Goal: Information Seeking & Learning: Learn about a topic

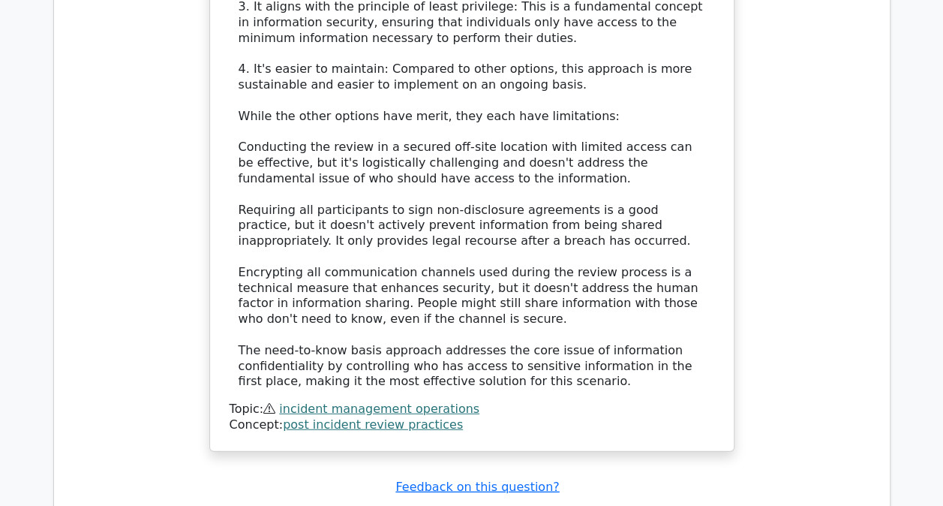
scroll to position [1801, 0]
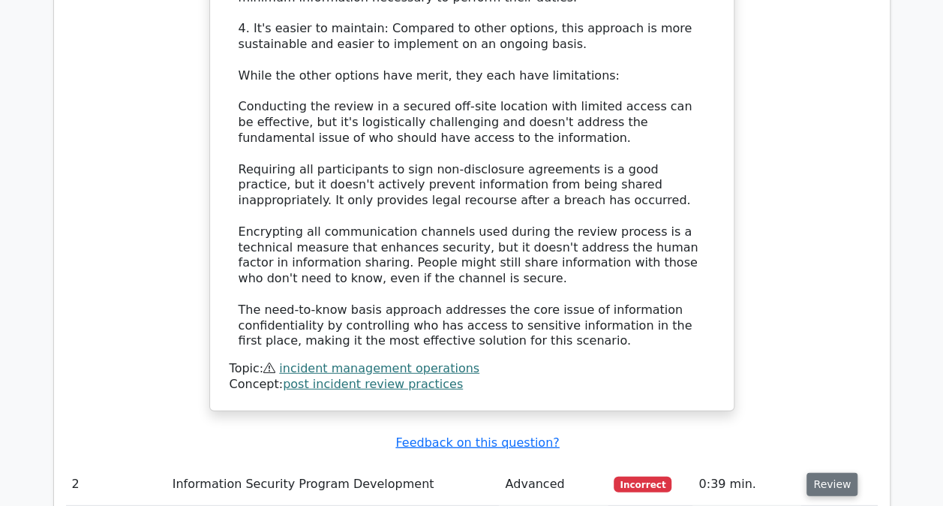
click at [821, 473] on button "Review" at bounding box center [832, 484] width 51 height 23
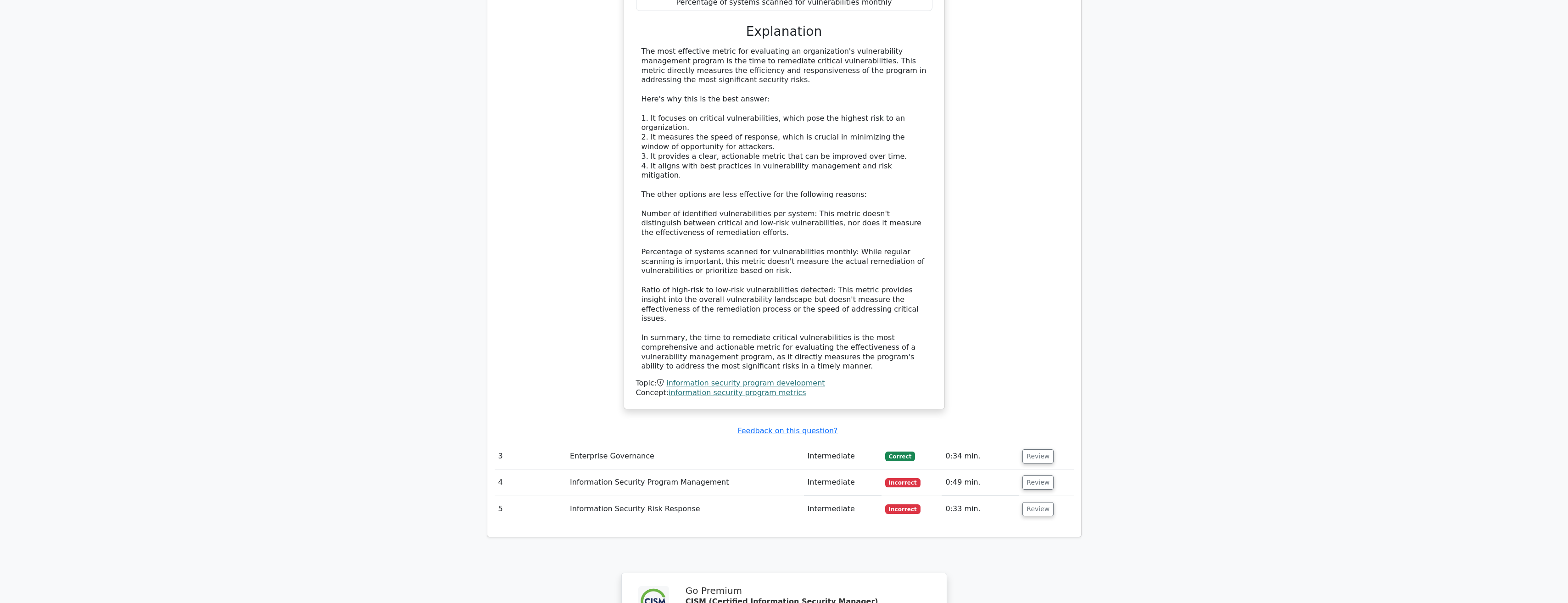
scroll to position [1607, 0]
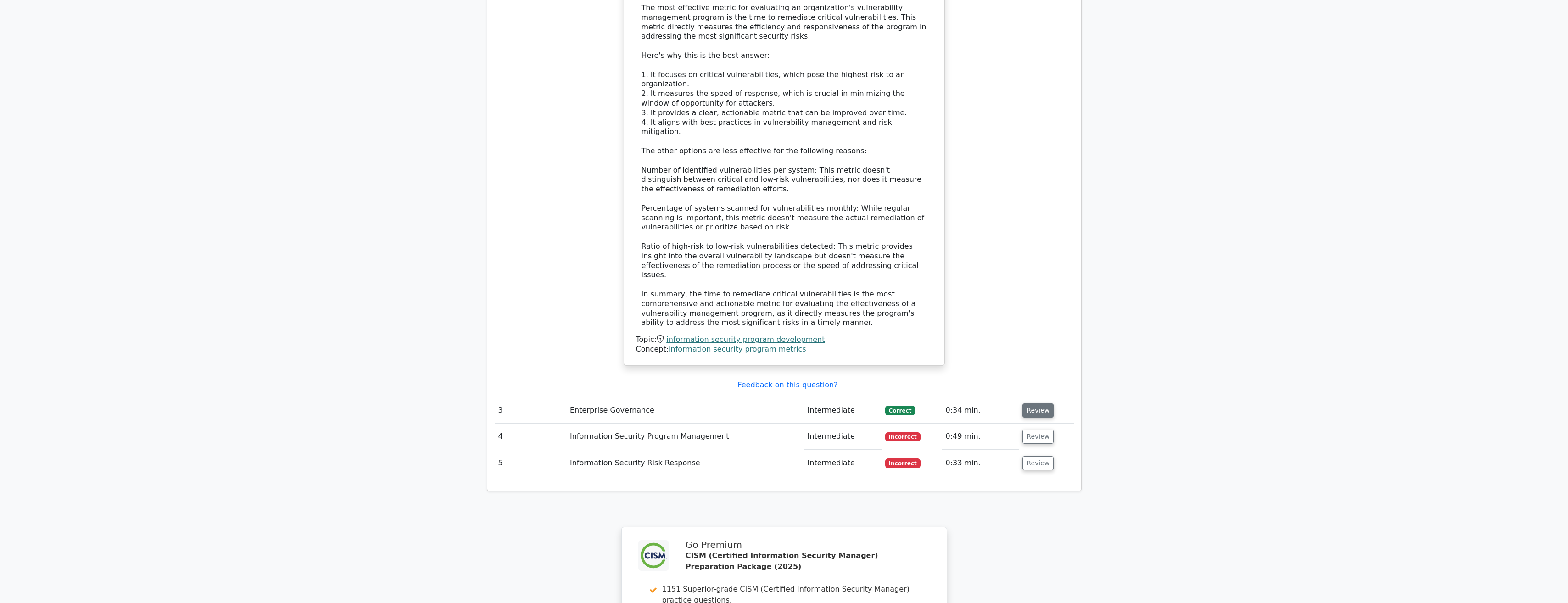
click at [576, 309] on button "Review" at bounding box center [1037, 410] width 31 height 14
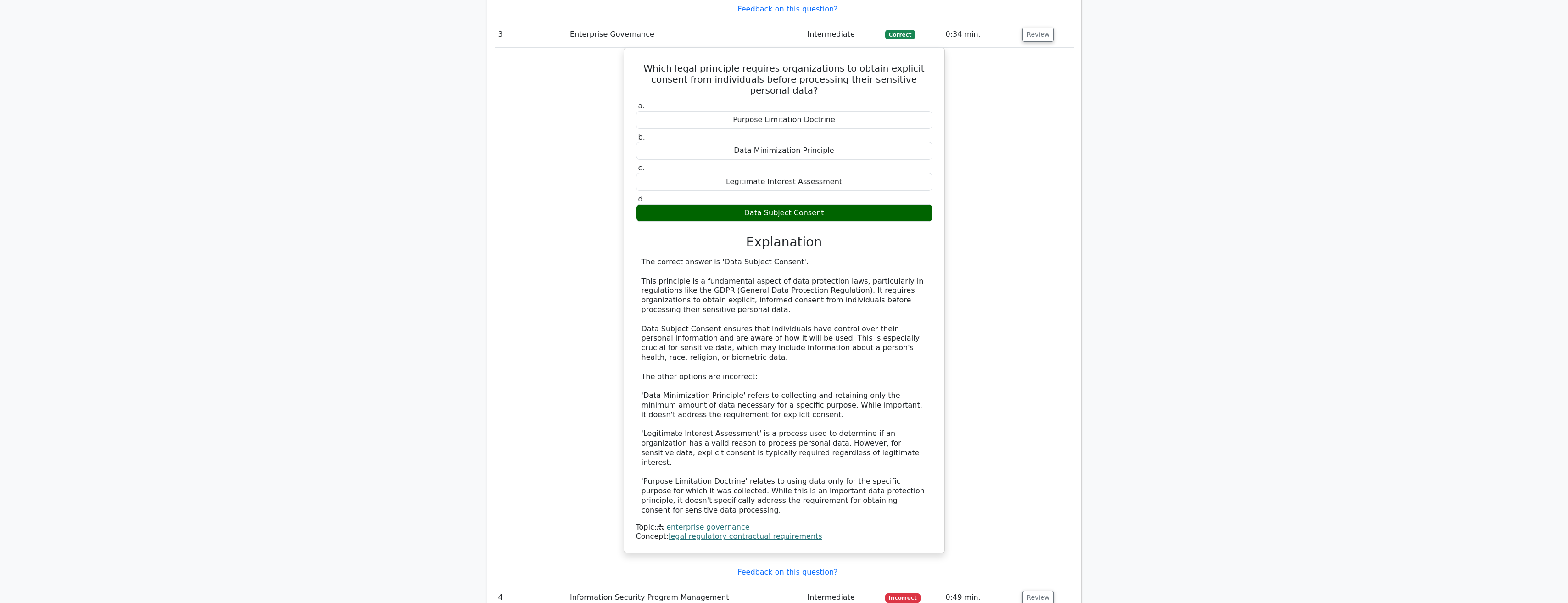
scroll to position [2066, 0]
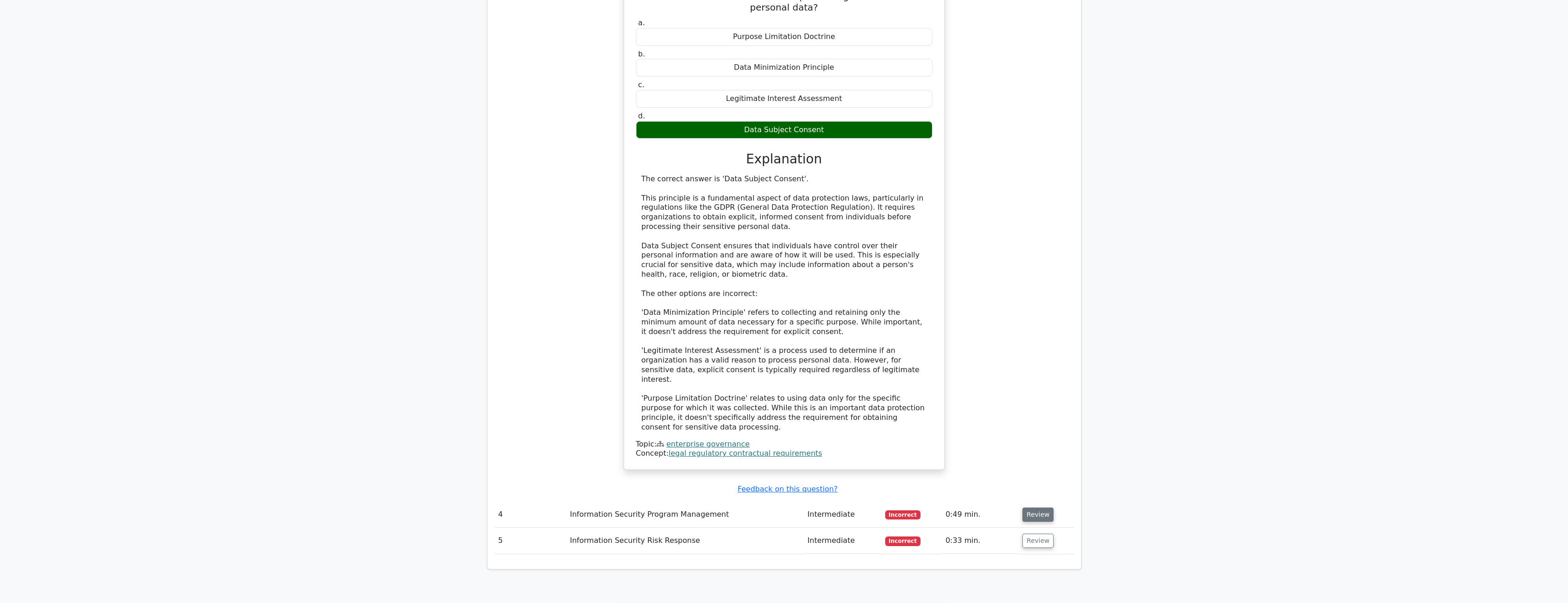
click at [576, 309] on button "Review" at bounding box center [1037, 514] width 31 height 14
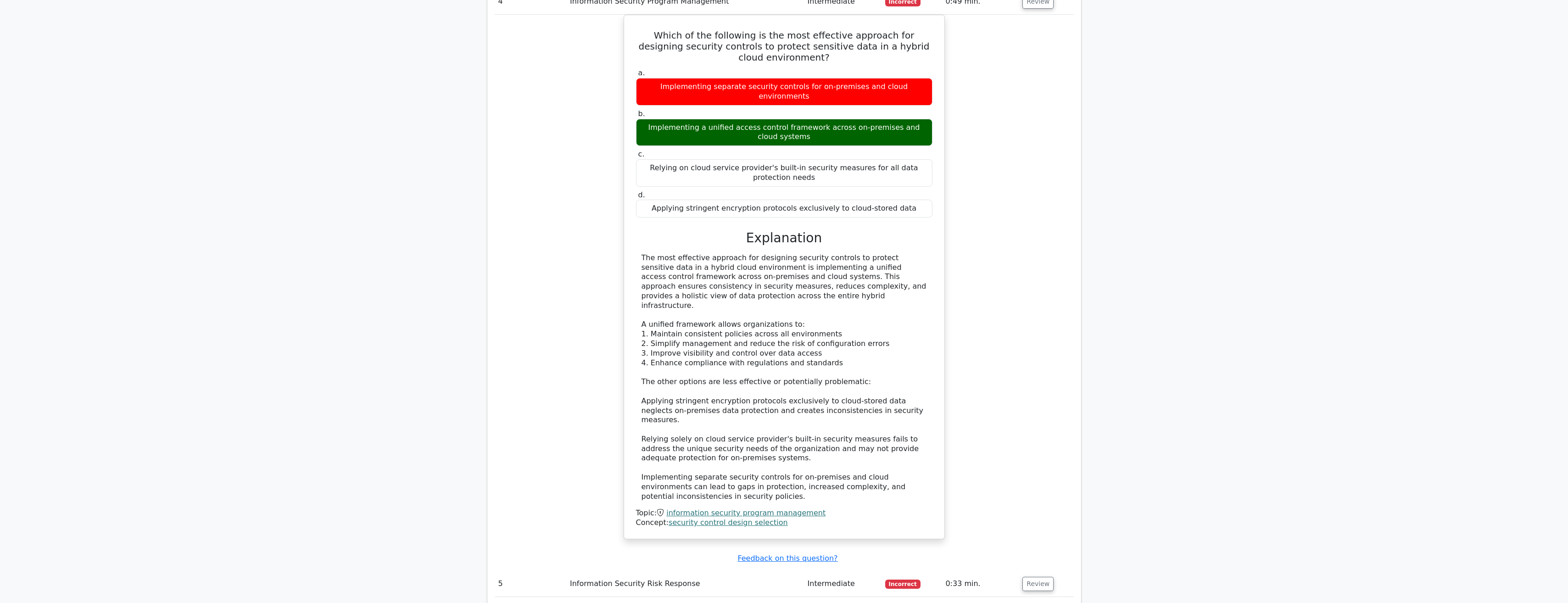
scroll to position [2616, 0]
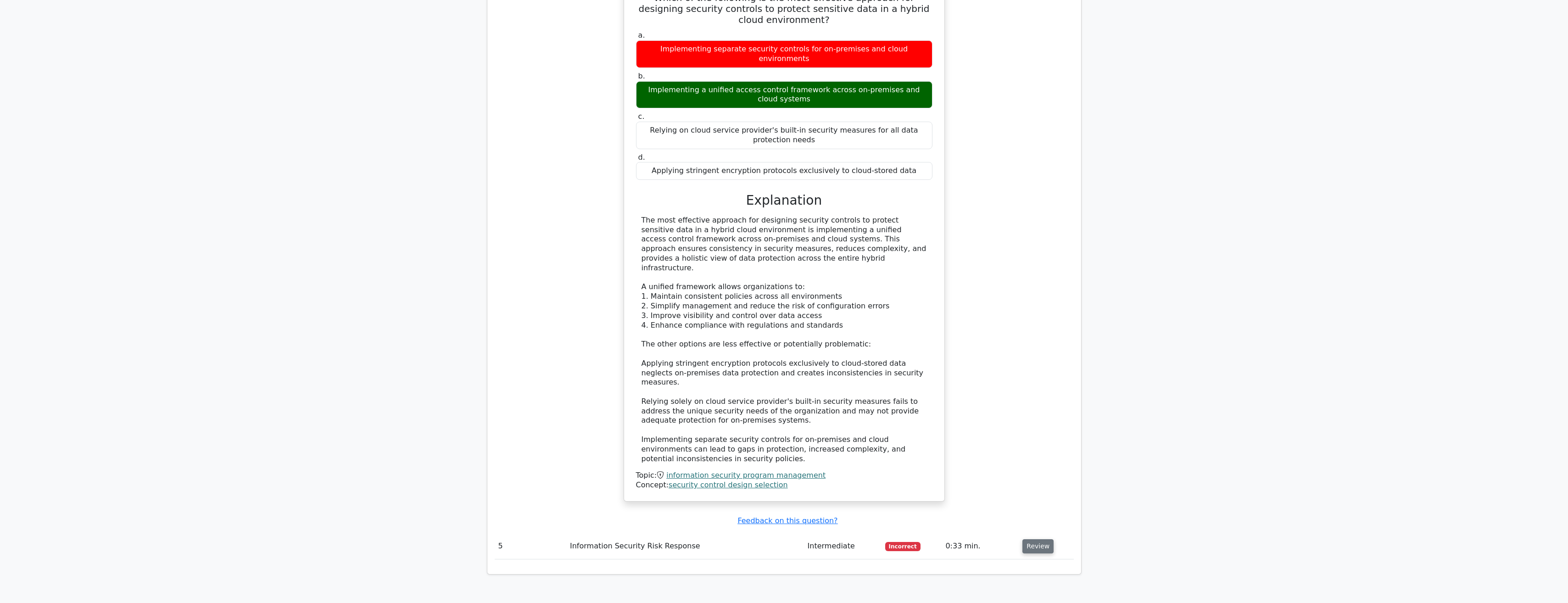
click at [576, 309] on button "Review" at bounding box center [1037, 546] width 31 height 14
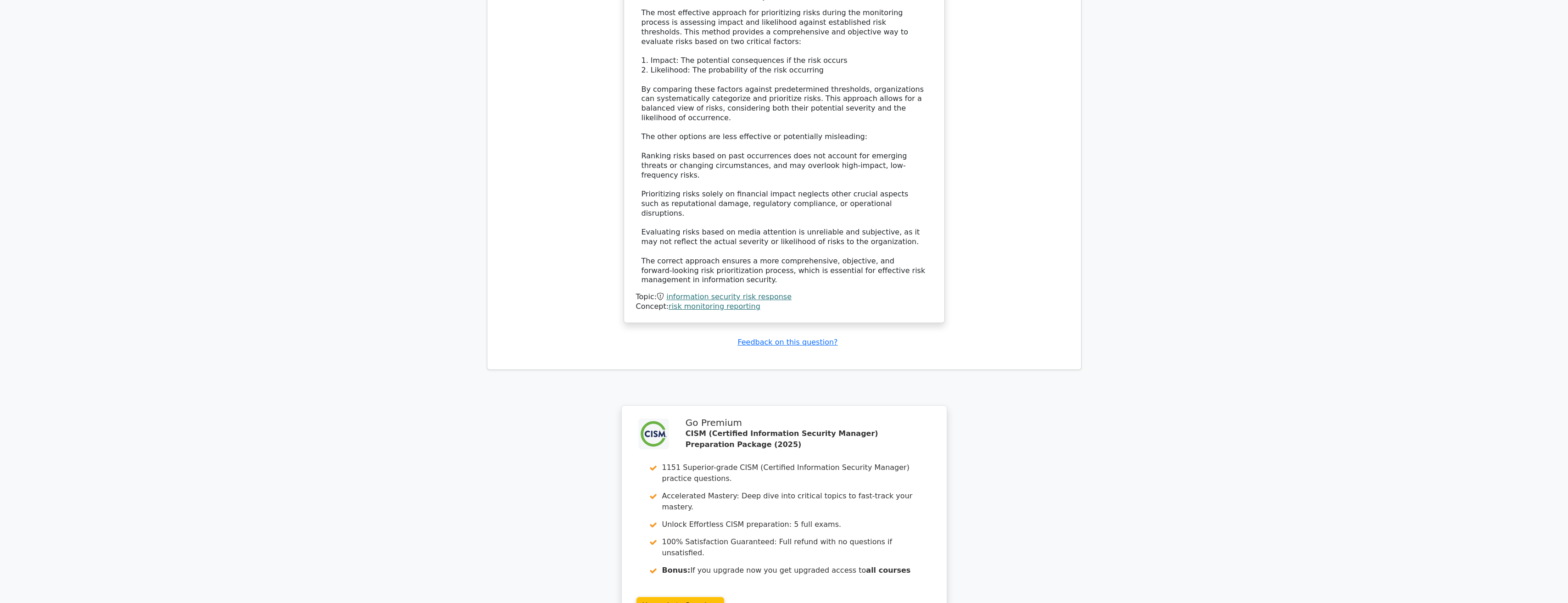
scroll to position [3411, 0]
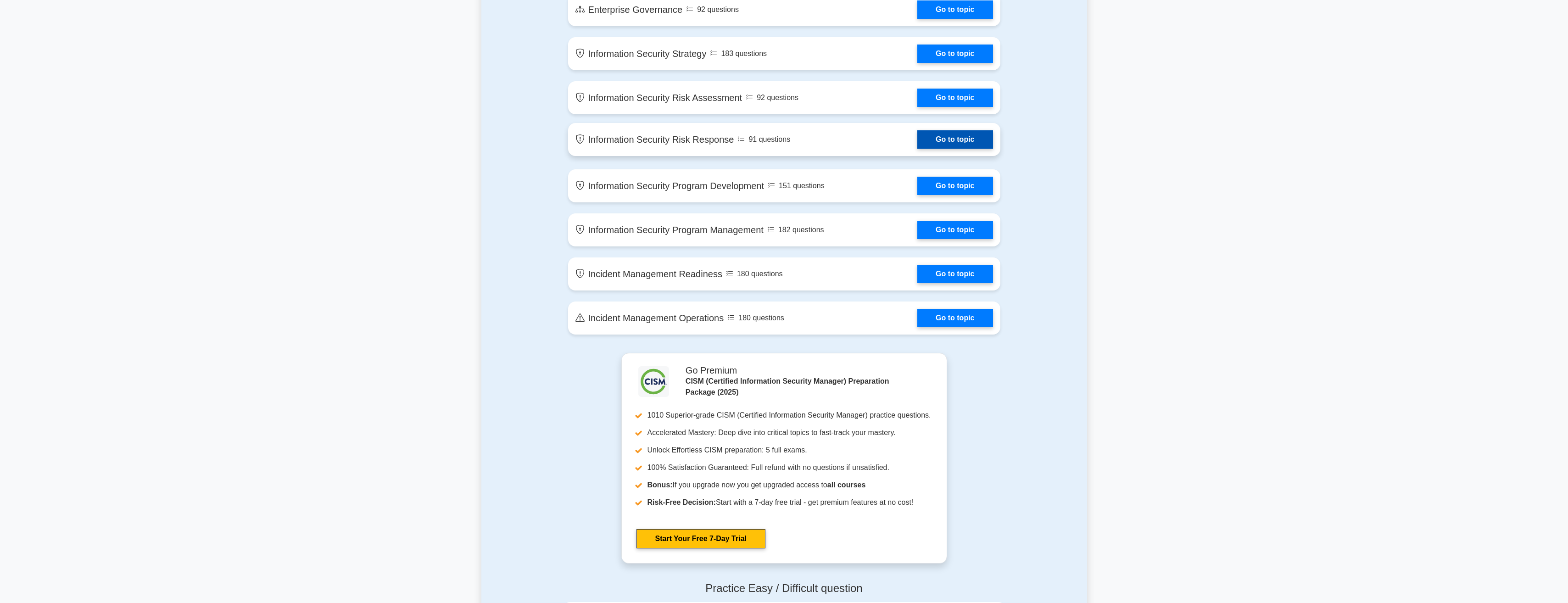
scroll to position [413, 0]
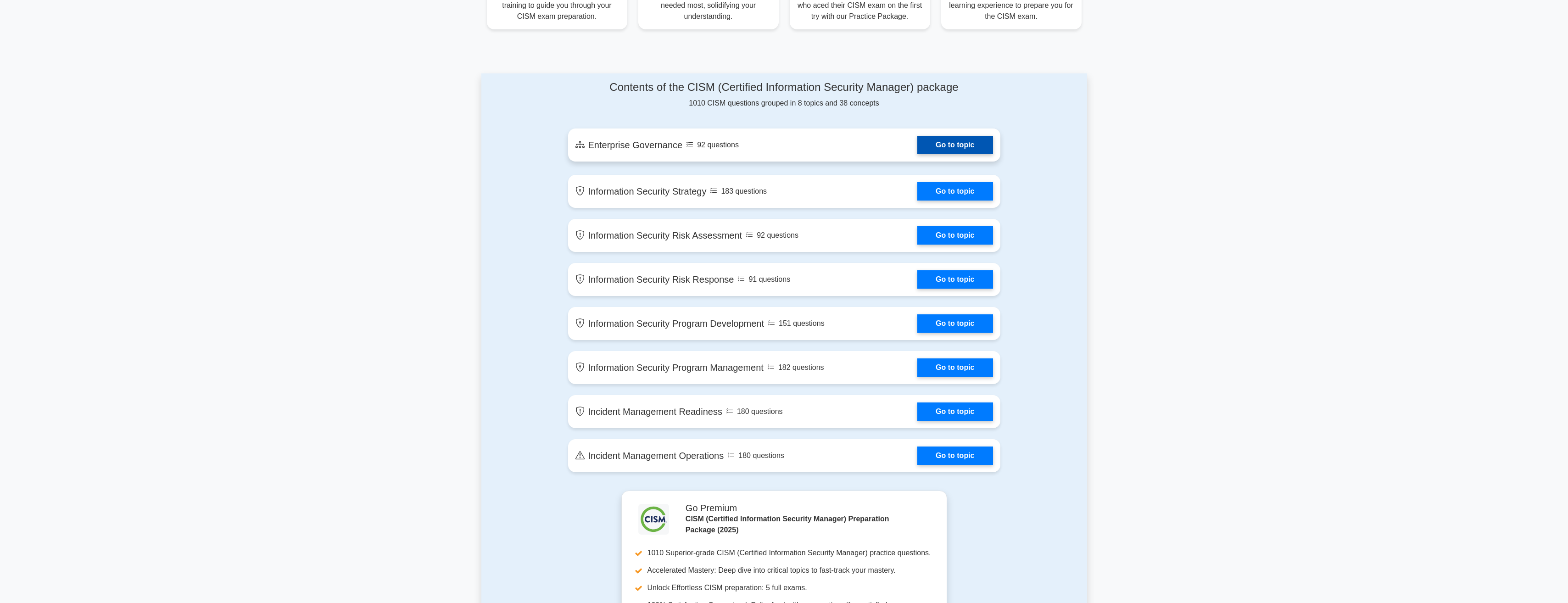
click at [950, 146] on link "Go to topic" at bounding box center [954, 145] width 75 height 18
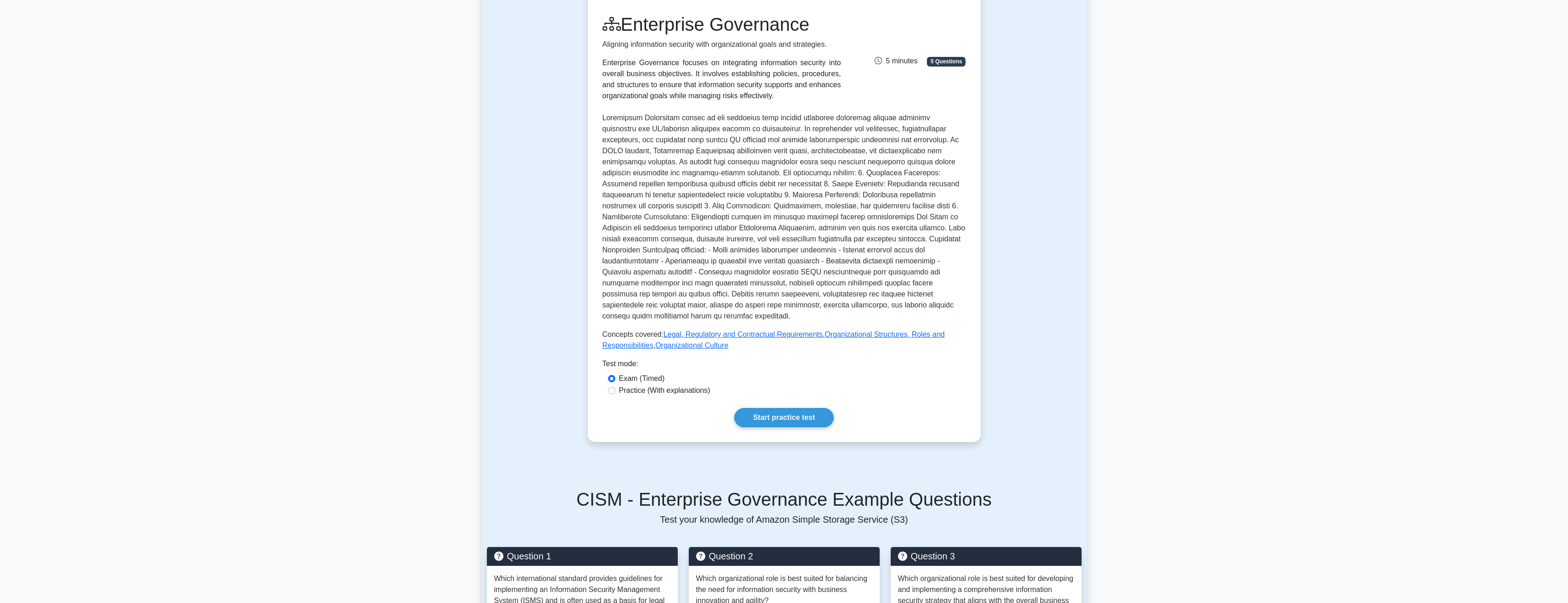
scroll to position [138, 0]
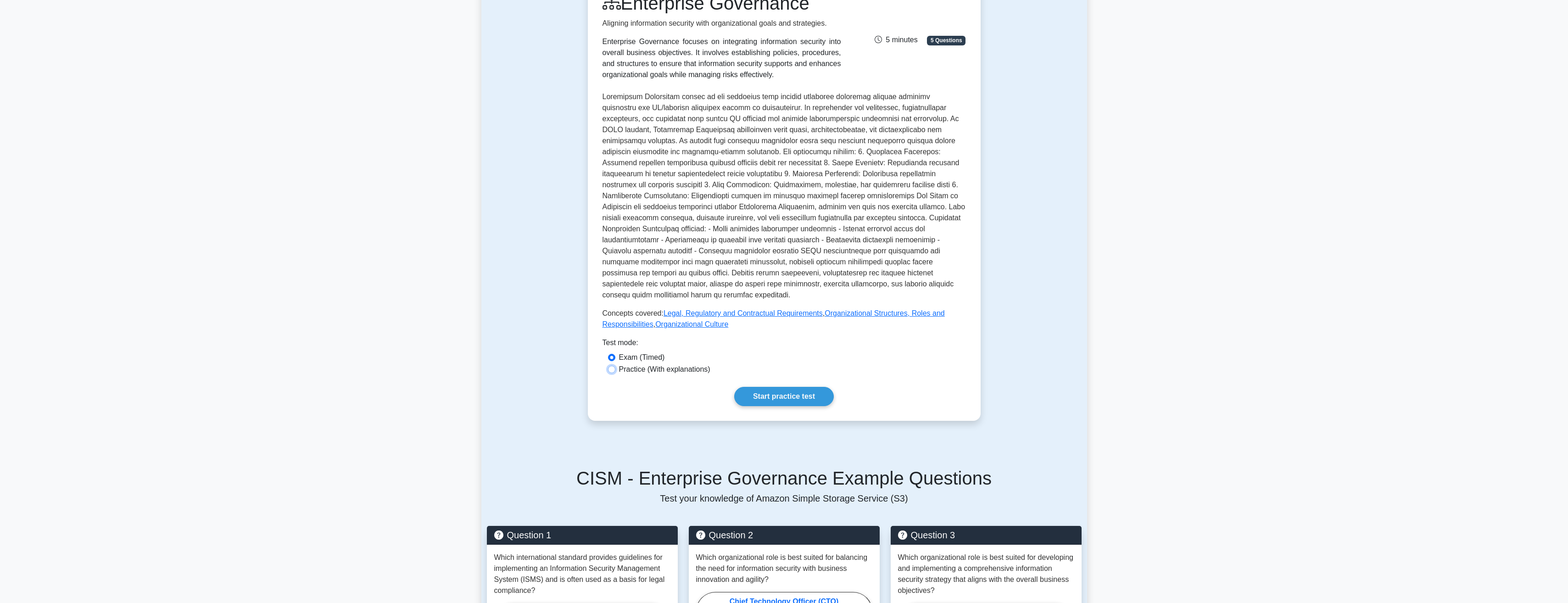
click at [614, 366] on input "Practice (With explanations)" at bounding box center [612, 369] width 7 height 7
radio input "true"
click at [770, 387] on link "Start practice test" at bounding box center [784, 397] width 100 height 20
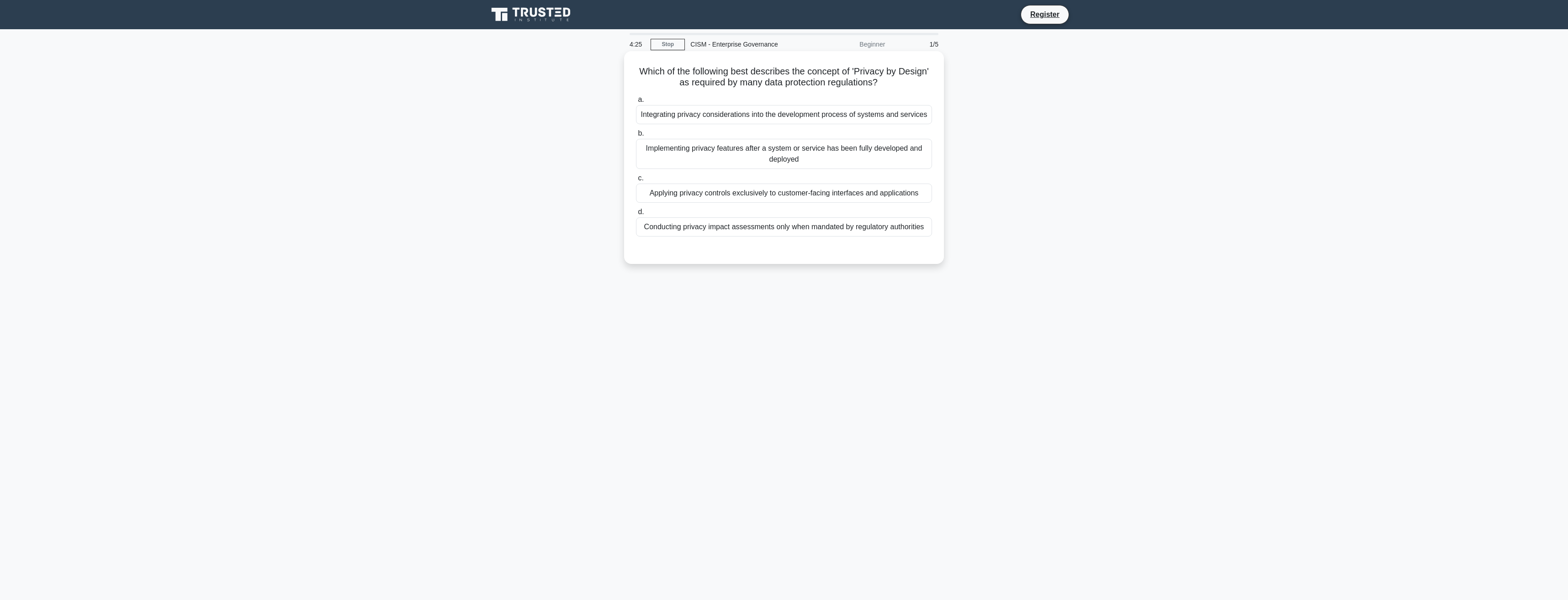
click at [743, 119] on div "Integrating privacy considerations into the development process of systems and …" at bounding box center [784, 115] width 296 height 19
click at [636, 103] on input "a. Integrating privacy considerations into the development process of systems a…" at bounding box center [636, 100] width 0 height 6
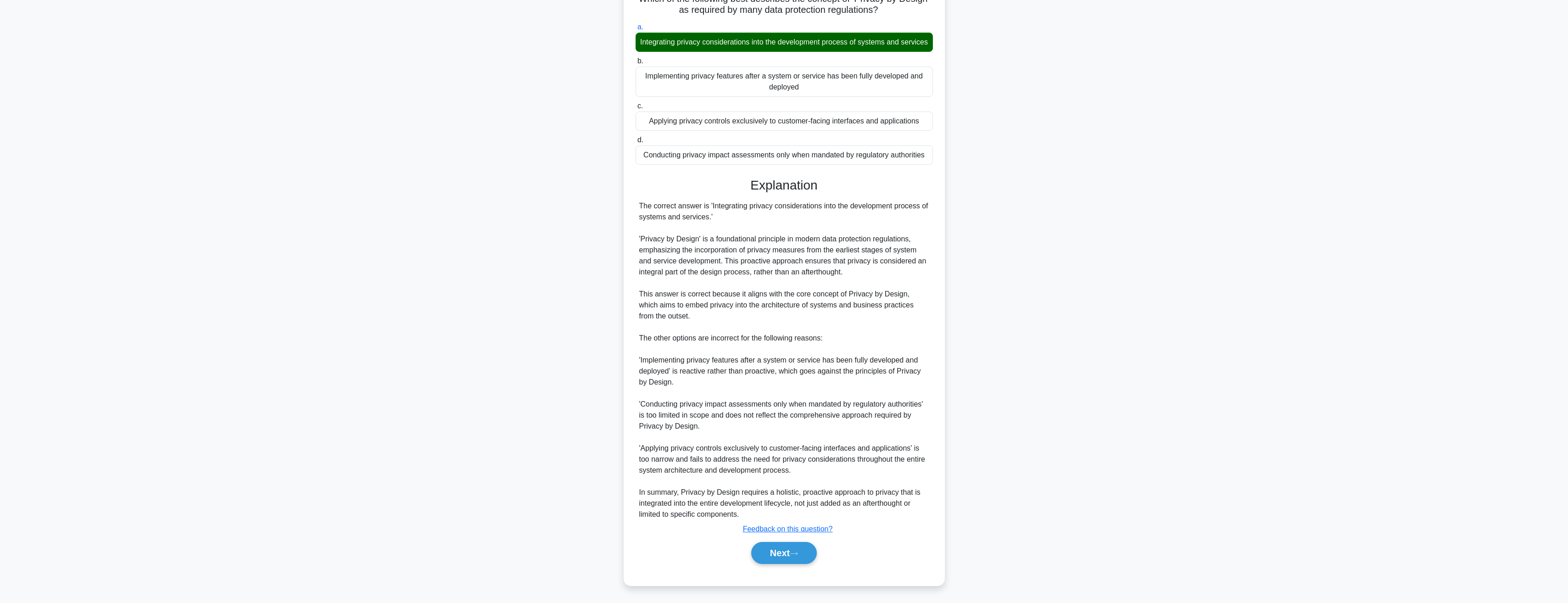
scroll to position [84, 0]
click at [787, 554] on button "Next" at bounding box center [784, 553] width 65 height 22
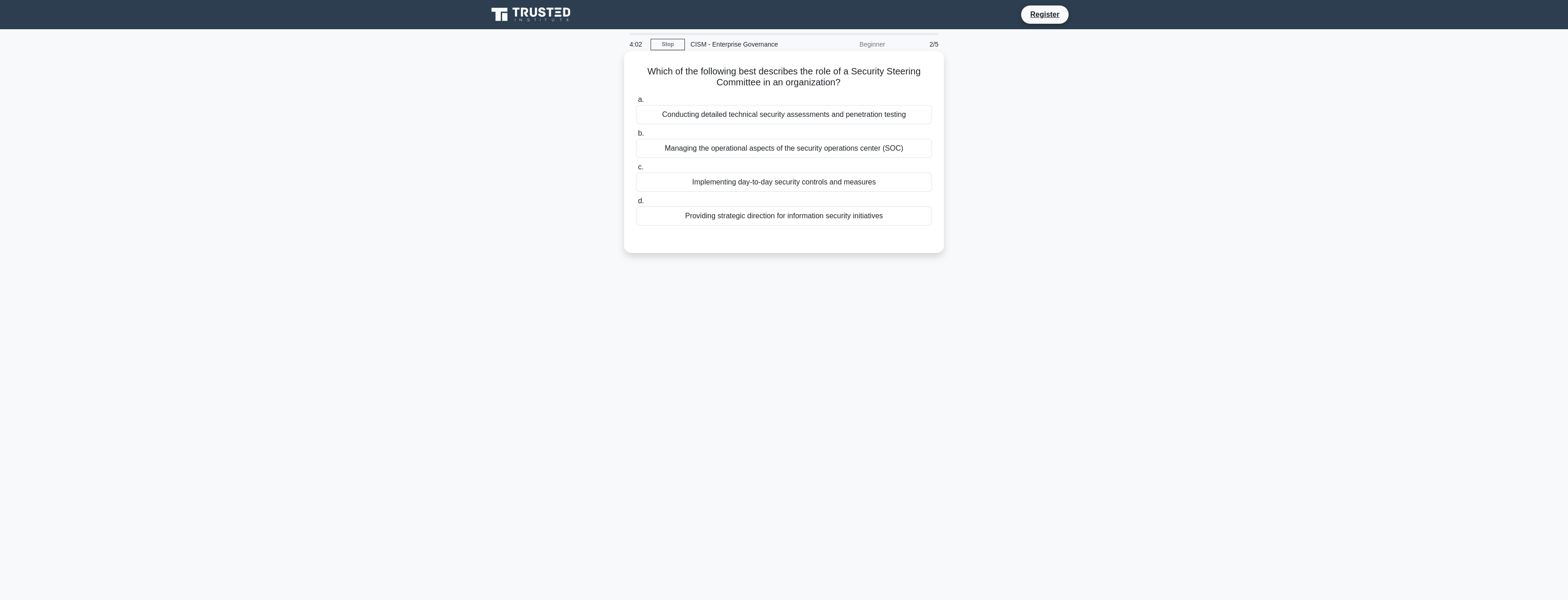
click at [708, 215] on div "Providing strategic direction for information security initiatives" at bounding box center [784, 216] width 296 height 19
click at [636, 204] on input "d. Providing strategic direction for information security initiatives" at bounding box center [636, 201] width 0 height 6
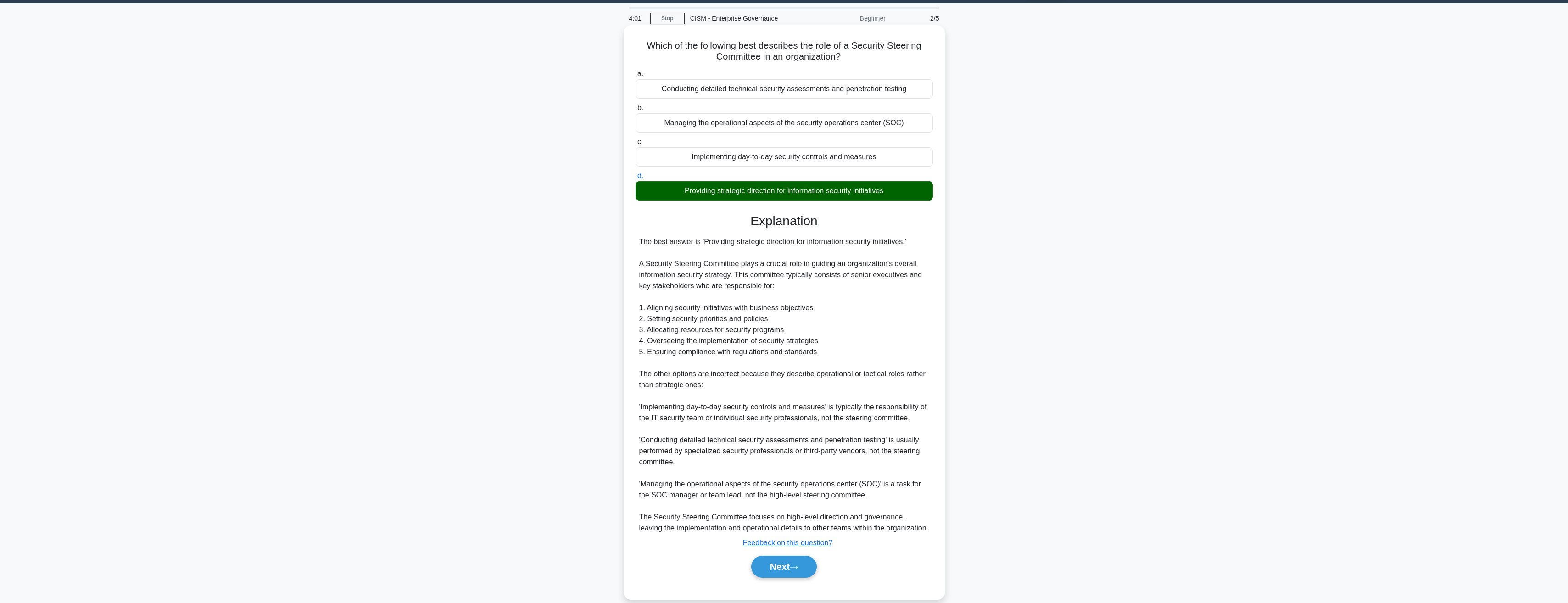
scroll to position [40, 0]
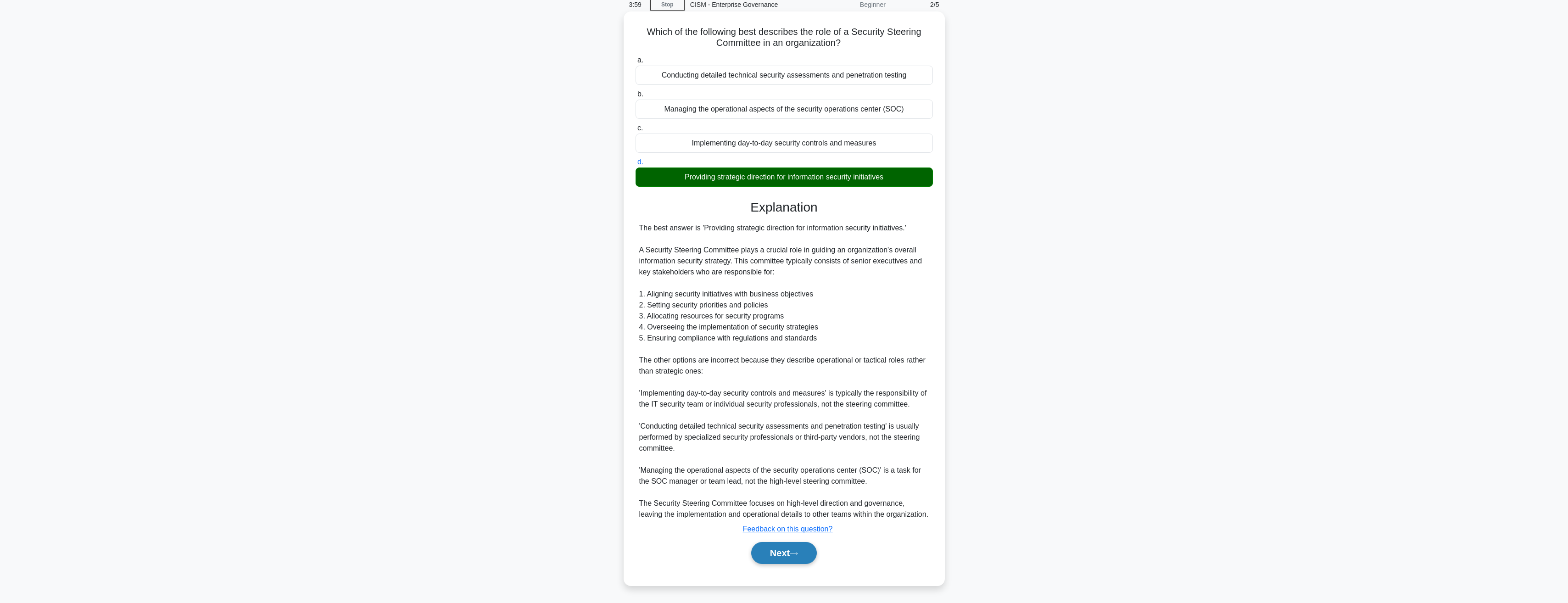
click at [779, 555] on button "Next" at bounding box center [784, 553] width 65 height 22
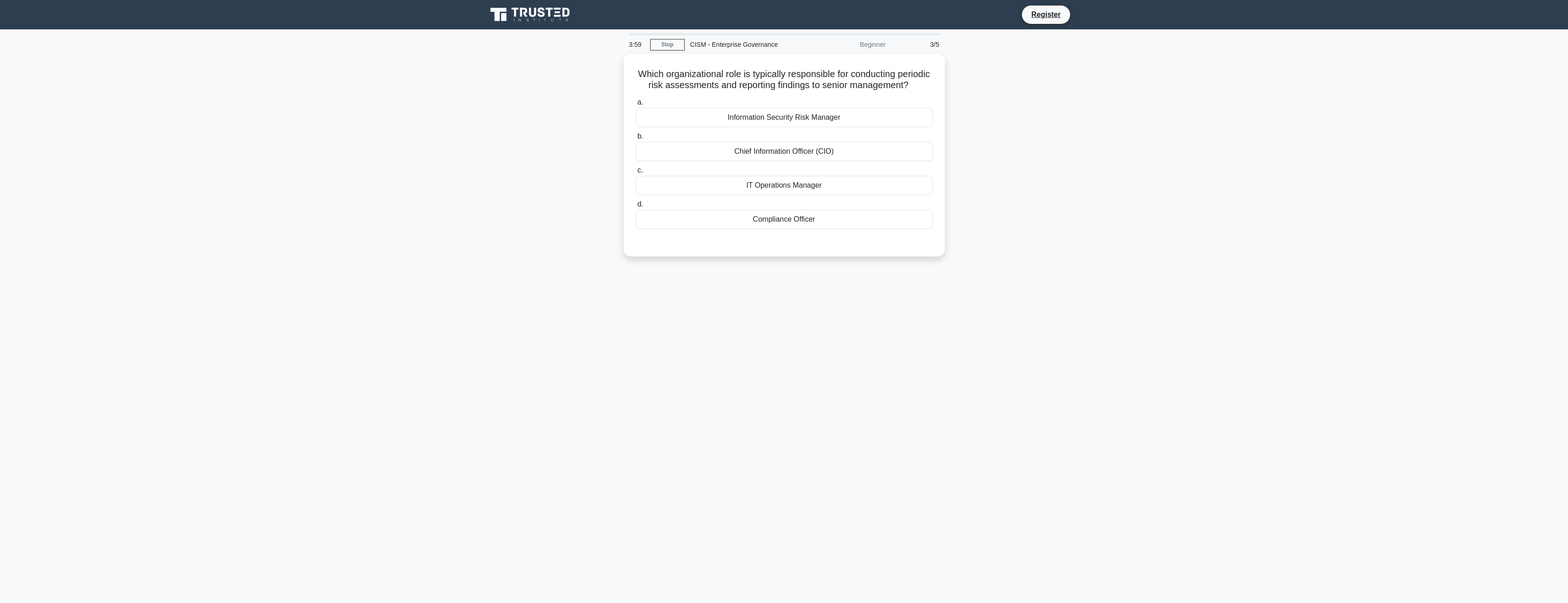
scroll to position [0, 0]
click at [756, 125] on div "Information Security Risk Manager" at bounding box center [787, 116] width 297 height 20
click at [639, 103] on input "a. Information Security Risk Manager" at bounding box center [639, 100] width 0 height 6
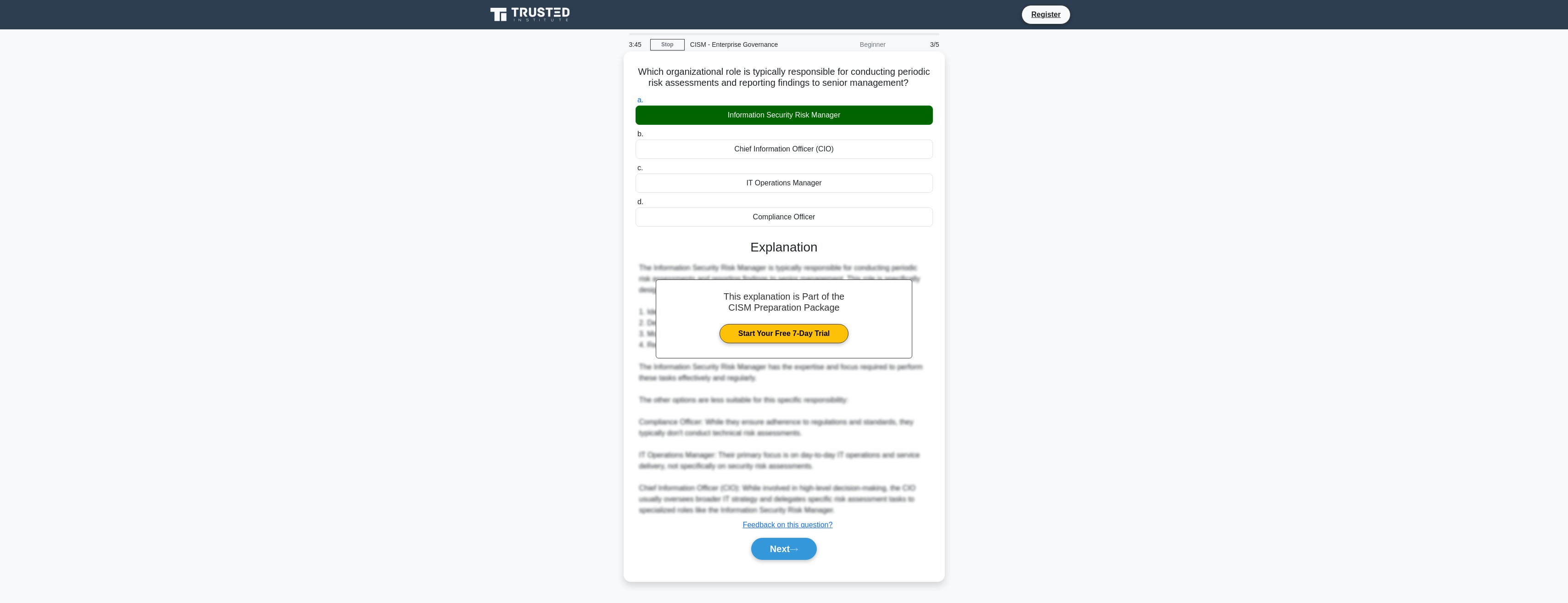
scroll to position [7, 0]
click at [779, 546] on button "Next" at bounding box center [784, 549] width 65 height 22
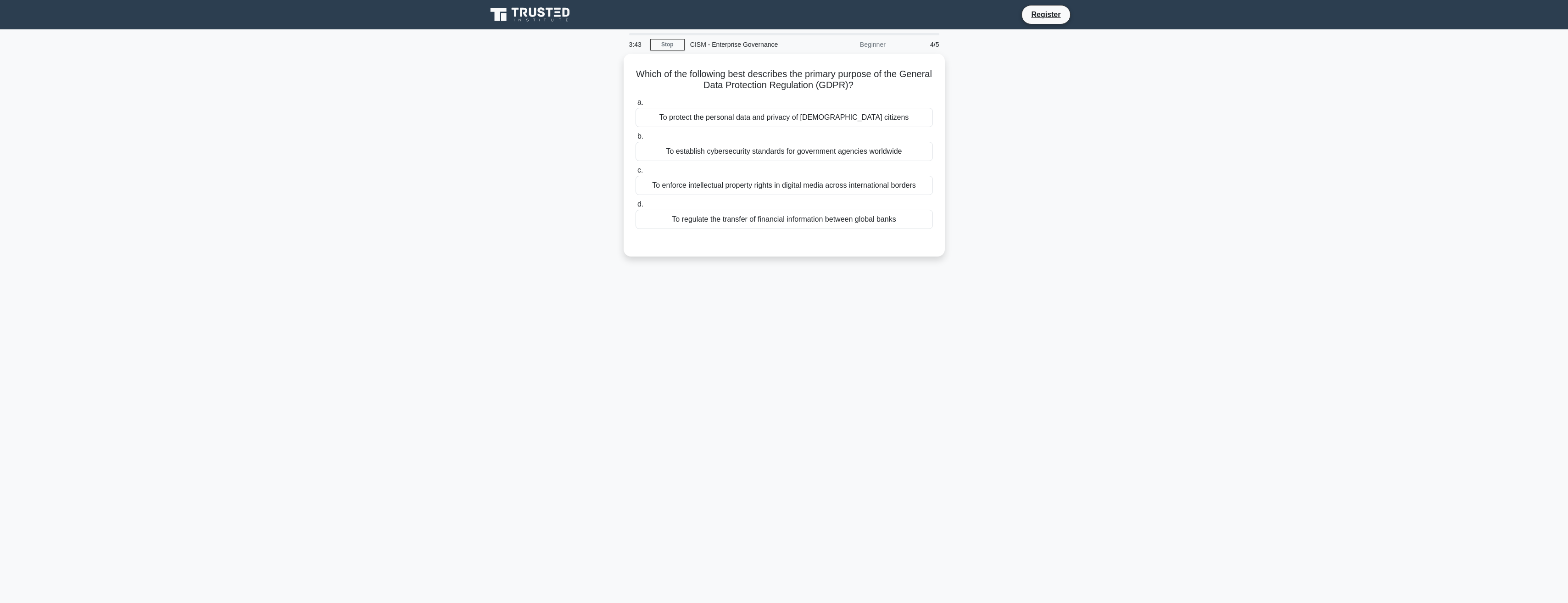
scroll to position [0, 0]
click at [776, 113] on div "To protect the personal data and privacy of EU citizens" at bounding box center [787, 116] width 297 height 20
click at [639, 103] on input "a. To protect the personal data and privacy of EU citizens" at bounding box center [639, 100] width 0 height 6
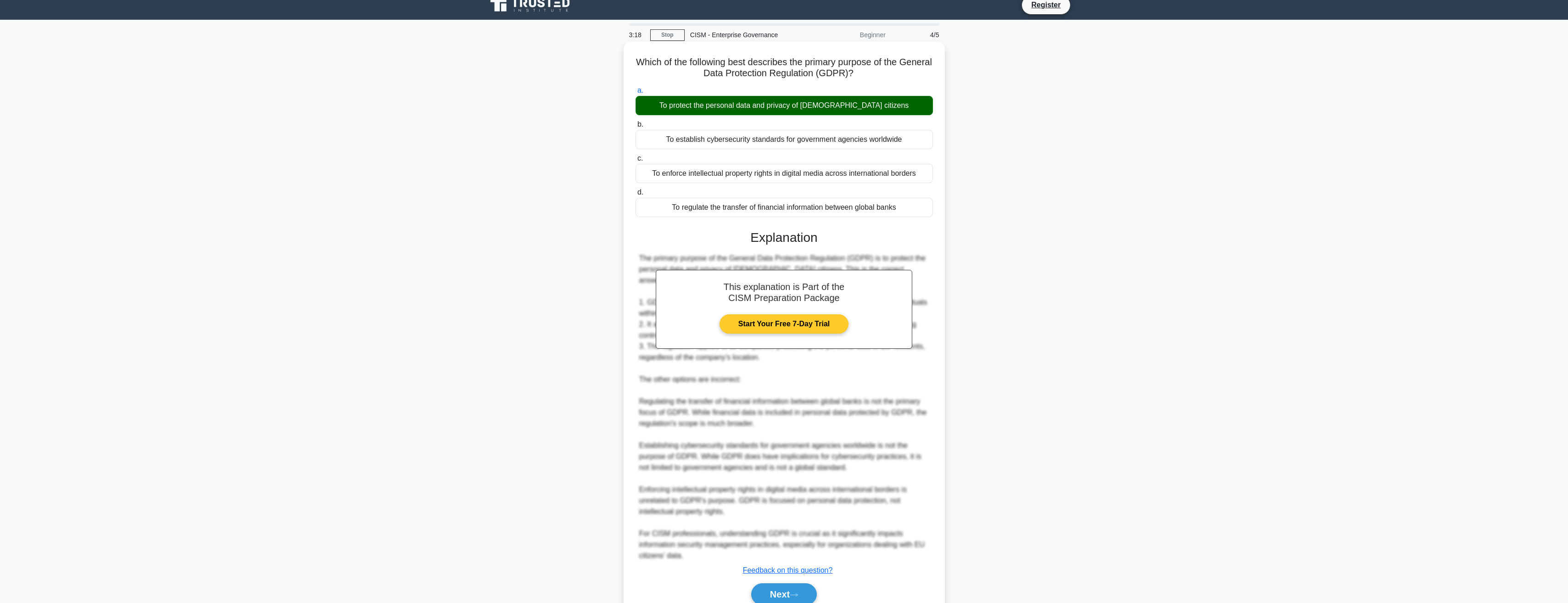
scroll to position [40, 0]
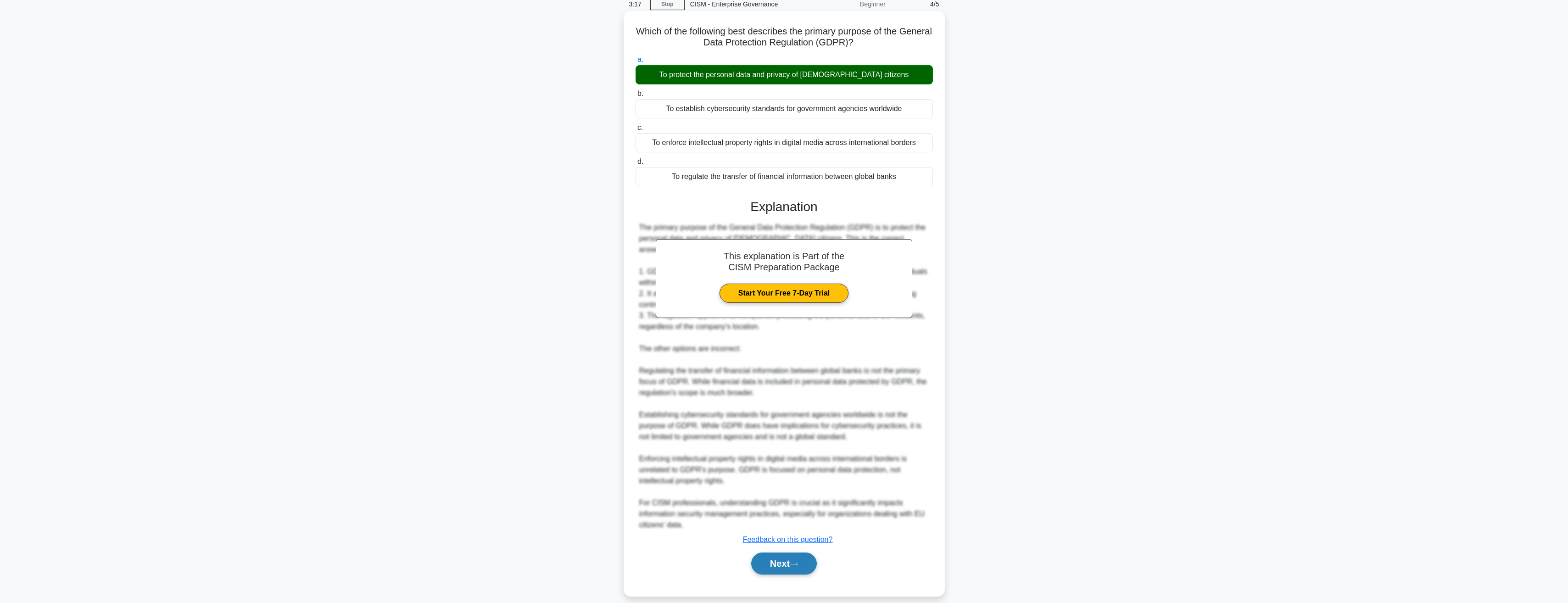
click at [779, 554] on button "Next" at bounding box center [784, 564] width 65 height 22
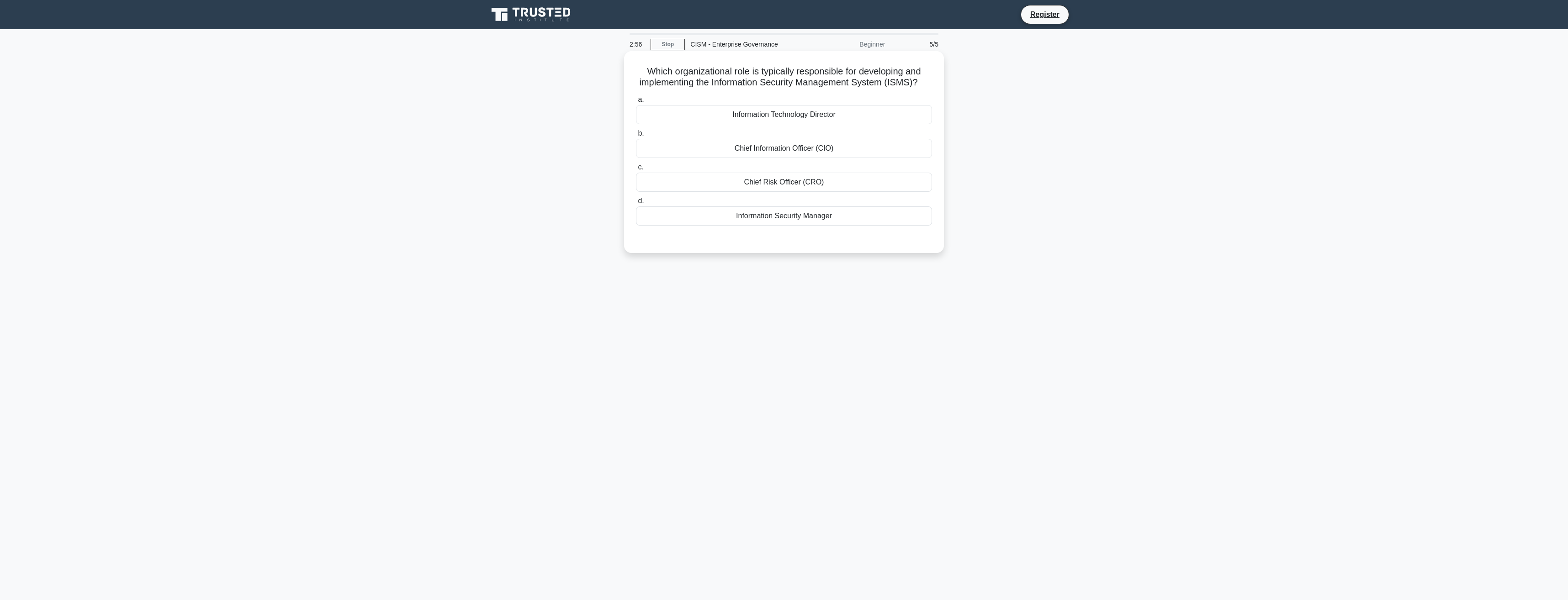
click at [758, 226] on div "Information Security Manager" at bounding box center [784, 216] width 296 height 19
click at [636, 204] on input "d. Information Security Manager" at bounding box center [636, 201] width 0 height 6
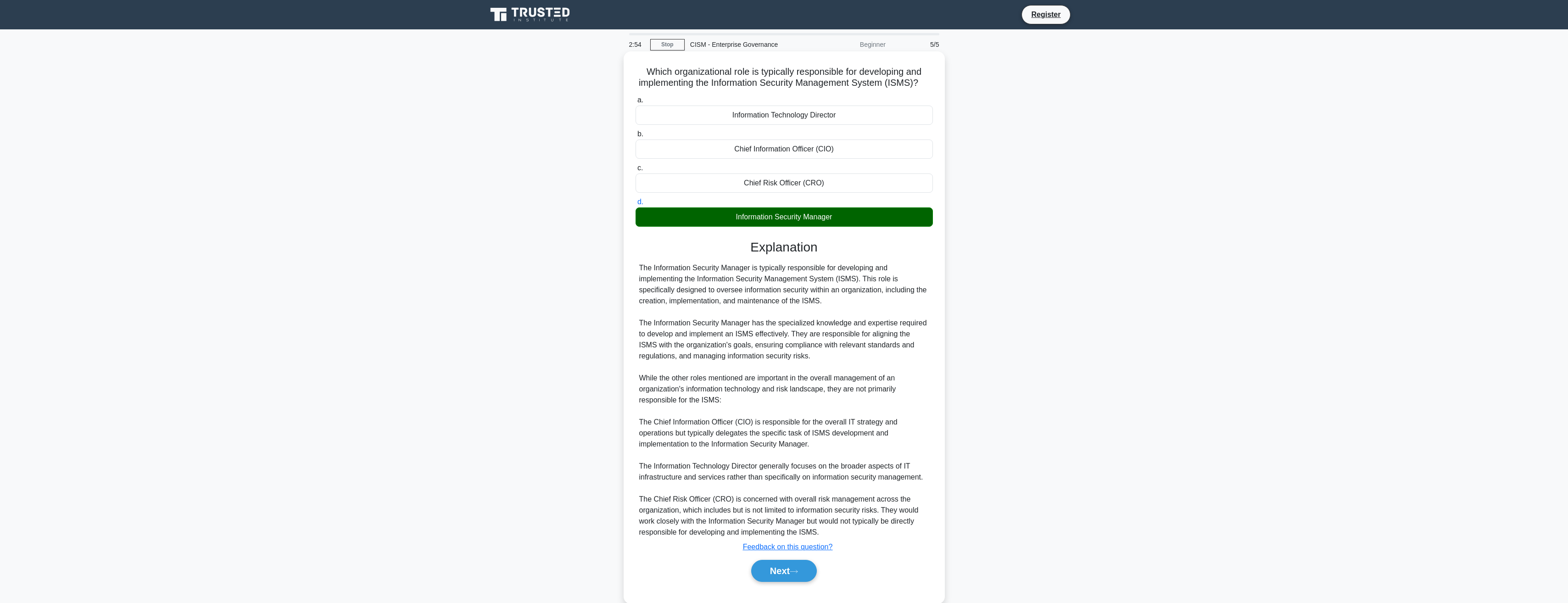
scroll to position [29, 0]
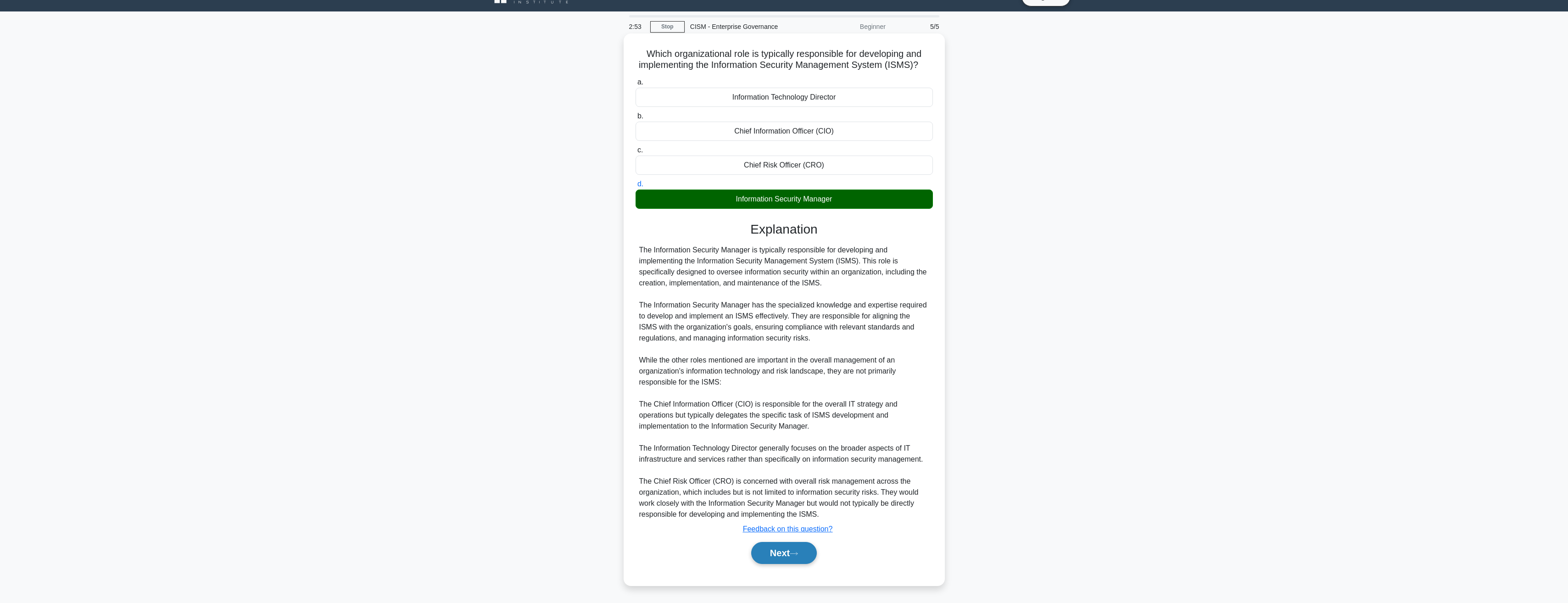
click at [774, 551] on button "Next" at bounding box center [784, 553] width 65 height 22
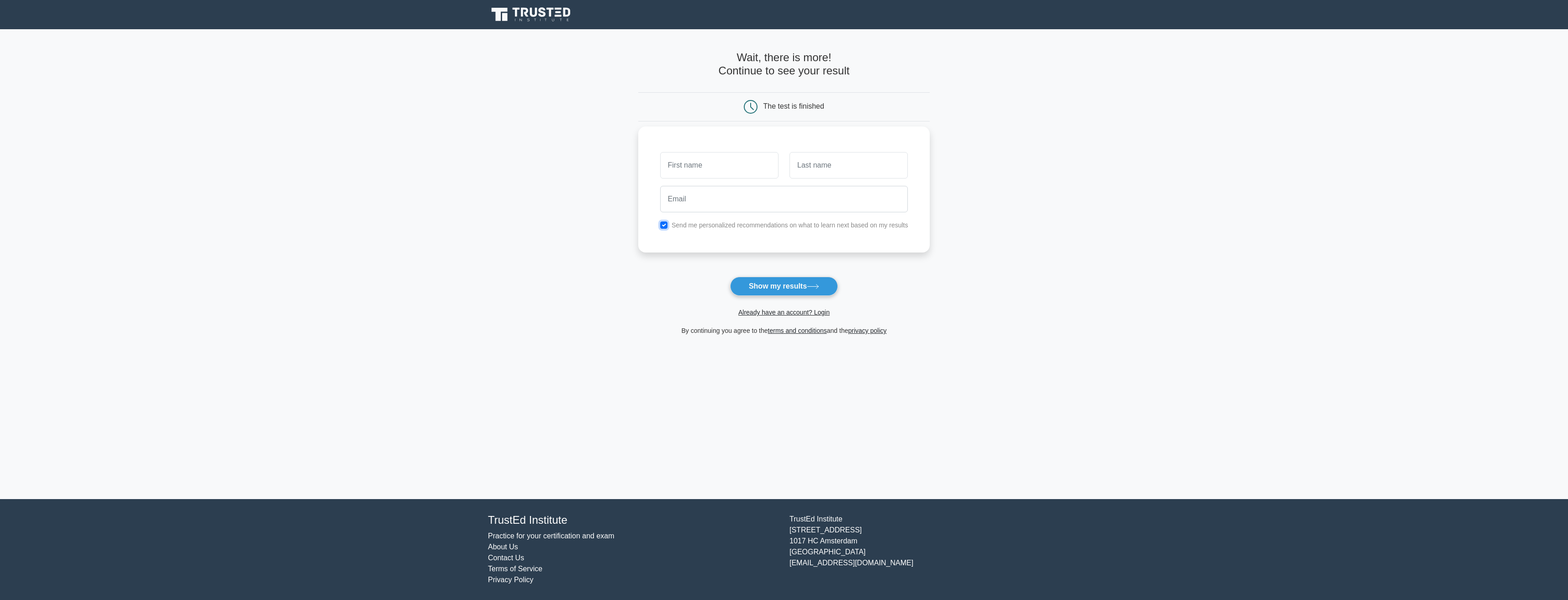
click at [663, 226] on input "checkbox" at bounding box center [664, 225] width 7 height 7
checkbox input "false"
click at [691, 166] on input "text" at bounding box center [719, 166] width 118 height 27
type input "[PERSON_NAME]"
click at [822, 164] on input "text" at bounding box center [849, 166] width 118 height 27
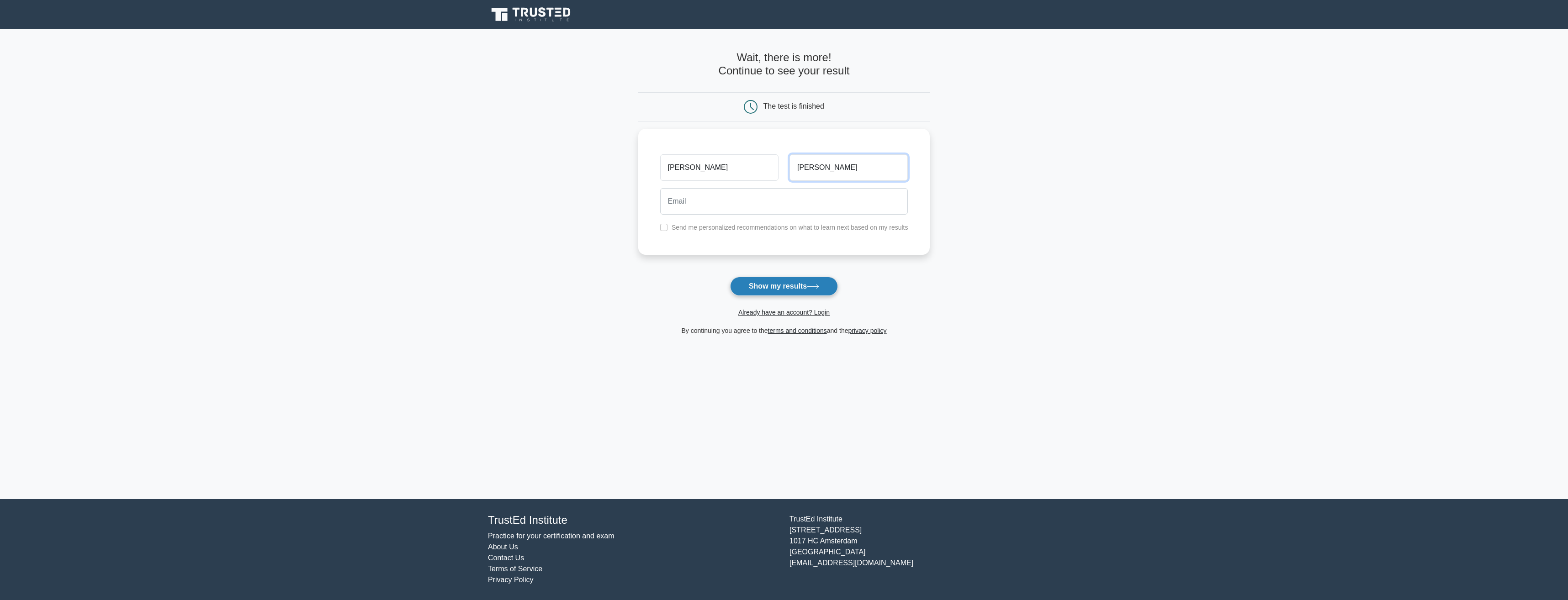
type input "[PERSON_NAME]"
click at [800, 283] on button "Show my results" at bounding box center [783, 287] width 108 height 19
type input "ap41688@citi.com"
click at [772, 285] on button "Show my results" at bounding box center [783, 287] width 108 height 19
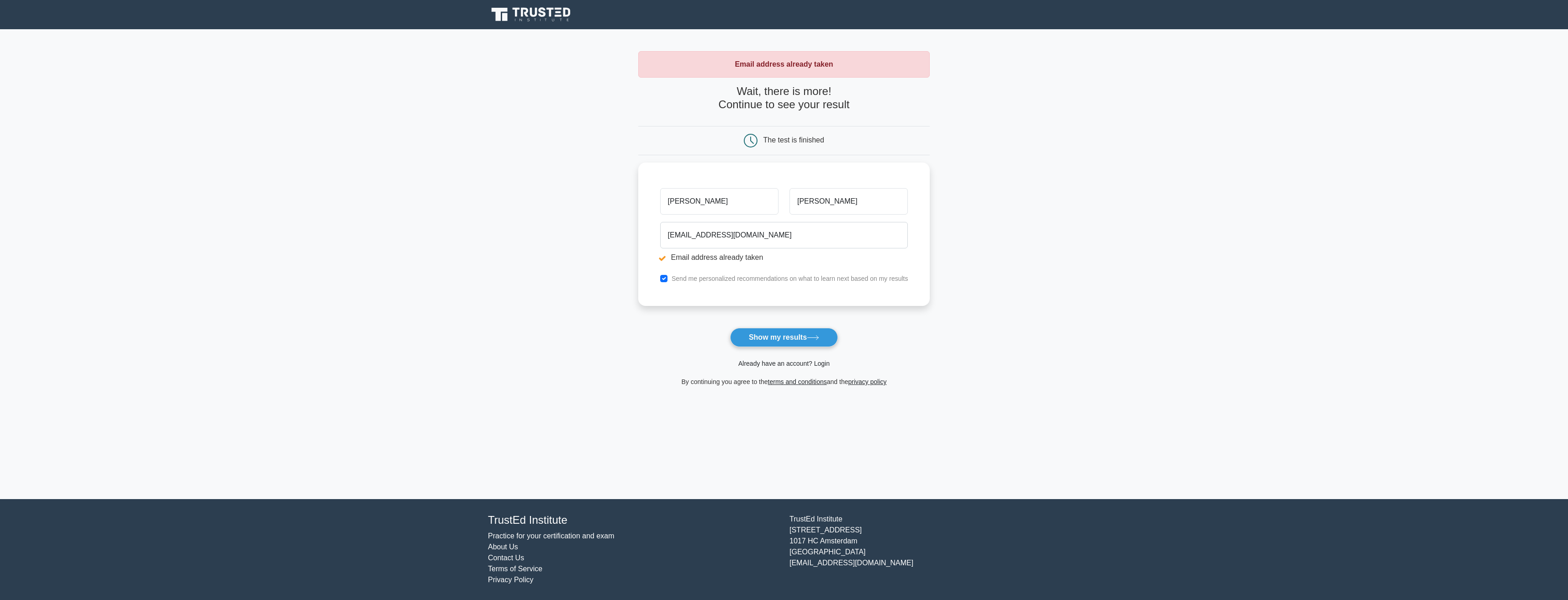
click at [766, 361] on link "Already have an account? Login" at bounding box center [784, 363] width 91 height 7
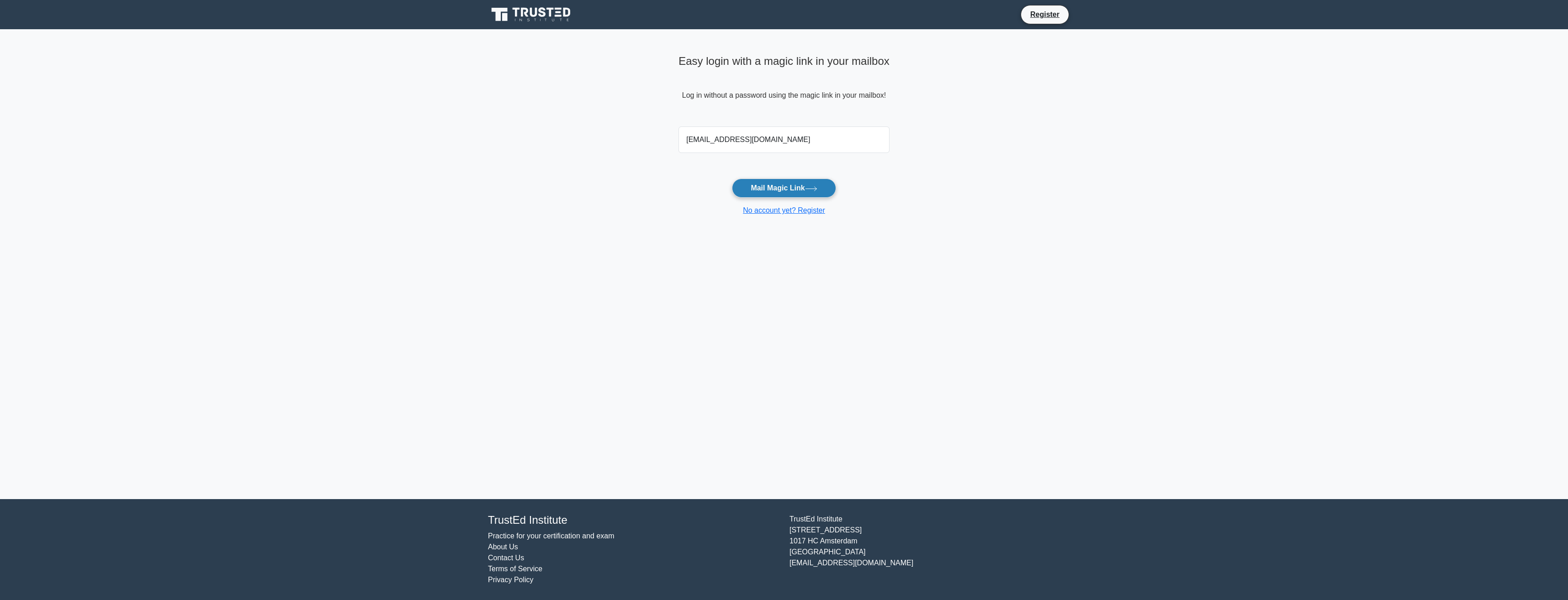
type input "ap41688@citi.com"
click at [777, 187] on button "Mail Magic Link" at bounding box center [783, 188] width 103 height 19
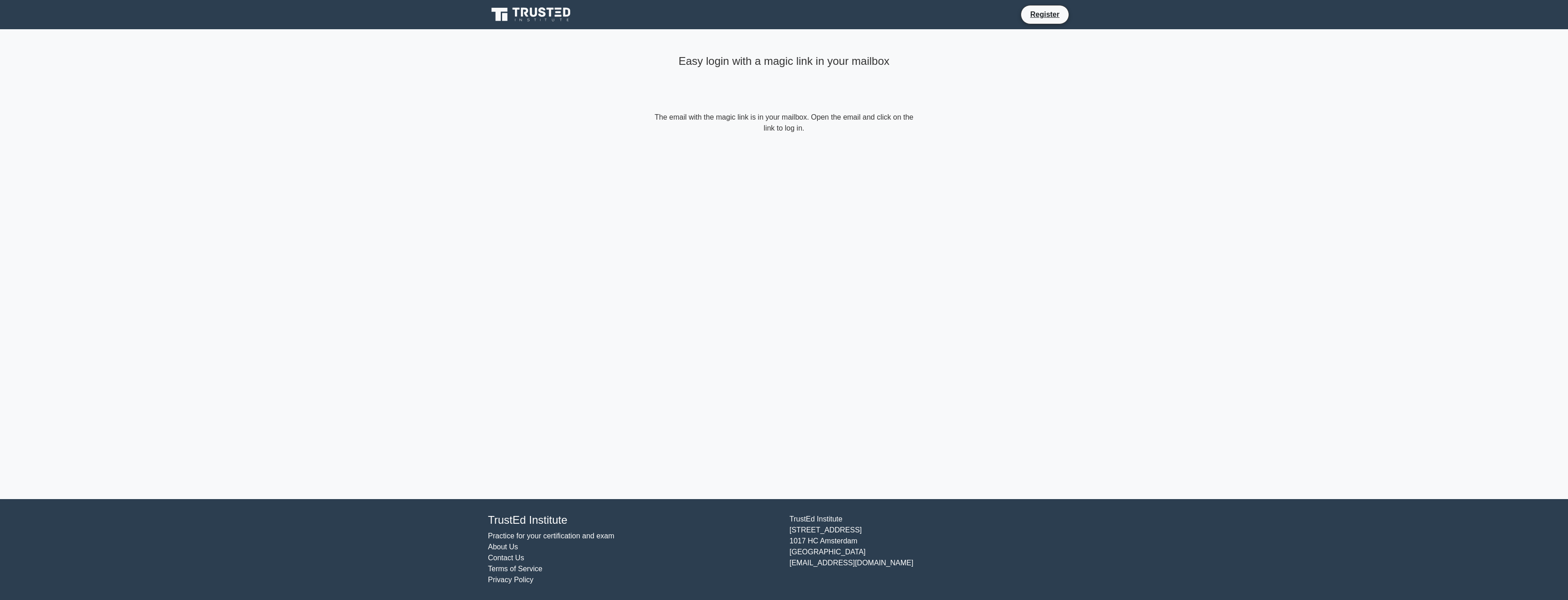
click at [893, 232] on div "Easy login with a magic link in your mailbox The email with the magic link is i…" at bounding box center [784, 264] width 274 height 470
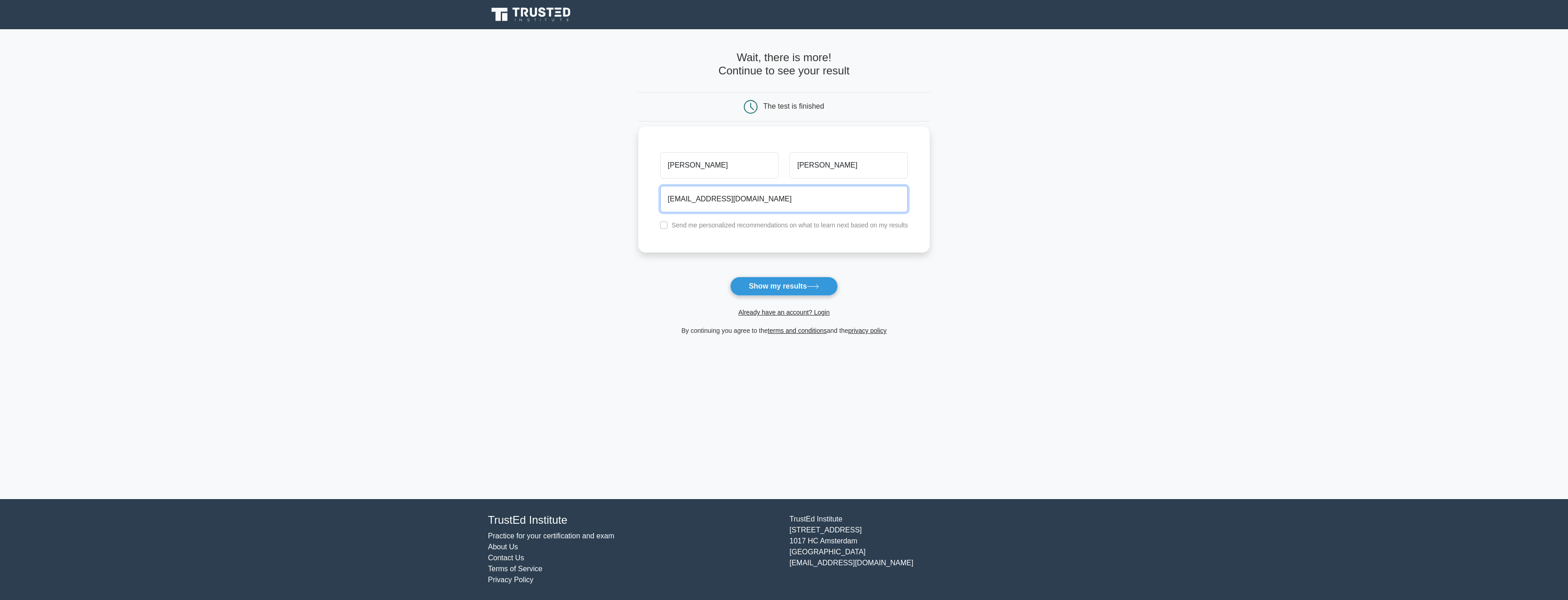
drag, startPoint x: 733, startPoint y: 198, endPoint x: 663, endPoint y: 199, distance: 70.0
click at [663, 199] on input "ap41688@citi.com" at bounding box center [785, 199] width 248 height 27
type input "almac@yahoo.com"
click at [788, 288] on button "Show my results" at bounding box center [783, 287] width 108 height 19
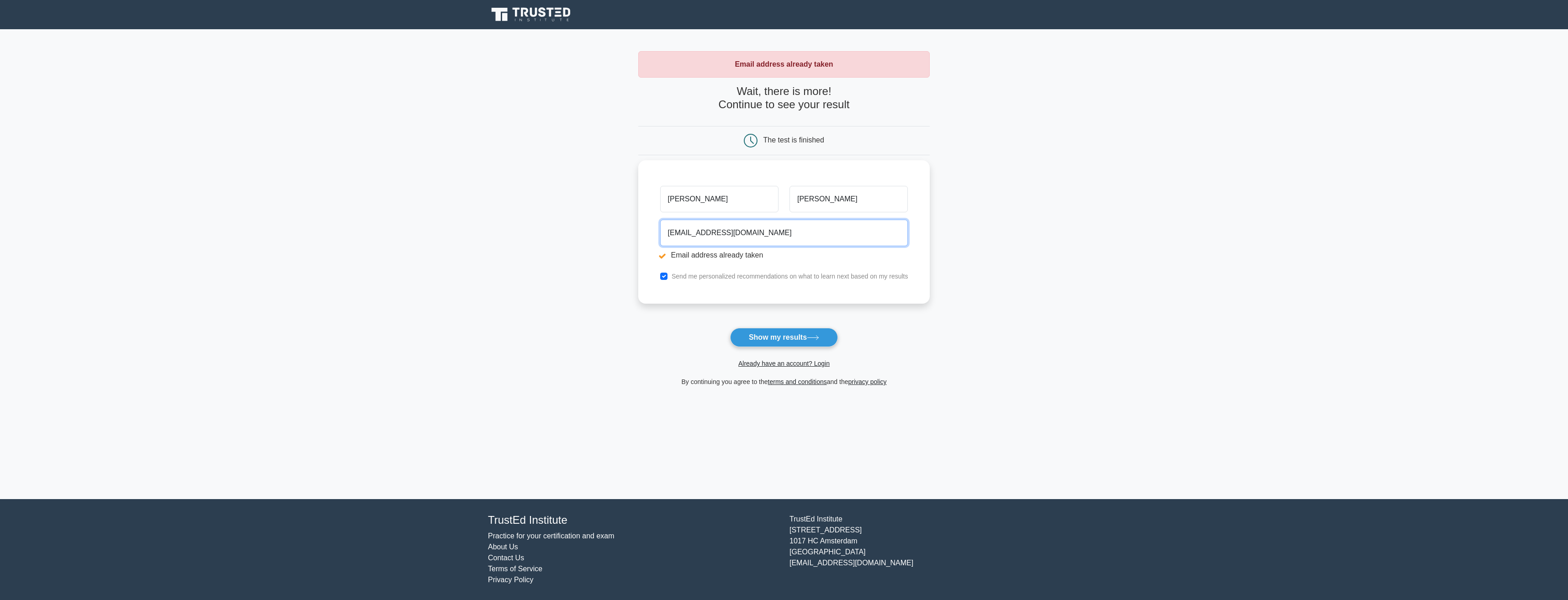
click at [687, 234] on input "almac@yahoo.com" at bounding box center [785, 233] width 248 height 27
type input "almacpham@yahoo.com"
click at [777, 335] on button "Show my results" at bounding box center [783, 338] width 108 height 19
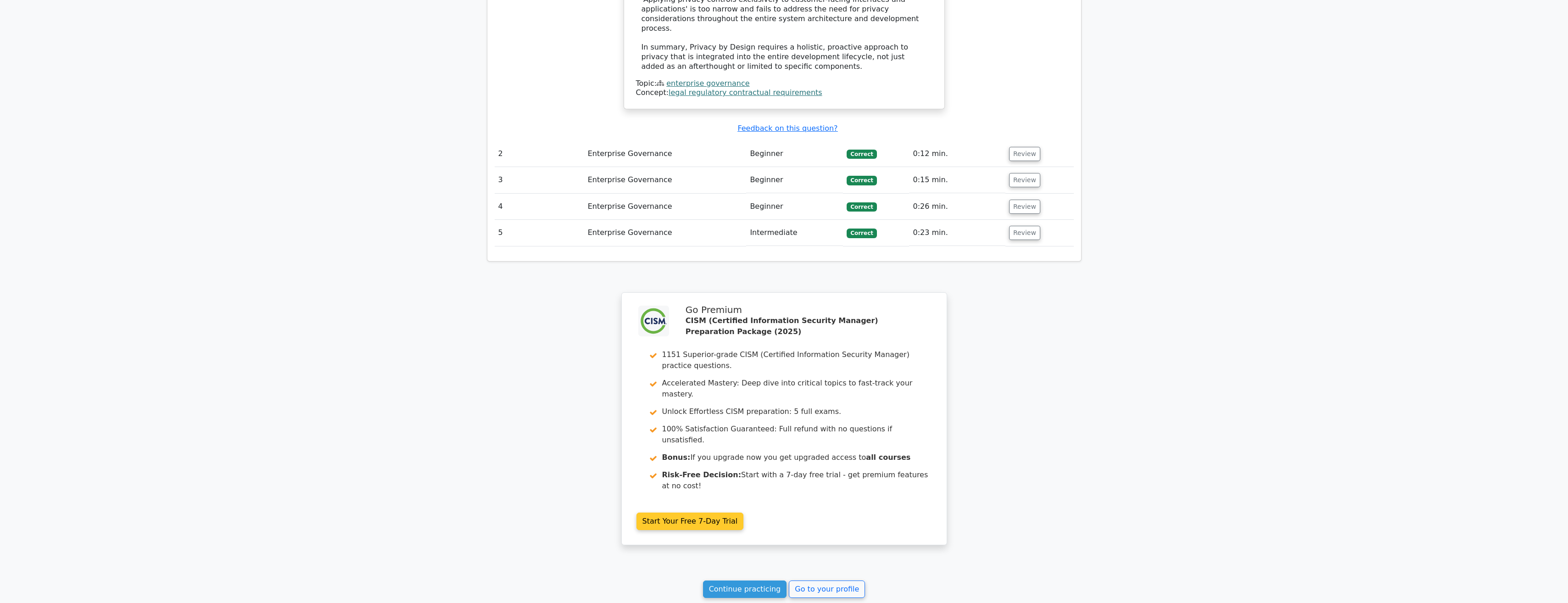
scroll to position [1252, 0]
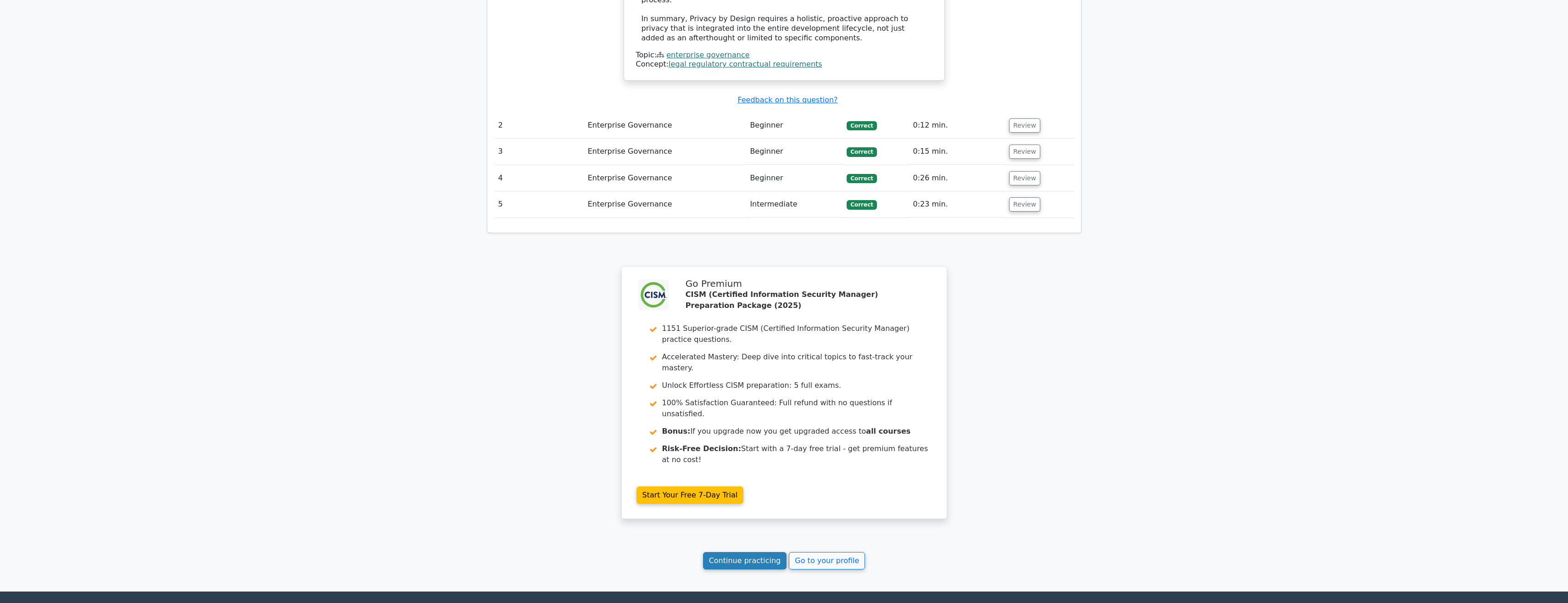
click at [737, 552] on link "Continue practicing" at bounding box center [745, 561] width 84 height 18
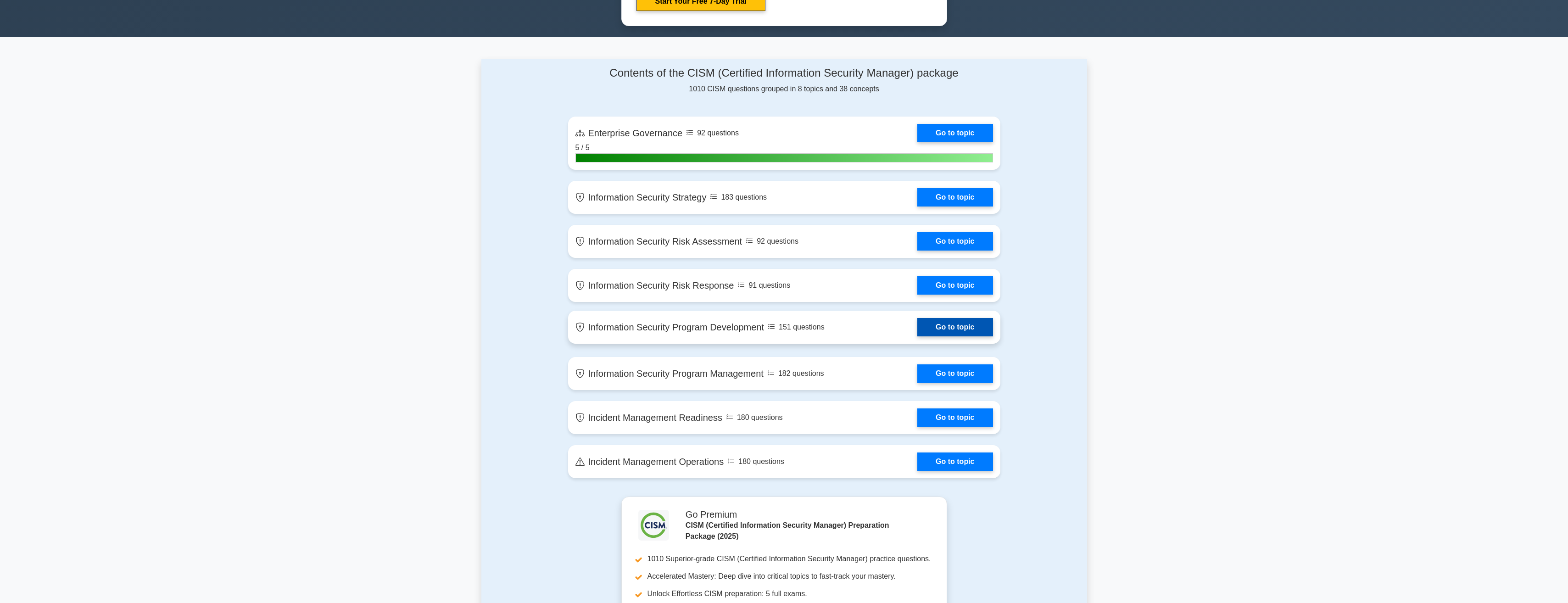
scroll to position [551, 0]
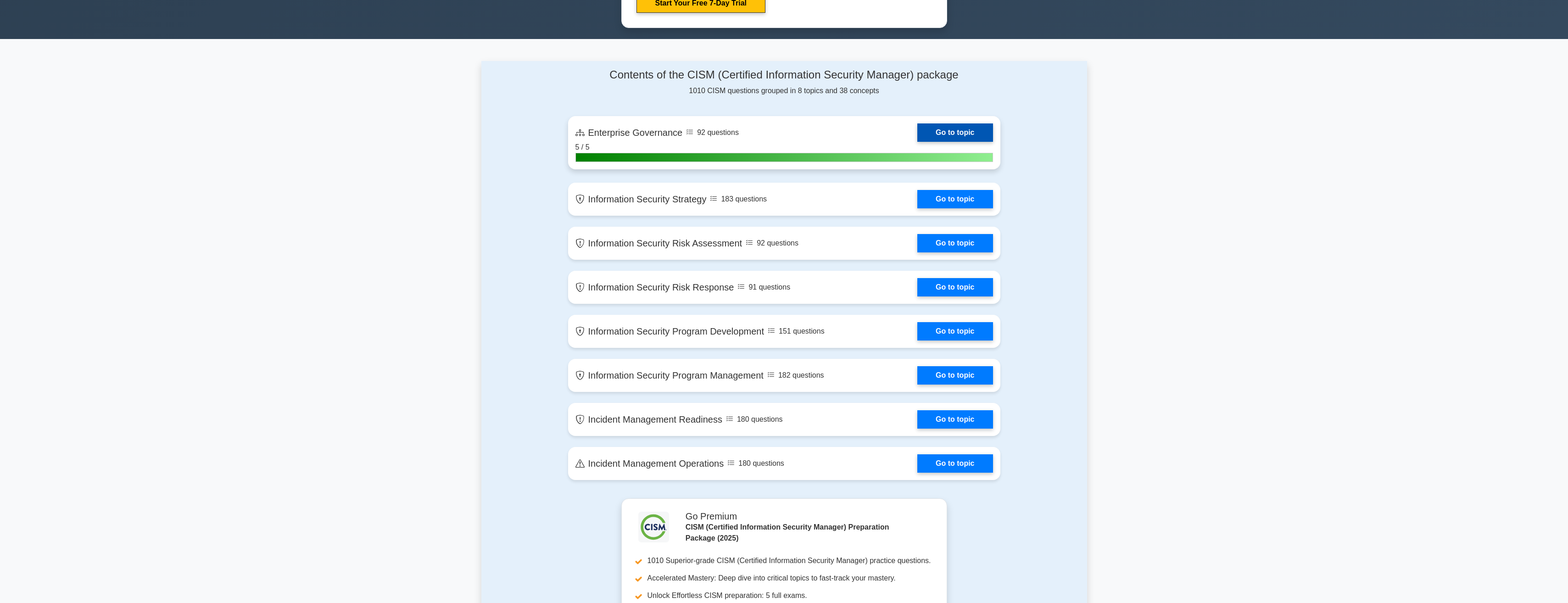
click at [967, 132] on link "Go to topic" at bounding box center [954, 133] width 75 height 18
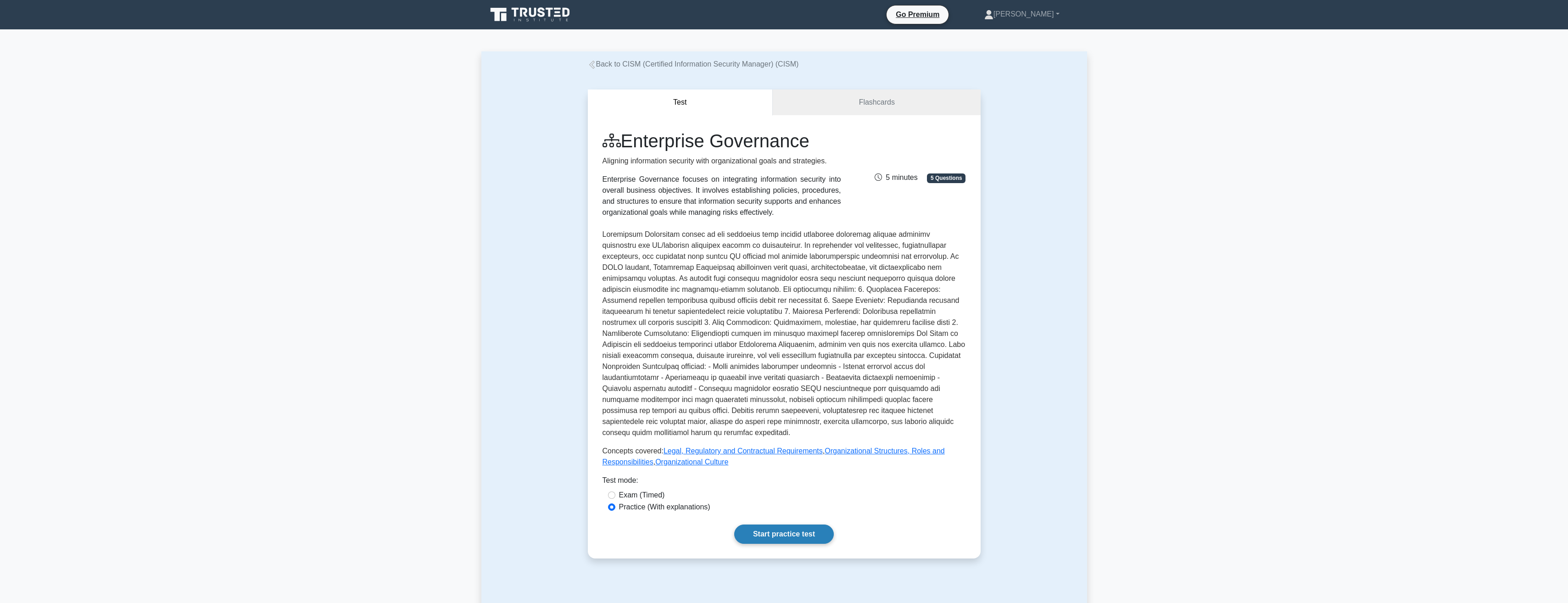
click at [775, 525] on link "Start practice test" at bounding box center [784, 535] width 100 height 20
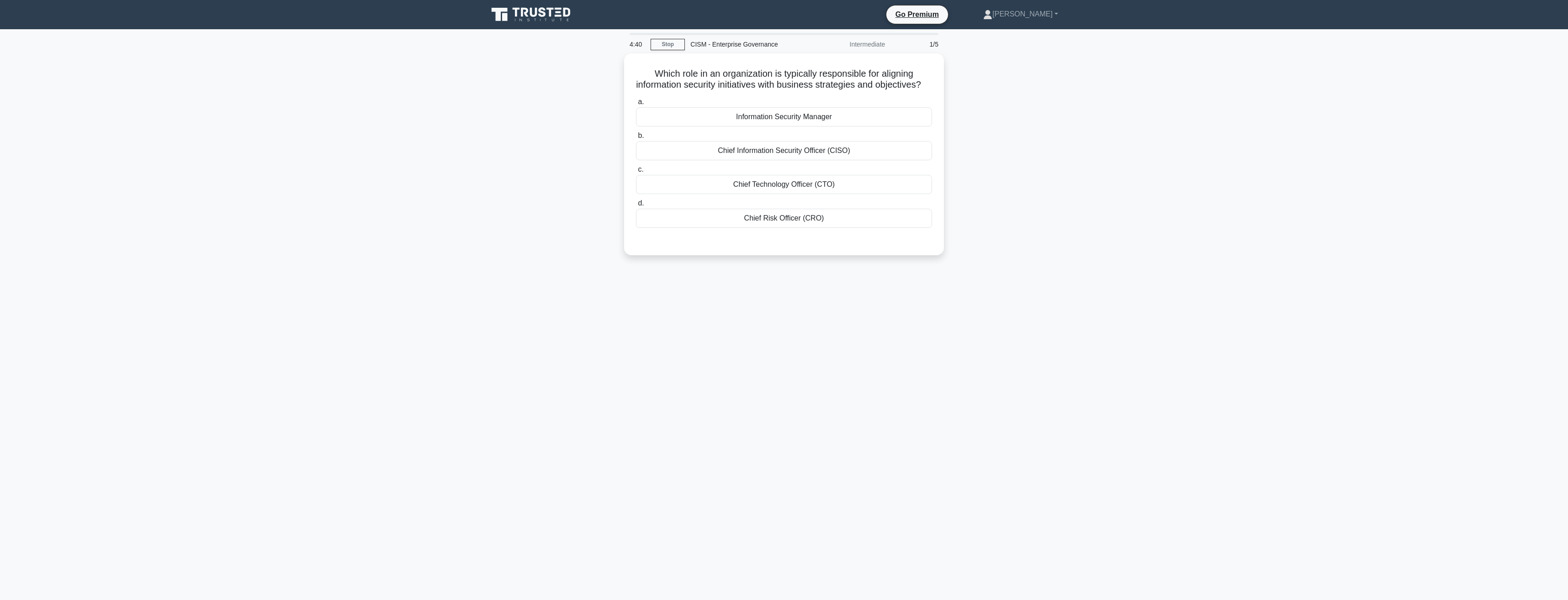
click at [1083, 265] on div "Which role in an organization is typically responsible for aligning information…" at bounding box center [784, 160] width 603 height 213
click at [800, 124] on div "Information Security Manager" at bounding box center [784, 115] width 296 height 19
click at [636, 103] on input "a. Information Security Manager" at bounding box center [636, 100] width 0 height 6
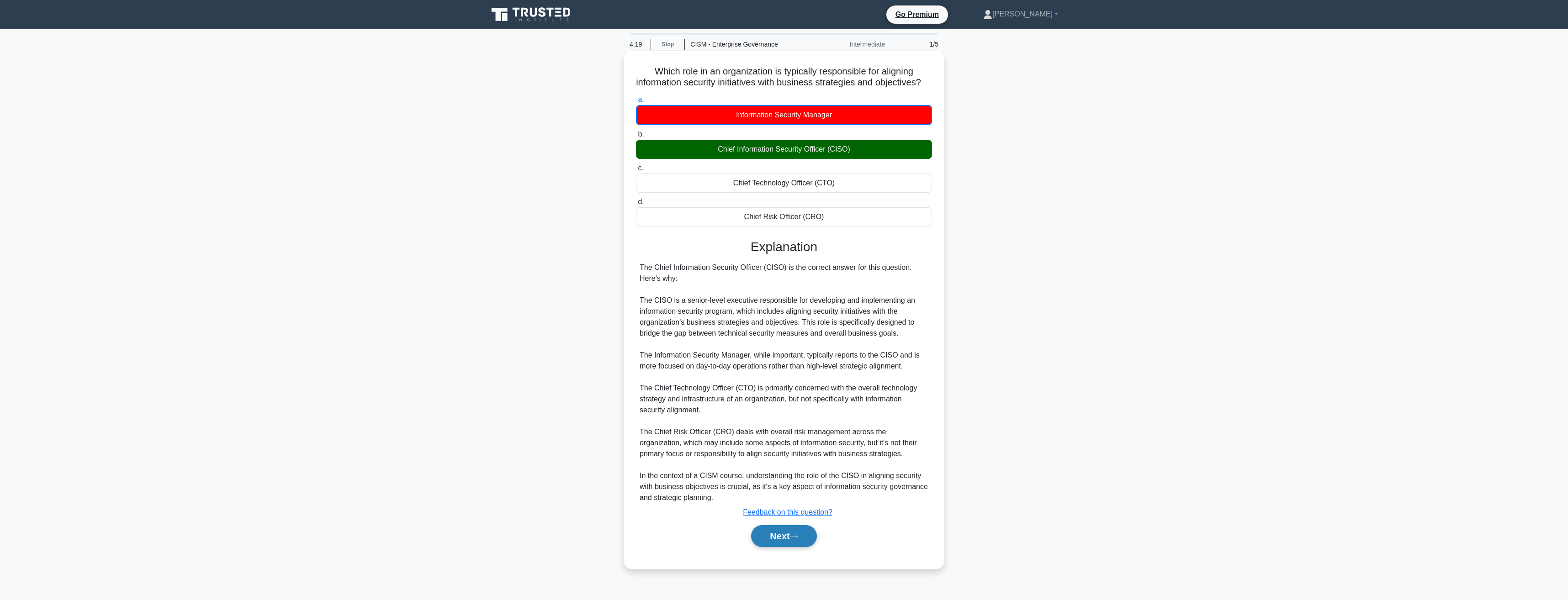
click at [789, 547] on button "Next" at bounding box center [783, 536] width 65 height 22
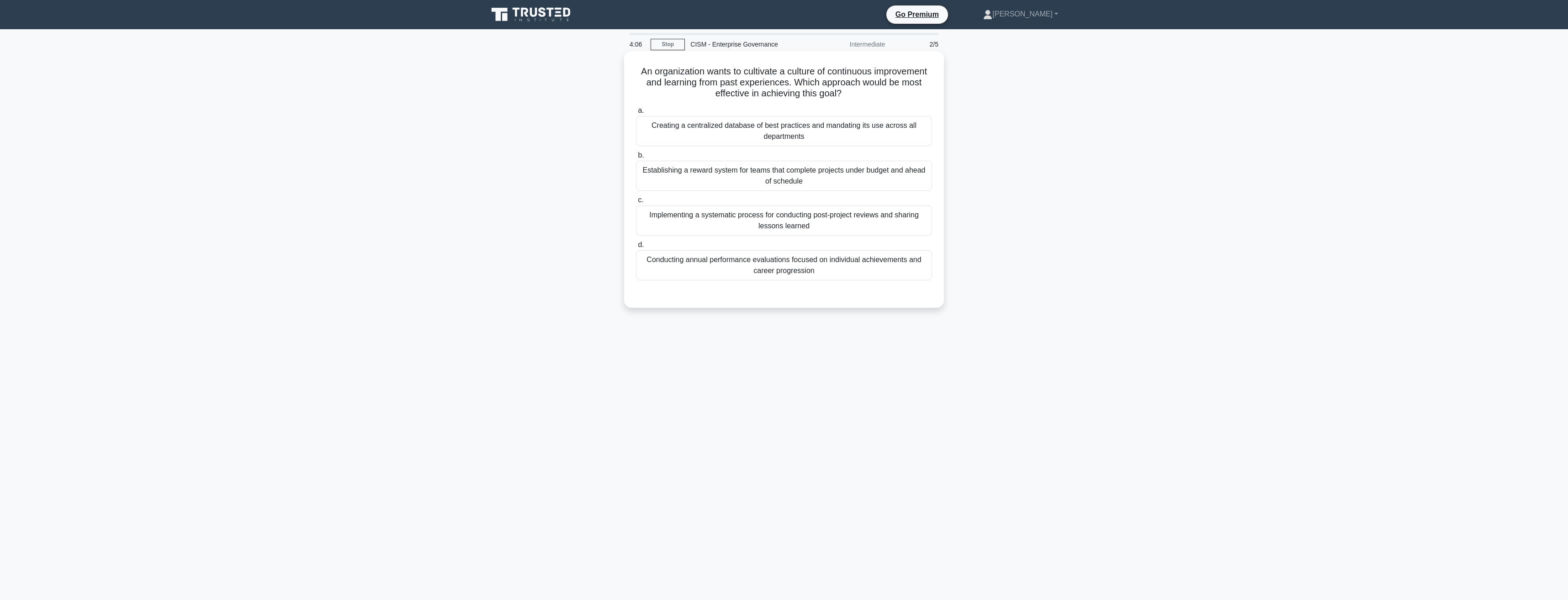
click at [785, 222] on div "Implementing a systematic process for conducting post-project reviews and shari…" at bounding box center [784, 221] width 296 height 30
click at [636, 203] on input "c. Implementing a systematic process for conducting post-project reviews and sh…" at bounding box center [636, 200] width 0 height 6
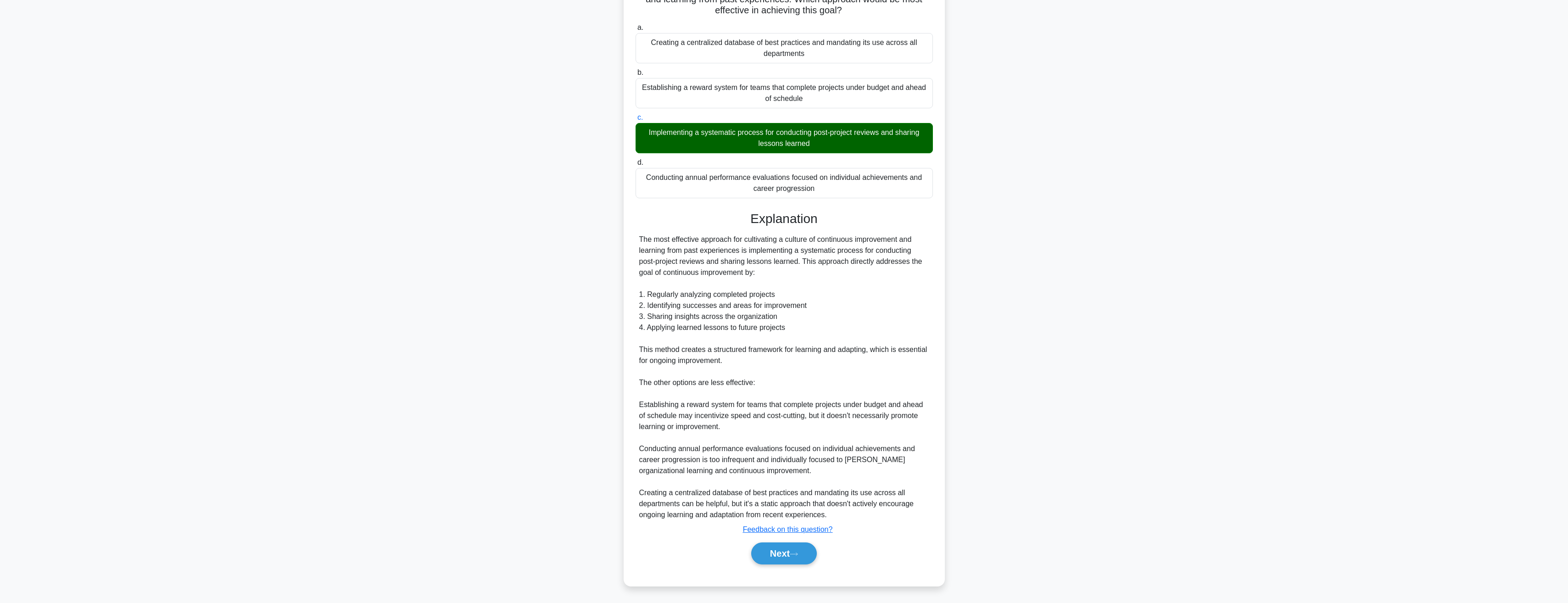
scroll to position [84, 0]
click at [781, 549] on button "Next" at bounding box center [784, 553] width 65 height 22
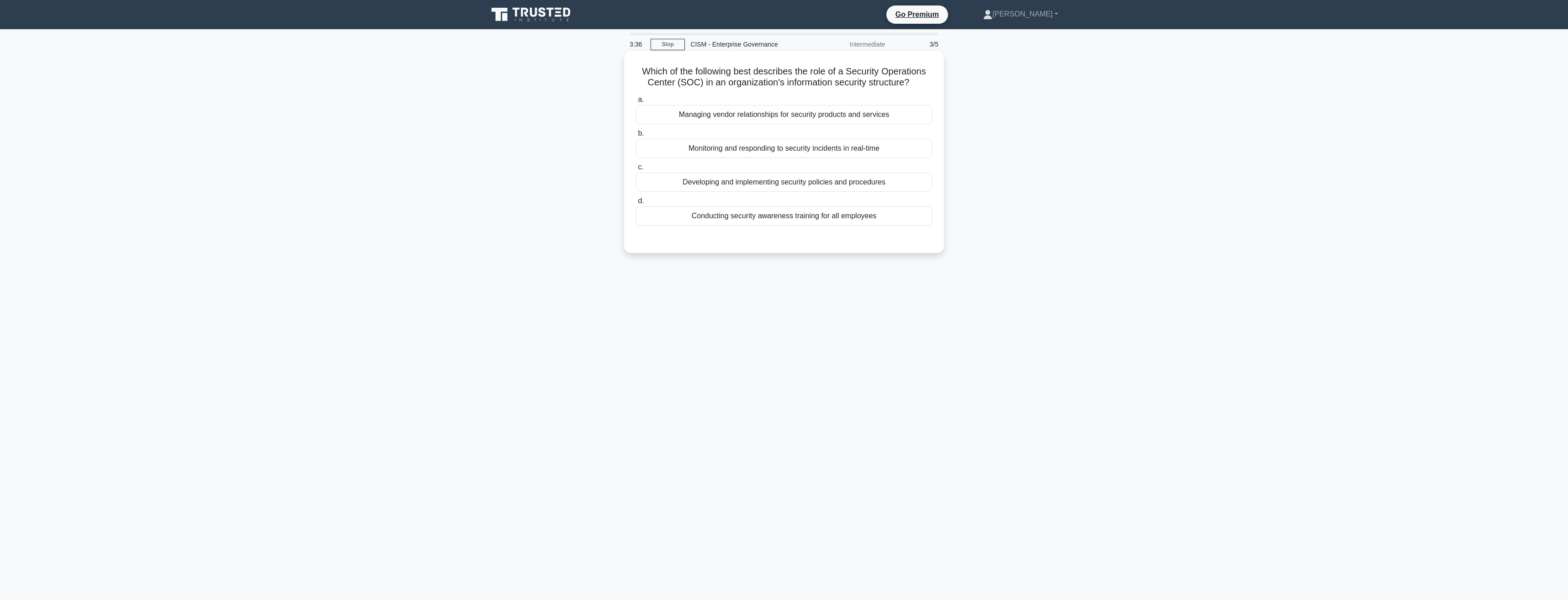
click at [773, 182] on div "Developing and implementing security policies and procedures" at bounding box center [784, 183] width 296 height 19
click at [636, 170] on input "c. Developing and implementing security policies and procedures" at bounding box center [636, 167] width 0 height 6
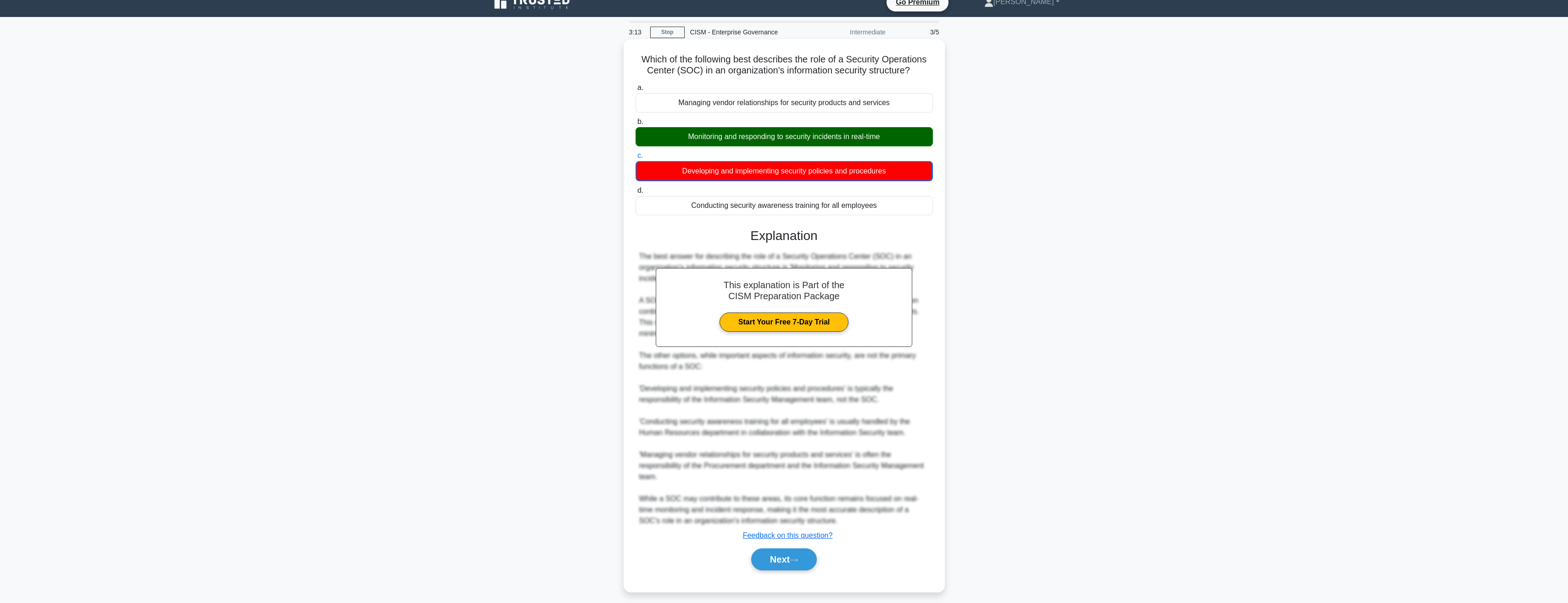
scroll to position [20, 0]
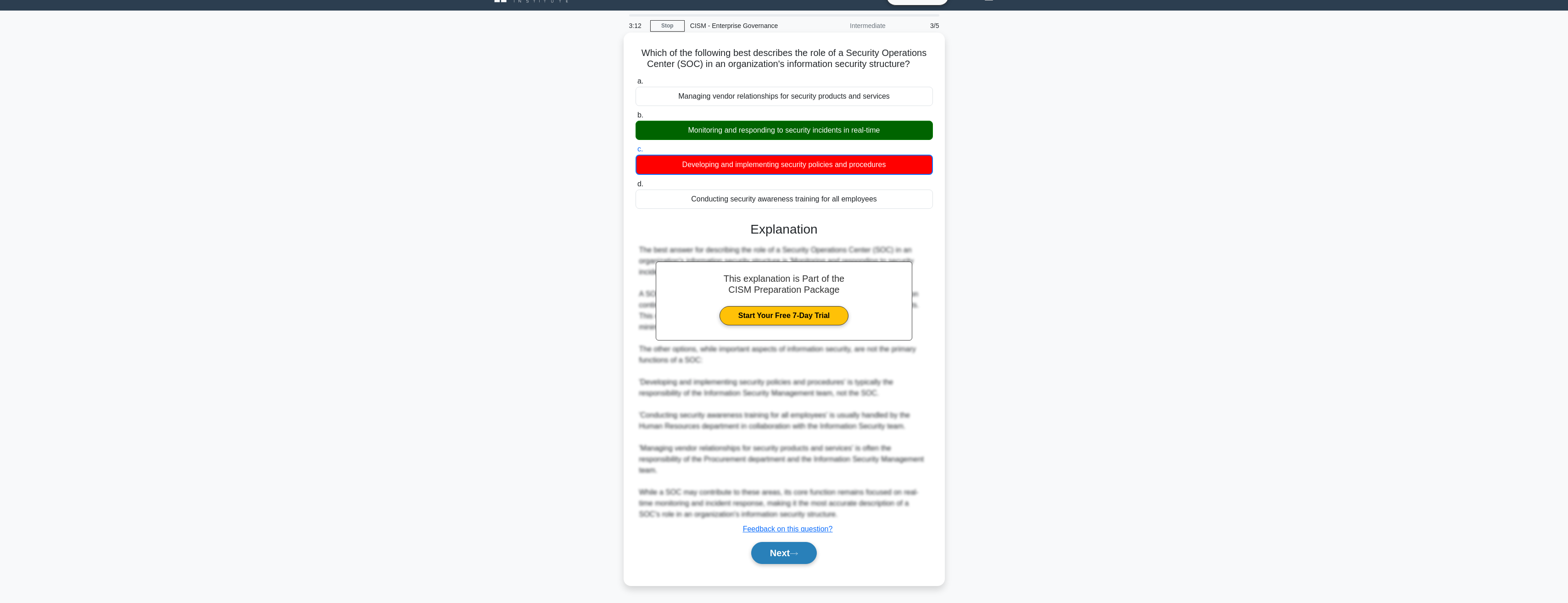
click at [801, 547] on button "Next" at bounding box center [784, 553] width 65 height 22
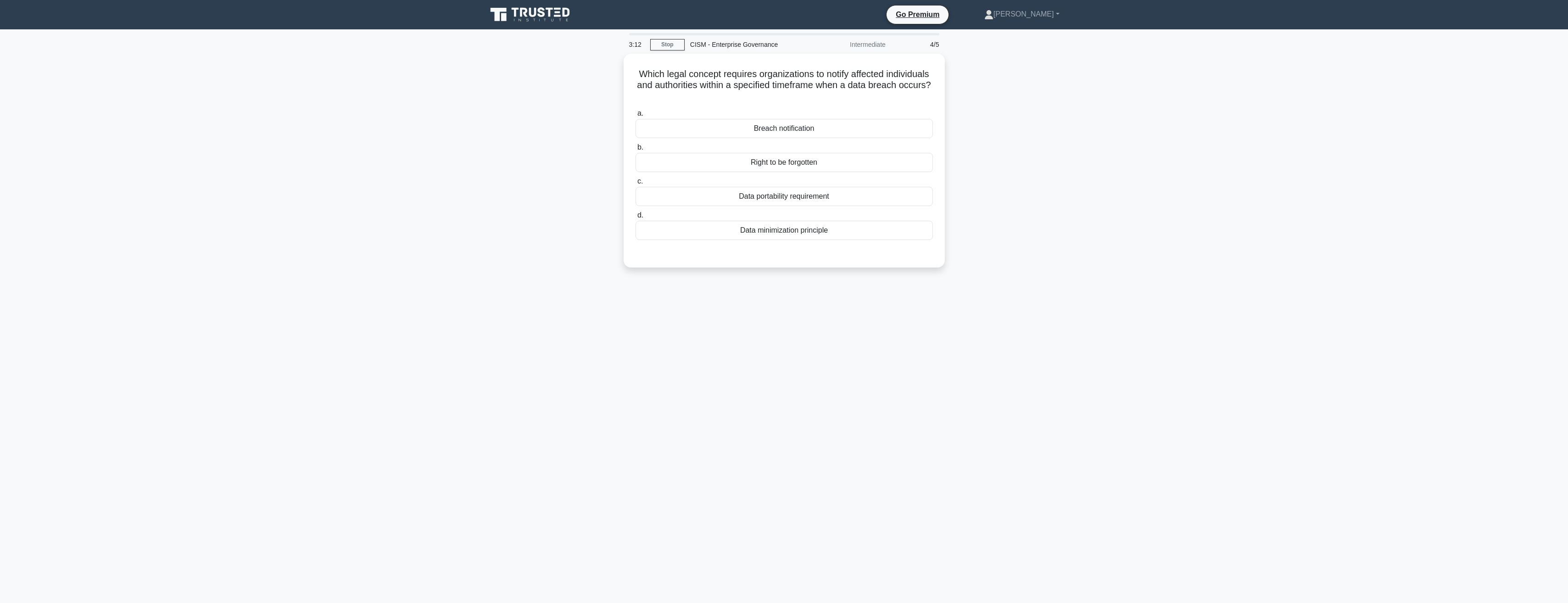
scroll to position [0, 0]
click at [786, 126] on div "Breach notification" at bounding box center [787, 127] width 297 height 20
click at [639, 114] on input "a. Breach notification" at bounding box center [639, 111] width 0 height 6
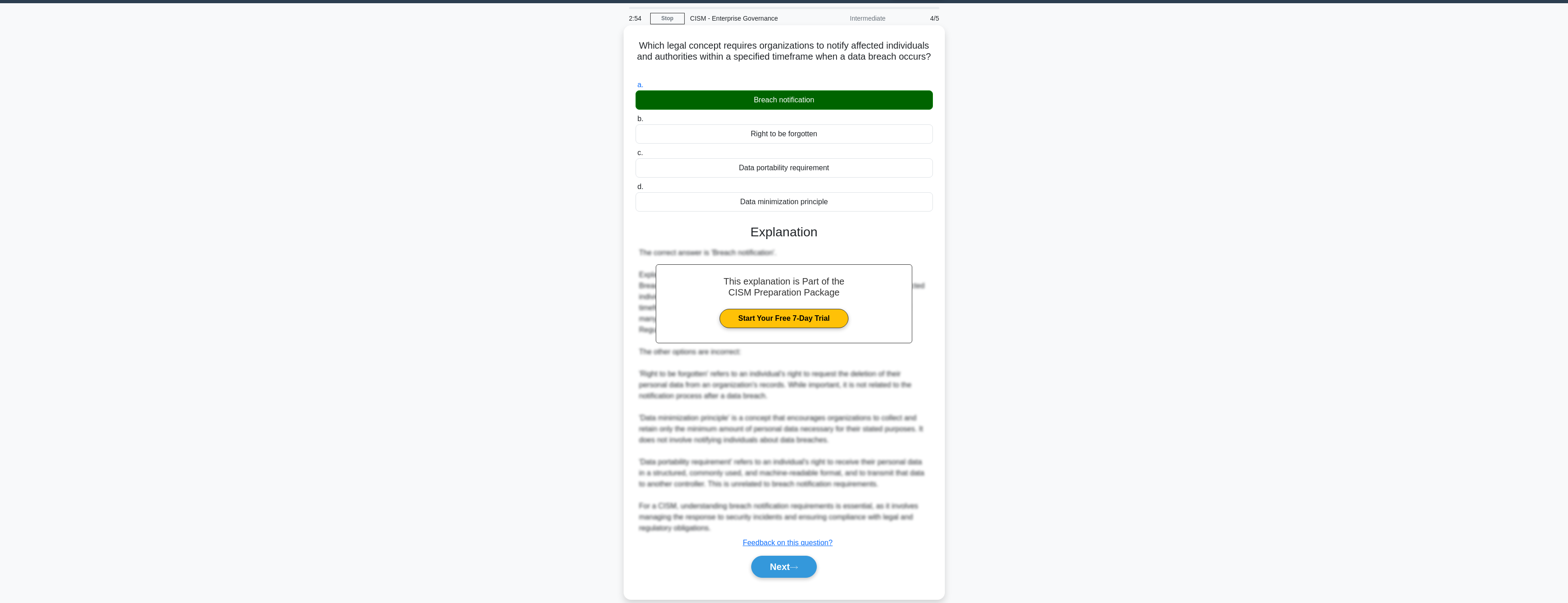
scroll to position [40, 0]
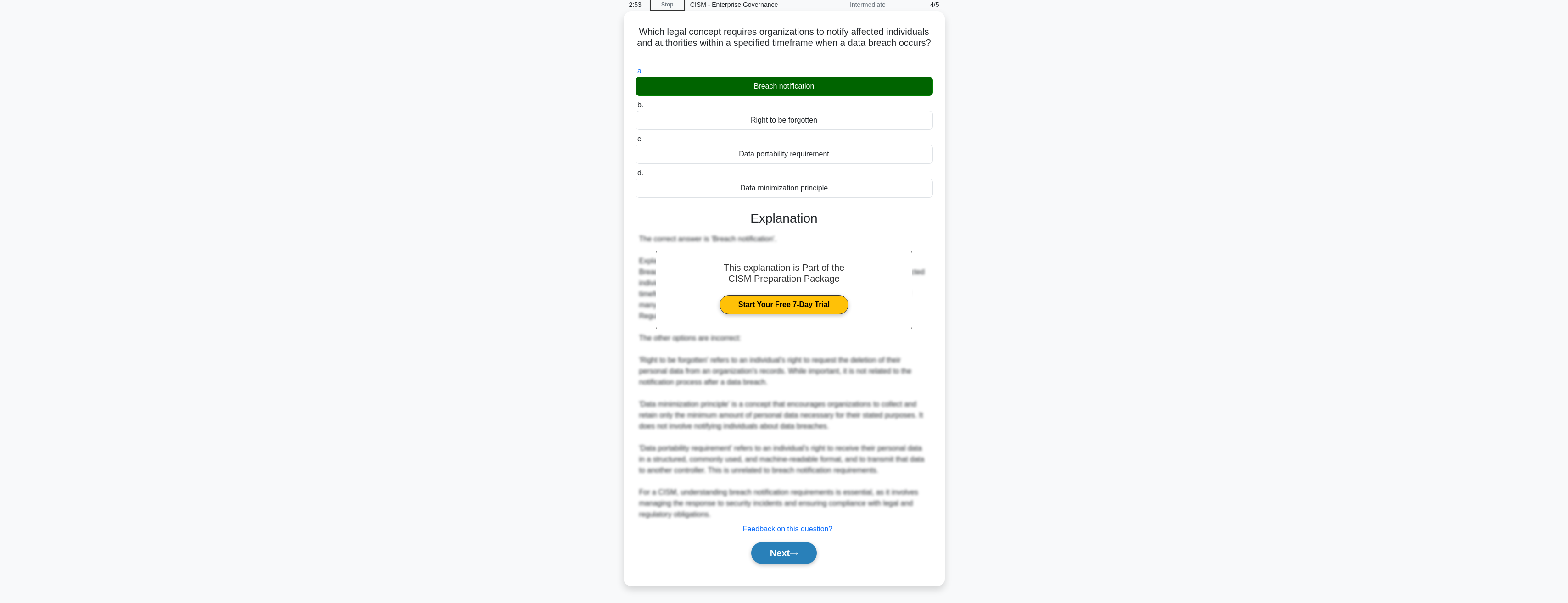
click at [798, 552] on icon at bounding box center [794, 553] width 9 height 5
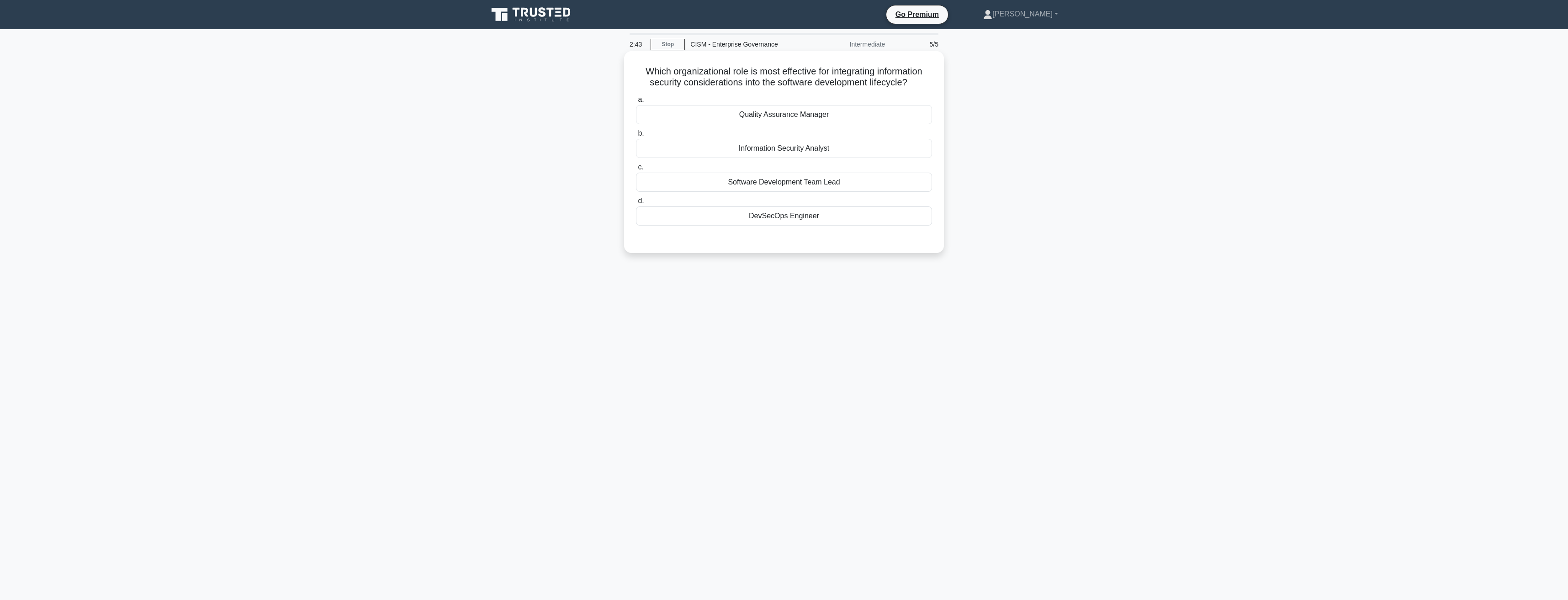
click at [777, 184] on div "Software Development Team Lead" at bounding box center [784, 183] width 296 height 19
click at [636, 170] on input "c. Software Development Team Lead" at bounding box center [636, 167] width 0 height 6
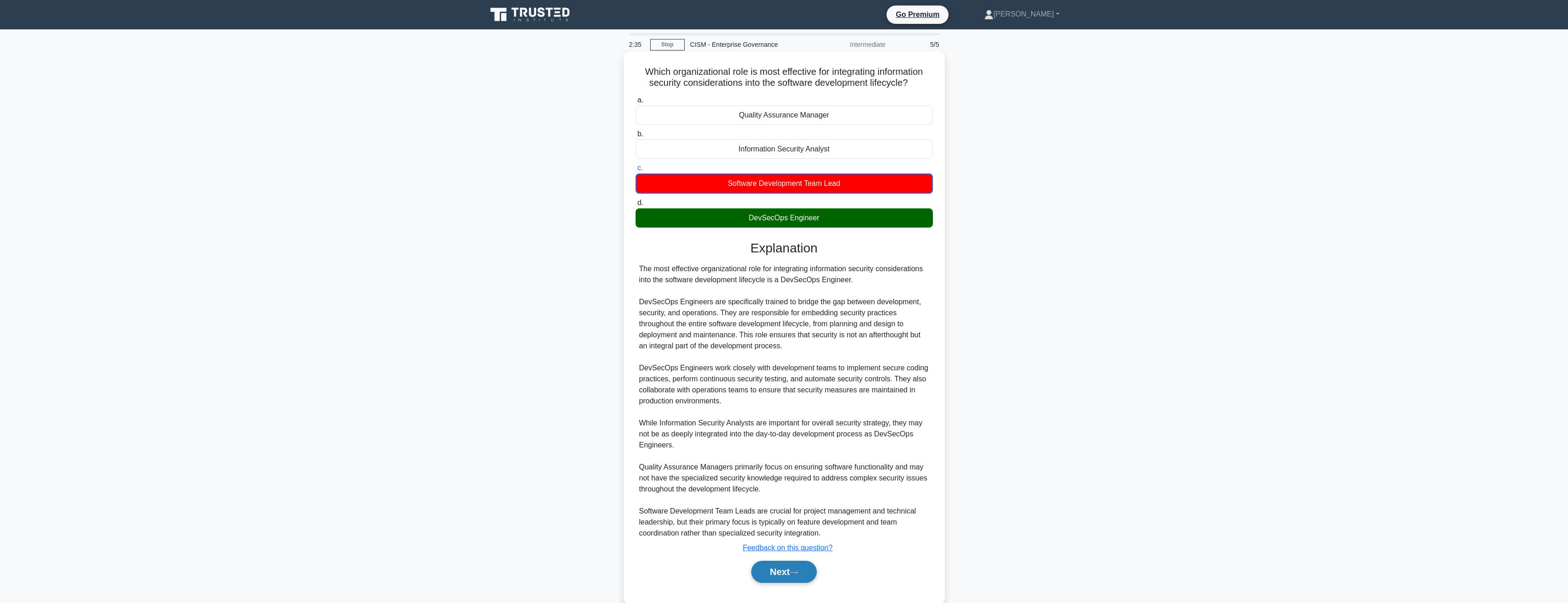
click at [793, 568] on button "Next" at bounding box center [784, 572] width 65 height 22
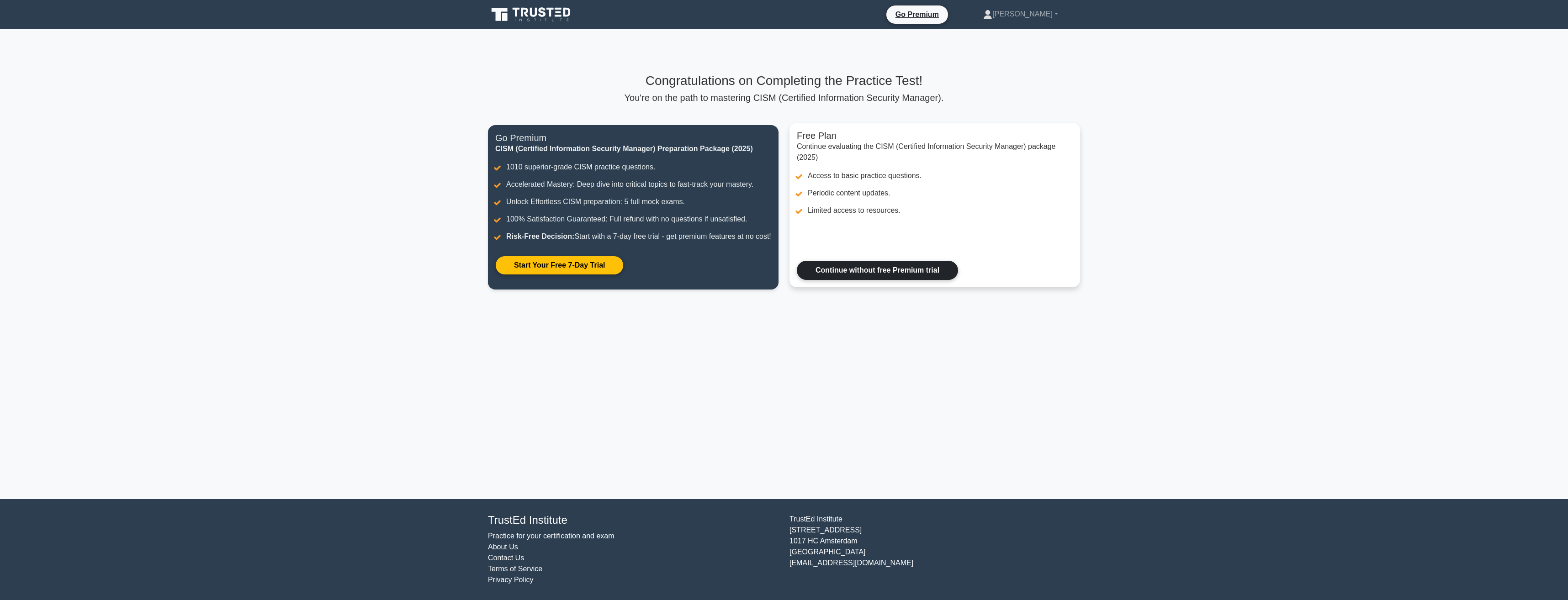
click at [861, 270] on link "Continue without free Premium trial" at bounding box center [877, 271] width 161 height 19
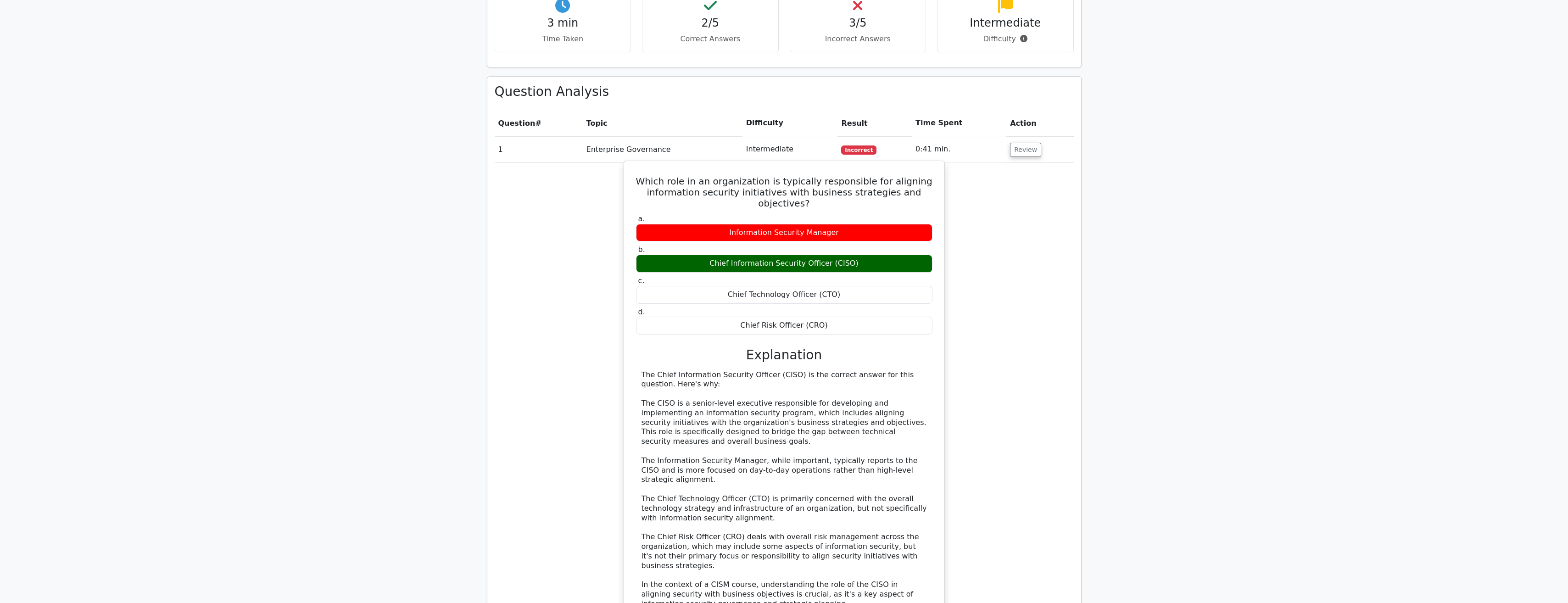
scroll to position [780, 0]
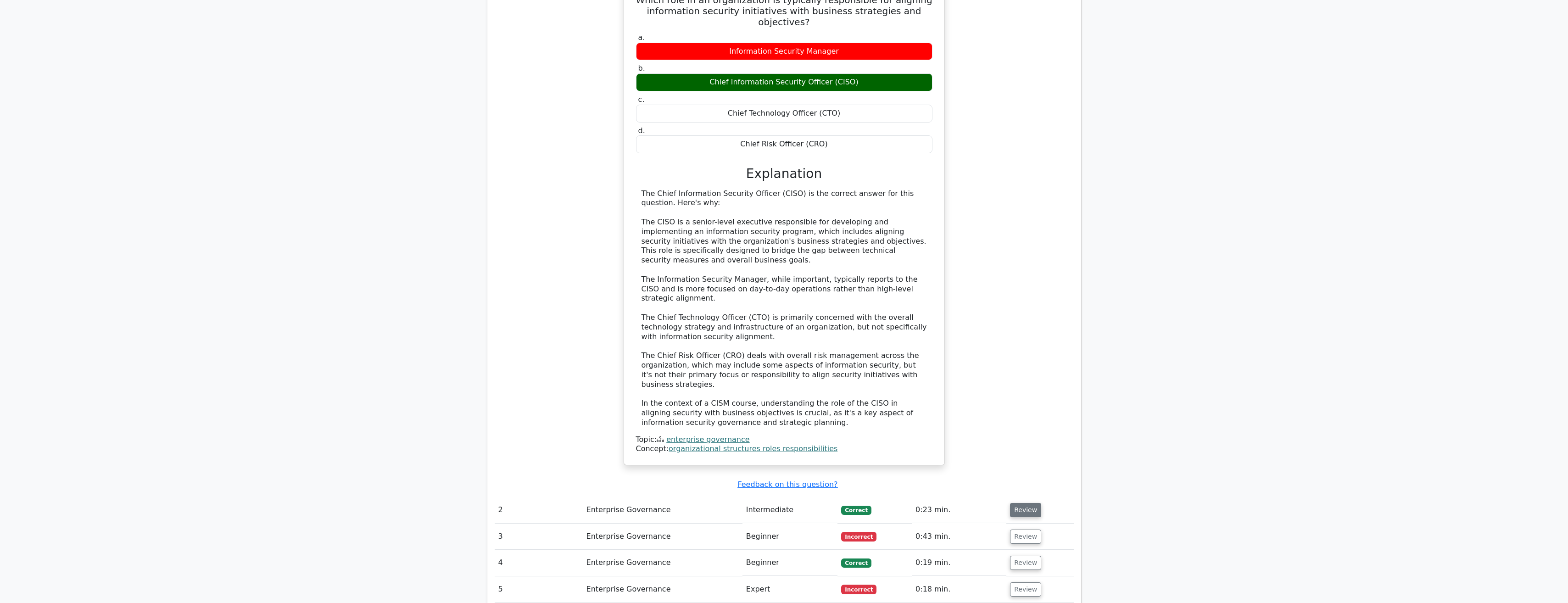
click at [1017, 503] on button "Review" at bounding box center [1025, 510] width 31 height 14
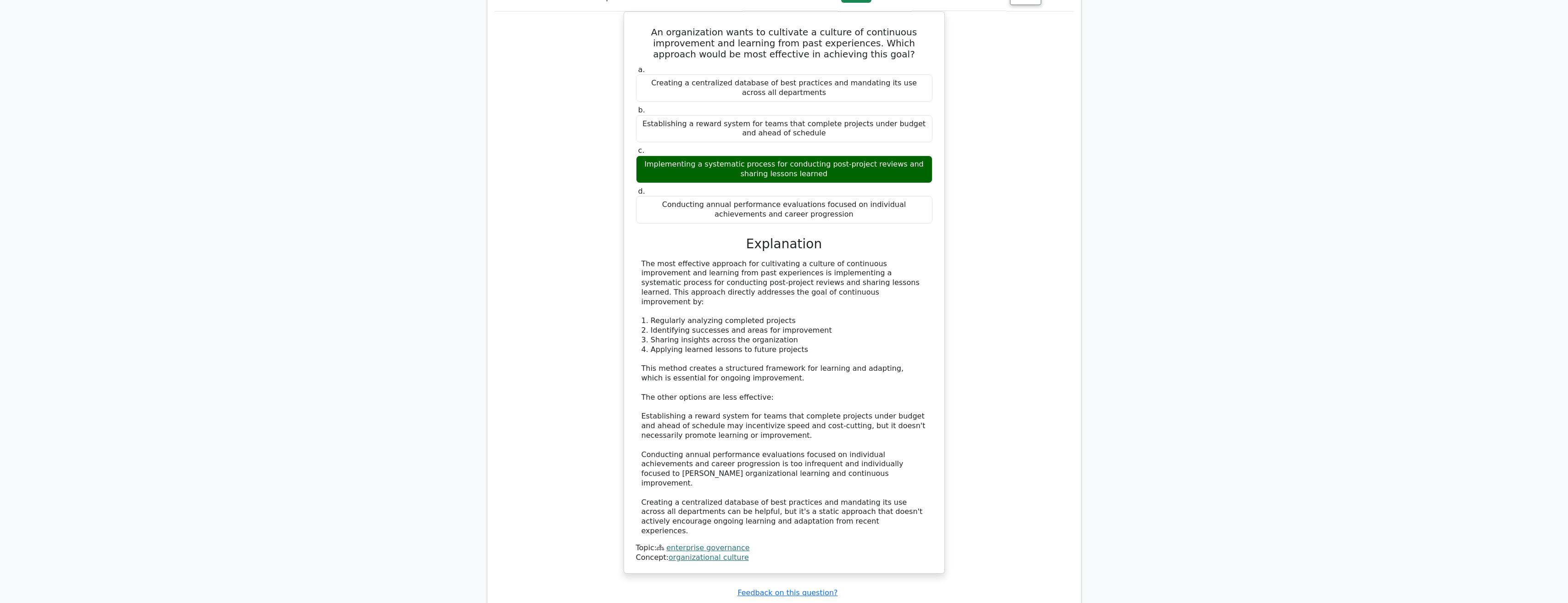
scroll to position [1377, 0]
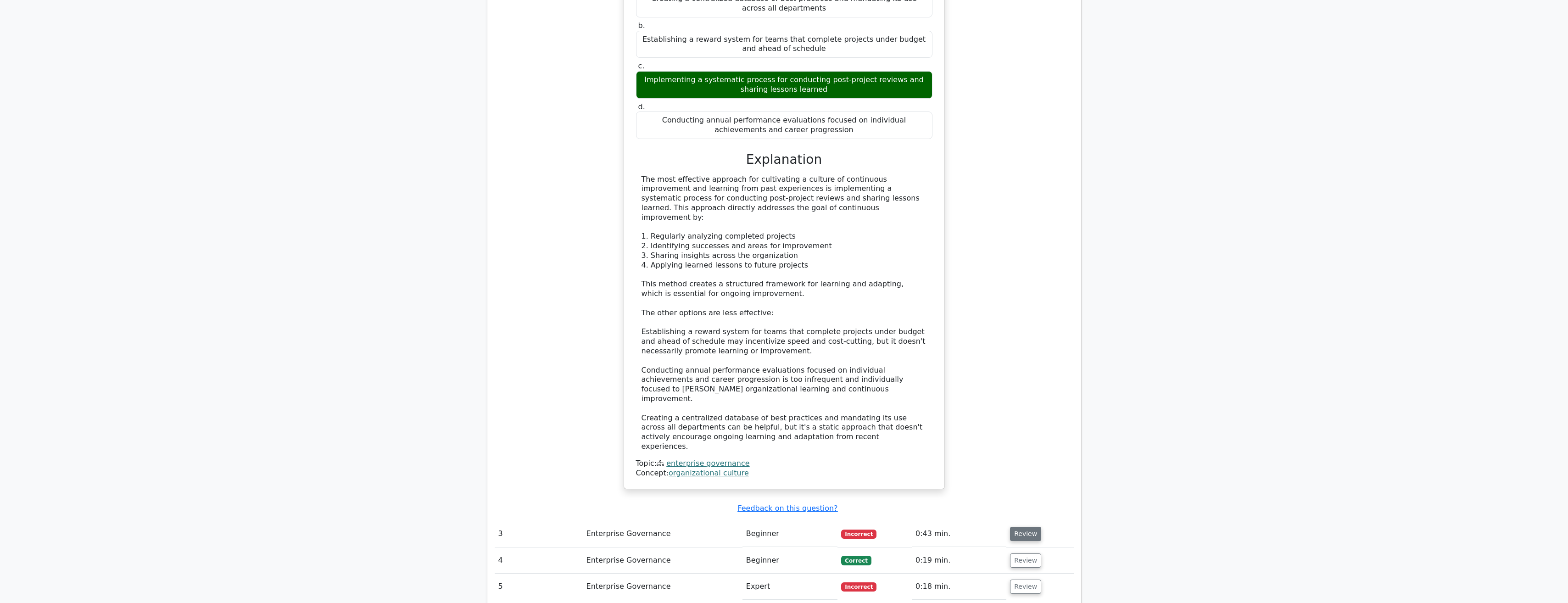
click at [1018, 527] on button "Review" at bounding box center [1025, 534] width 31 height 14
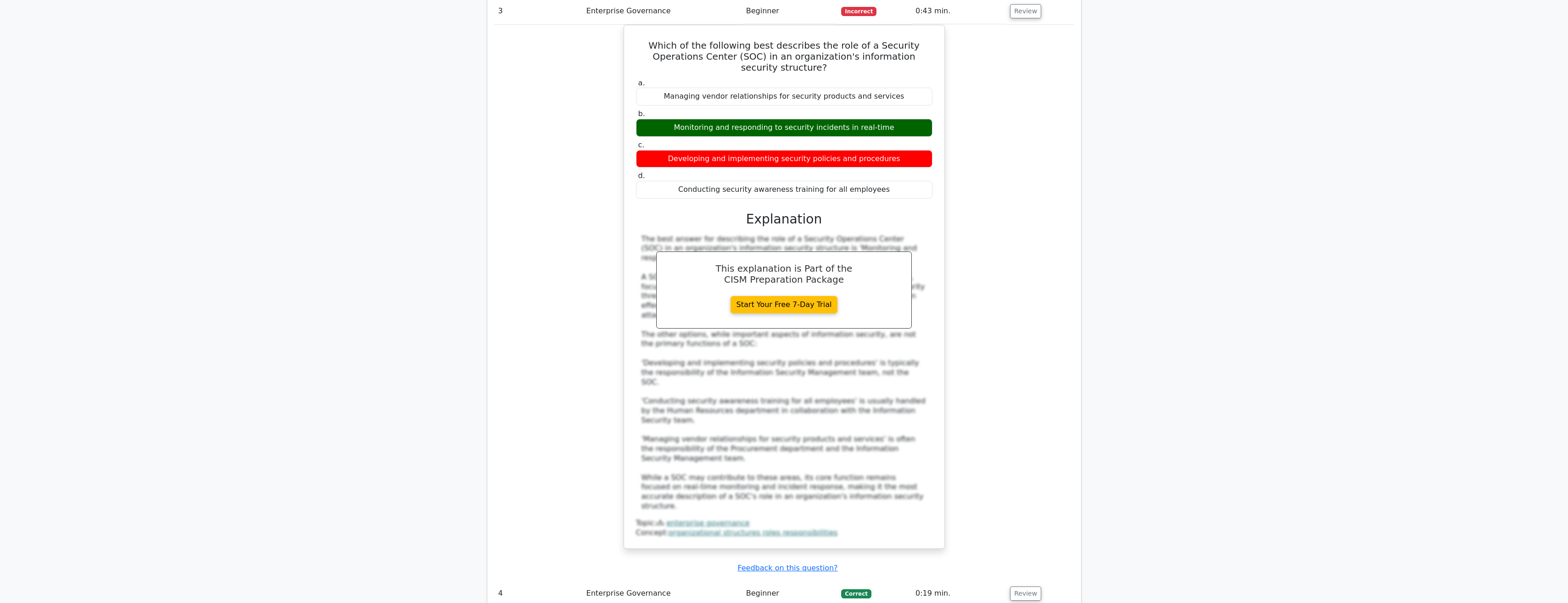
scroll to position [1974, 0]
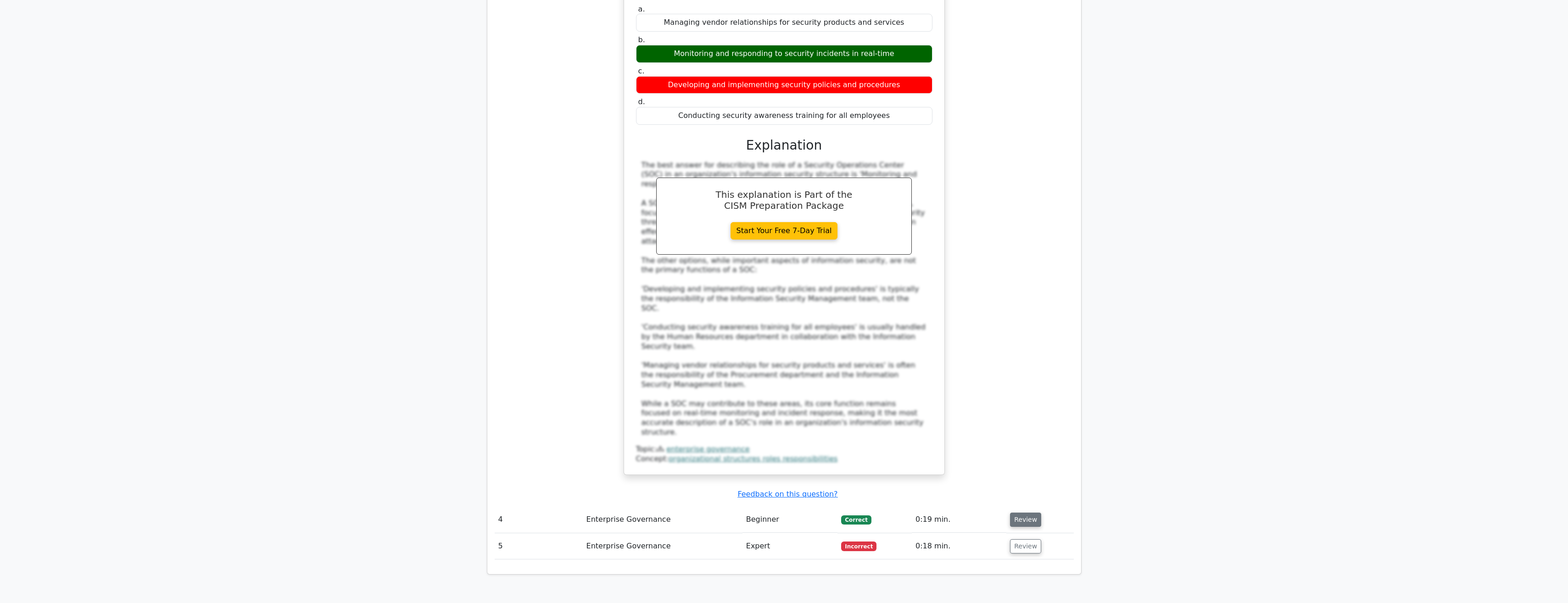
click at [1016, 512] on button "Review" at bounding box center [1025, 519] width 31 height 14
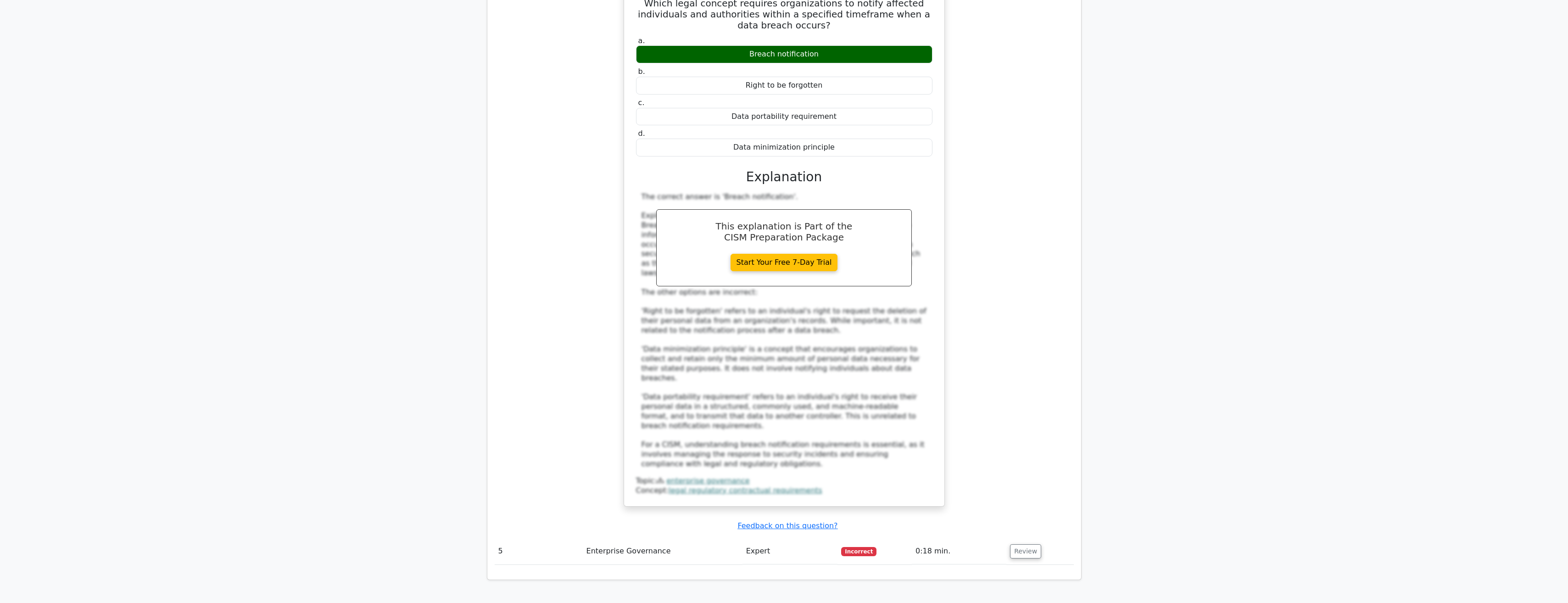
scroll to position [2616, 0]
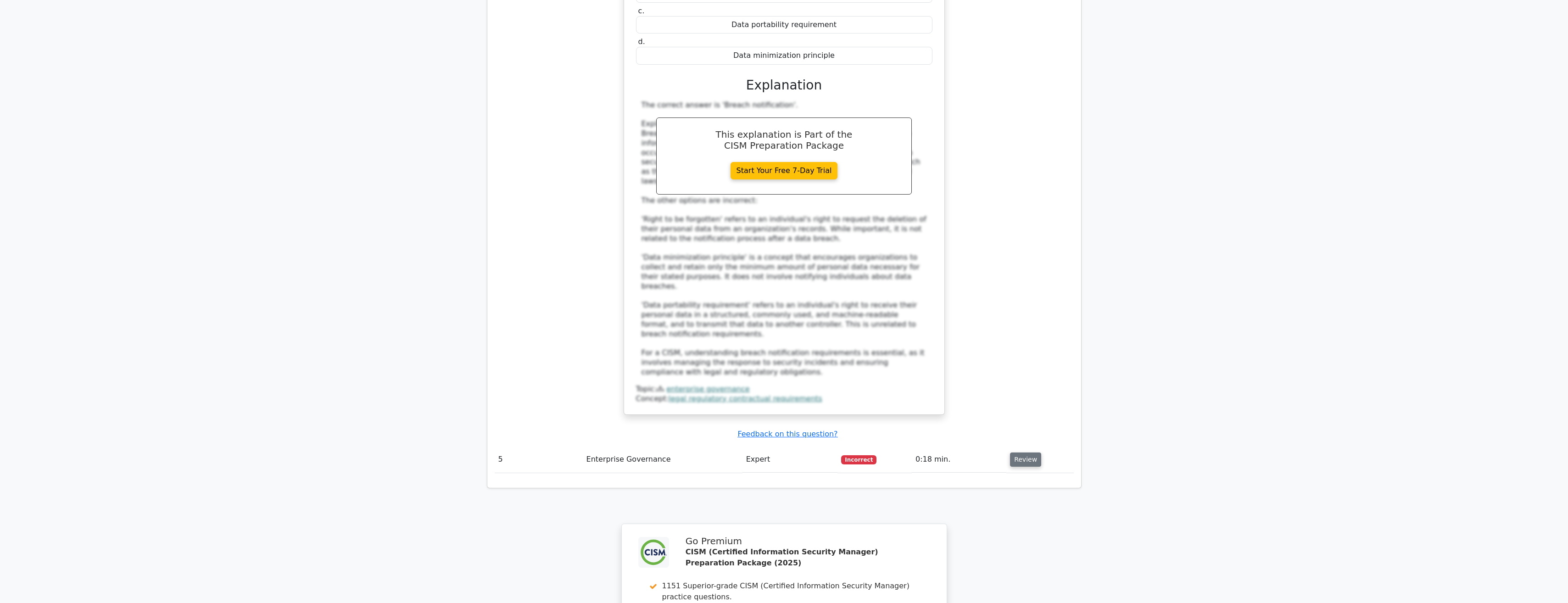
click at [1019, 453] on button "Review" at bounding box center [1025, 459] width 31 height 14
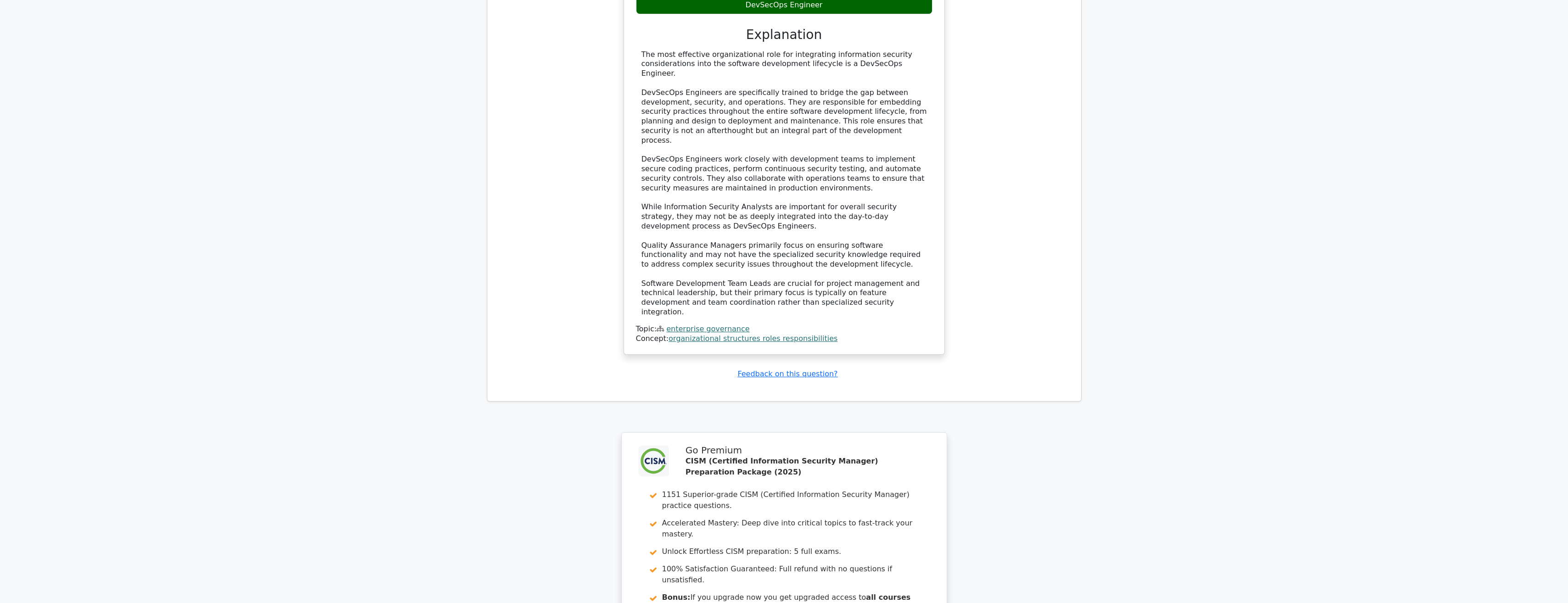
scroll to position [3272, 0]
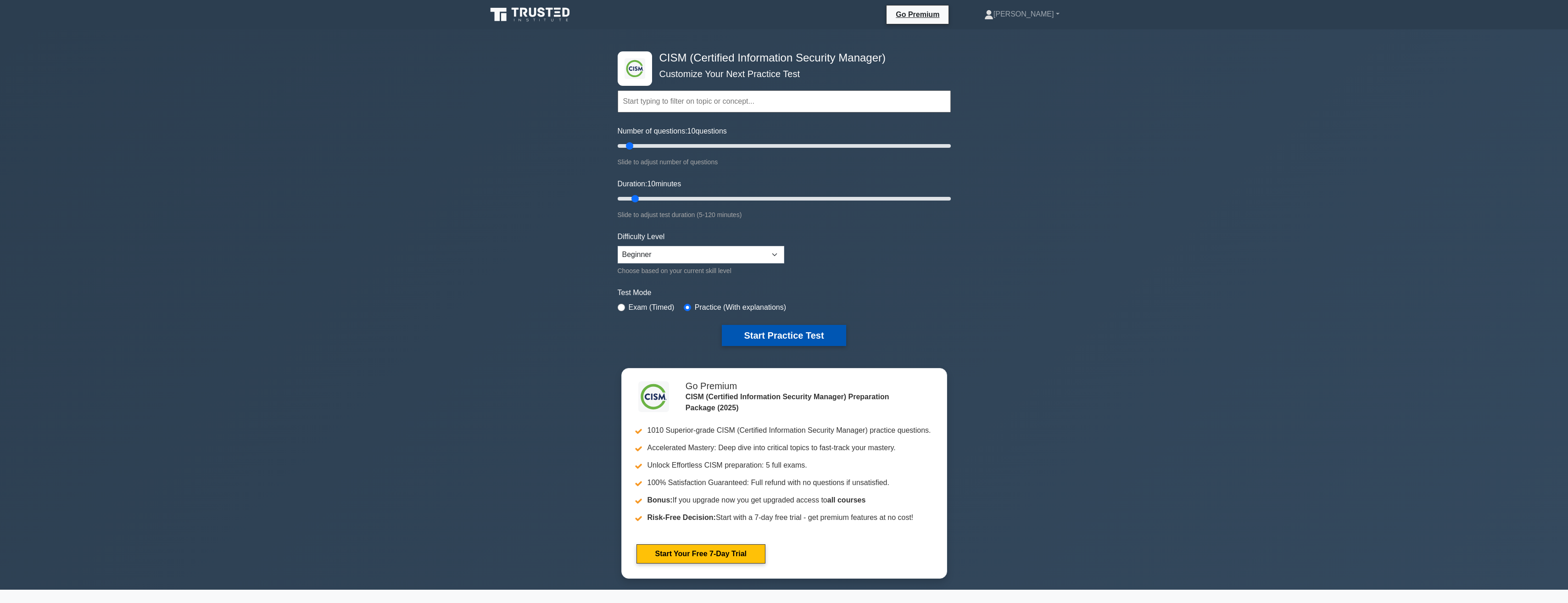
click at [782, 338] on button "Start Practice Test" at bounding box center [784, 335] width 124 height 21
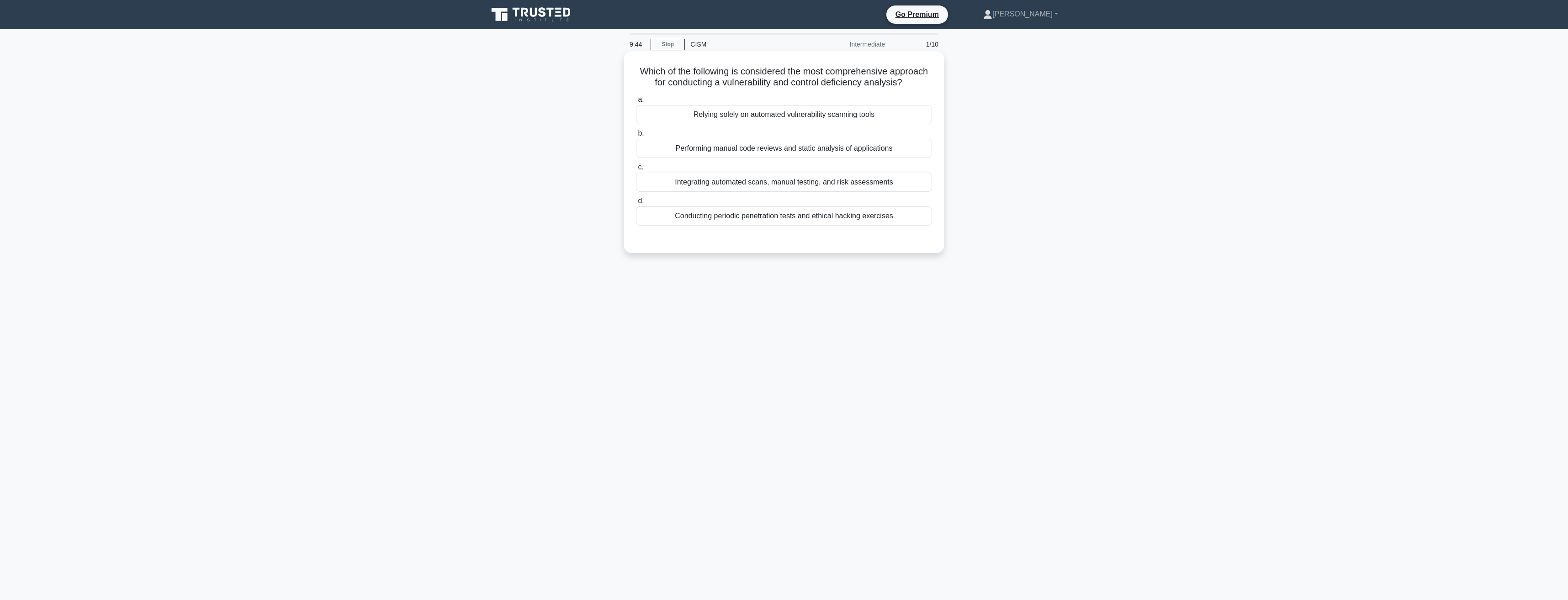
click at [863, 183] on div "Integrating automated scans, manual testing, and risk assessments" at bounding box center [784, 183] width 296 height 19
click at [636, 170] on input "c. Integrating automated scans, manual testing, and risk assessments" at bounding box center [636, 167] width 0 height 6
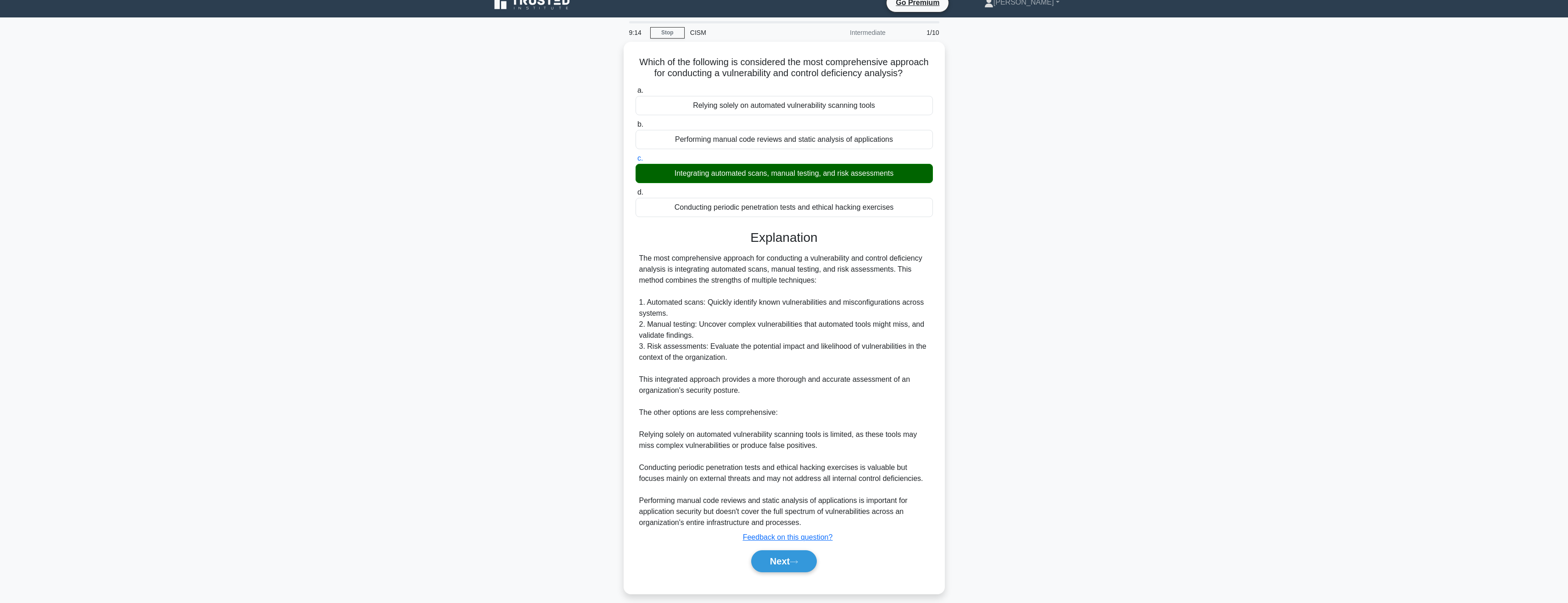
scroll to position [18, 0]
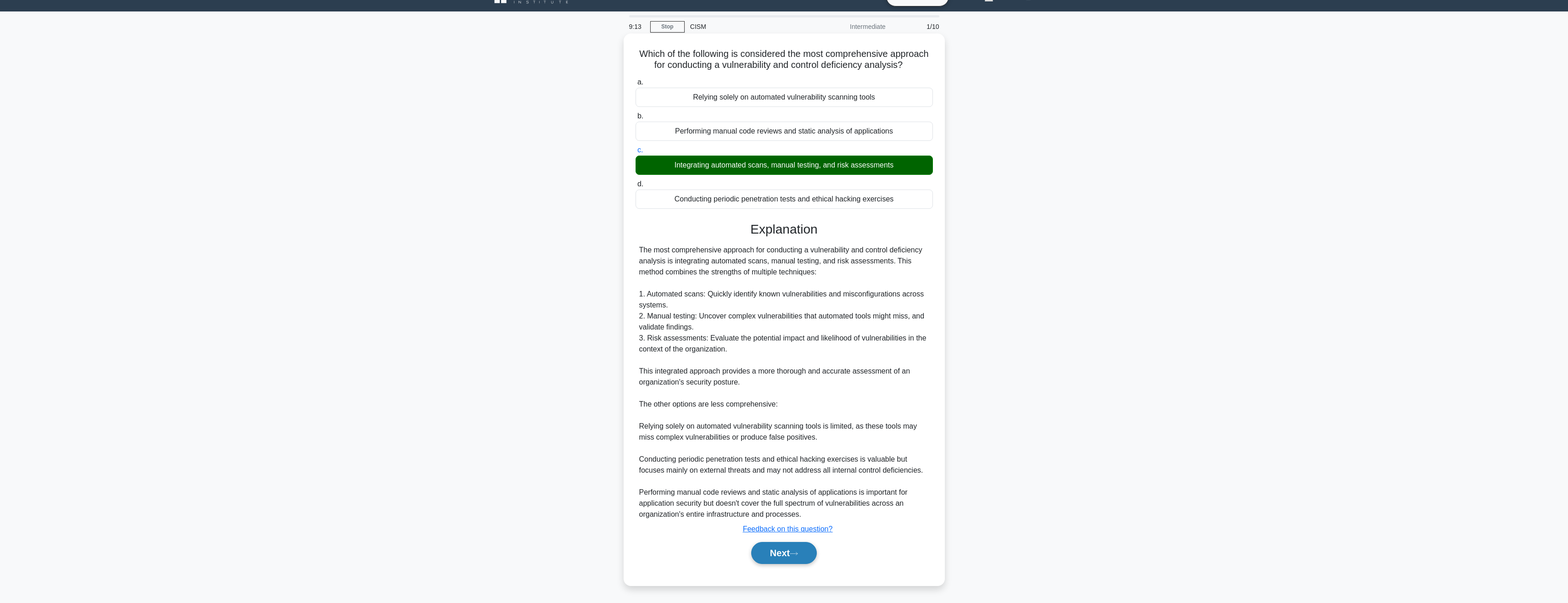
click at [777, 551] on button "Next" at bounding box center [784, 553] width 65 height 22
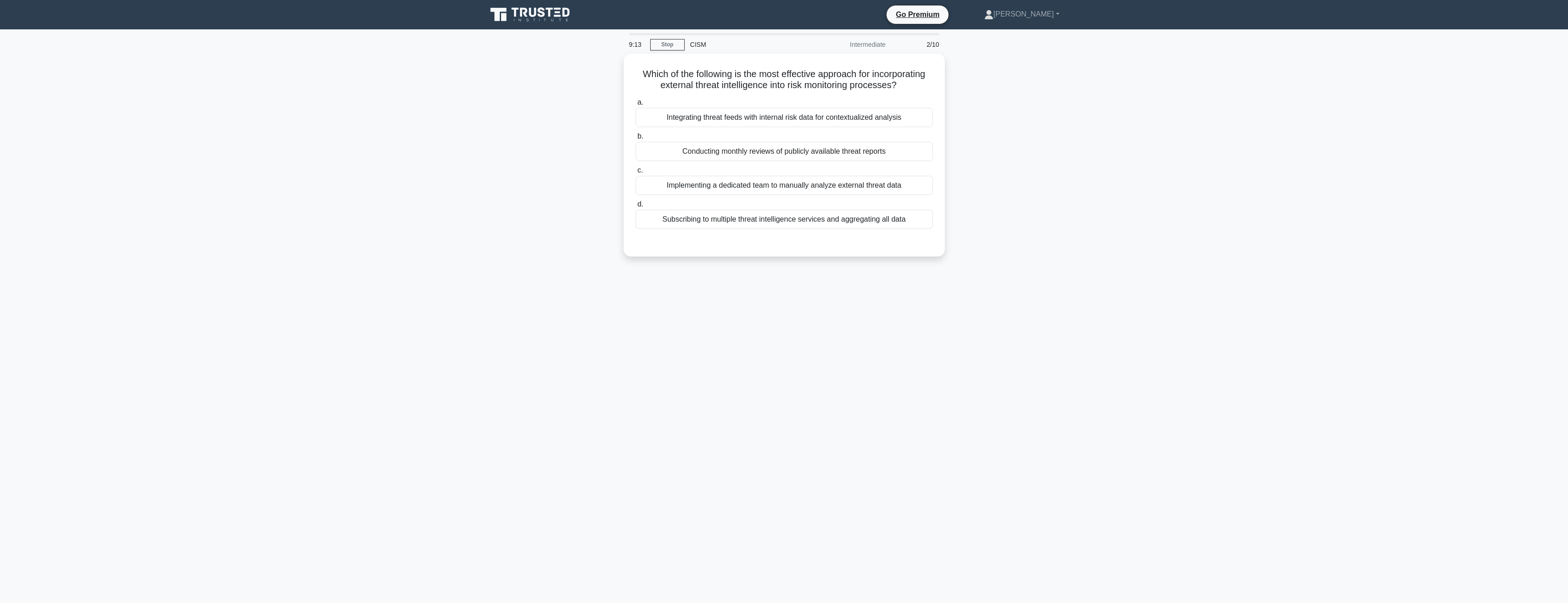
scroll to position [0, 0]
click at [806, 116] on div "Integrating threat feeds with internal risk data for contextualized analysis" at bounding box center [787, 116] width 297 height 20
click at [639, 103] on input "a. Integrating threat feeds with internal risk data for contextualized analysis" at bounding box center [639, 100] width 0 height 6
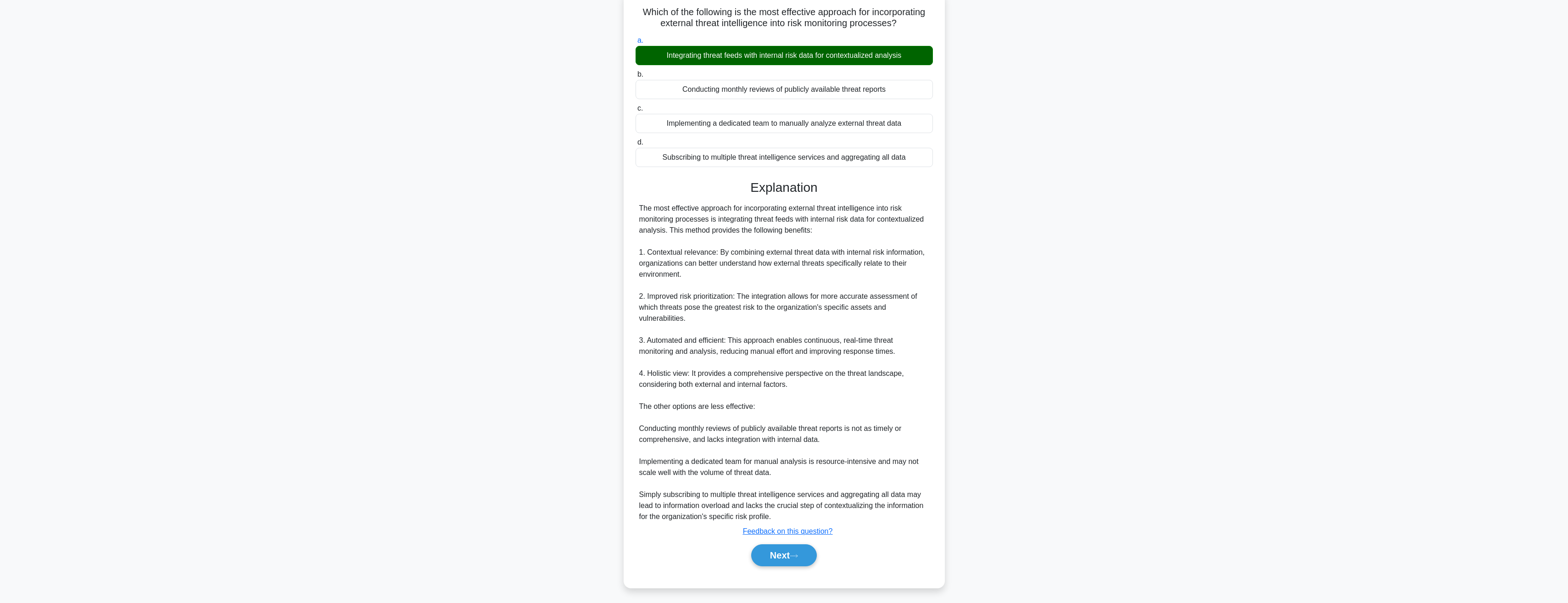
scroll to position [62, 0]
click at [791, 554] on button "Next" at bounding box center [784, 553] width 65 height 22
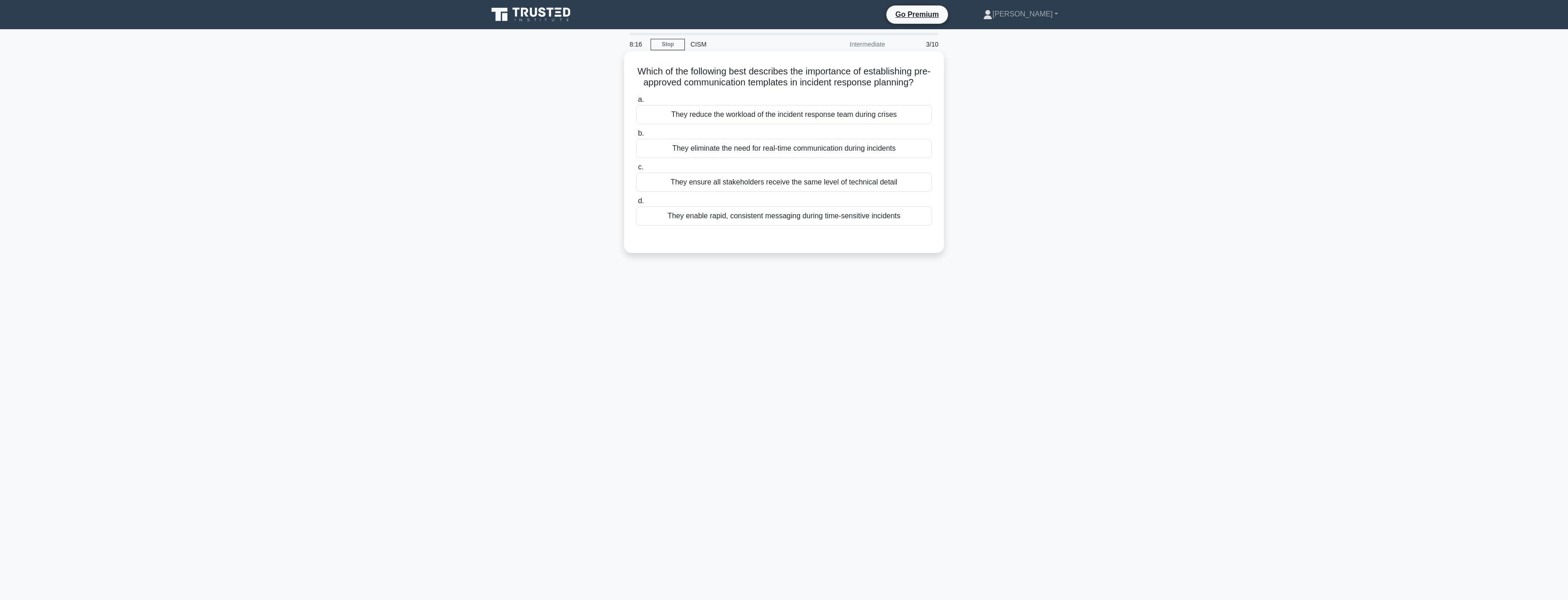
click at [799, 226] on div "They enable rapid, consistent messaging during time-sensitive incidents" at bounding box center [784, 216] width 296 height 19
click at [636, 204] on input "d. They enable rapid, consistent messaging during time-sensitive incidents" at bounding box center [636, 201] width 0 height 6
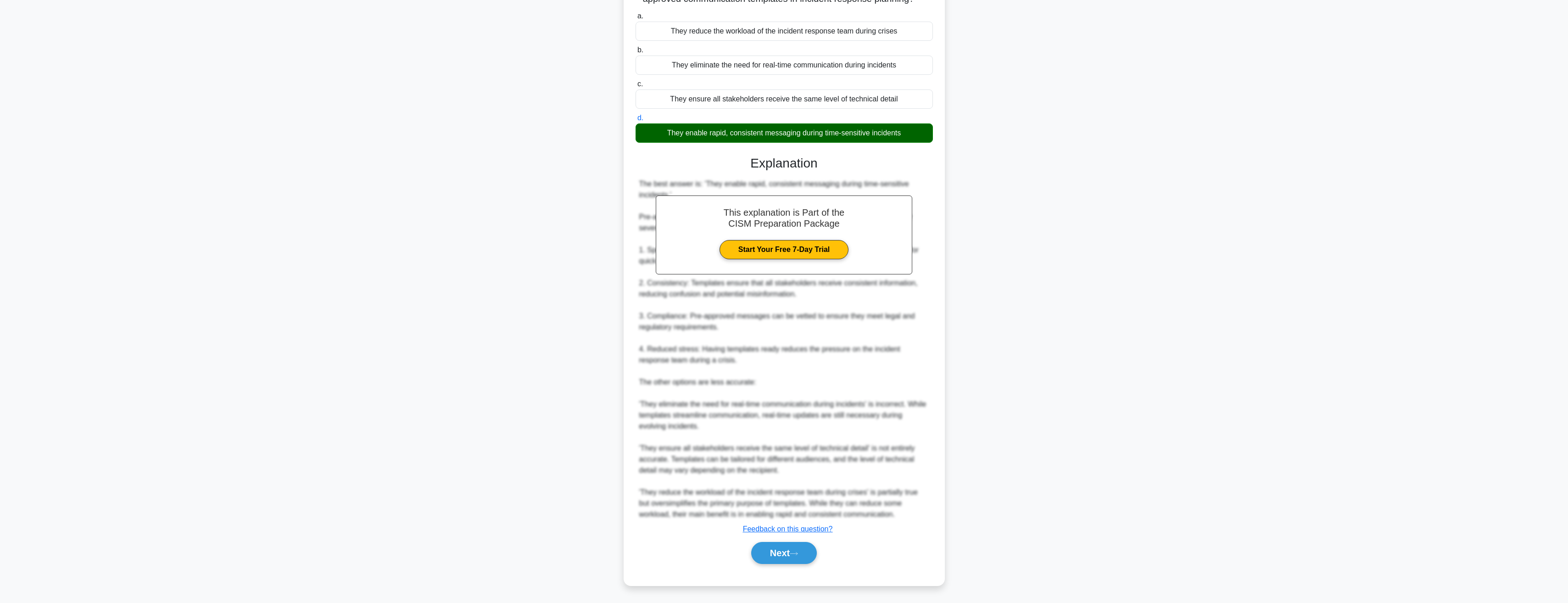
scroll to position [95, 0]
click at [788, 557] on button "Next" at bounding box center [784, 553] width 65 height 22
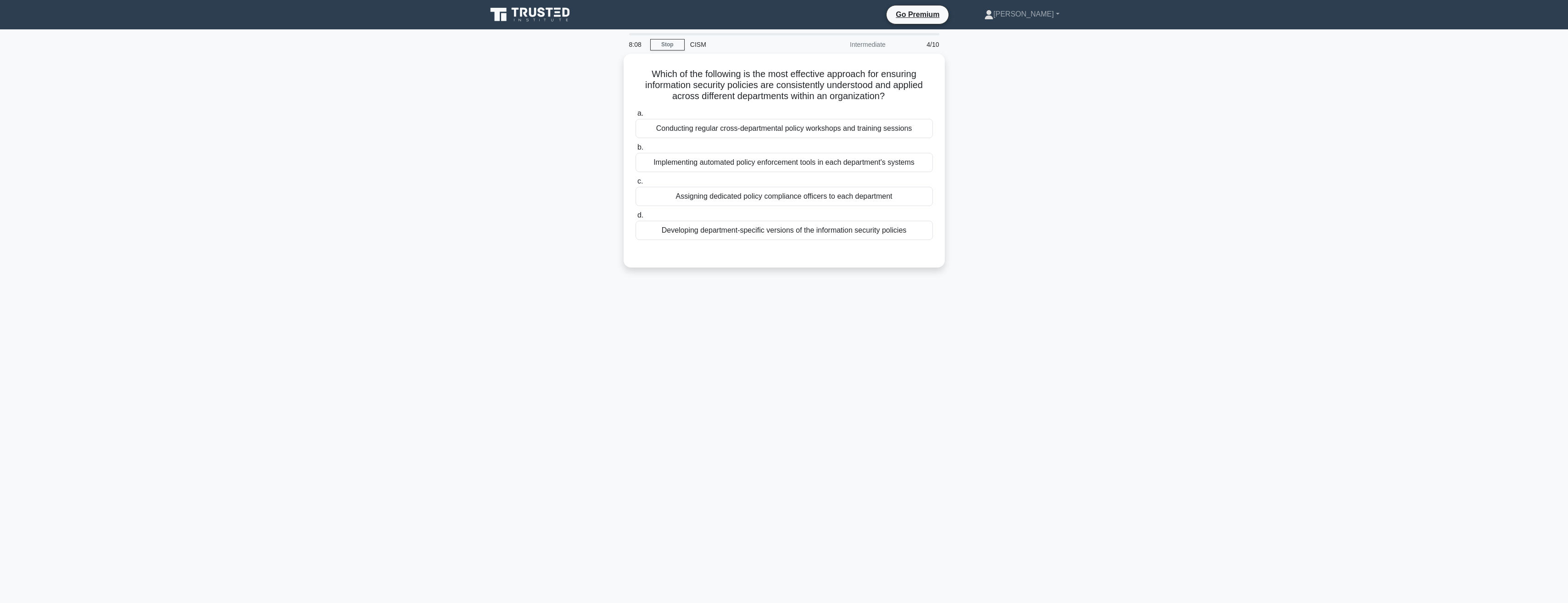
scroll to position [0, 0]
click at [778, 127] on div "Conducting regular cross-departmental policy workshops and training sessions" at bounding box center [787, 127] width 297 height 20
click at [639, 114] on input "a. Conducting regular cross-departmental policy workshops and training sessions" at bounding box center [639, 111] width 0 height 6
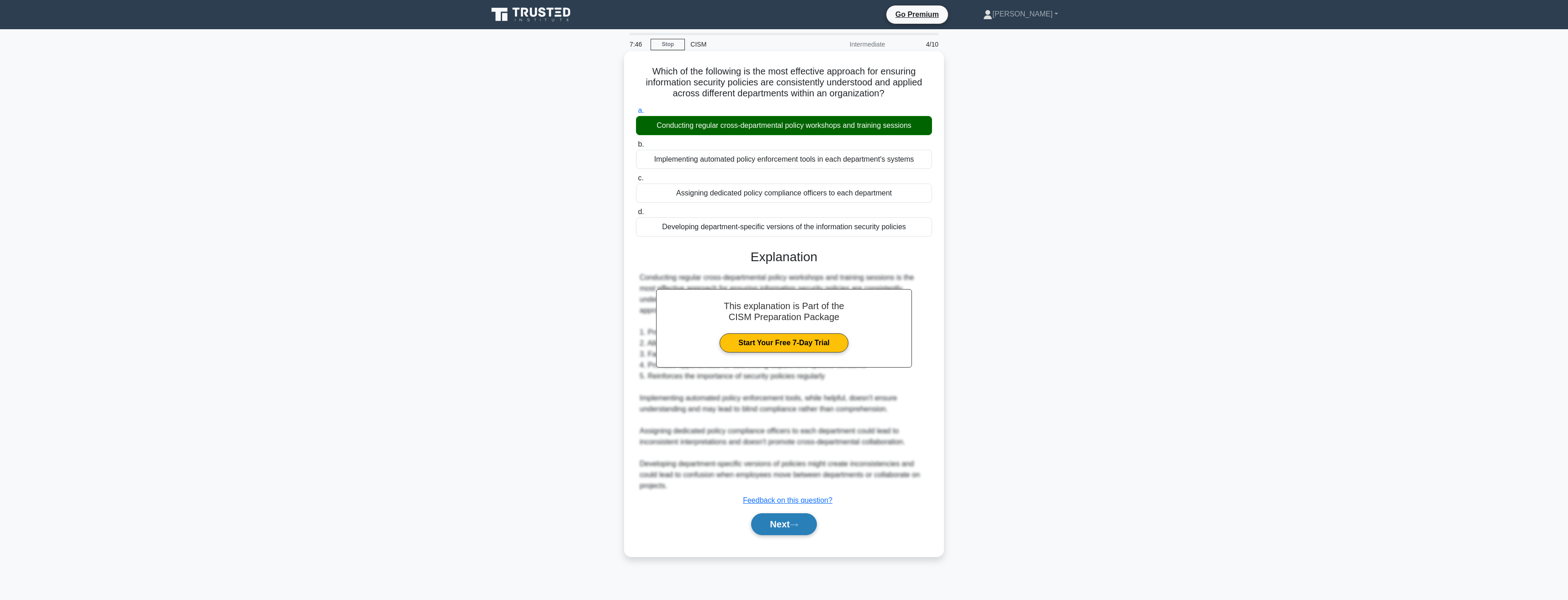
click at [785, 523] on button "Next" at bounding box center [783, 525] width 65 height 22
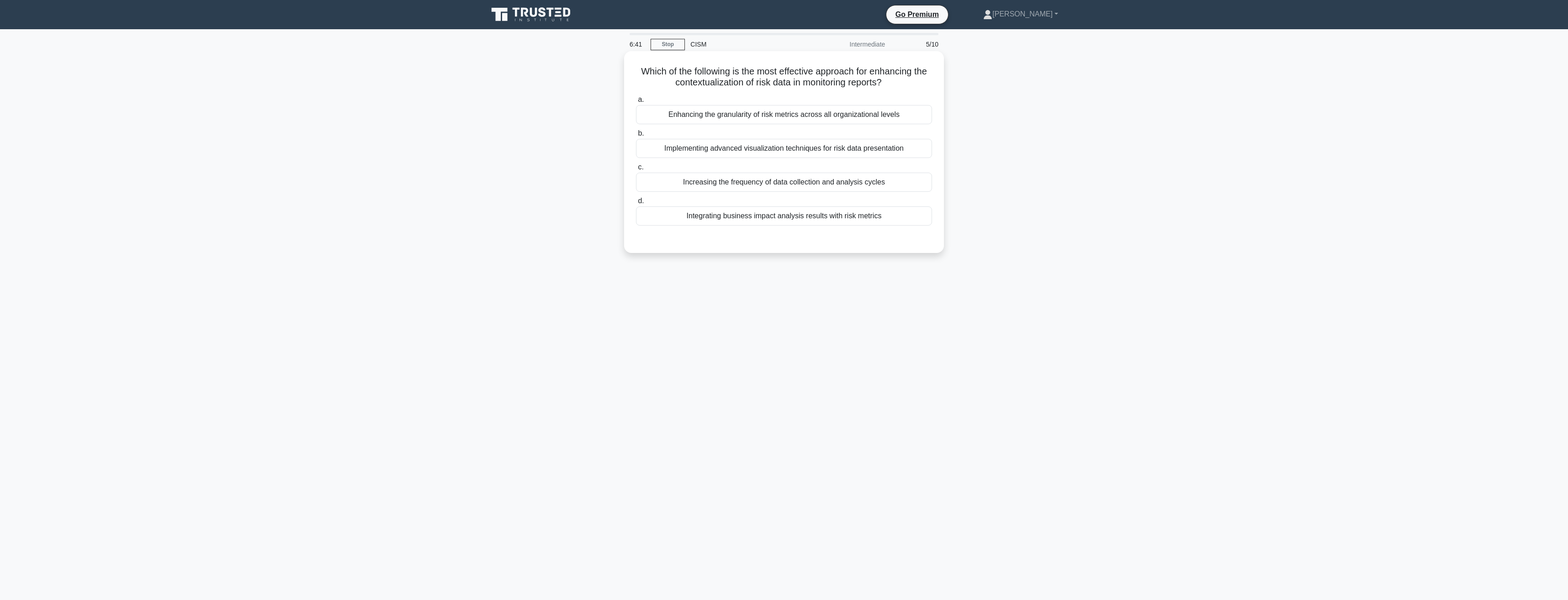
click at [751, 114] on div "Enhancing the granularity of risk metrics across all organizational levels" at bounding box center [784, 115] width 296 height 19
click at [636, 103] on input "a. Enhancing the granularity of risk metrics across all organizational levels" at bounding box center [636, 100] width 0 height 6
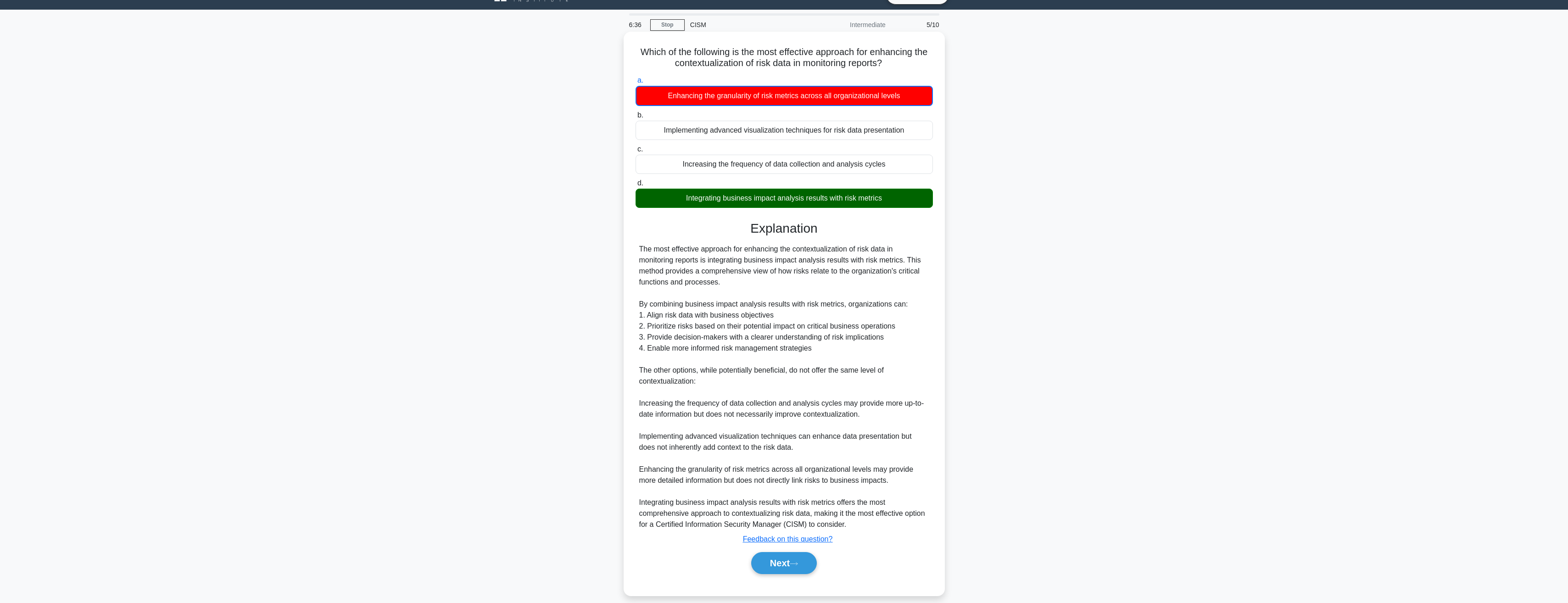
scroll to position [31, 0]
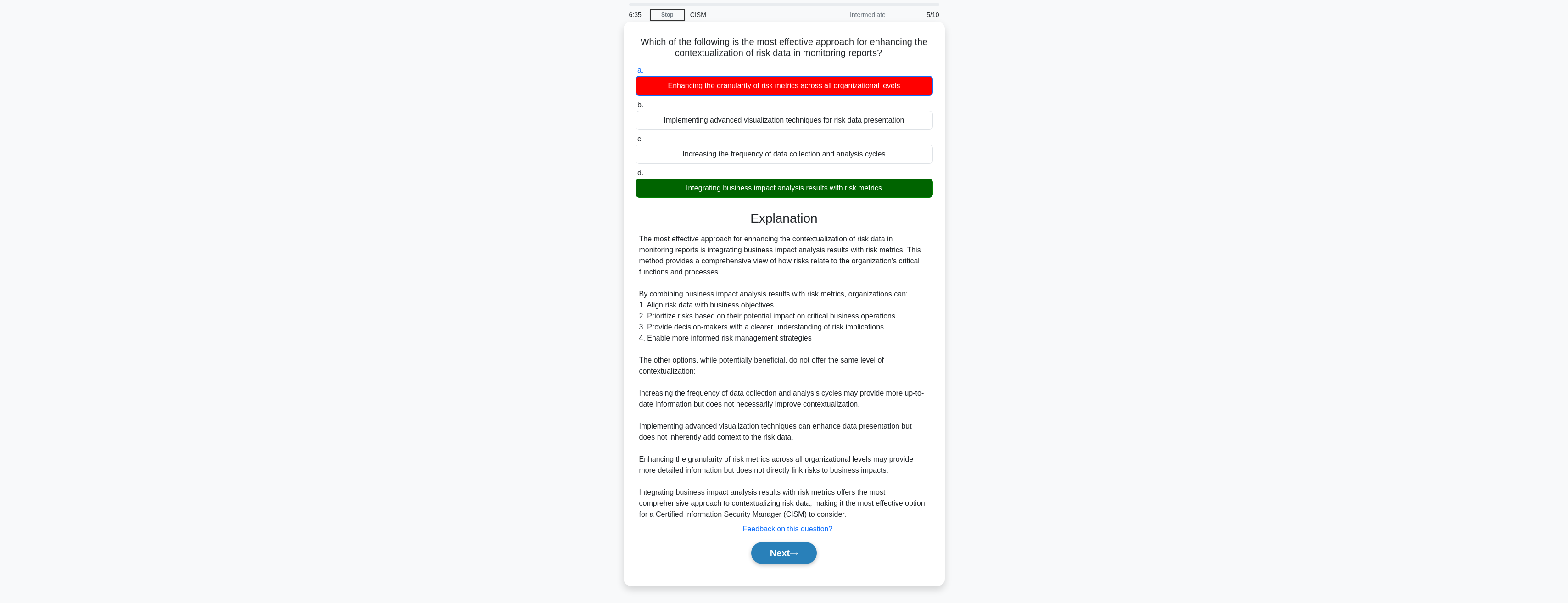
click at [787, 554] on button "Next" at bounding box center [784, 553] width 65 height 22
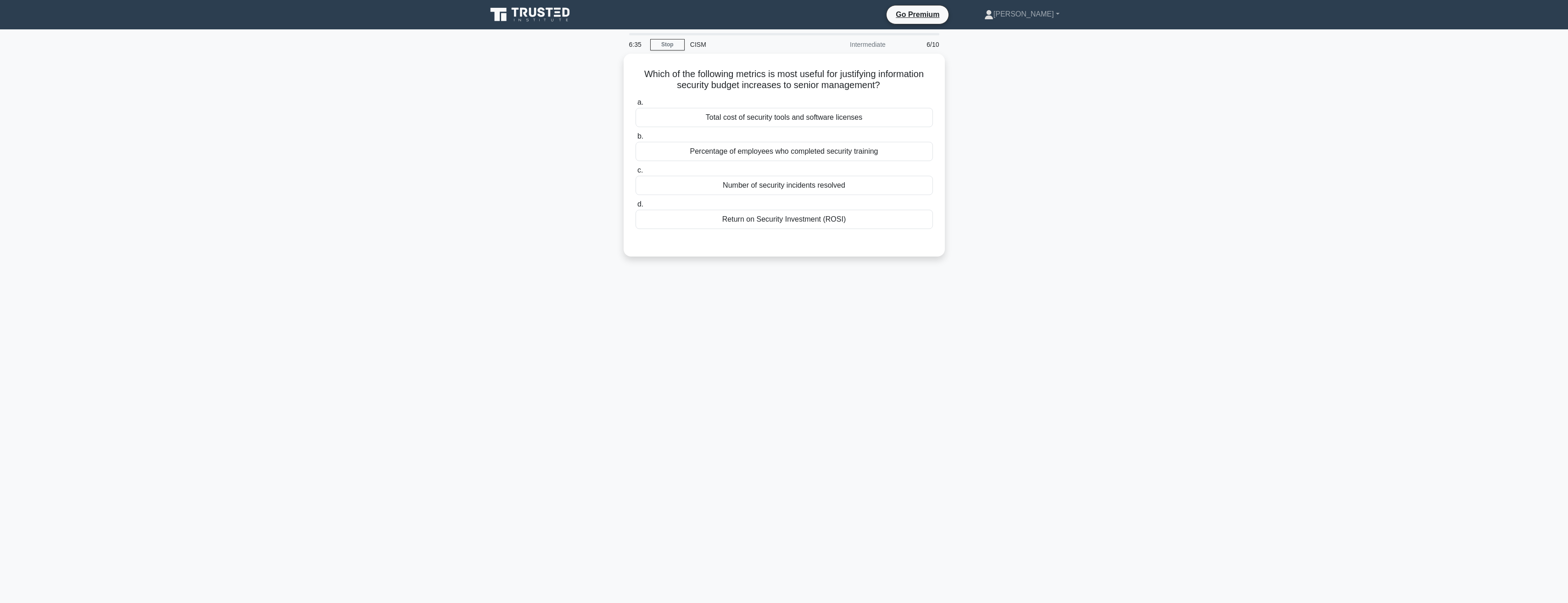
scroll to position [0, 0]
click at [735, 218] on div "Return on Security Investment (ROSI)" at bounding box center [787, 217] width 297 height 20
click at [639, 205] on input "d. Return on Security Investment (ROSI)" at bounding box center [639, 202] width 0 height 6
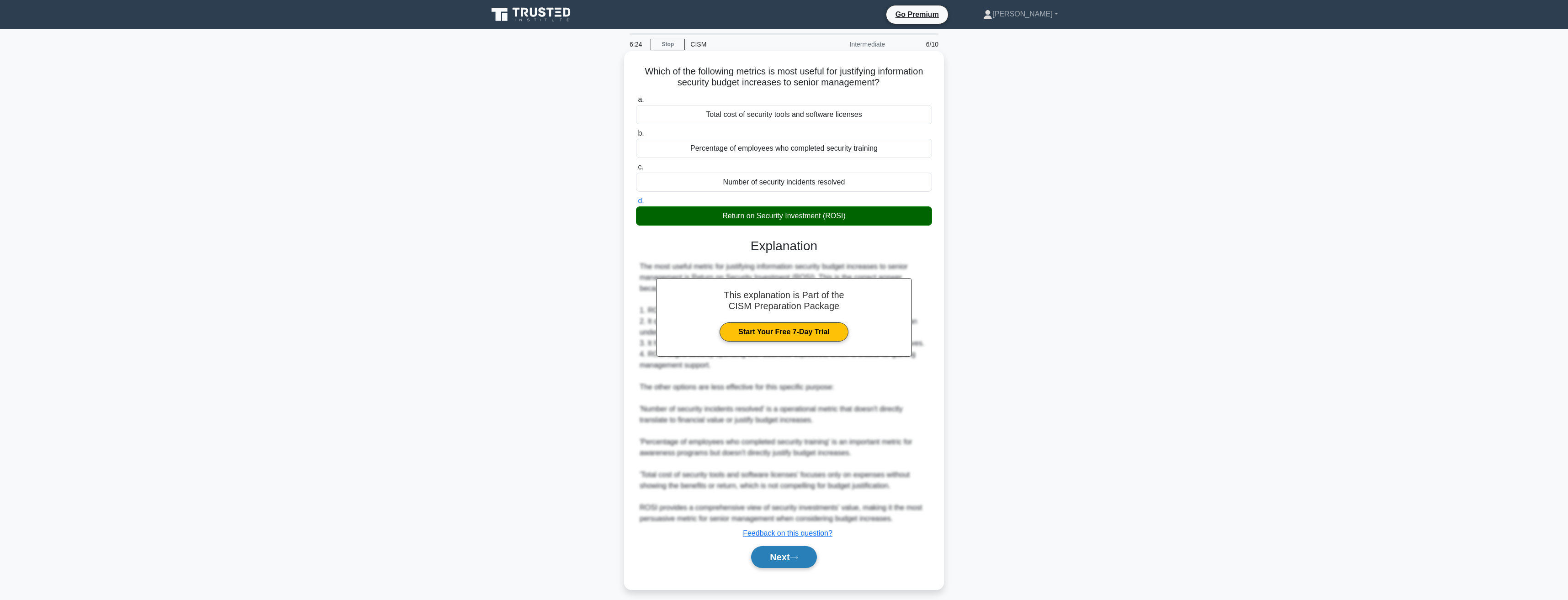
click at [798, 546] on button "Next" at bounding box center [783, 557] width 65 height 22
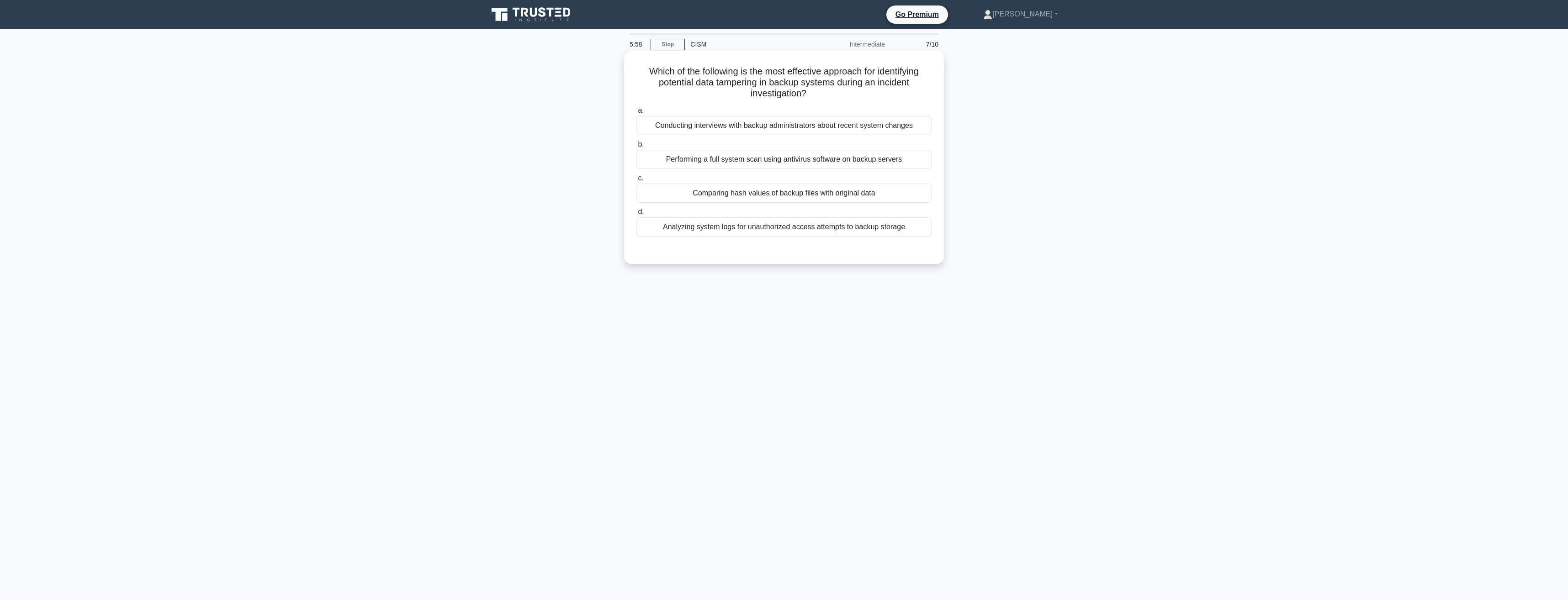
click at [748, 197] on div "Comparing hash values of backup files with original data" at bounding box center [784, 194] width 296 height 19
click at [636, 181] on input "c. Comparing hash values of backup files with original data" at bounding box center [636, 178] width 0 height 6
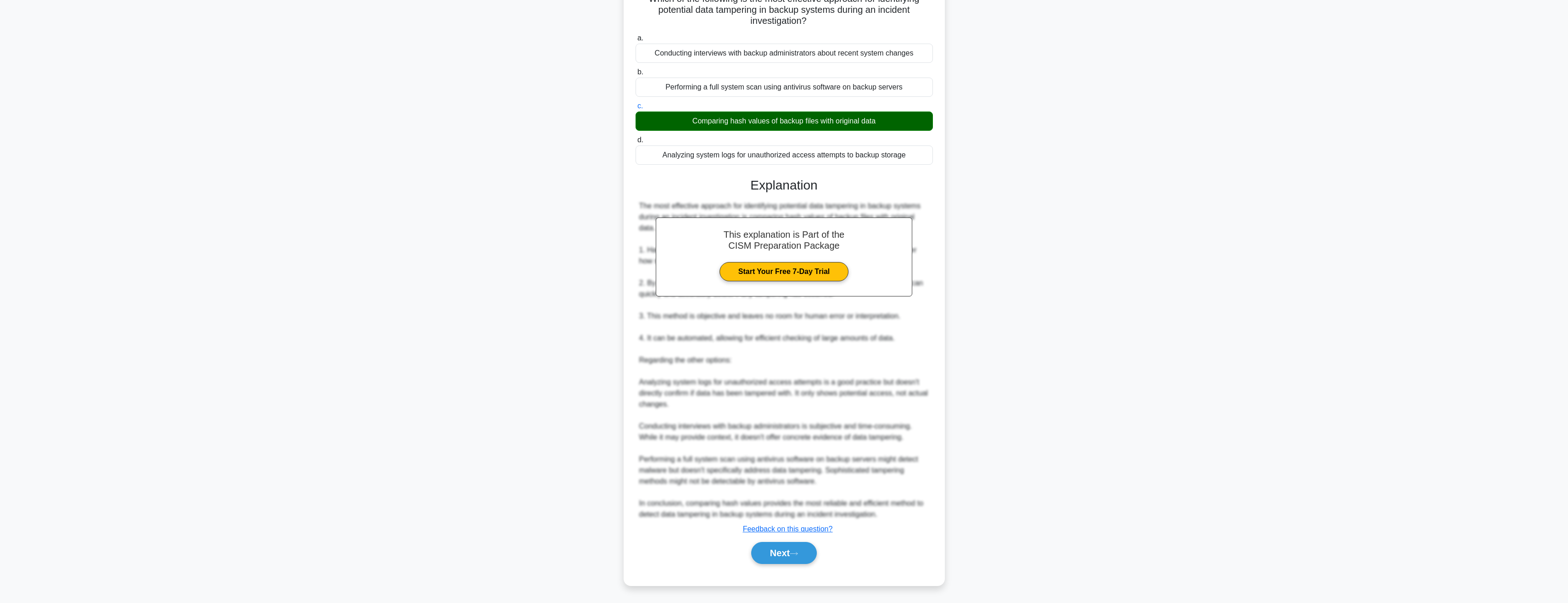
scroll to position [73, 0]
click at [790, 557] on button "Next" at bounding box center [784, 553] width 65 height 22
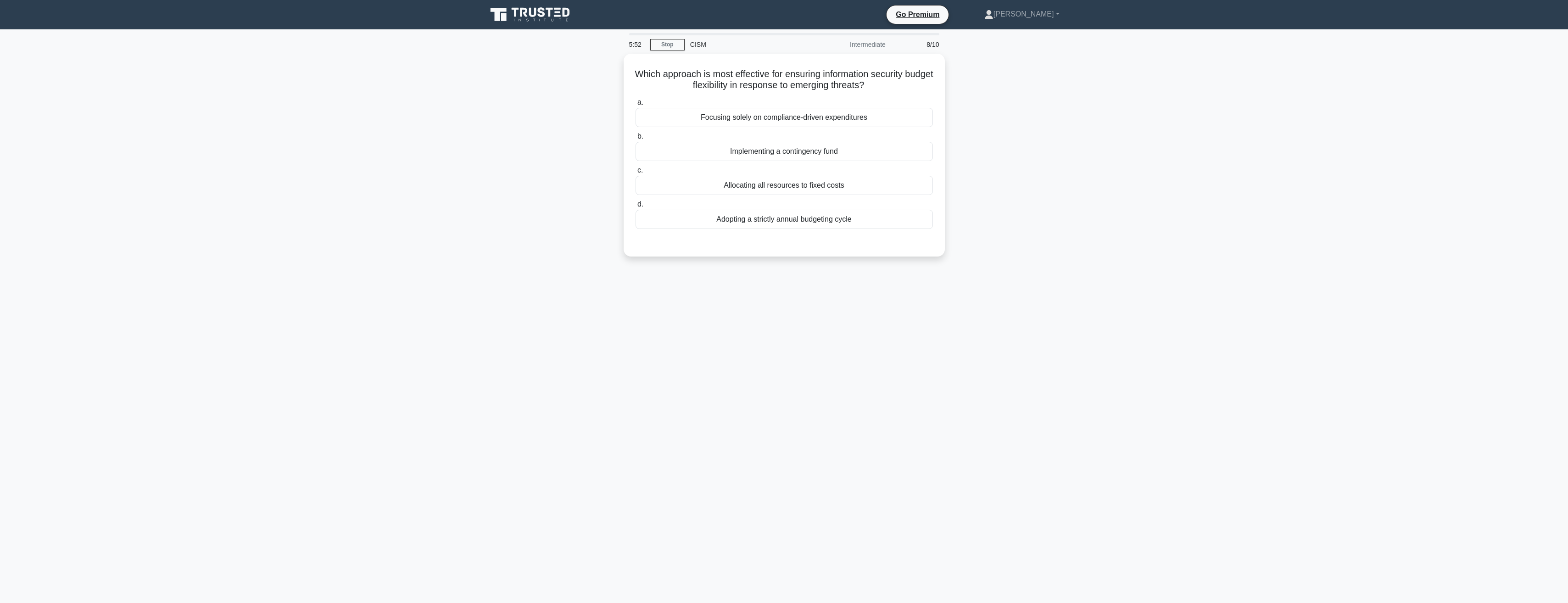
scroll to position [0, 0]
click at [768, 145] on div "Implementing a contingency fund" at bounding box center [787, 149] width 297 height 20
click at [639, 137] on input "b. Implementing a contingency fund" at bounding box center [639, 135] width 0 height 6
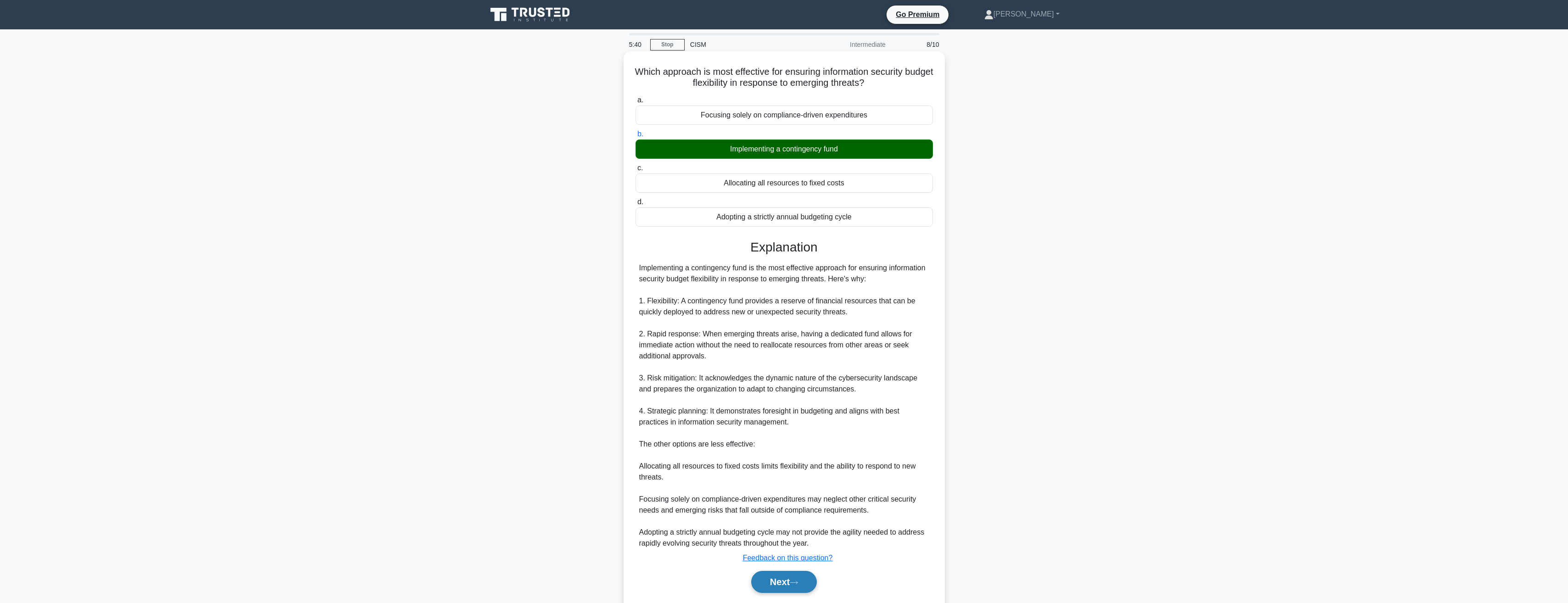
click at [788, 579] on button "Next" at bounding box center [784, 582] width 65 height 22
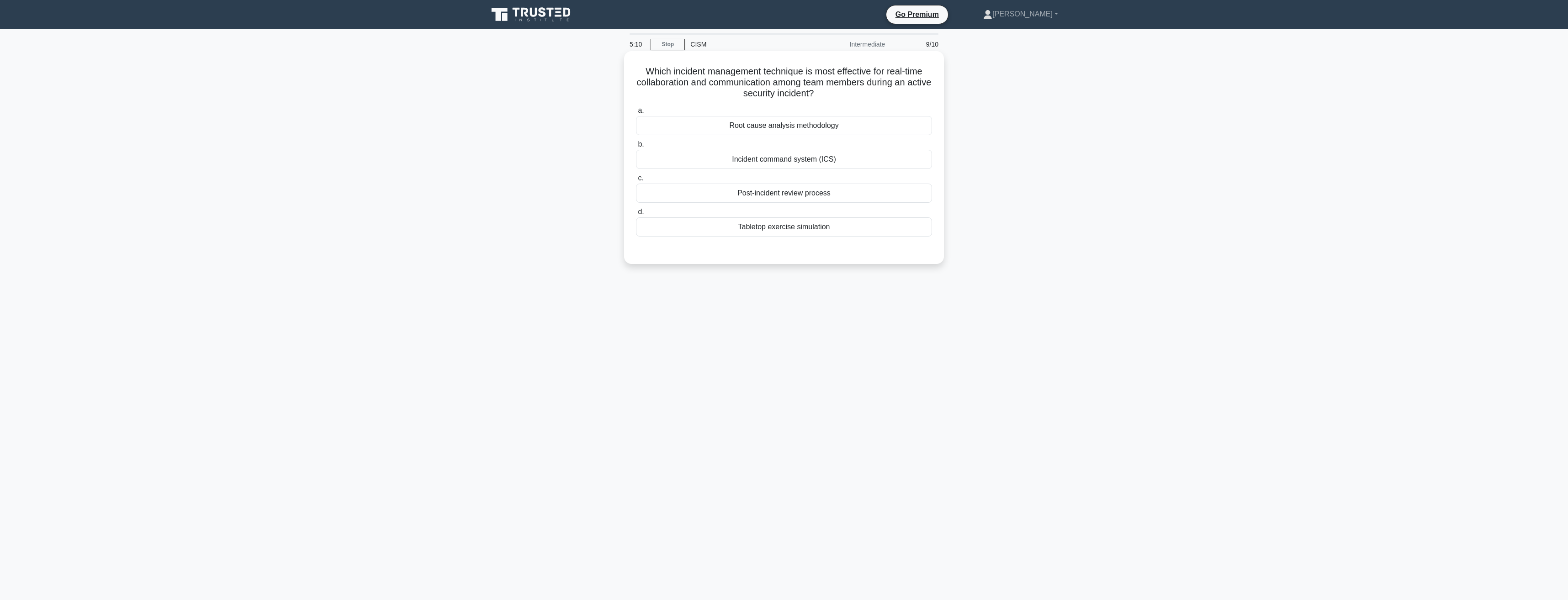
click at [774, 229] on div "Tabletop exercise simulation" at bounding box center [784, 227] width 296 height 19
click at [636, 215] on input "d. Tabletop exercise simulation" at bounding box center [636, 212] width 0 height 6
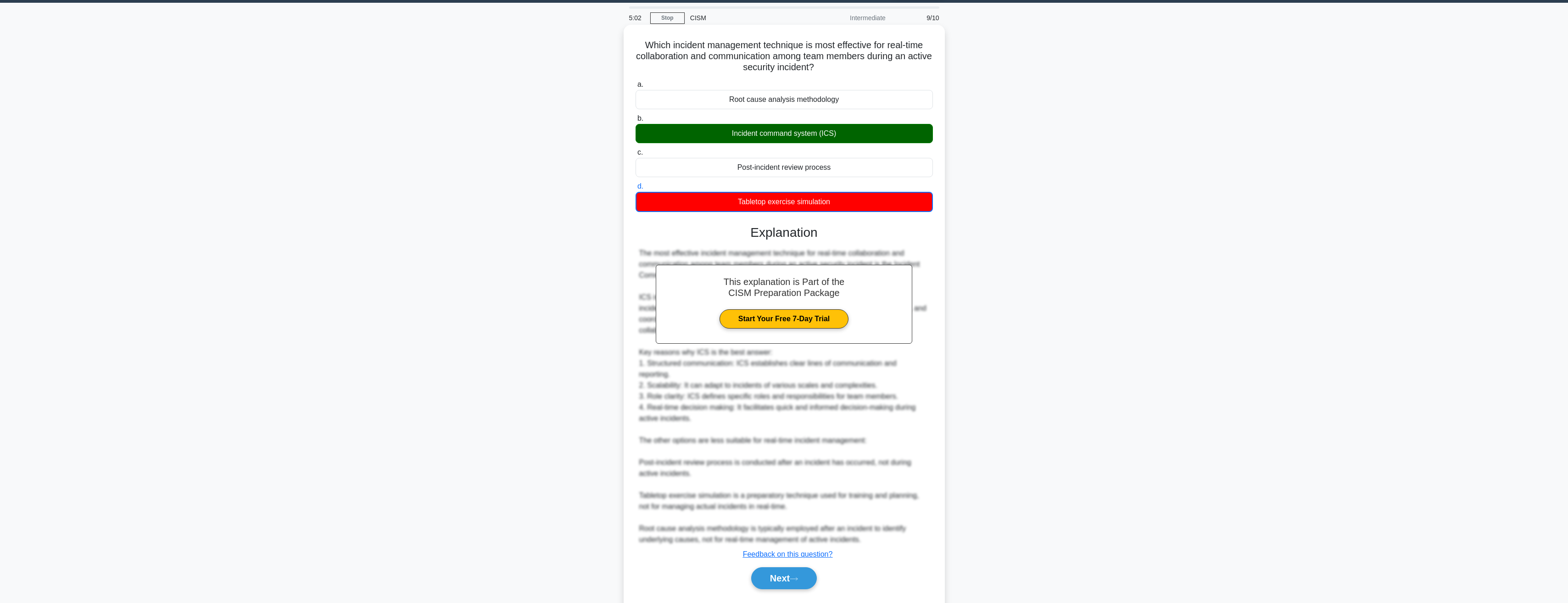
scroll to position [42, 0]
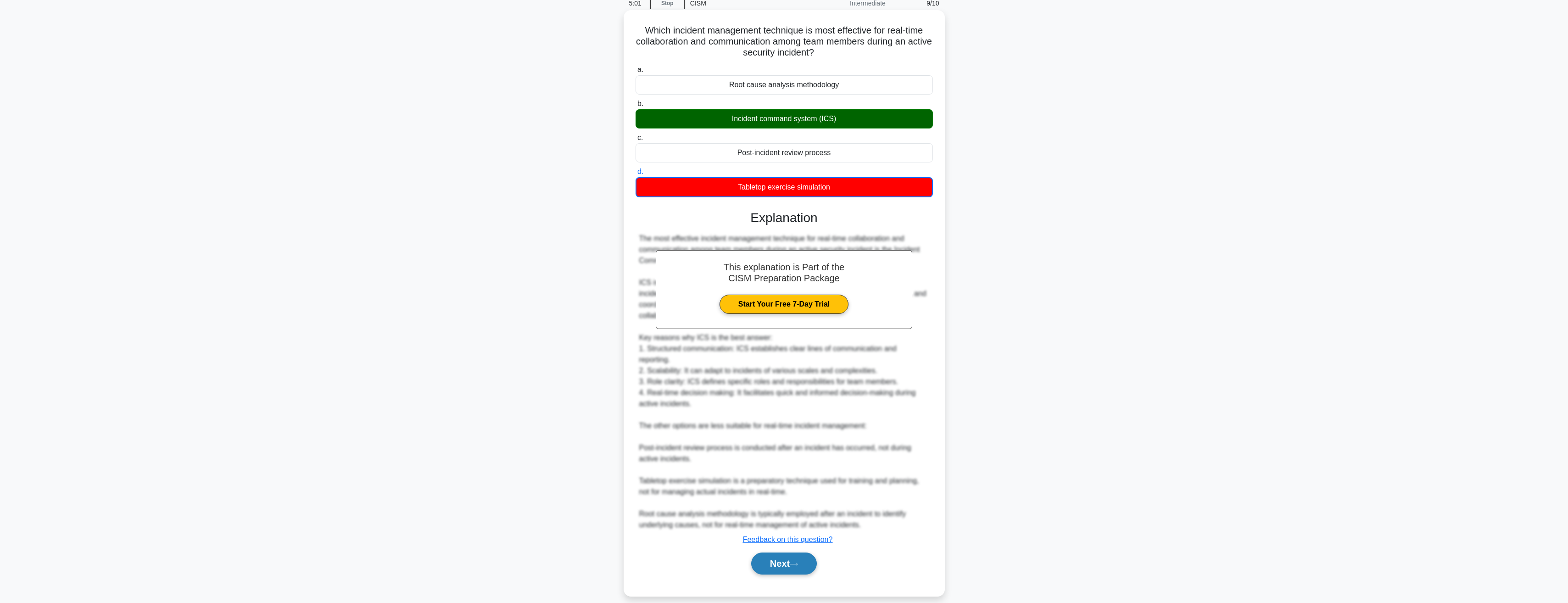
click at [792, 553] on button "Next" at bounding box center [784, 564] width 65 height 22
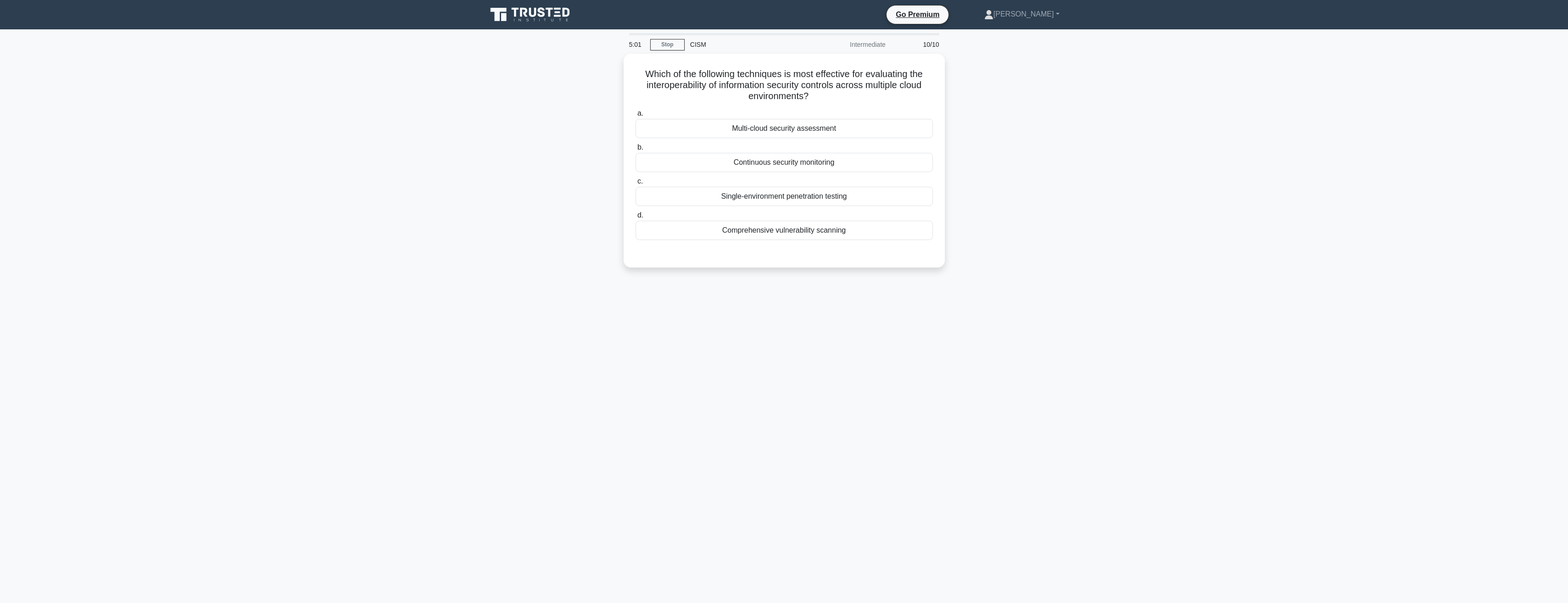
scroll to position [0, 0]
click at [792, 131] on div "Multi-cloud security assessment" at bounding box center [787, 127] width 297 height 20
click at [639, 114] on input "a. Multi-cloud security assessment" at bounding box center [639, 111] width 0 height 6
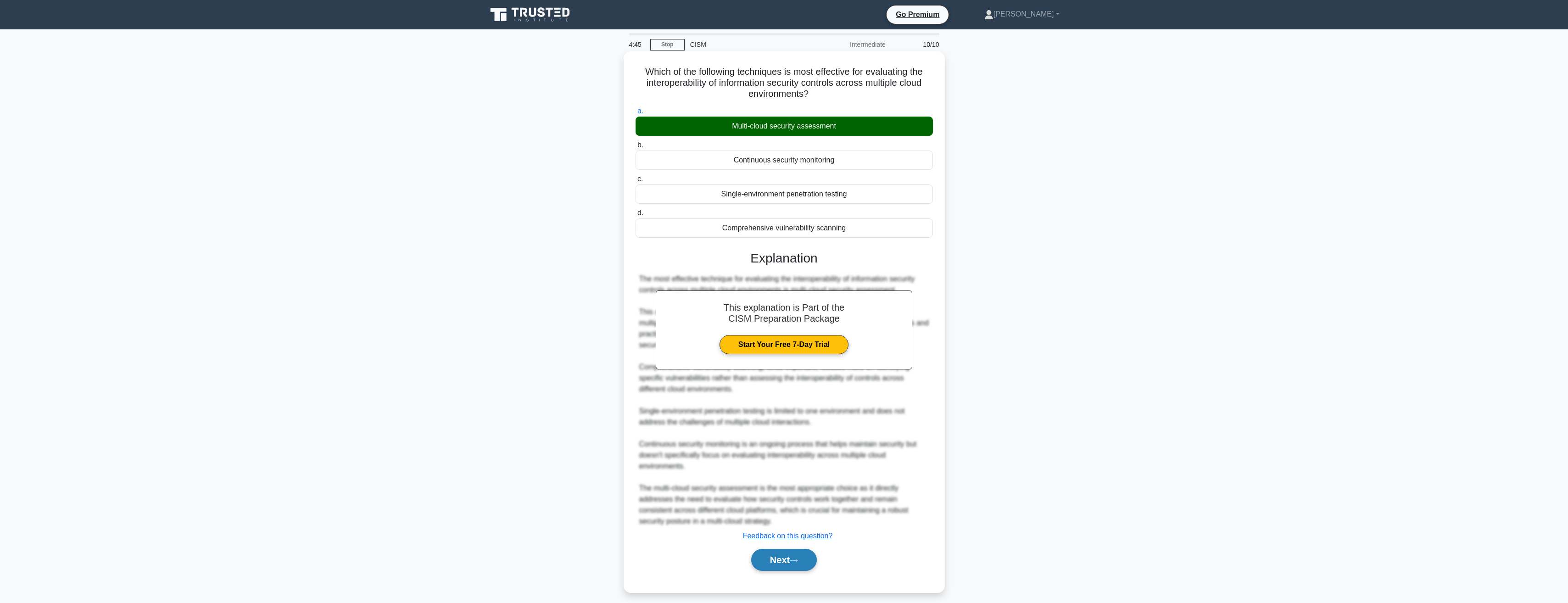
click at [780, 556] on button "Next" at bounding box center [784, 560] width 65 height 22
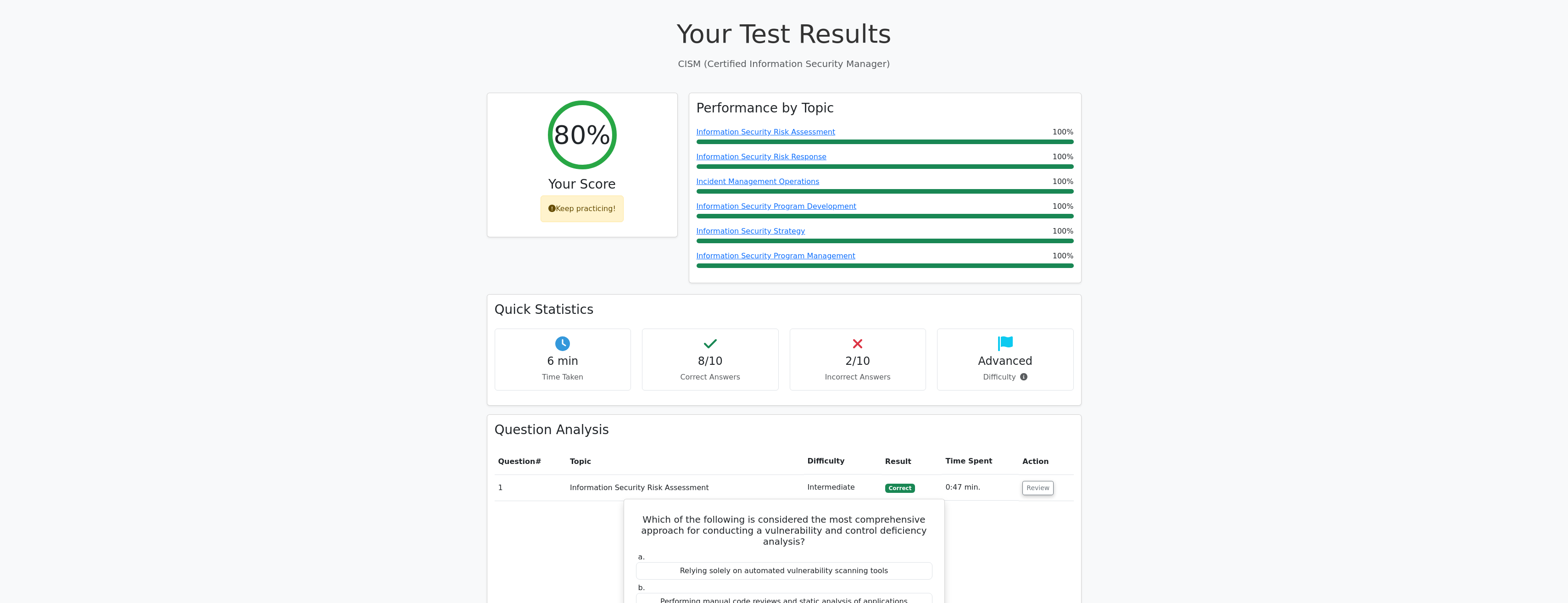
scroll to position [321, 0]
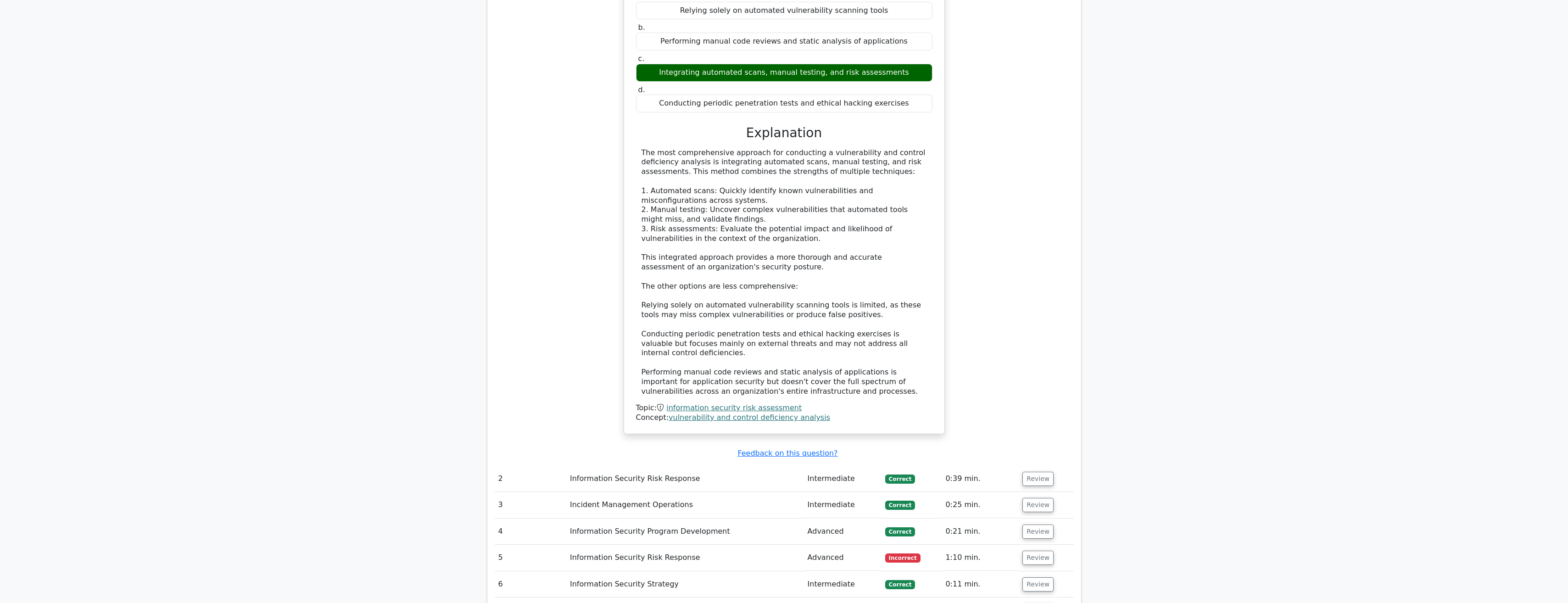
scroll to position [872, 0]
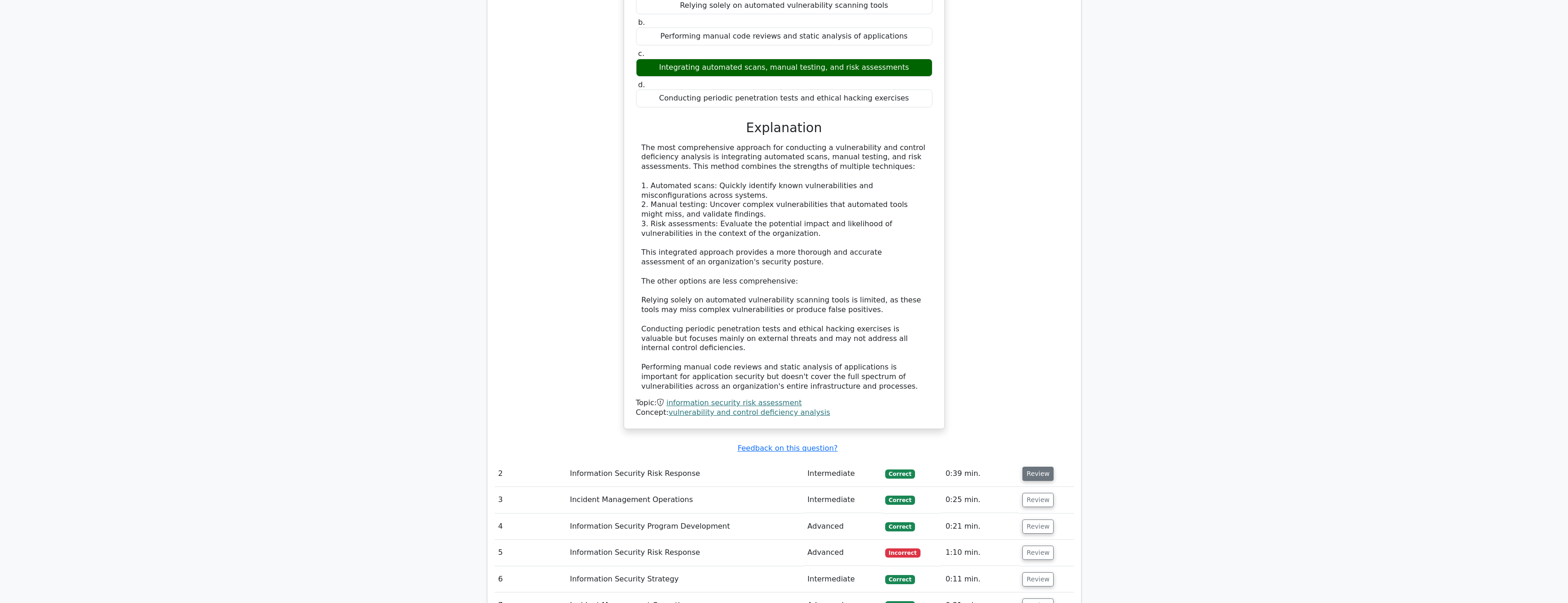
click at [1037, 467] on button "Review" at bounding box center [1037, 473] width 31 height 14
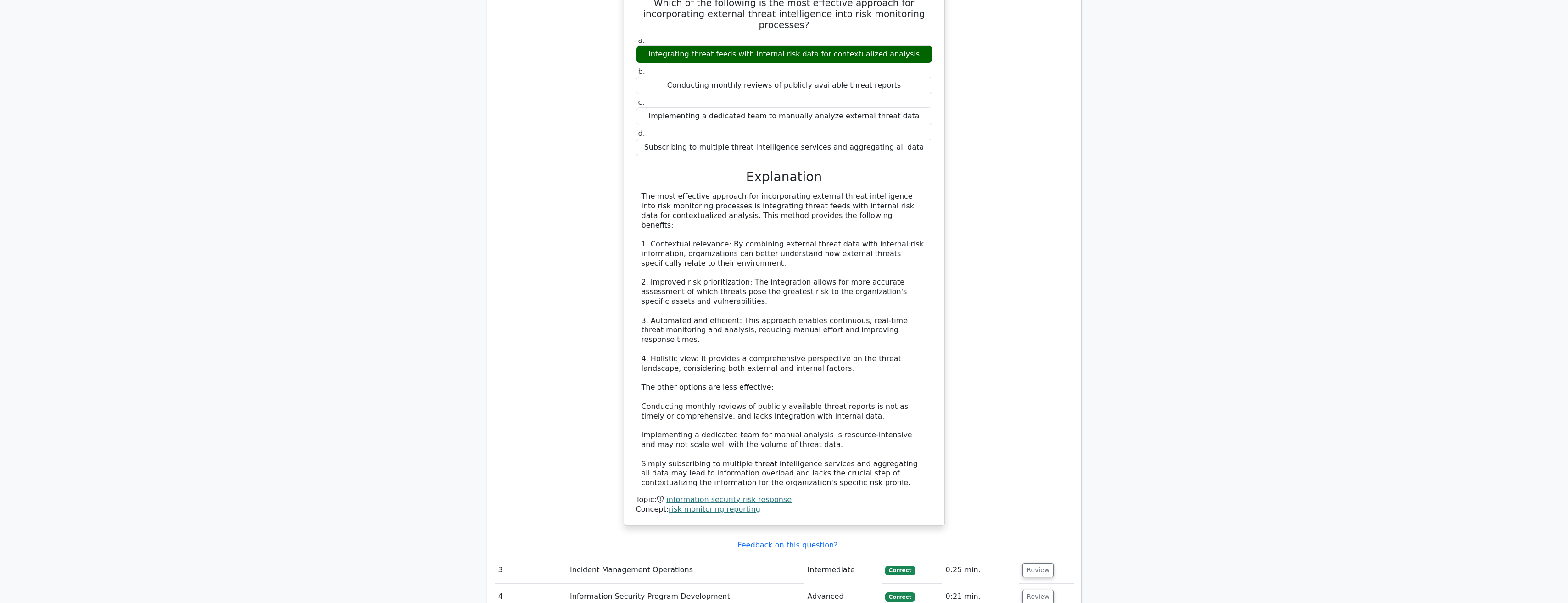
scroll to position [1469, 0]
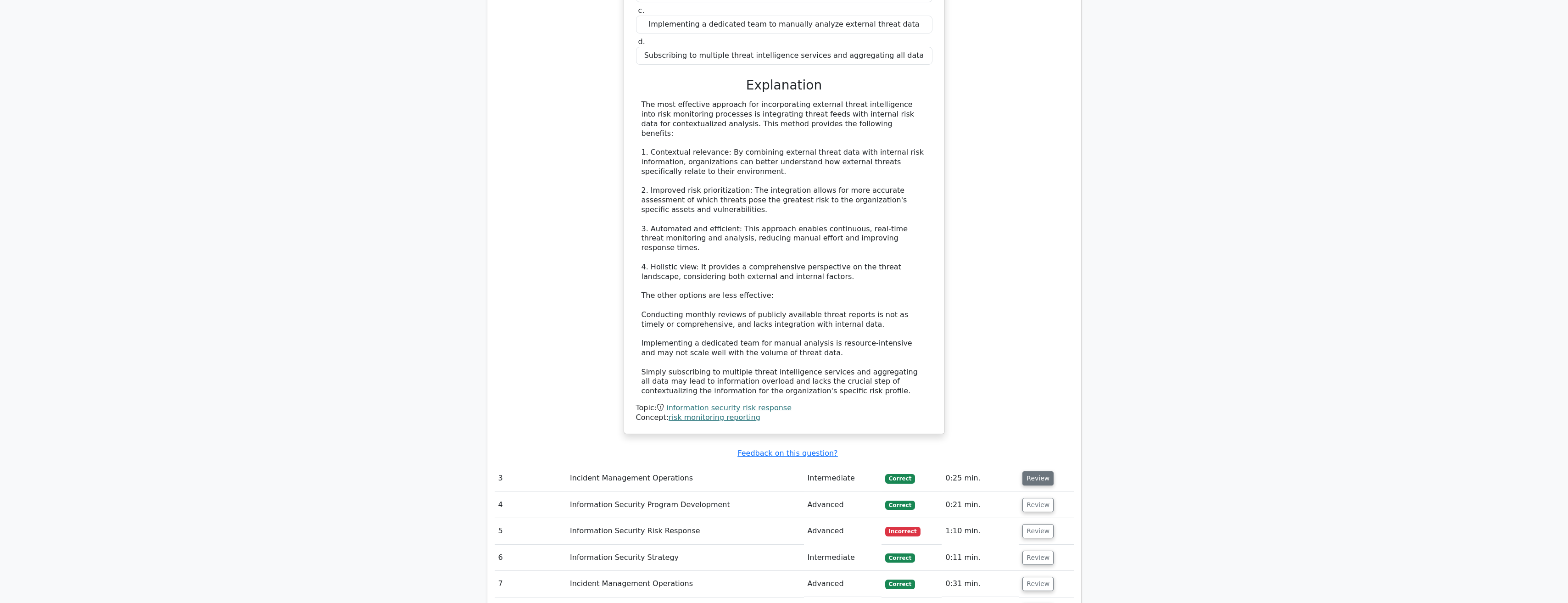
click at [1042, 472] on button "Review" at bounding box center [1037, 478] width 31 height 14
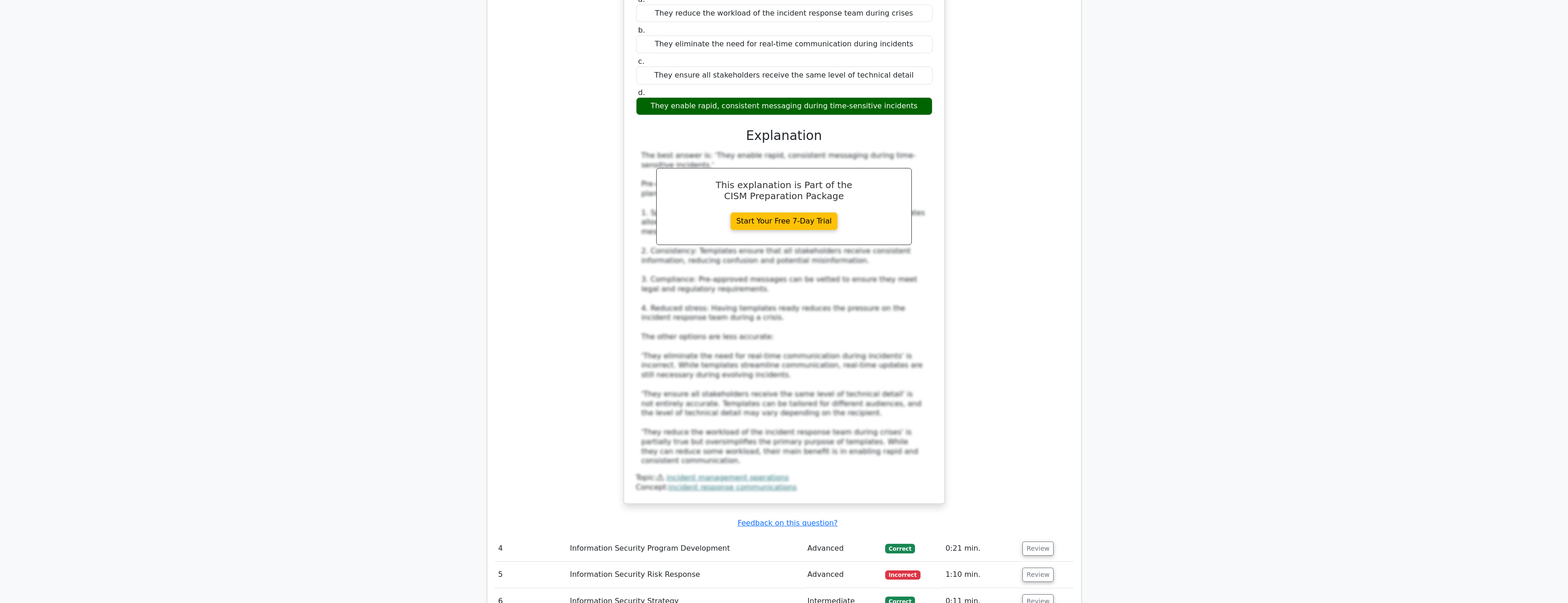
scroll to position [2158, 0]
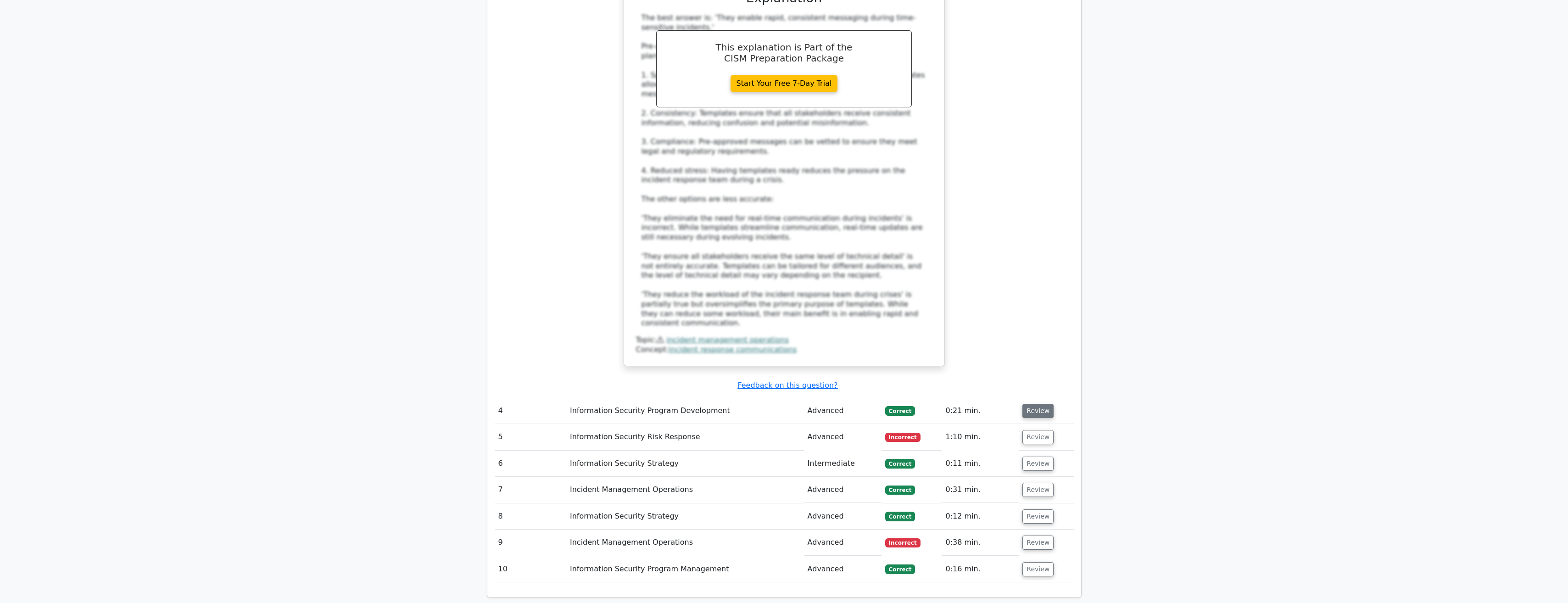
click at [1033, 404] on button "Review" at bounding box center [1037, 411] width 31 height 14
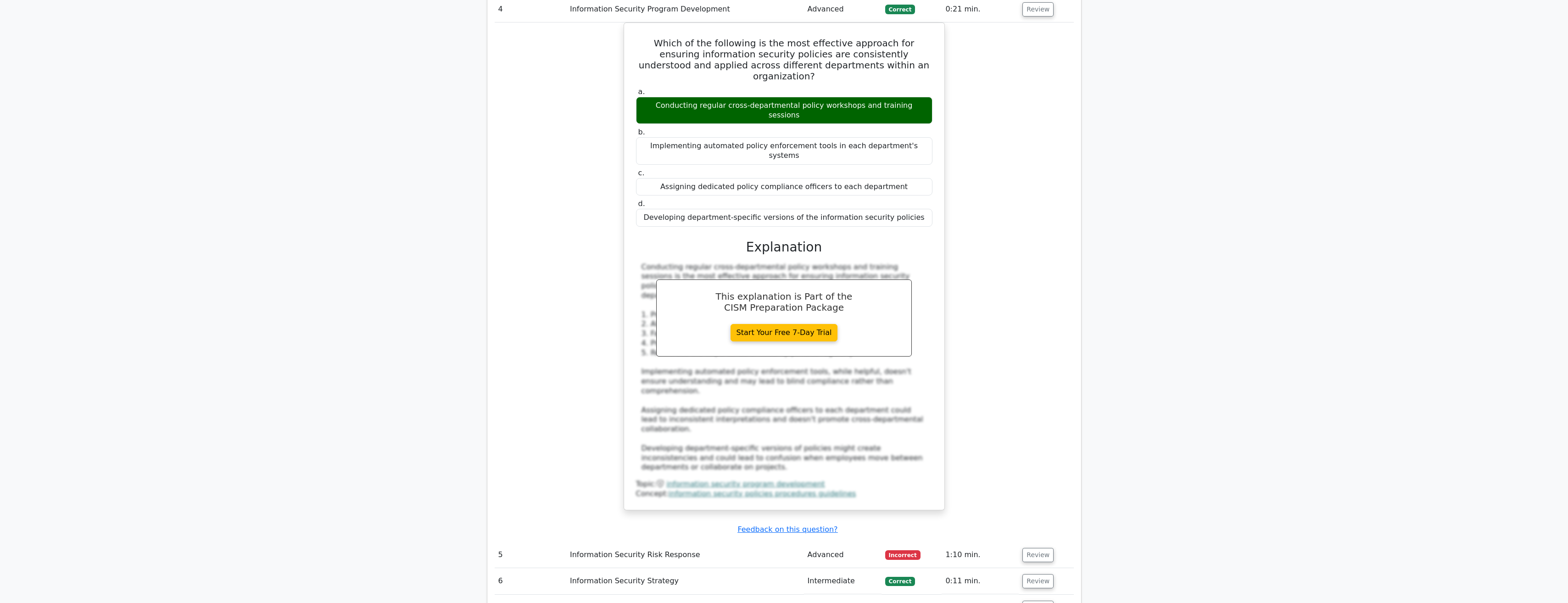
scroll to position [2570, 0]
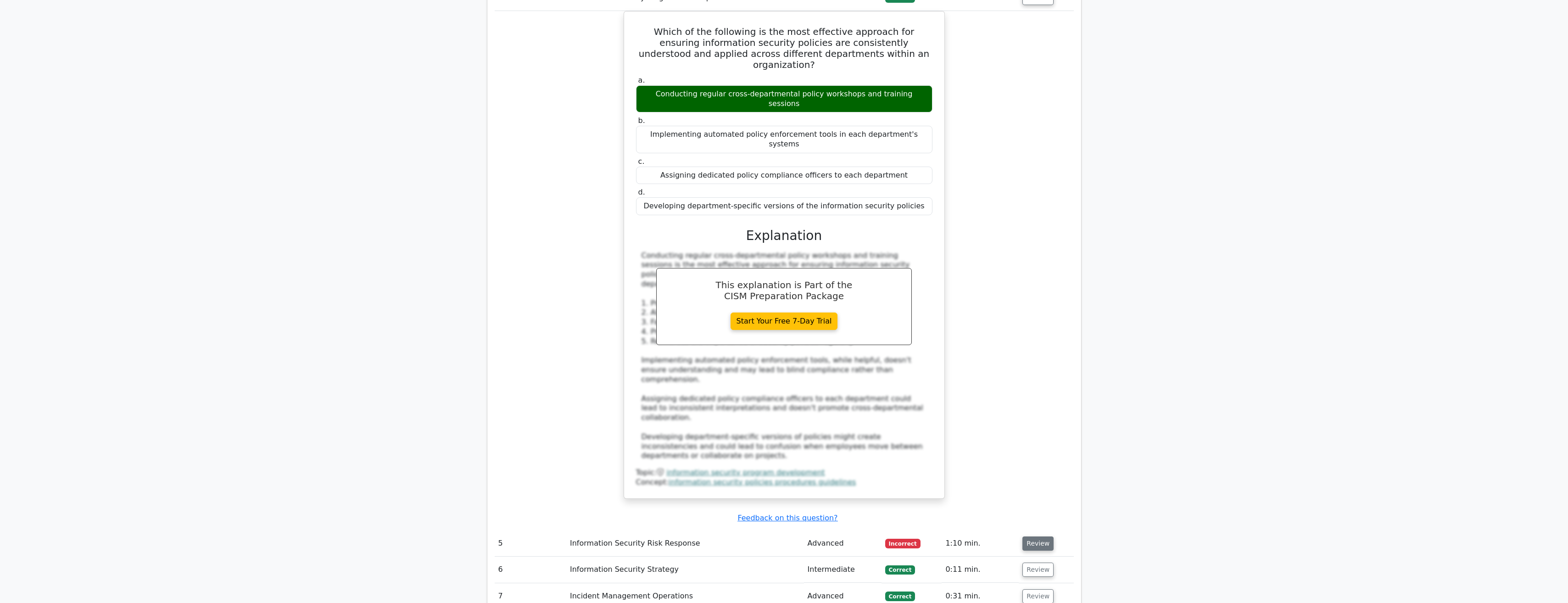
click at [1038, 536] on button "Review" at bounding box center [1037, 543] width 31 height 14
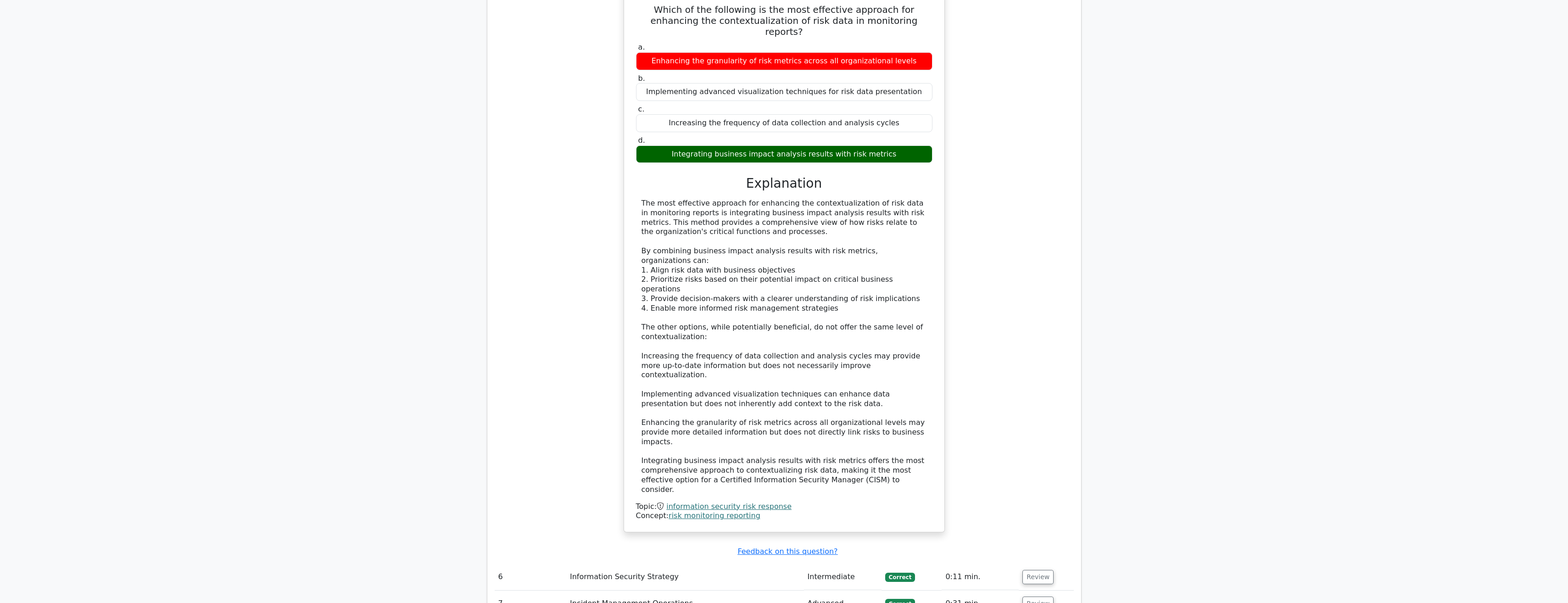
scroll to position [3213, 0]
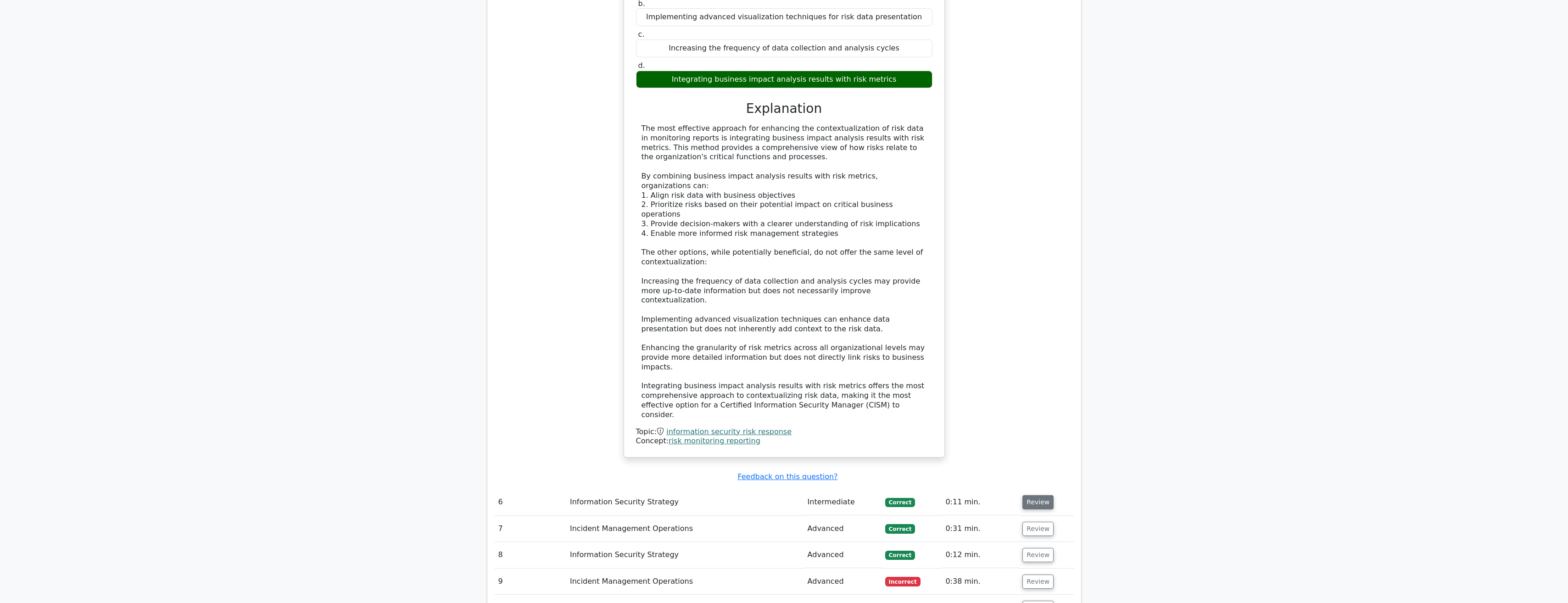
click at [1029, 495] on button "Review" at bounding box center [1037, 502] width 31 height 14
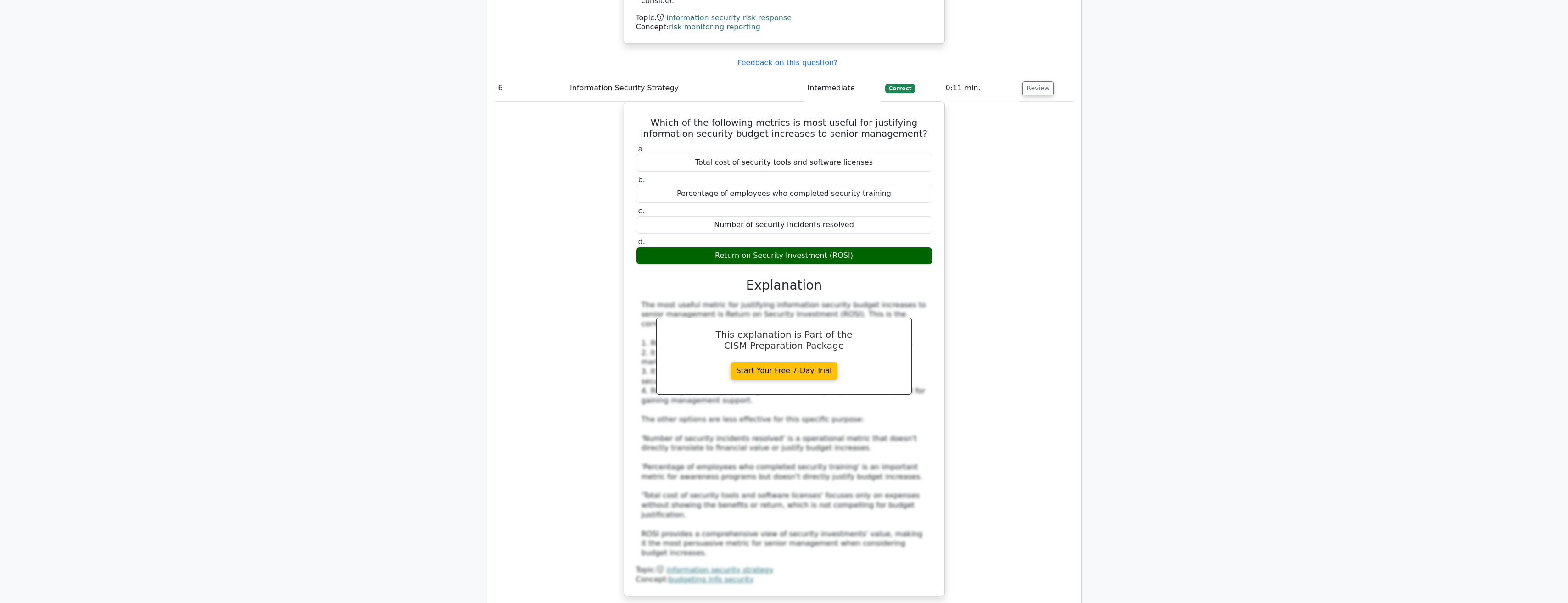
scroll to position [3764, 0]
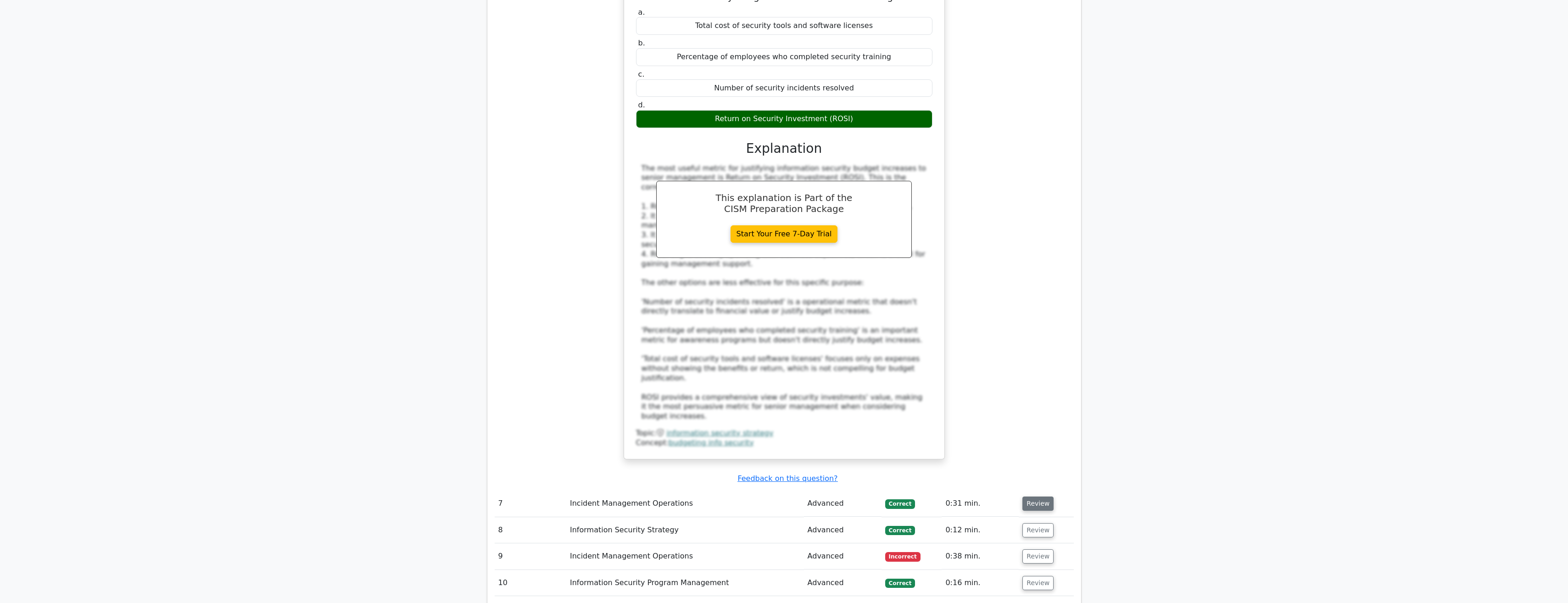
click at [1037, 497] on button "Review" at bounding box center [1037, 503] width 31 height 14
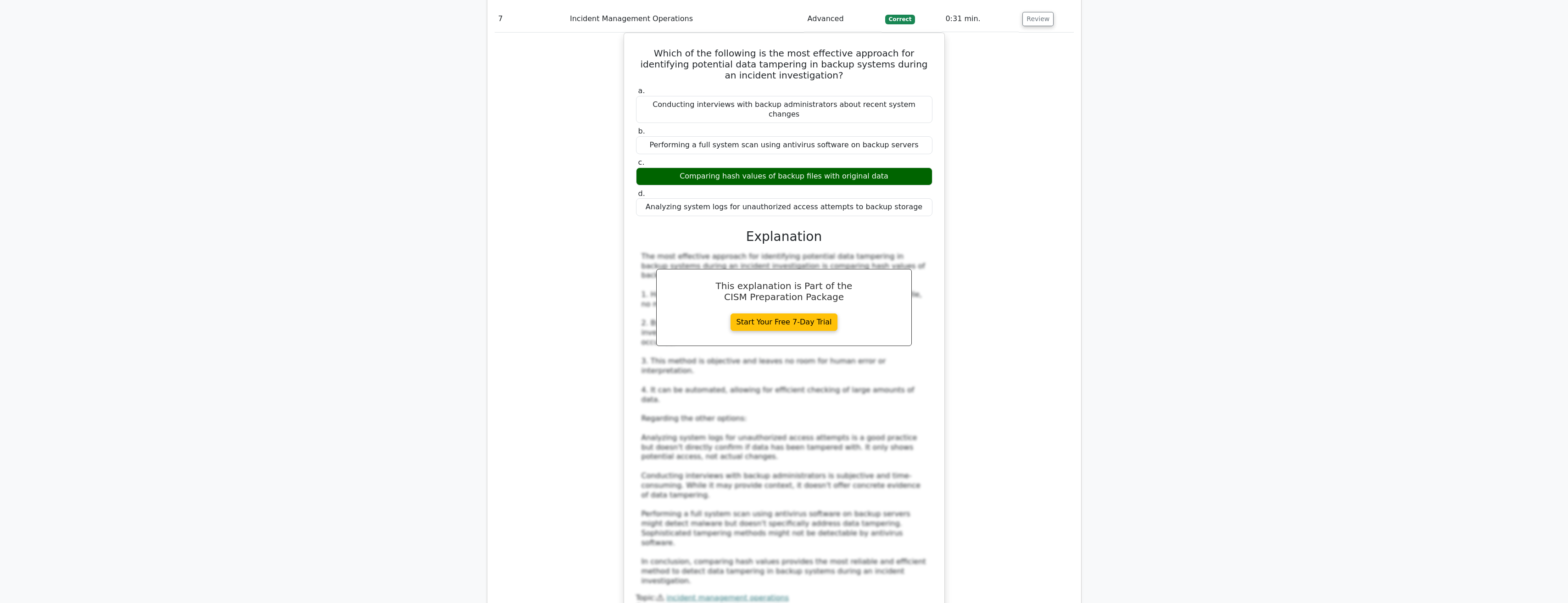
scroll to position [4315, 0]
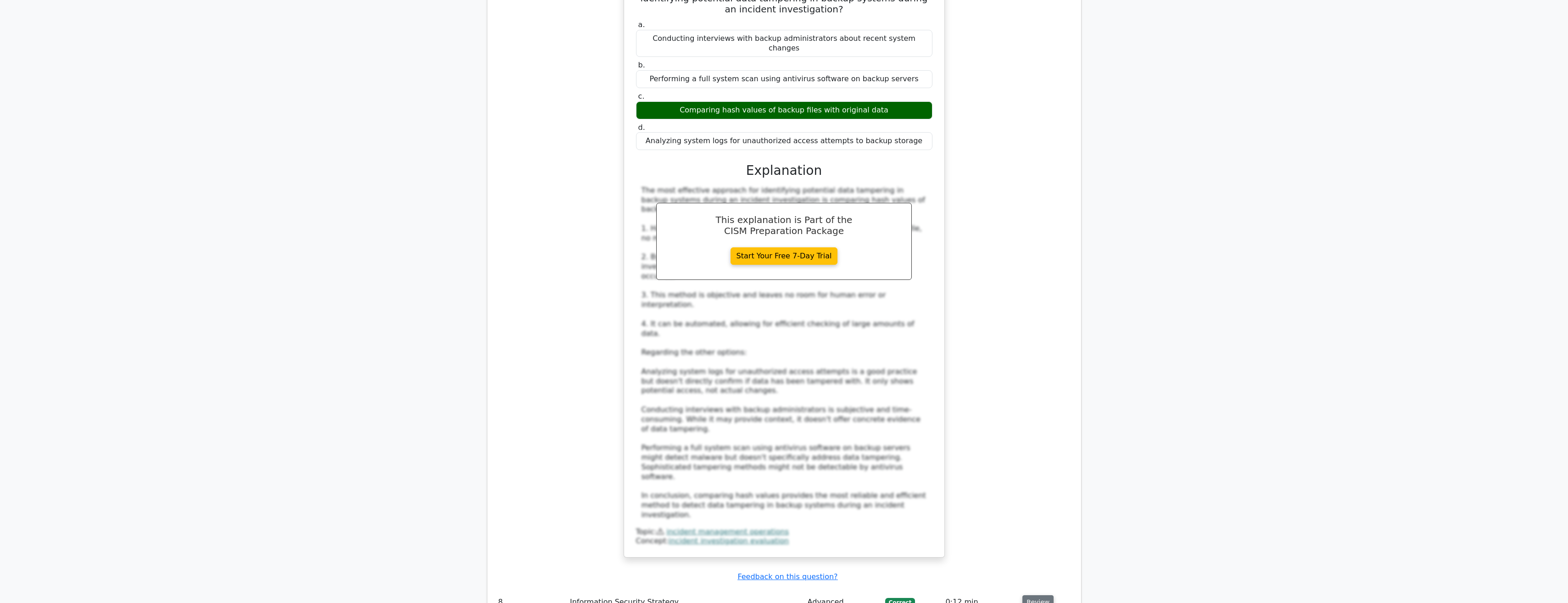
click at [1036, 596] on button "Review" at bounding box center [1037, 602] width 31 height 14
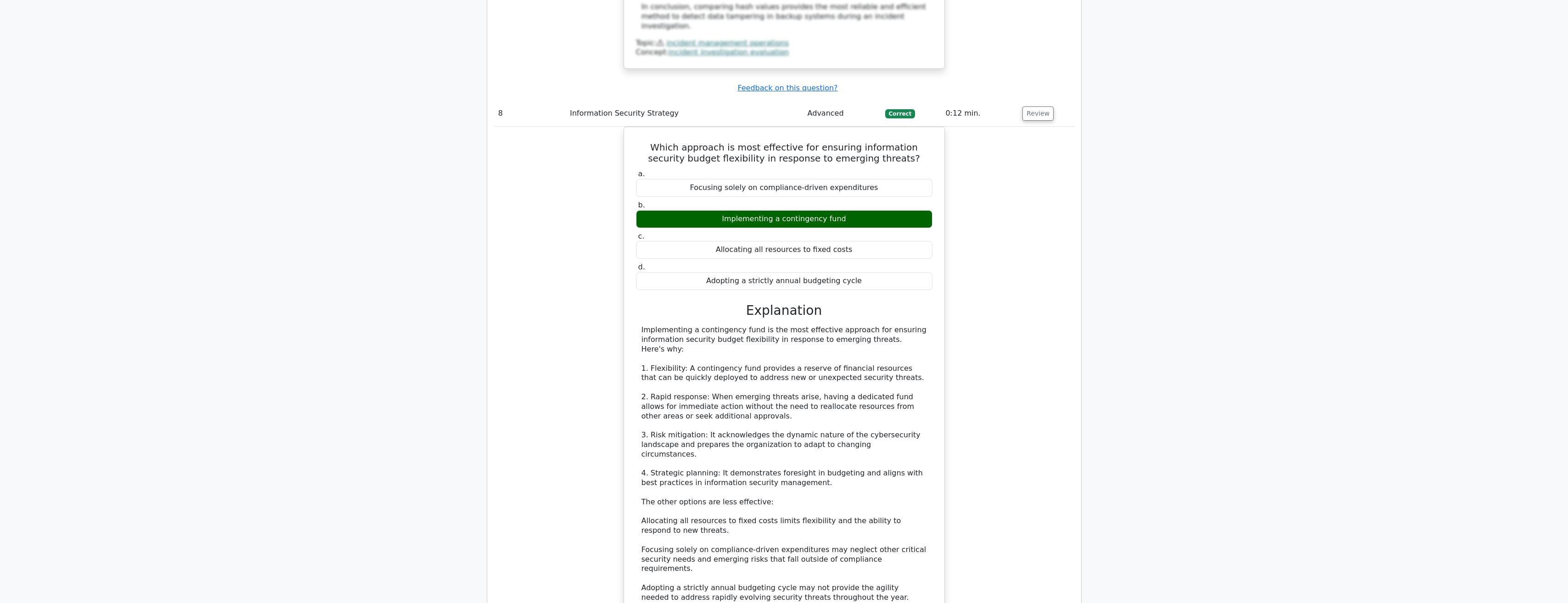
scroll to position [4820, 0]
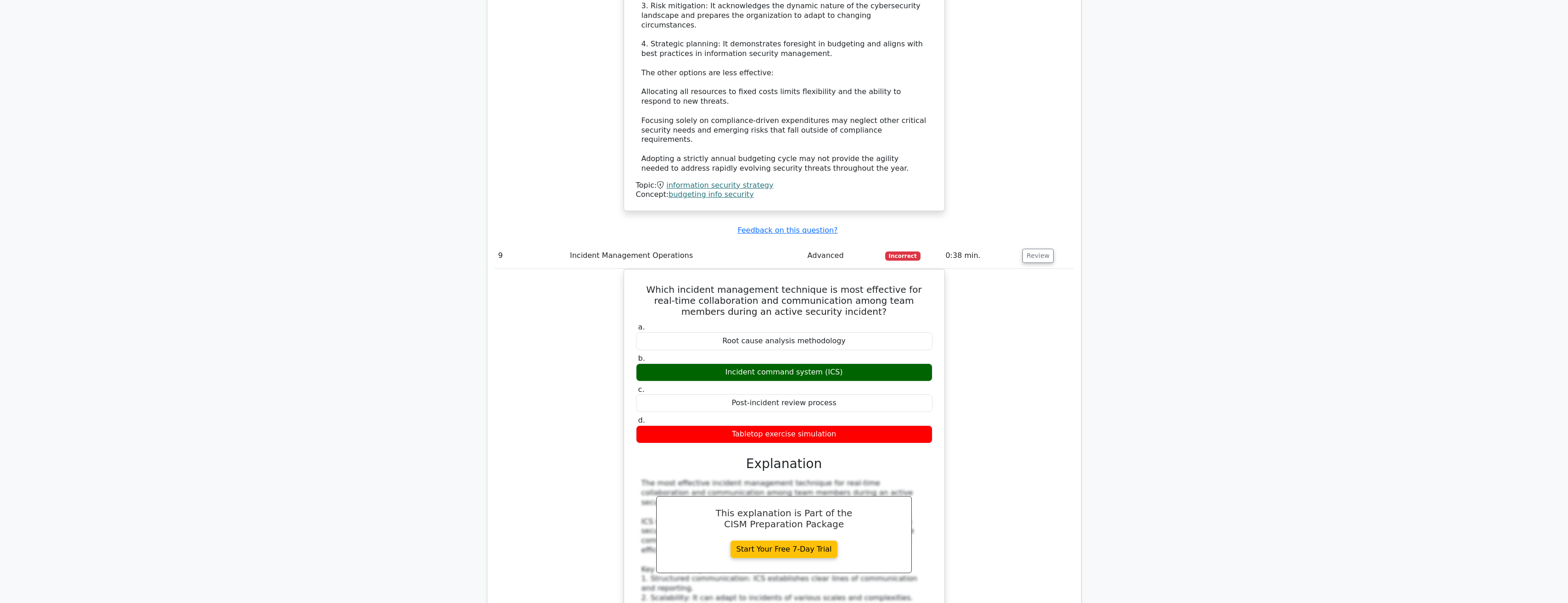
scroll to position [5417, 0]
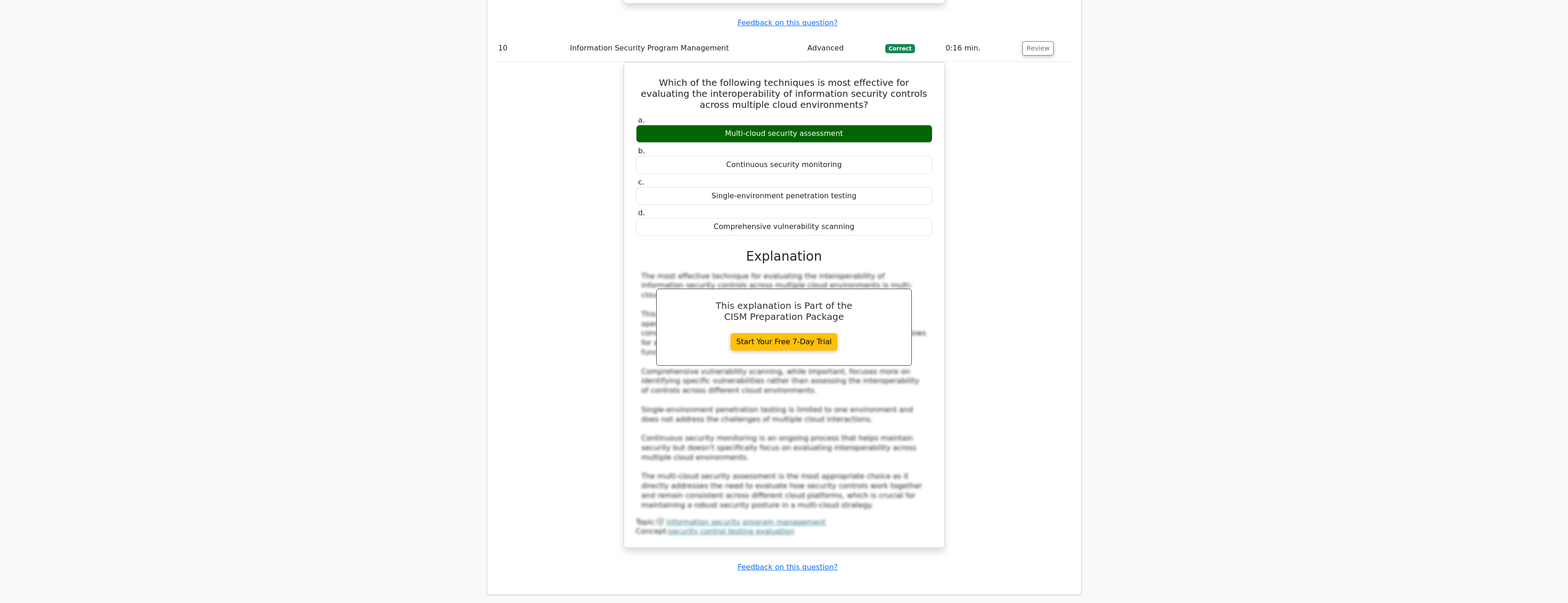
scroll to position [6083, 0]
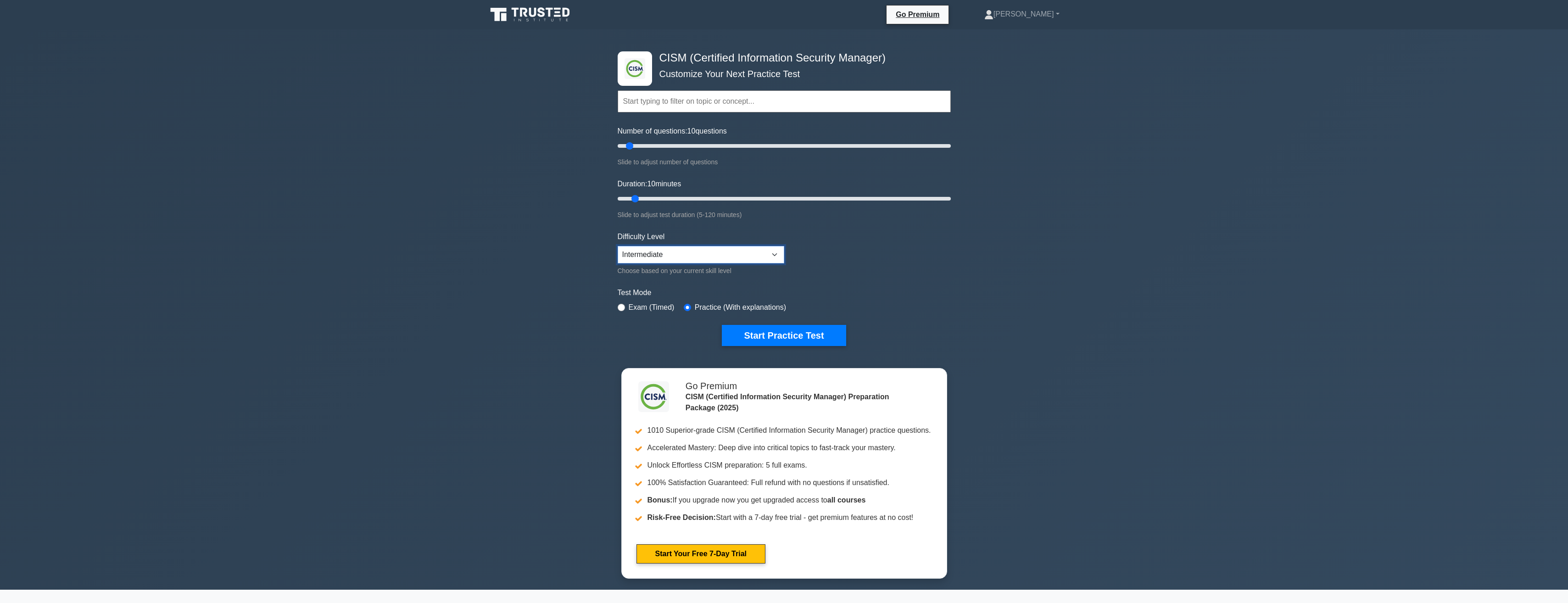
click at [776, 251] on select "Beginner Intermediate Expert" at bounding box center [701, 254] width 166 height 18
select select "expert"
click at [617, 246] on select "Beginner Intermediate Expert" at bounding box center [701, 254] width 166 height 18
click at [772, 253] on select "Beginner Intermediate Expert" at bounding box center [701, 254] width 166 height 18
click at [617, 246] on select "Beginner Intermediate Expert" at bounding box center [701, 254] width 166 height 18
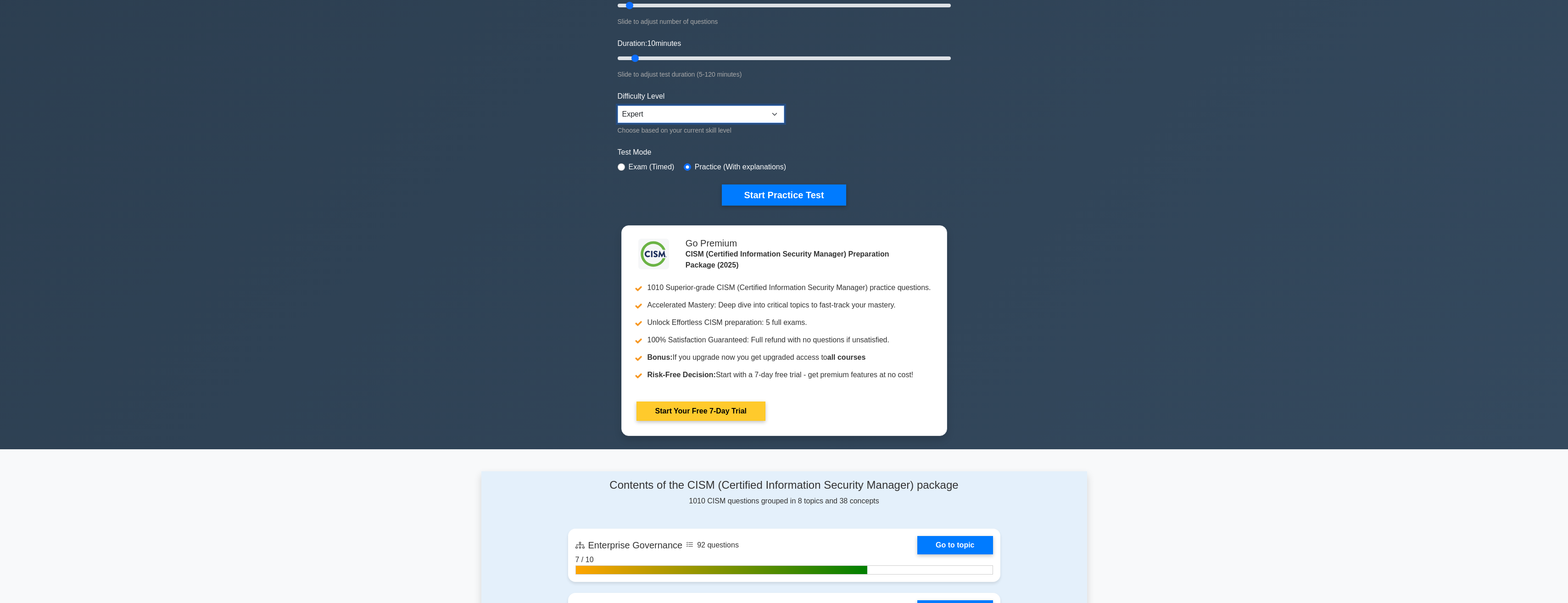
scroll to position [138, 0]
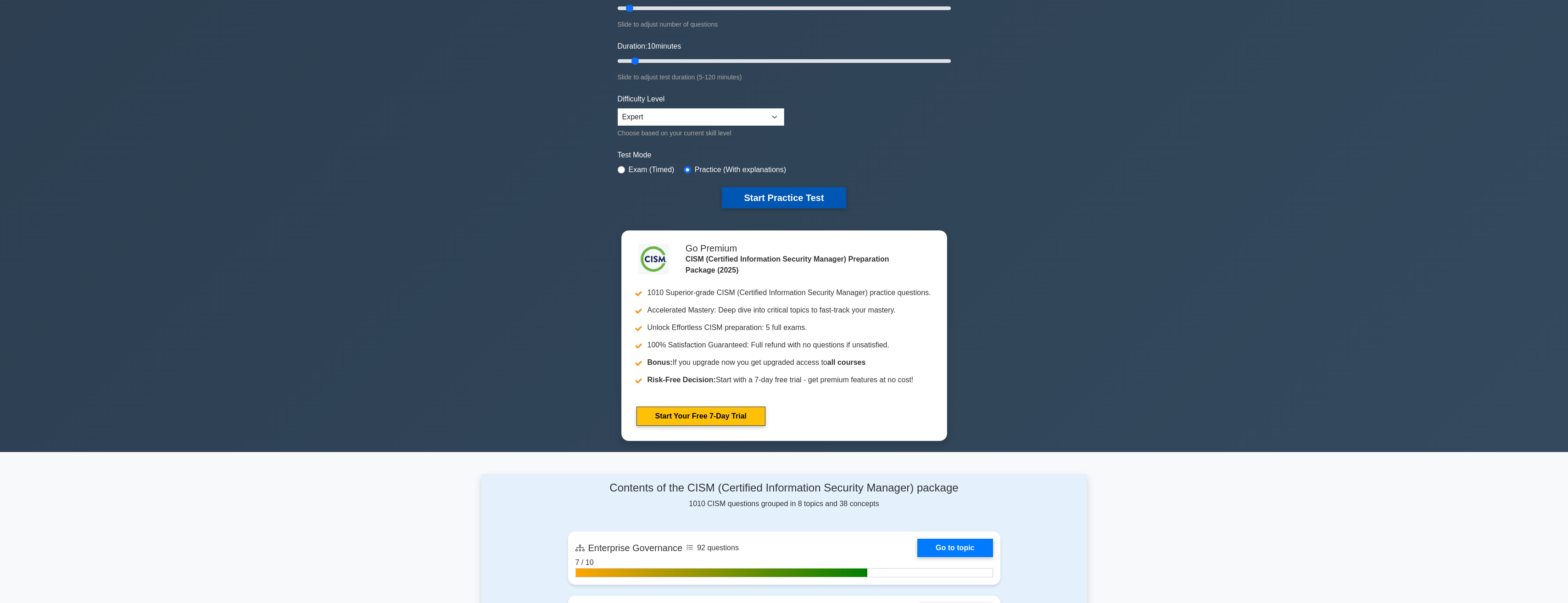
click at [775, 194] on button "Start Practice Test" at bounding box center [784, 198] width 124 height 21
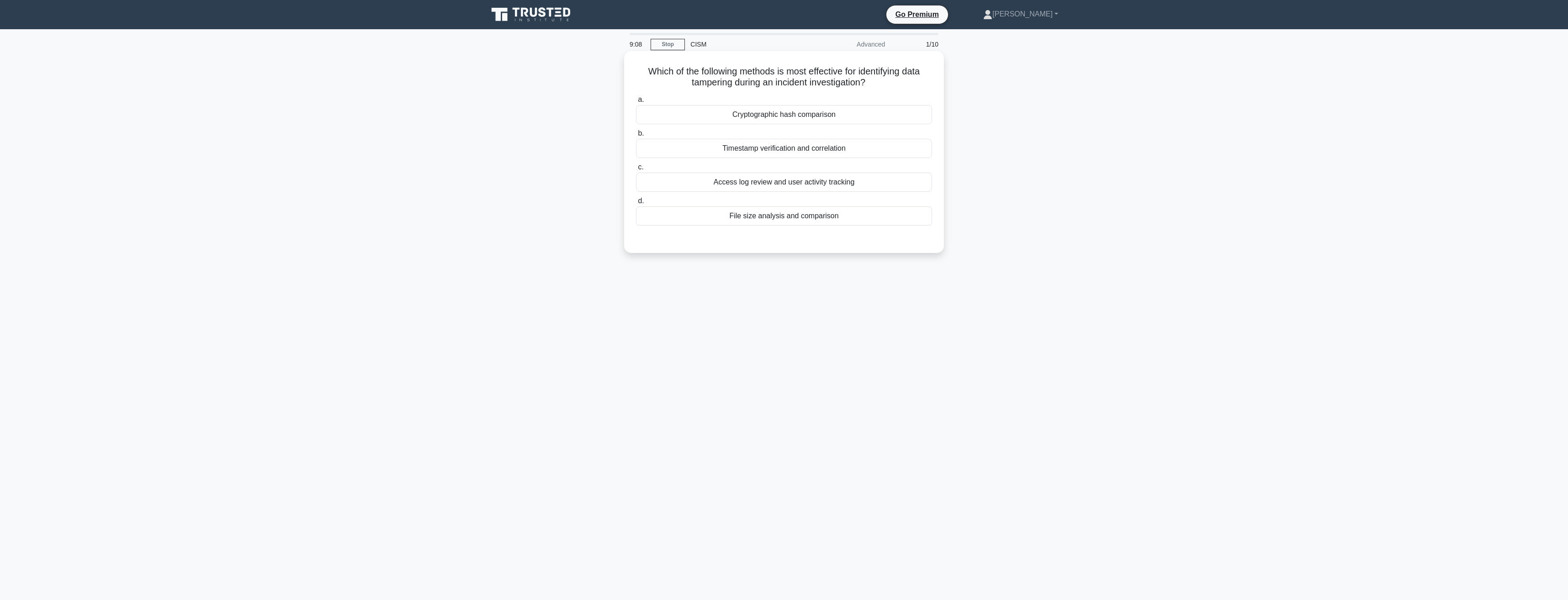
click at [787, 114] on div "Cryptographic hash comparison" at bounding box center [784, 115] width 296 height 19
click at [636, 103] on input "a. Cryptographic hash comparison" at bounding box center [636, 100] width 0 height 6
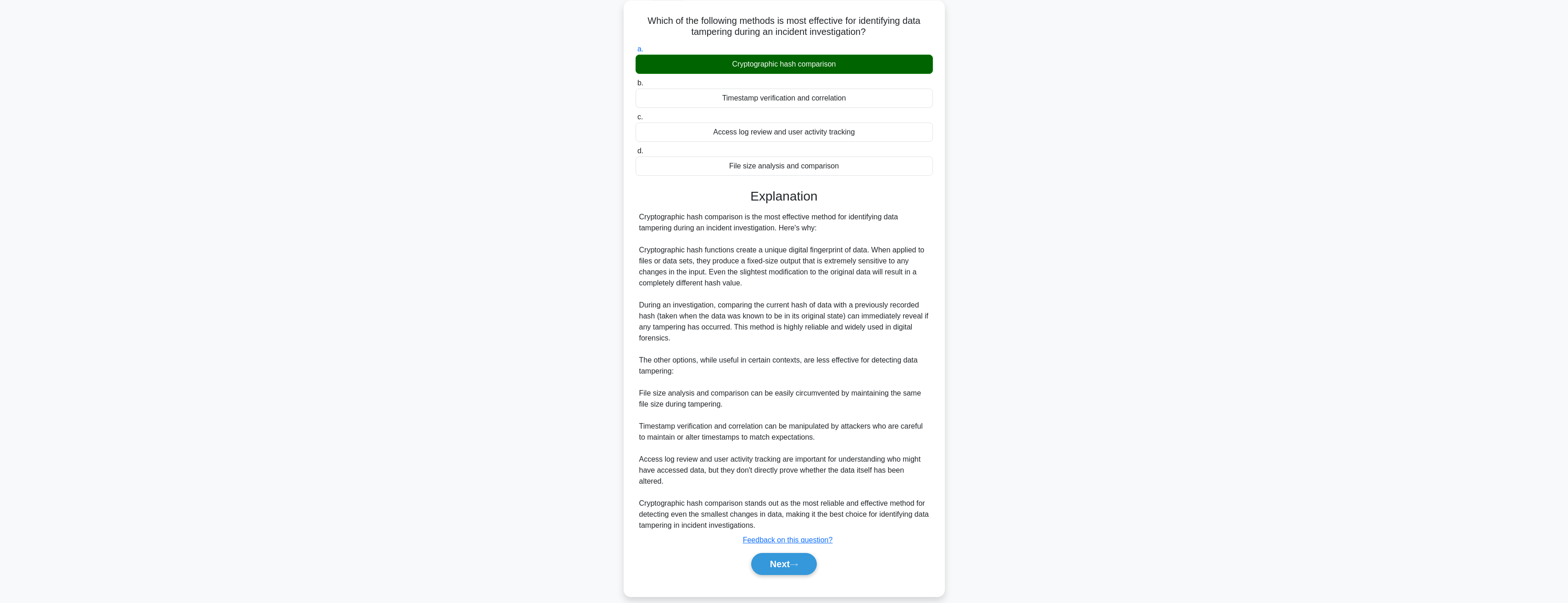
scroll to position [51, 0]
click at [787, 557] on button "Next" at bounding box center [784, 564] width 65 height 22
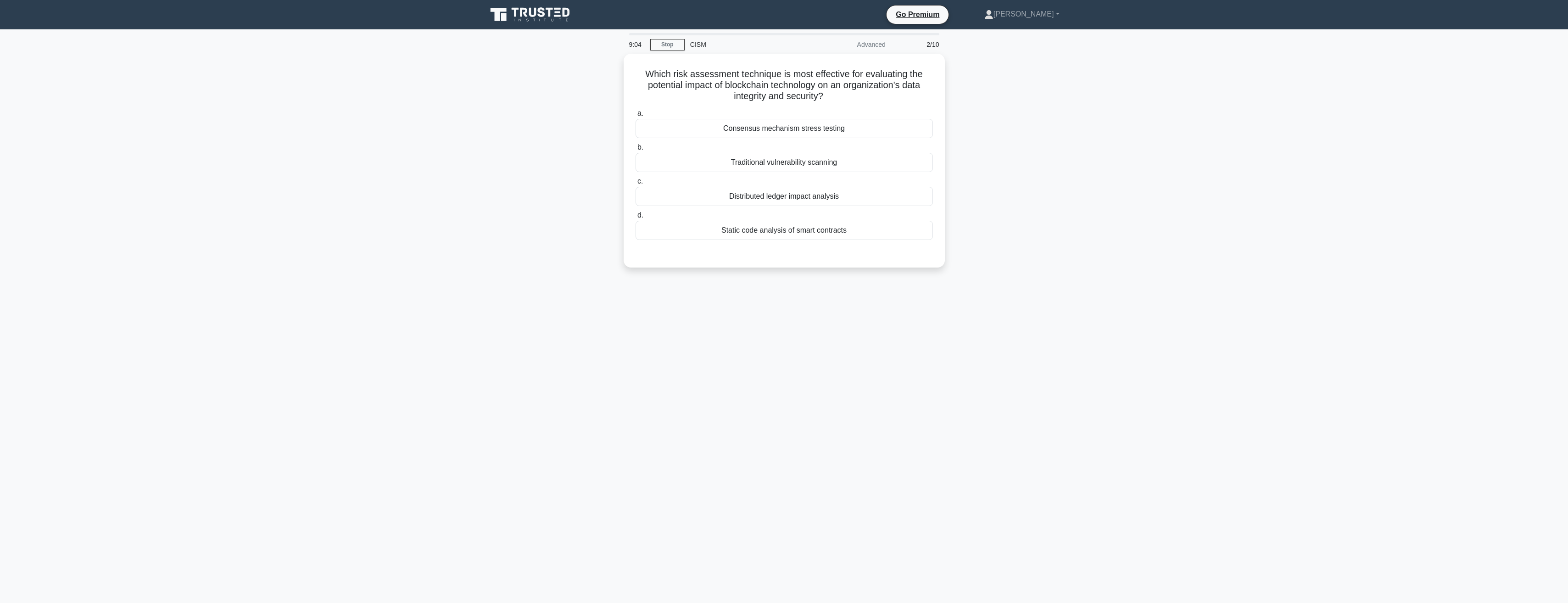
scroll to position [0, 0]
click at [809, 198] on div "Distributed ledger impact analysis" at bounding box center [787, 194] width 297 height 20
click at [639, 182] on input "c. Distributed ledger impact analysis" at bounding box center [639, 179] width 0 height 6
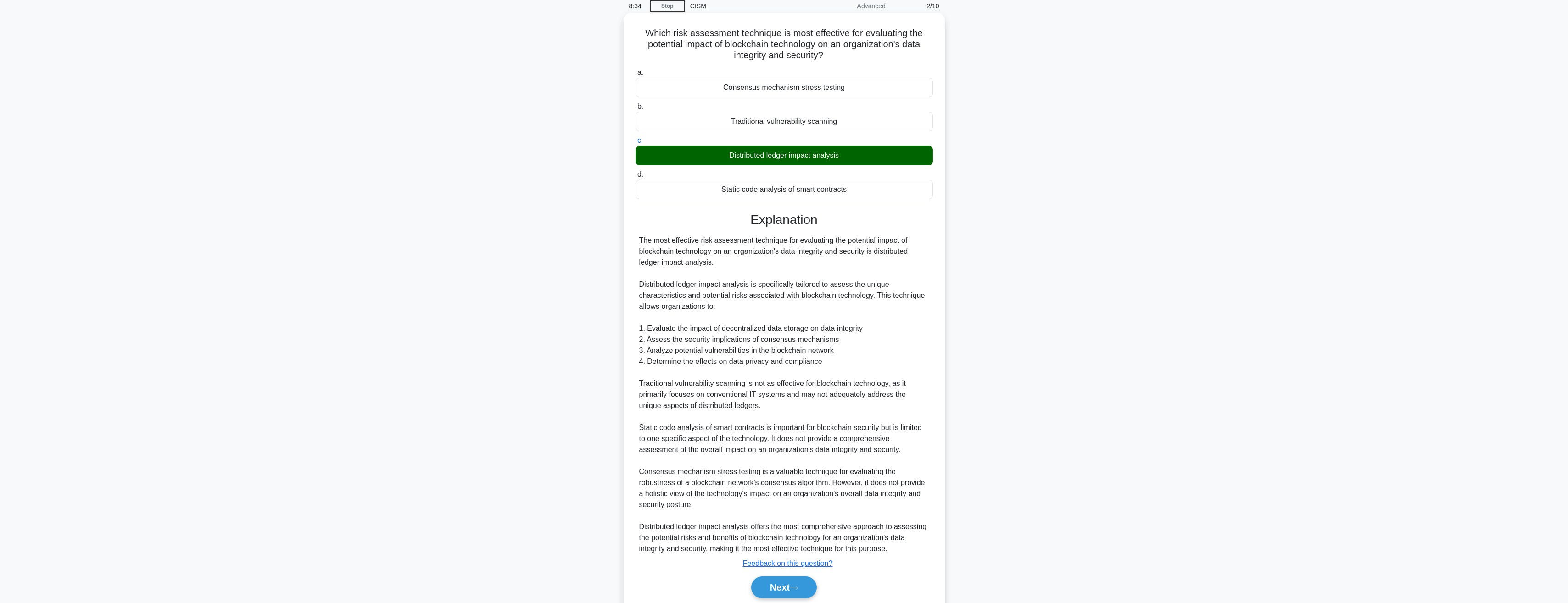
scroll to position [73, 0]
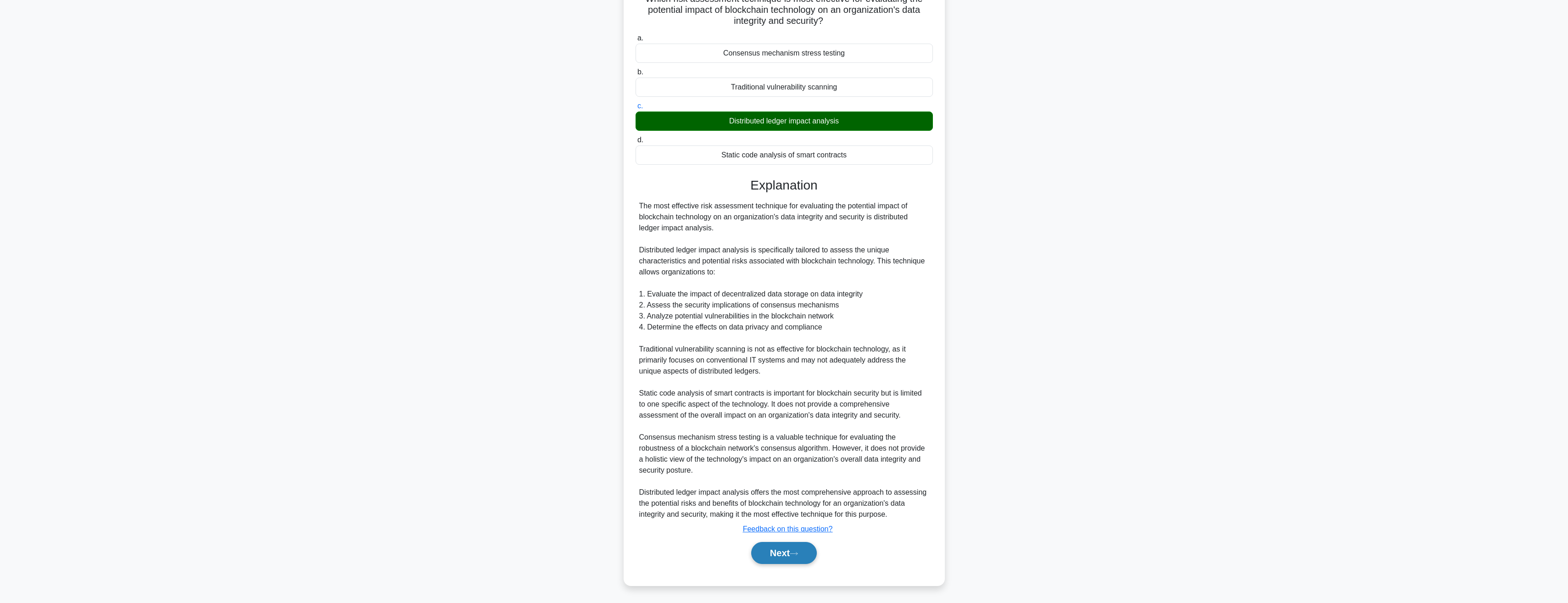
click at [786, 559] on button "Next" at bounding box center [784, 553] width 65 height 22
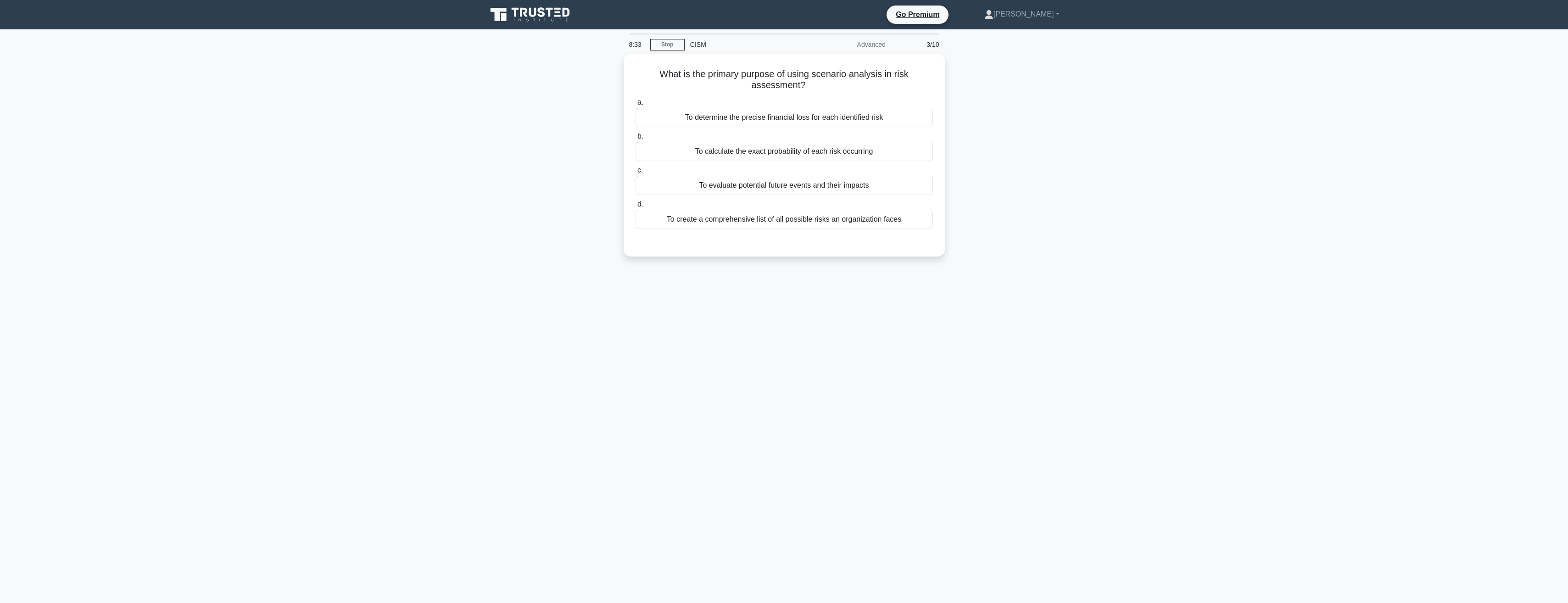
scroll to position [0, 0]
click at [766, 183] on div "To evaluate potential future events and their impacts" at bounding box center [787, 183] width 297 height 20
click at [639, 171] on input "c. To evaluate potential future events and their impacts" at bounding box center [639, 168] width 0 height 6
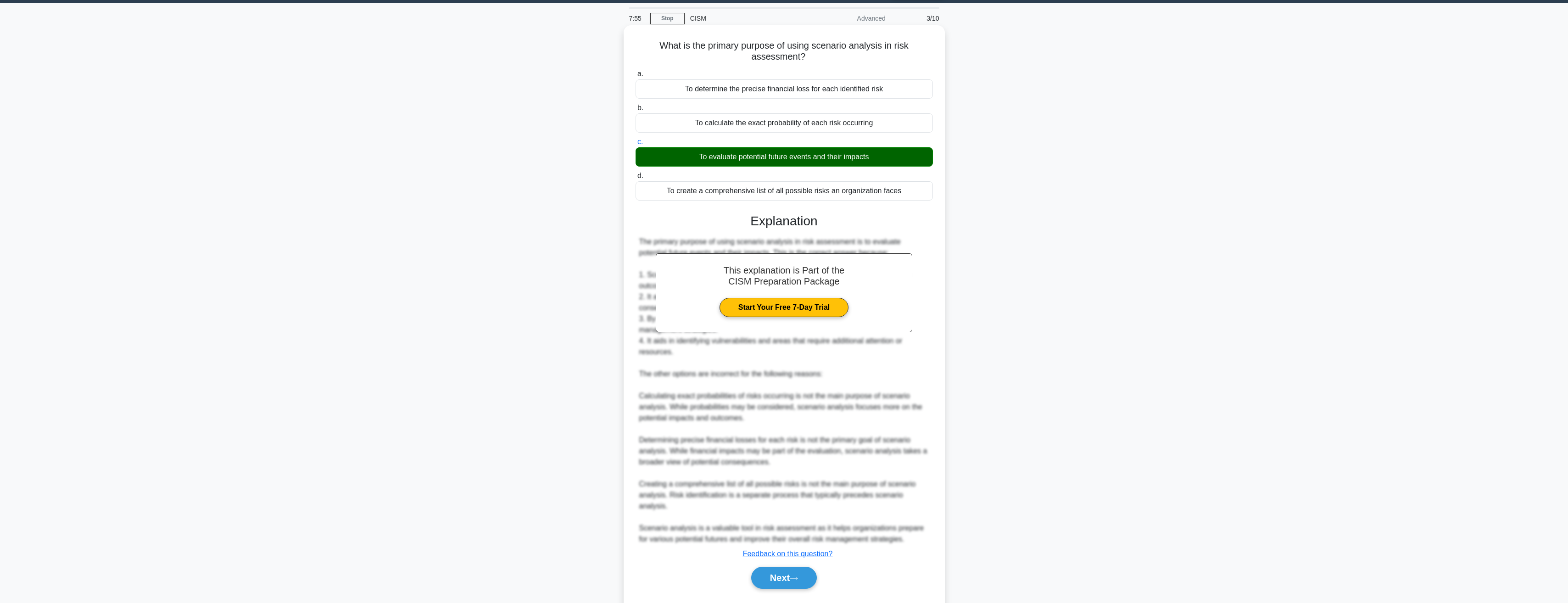
scroll to position [40, 0]
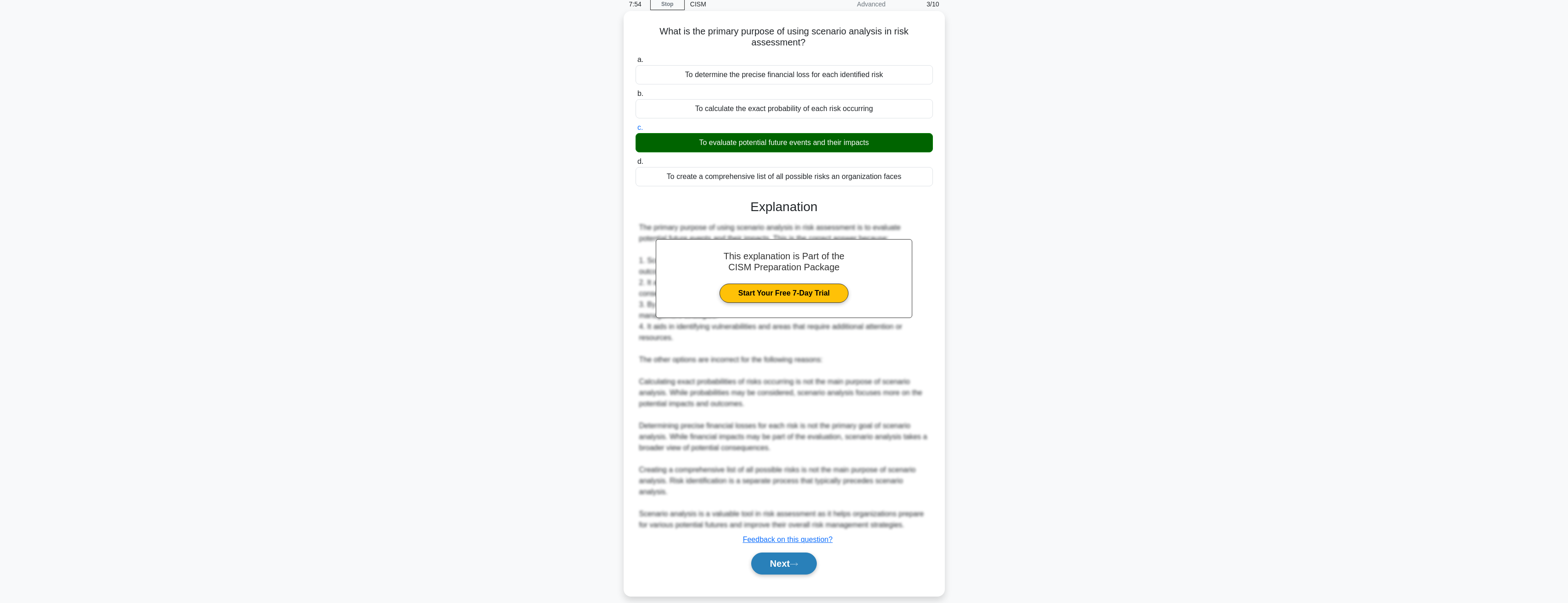
click at [784, 553] on button "Next" at bounding box center [784, 564] width 65 height 22
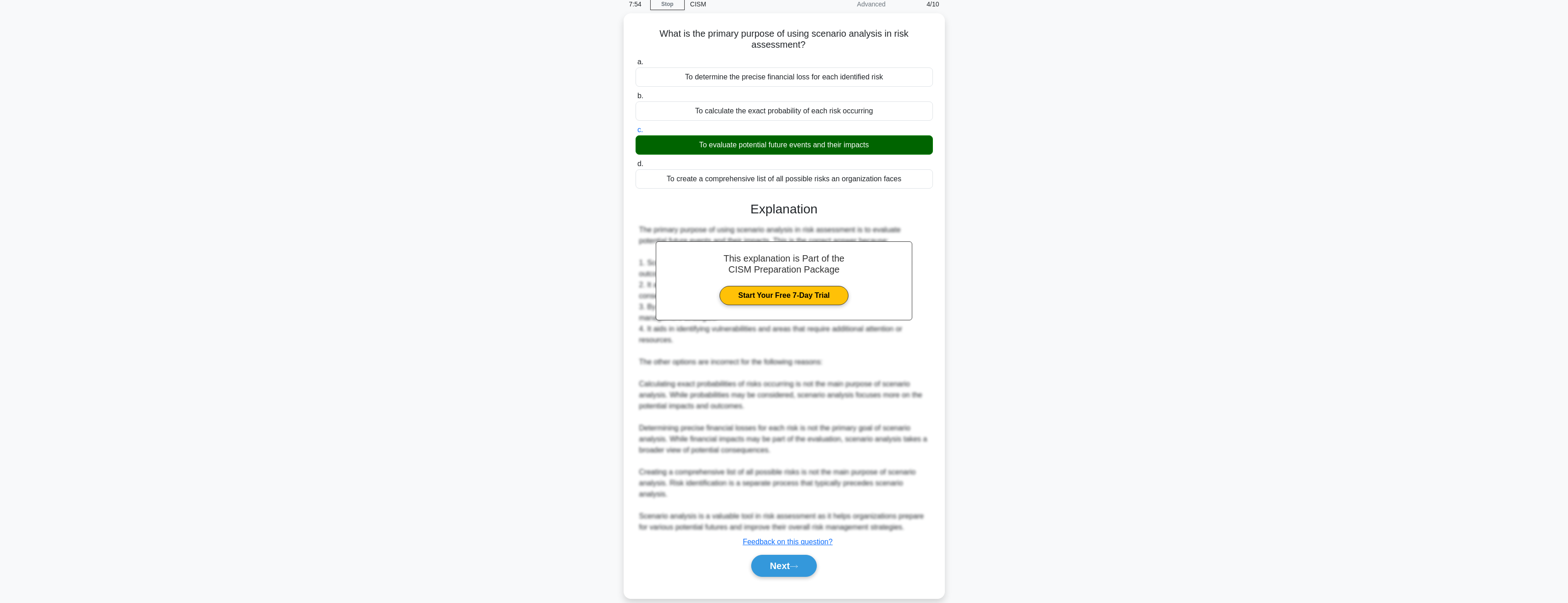
scroll to position [0, 0]
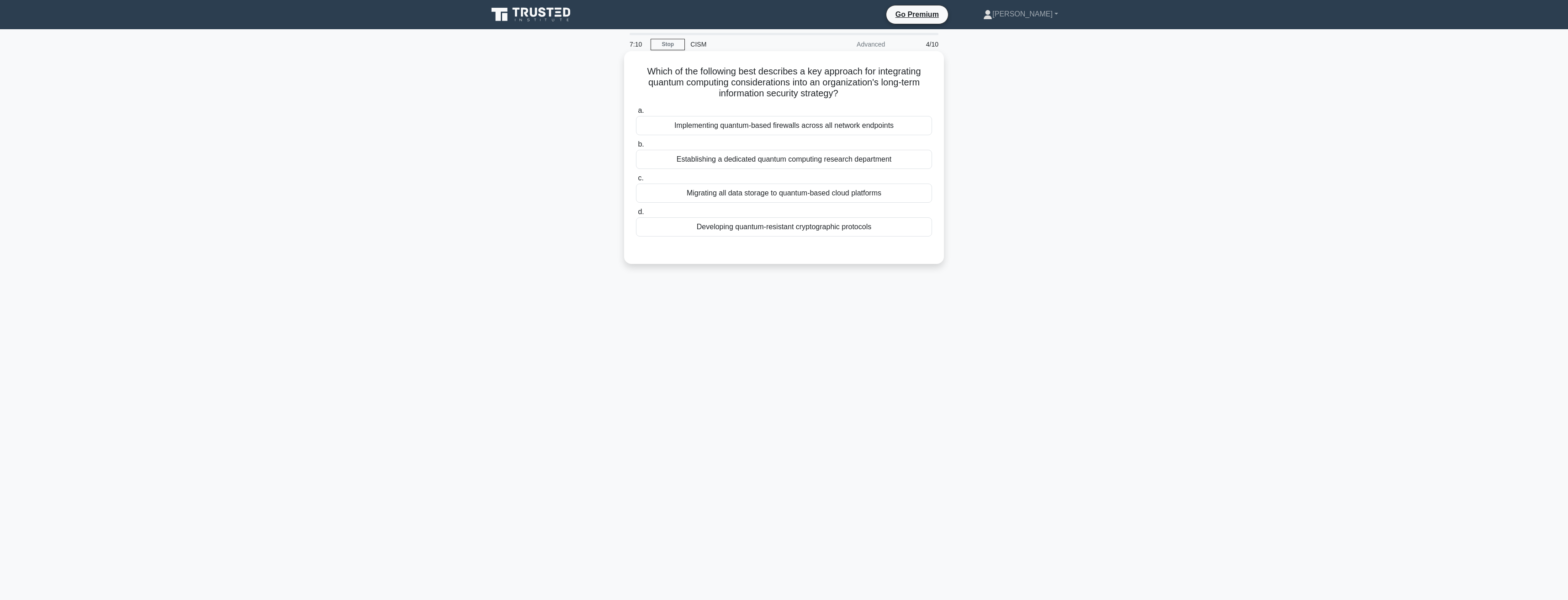
click at [779, 125] on div "Implementing quantum-based firewalls across all network endpoints" at bounding box center [784, 126] width 296 height 19
click at [636, 114] on input "a. Implementing quantum-based firewalls across all network endpoints" at bounding box center [636, 111] width 0 height 6
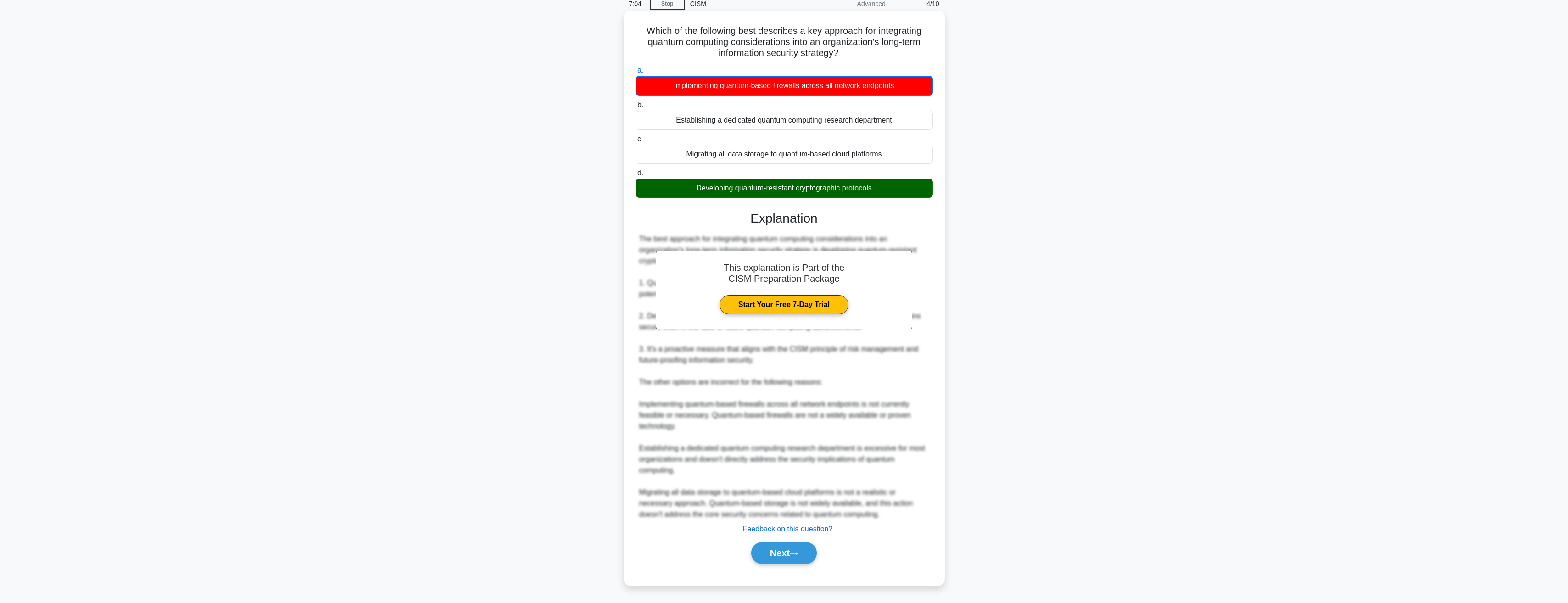
scroll to position [42, 0]
click at [788, 551] on button "Next" at bounding box center [784, 553] width 65 height 22
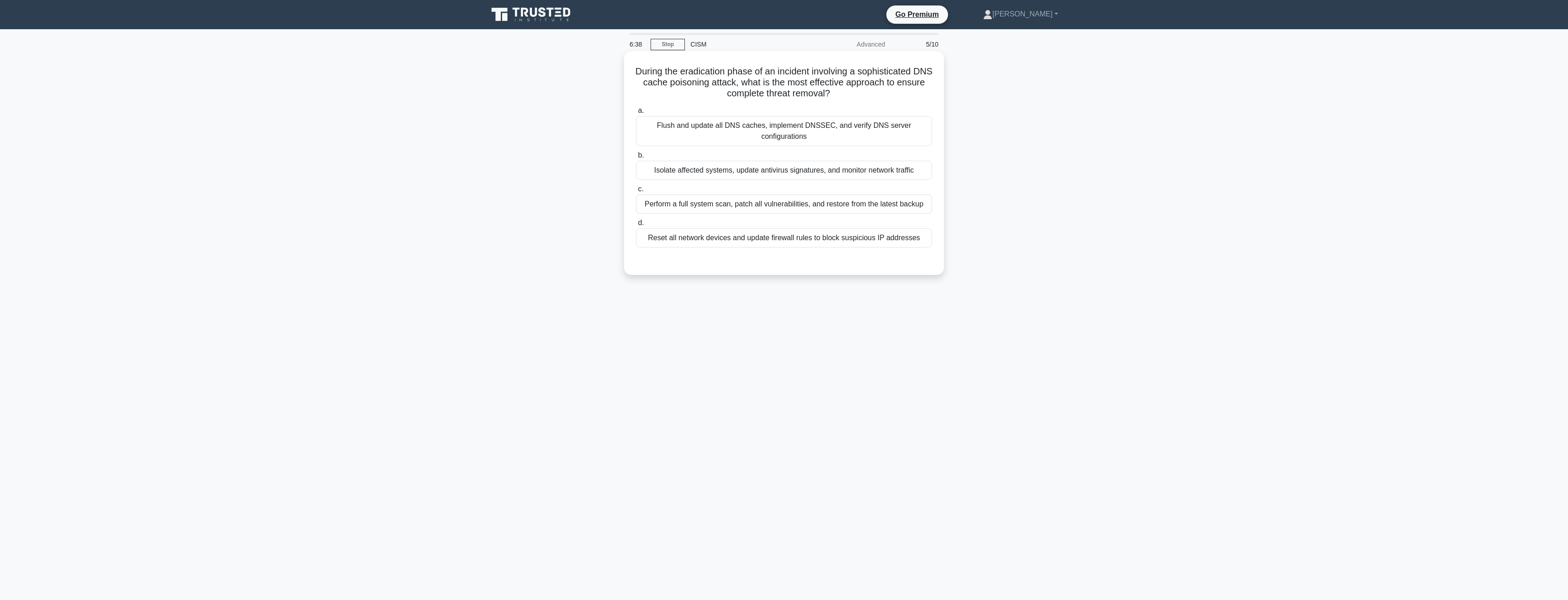
click at [781, 168] on div "Isolate affected systems, update antivirus signatures, and monitor network traf…" at bounding box center [784, 170] width 296 height 19
click at [636, 158] on input "b. Isolate affected systems, update antivirus signatures, and monitor network t…" at bounding box center [636, 156] width 0 height 6
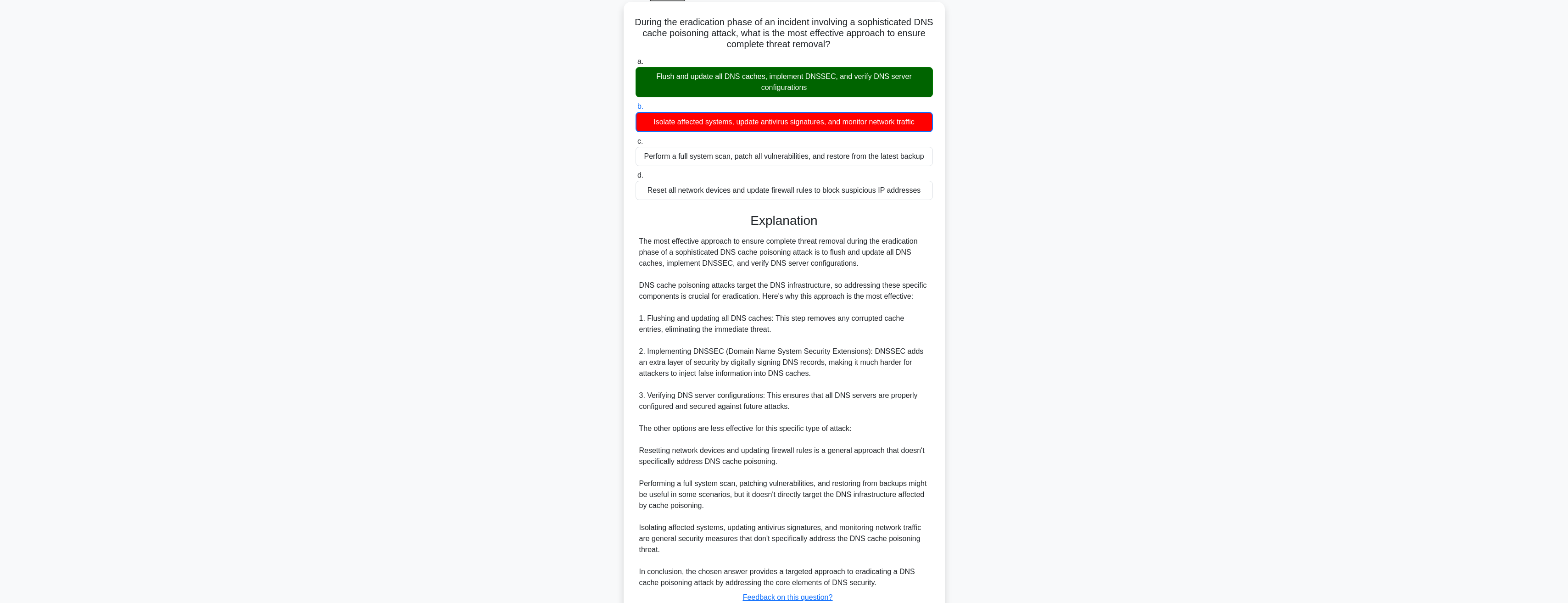
scroll to position [119, 0]
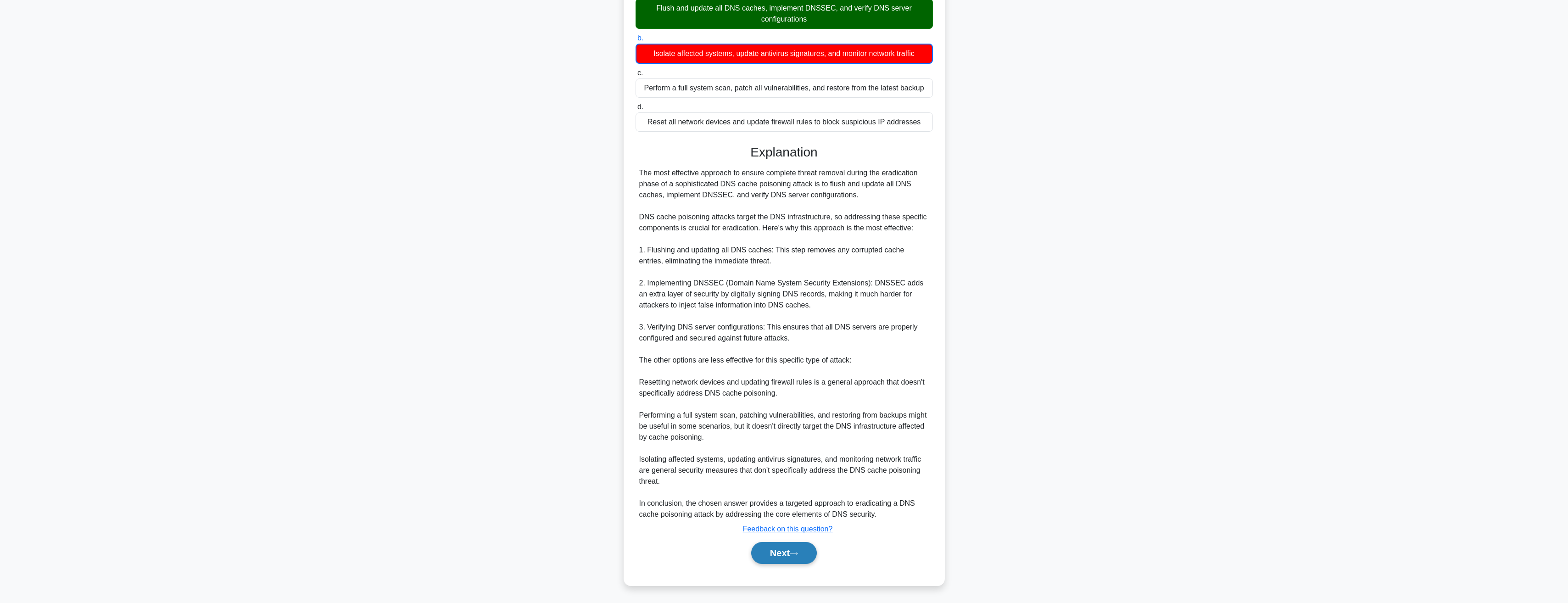
click at [788, 553] on button "Next" at bounding box center [784, 553] width 65 height 22
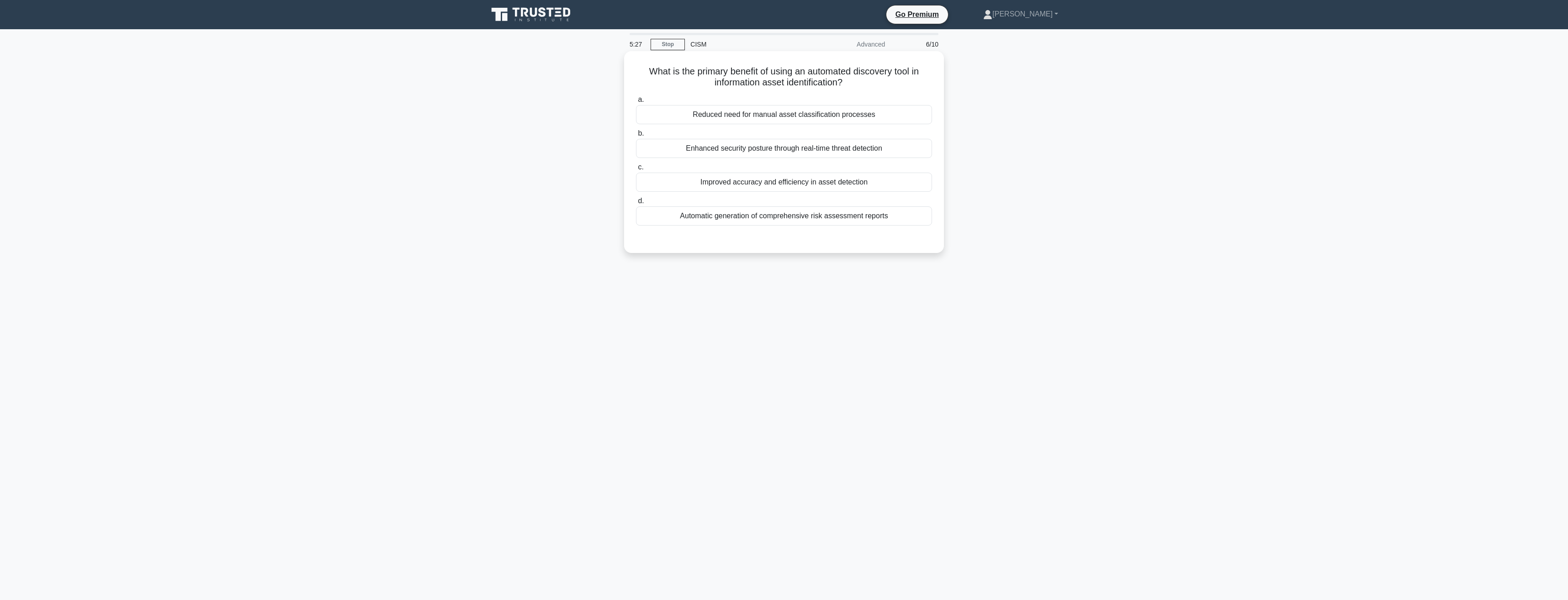
click at [811, 182] on div "Improved accuracy and efficiency in asset detection" at bounding box center [784, 183] width 296 height 19
click at [636, 170] on input "c. Improved accuracy and efficiency in asset detection" at bounding box center [636, 167] width 0 height 6
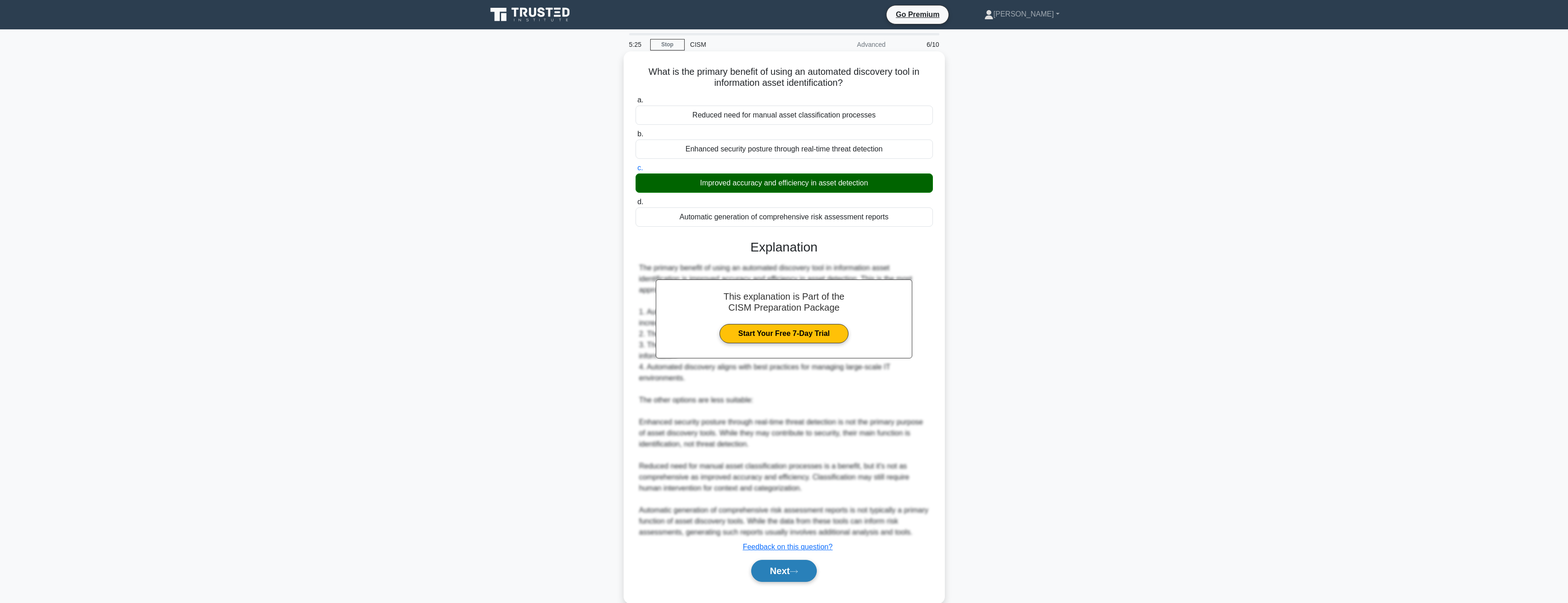
click at [773, 579] on button "Next" at bounding box center [784, 571] width 65 height 22
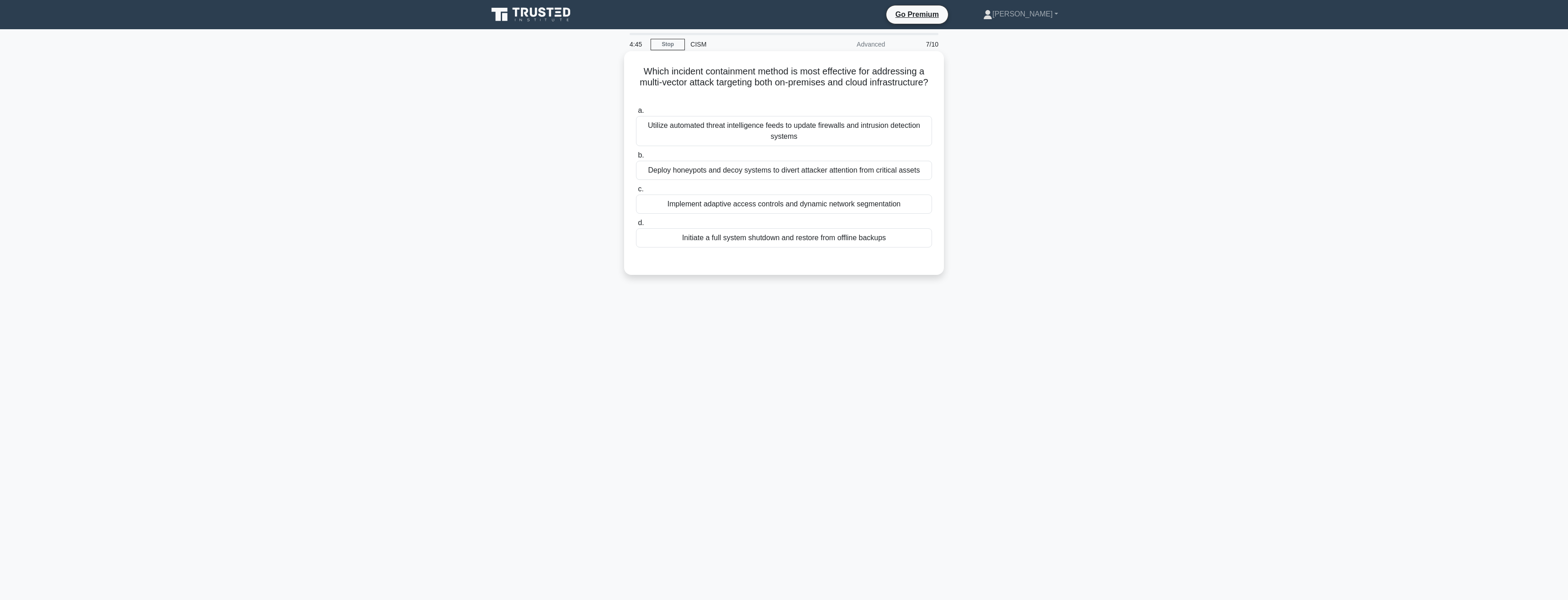
click at [697, 203] on div "Implement adaptive access controls and dynamic network segmentation" at bounding box center [784, 204] width 296 height 19
click at [636, 192] on input "c. Implement adaptive access controls and dynamic network segmentation" at bounding box center [636, 189] width 0 height 6
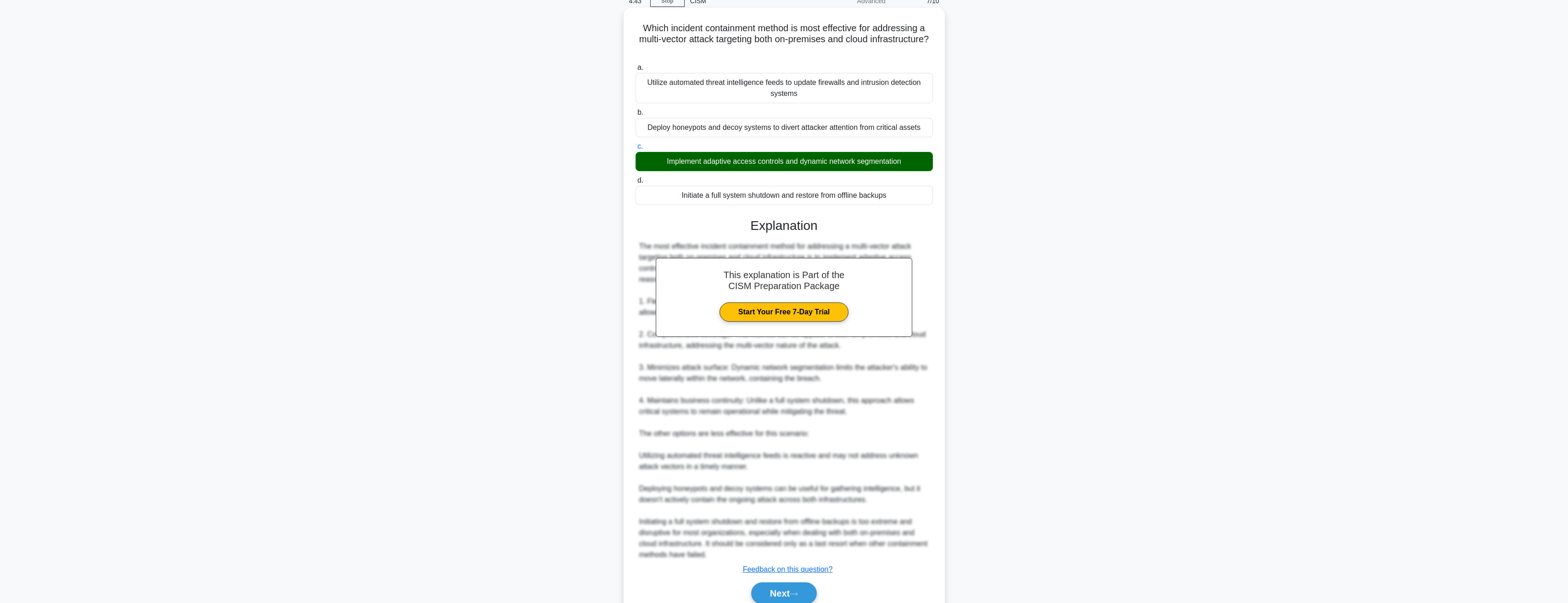
scroll to position [84, 0]
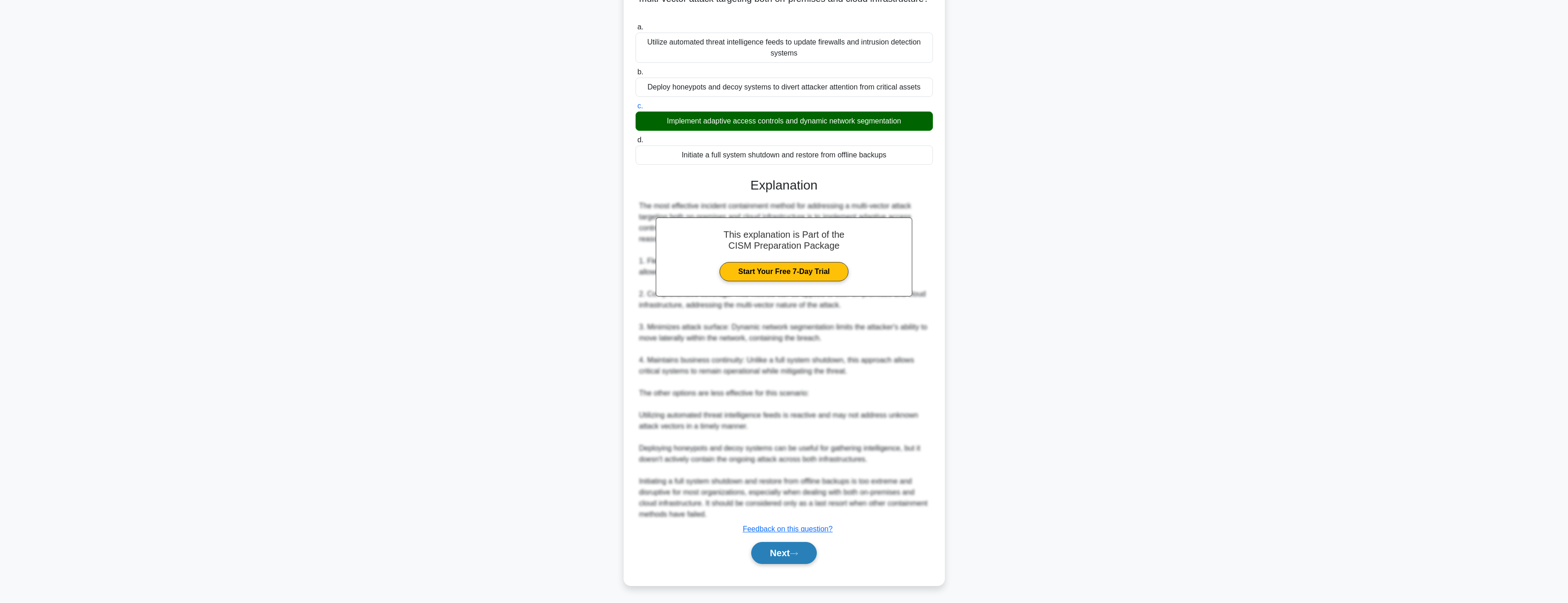
click at [787, 550] on button "Next" at bounding box center [784, 553] width 65 height 22
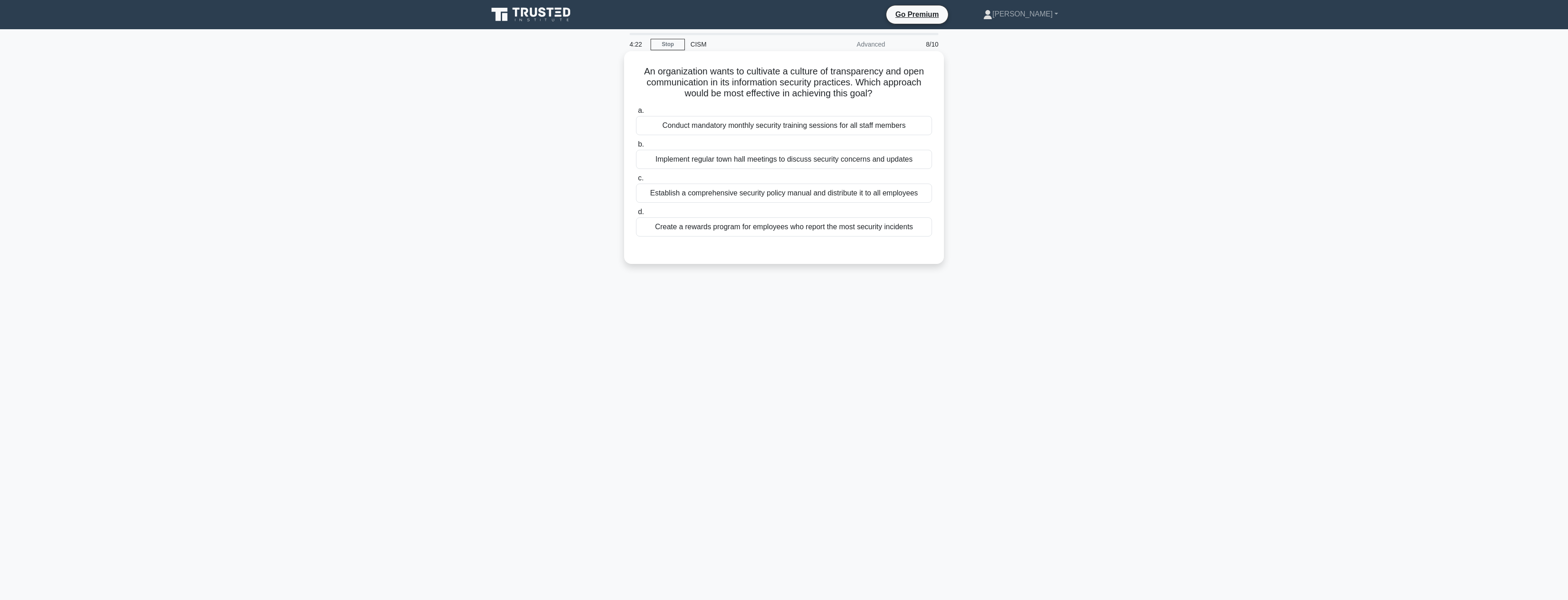
click at [759, 160] on div "Implement regular town hall meetings to discuss security concerns and updates" at bounding box center [784, 159] width 296 height 19
click at [636, 147] on input "b. Implement regular town hall meetings to discuss security concerns and updates" at bounding box center [636, 145] width 0 height 6
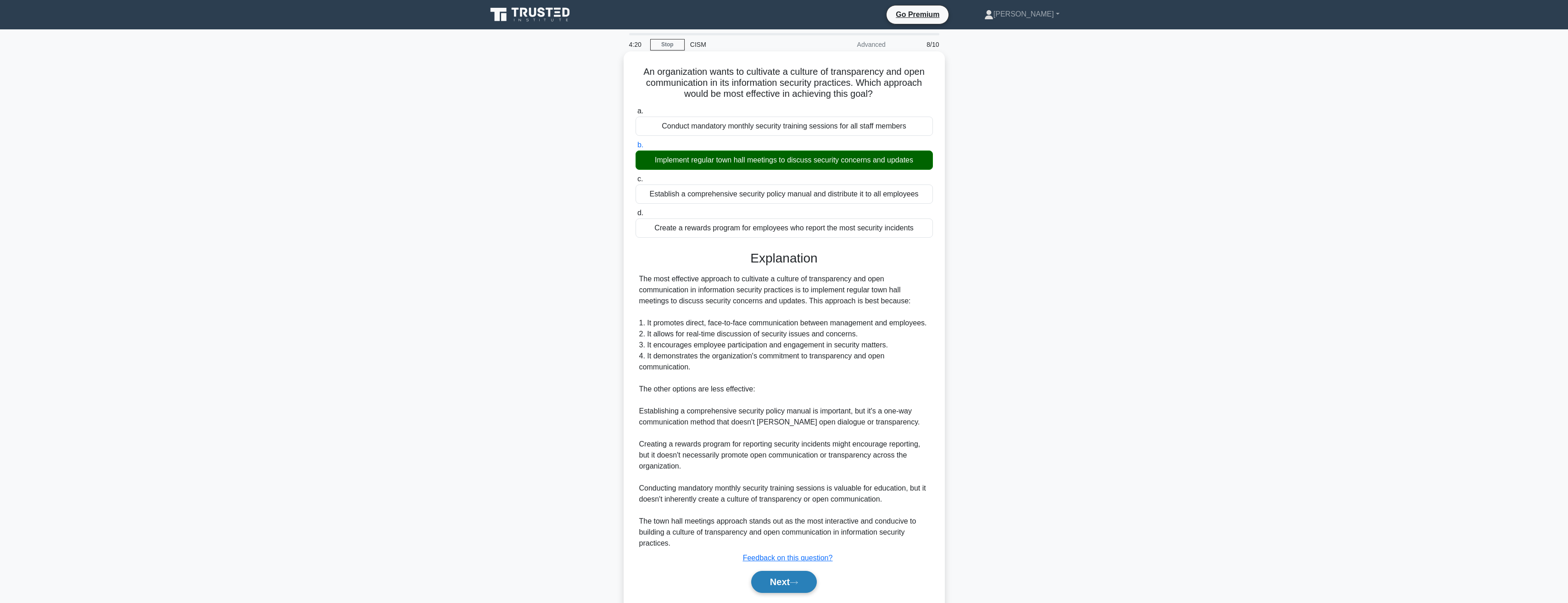
click at [782, 586] on button "Next" at bounding box center [784, 582] width 65 height 22
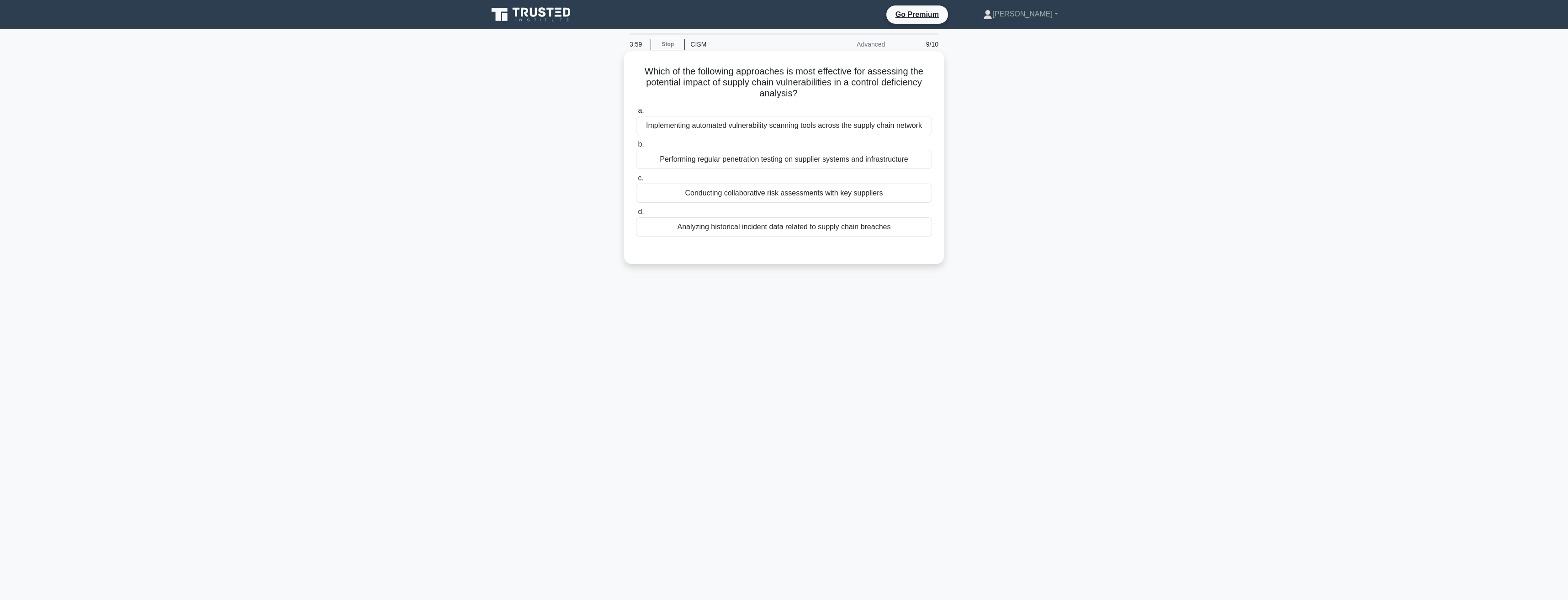
click at [758, 192] on div "Conducting collaborative risk assessments with key suppliers" at bounding box center [784, 194] width 296 height 19
click at [636, 181] on input "c. Conducting collaborative risk assessments with key suppliers" at bounding box center [636, 178] width 0 height 6
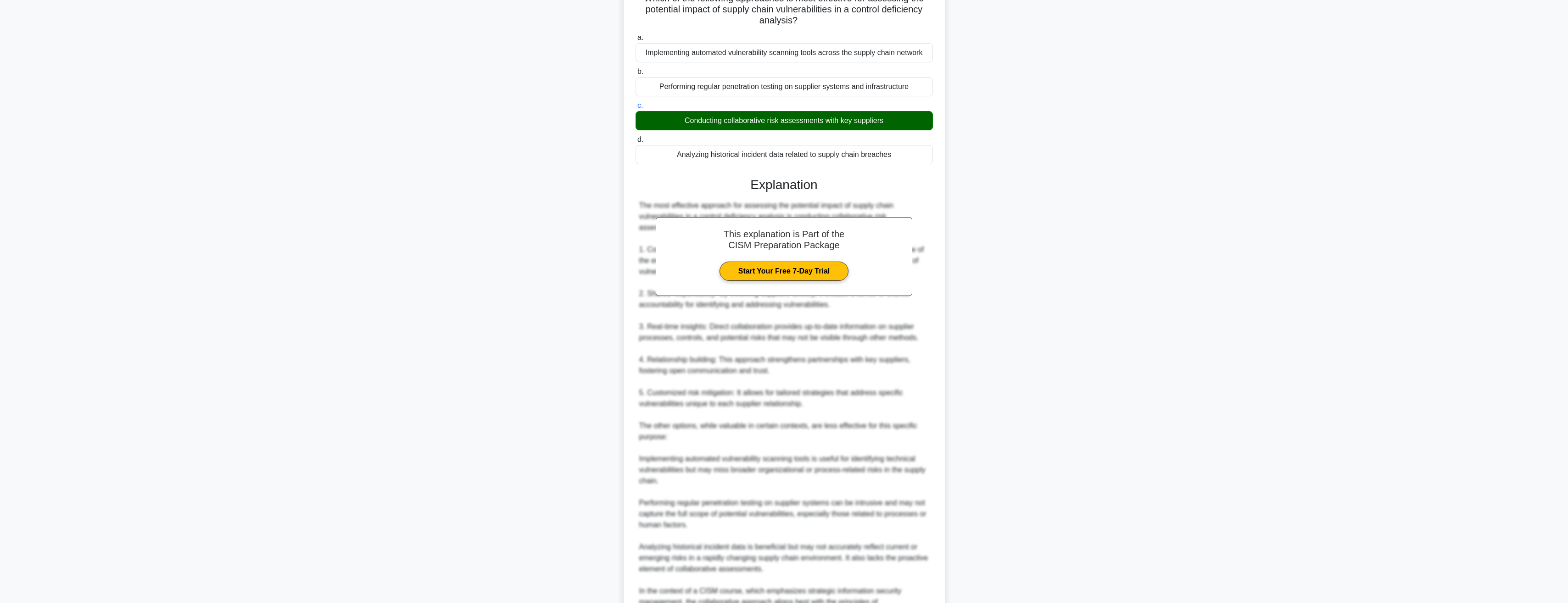
scroll to position [172, 0]
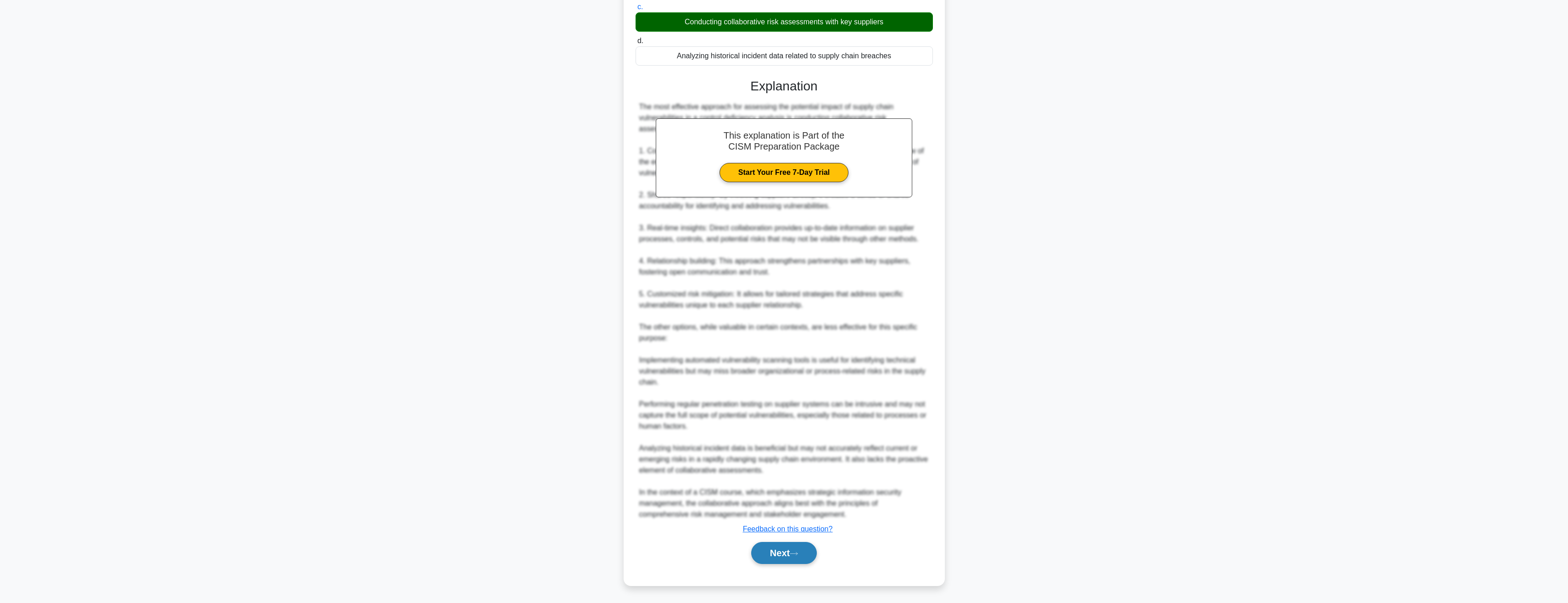
click at [779, 546] on button "Next" at bounding box center [784, 553] width 65 height 22
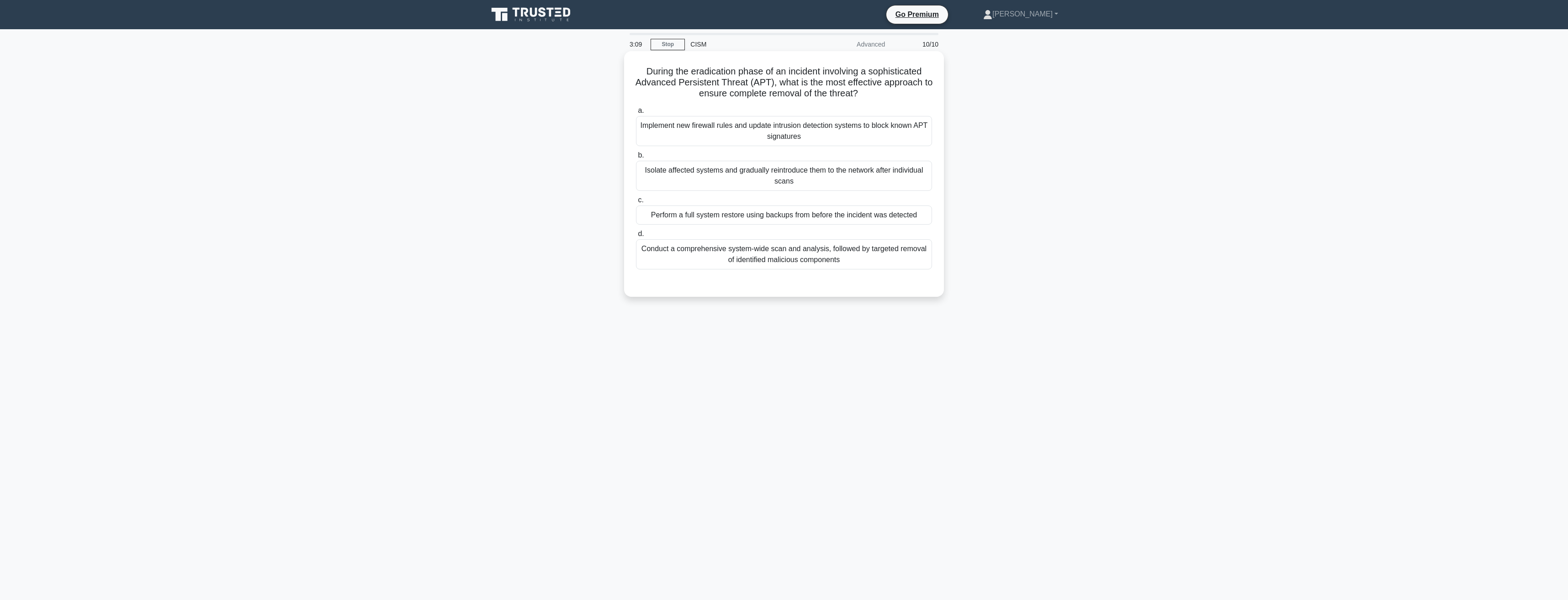
click at [760, 258] on div "Conduct a comprehensive system-wide scan and analysis, followed by targeted rem…" at bounding box center [784, 254] width 296 height 30
click at [636, 237] on input "d. Conduct a comprehensive system-wide scan and analysis, followed by targeted …" at bounding box center [636, 234] width 0 height 6
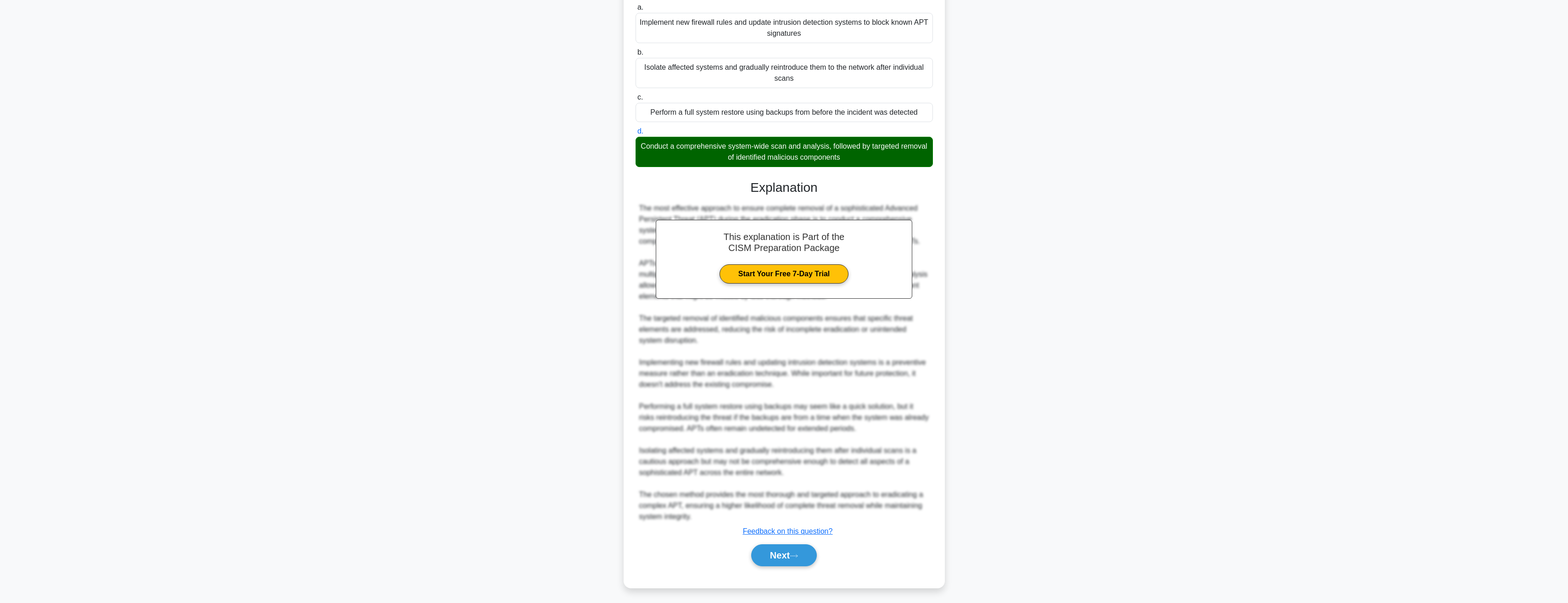
scroll to position [106, 0]
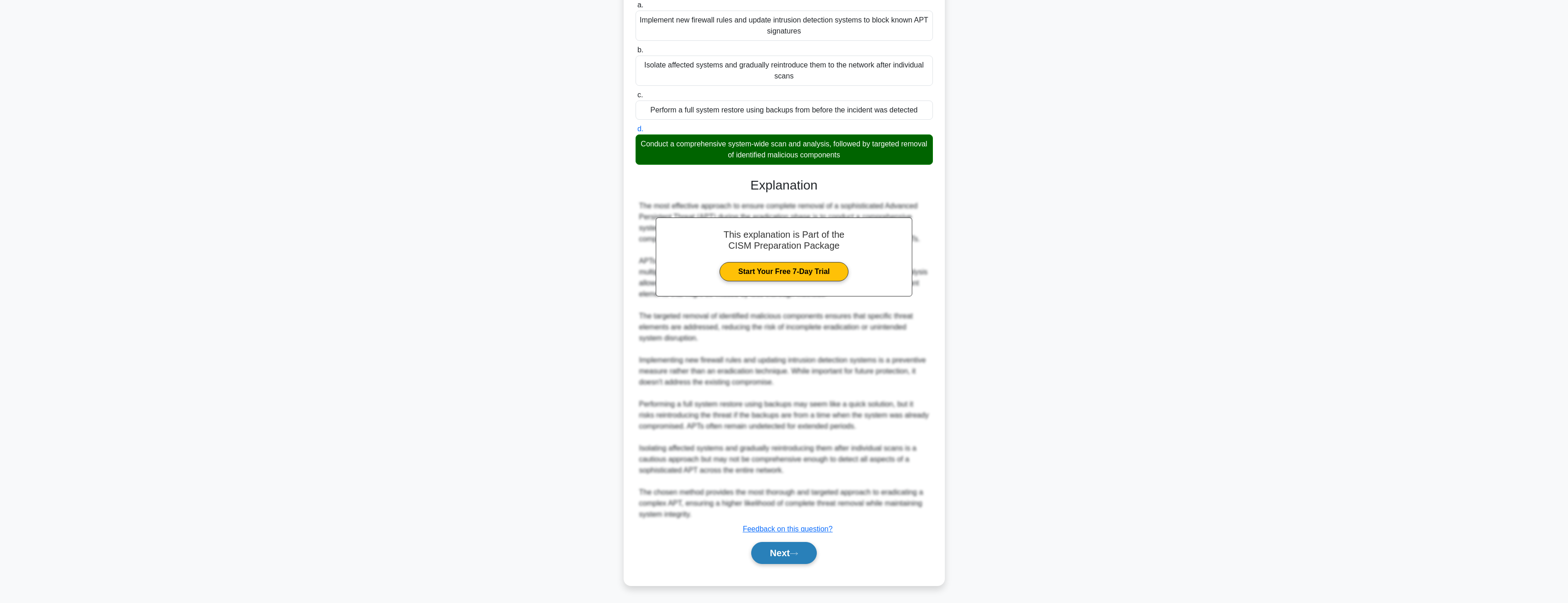
click at [803, 551] on button "Next" at bounding box center [784, 553] width 65 height 22
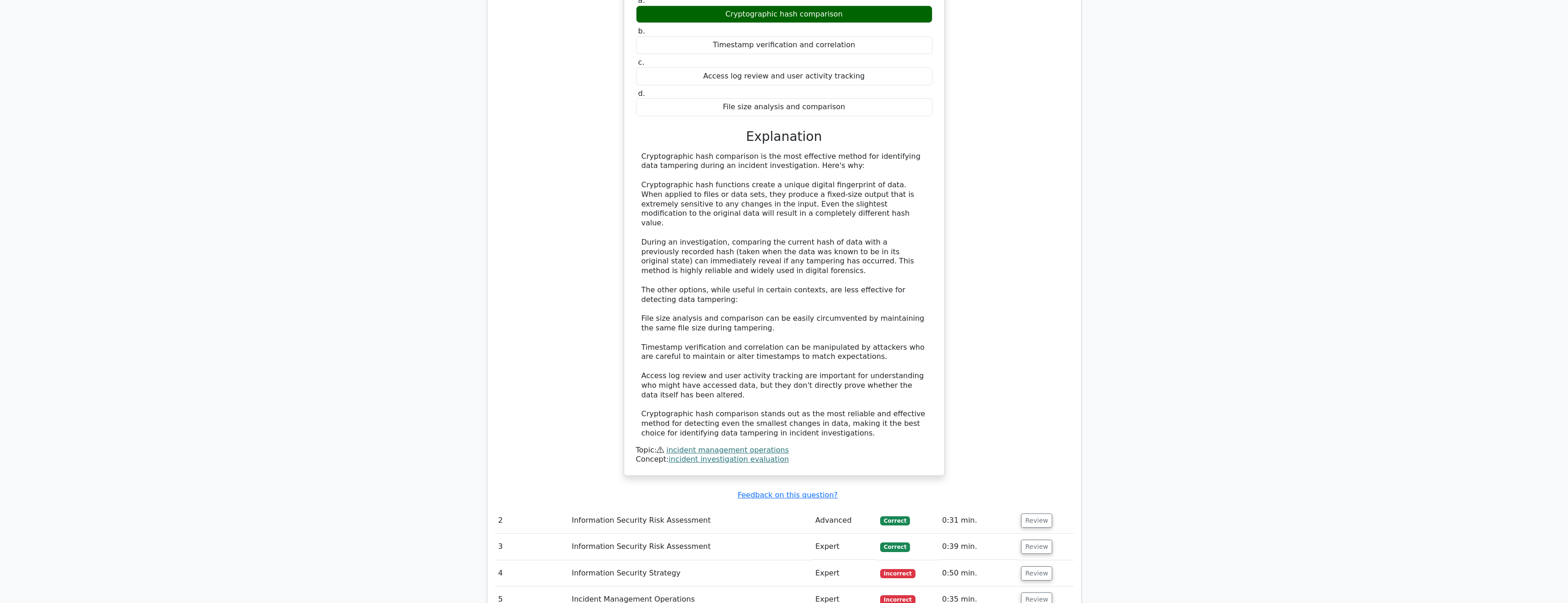
scroll to position [872, 0]
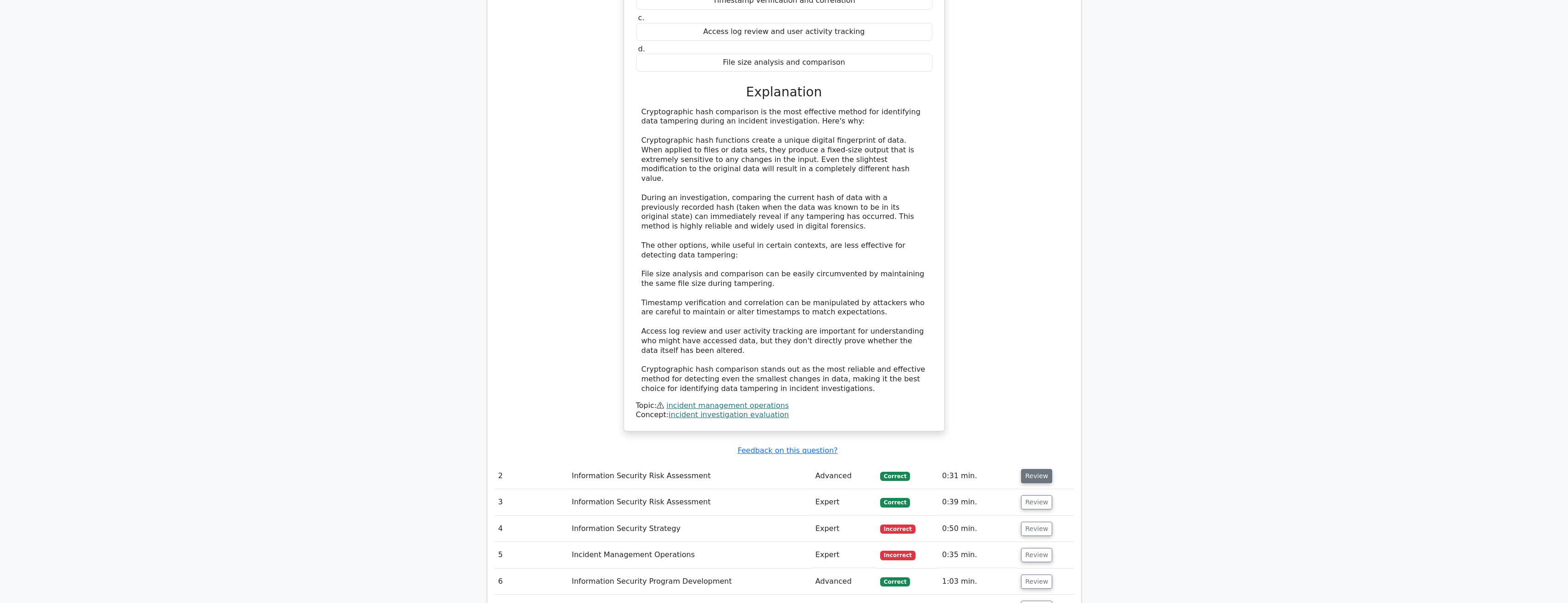
click at [1028, 469] on button "Review" at bounding box center [1036, 476] width 31 height 14
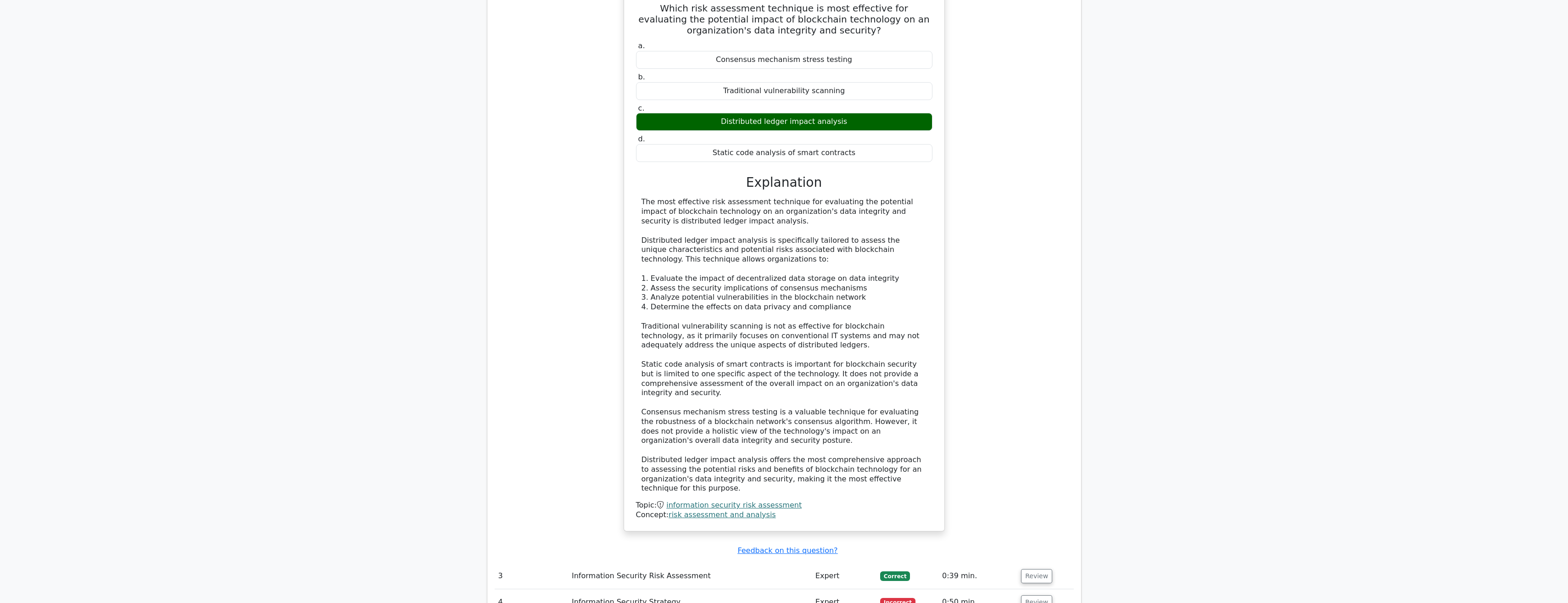
scroll to position [1469, 0]
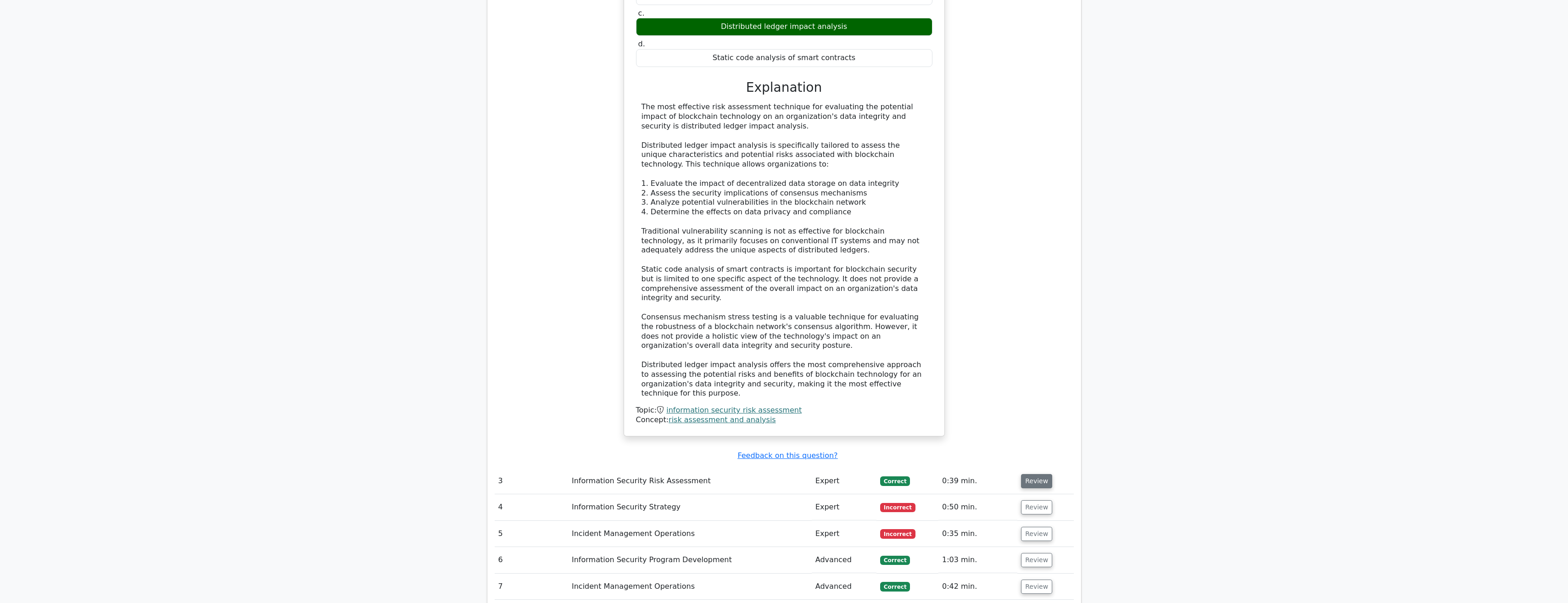
click at [1033, 474] on button "Review" at bounding box center [1036, 481] width 31 height 14
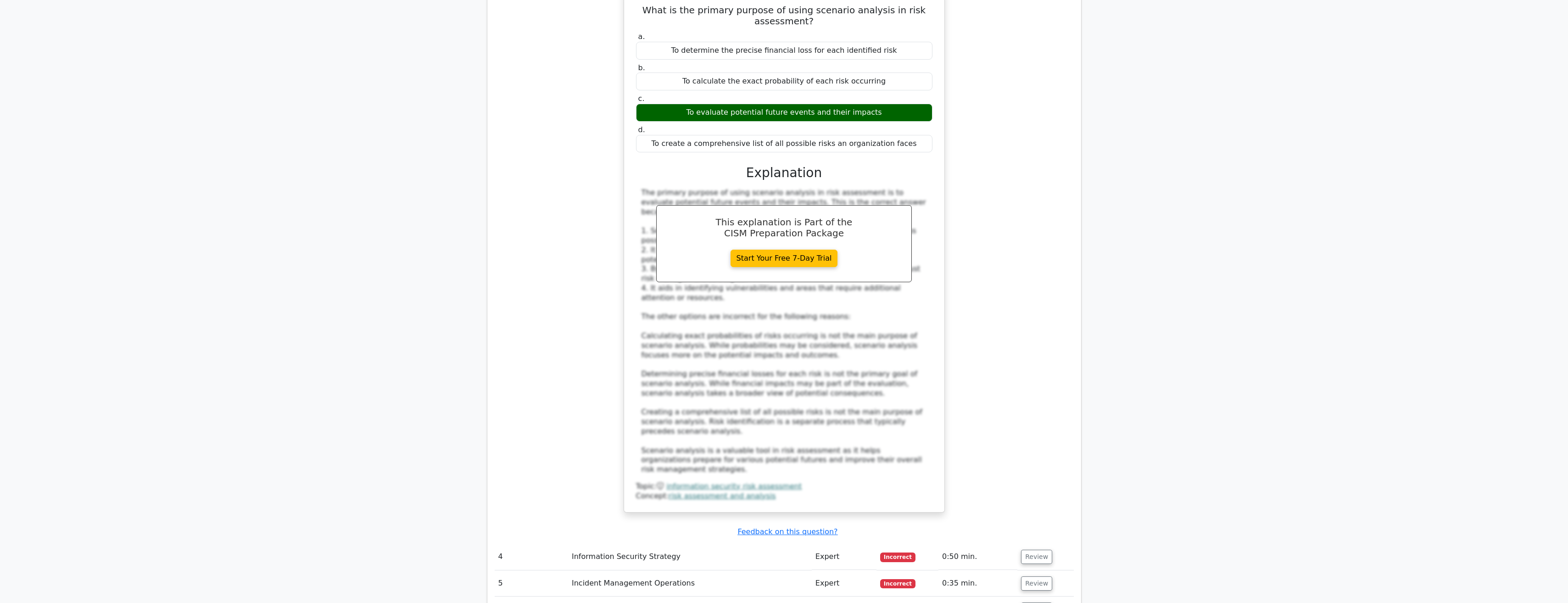
scroll to position [2112, 0]
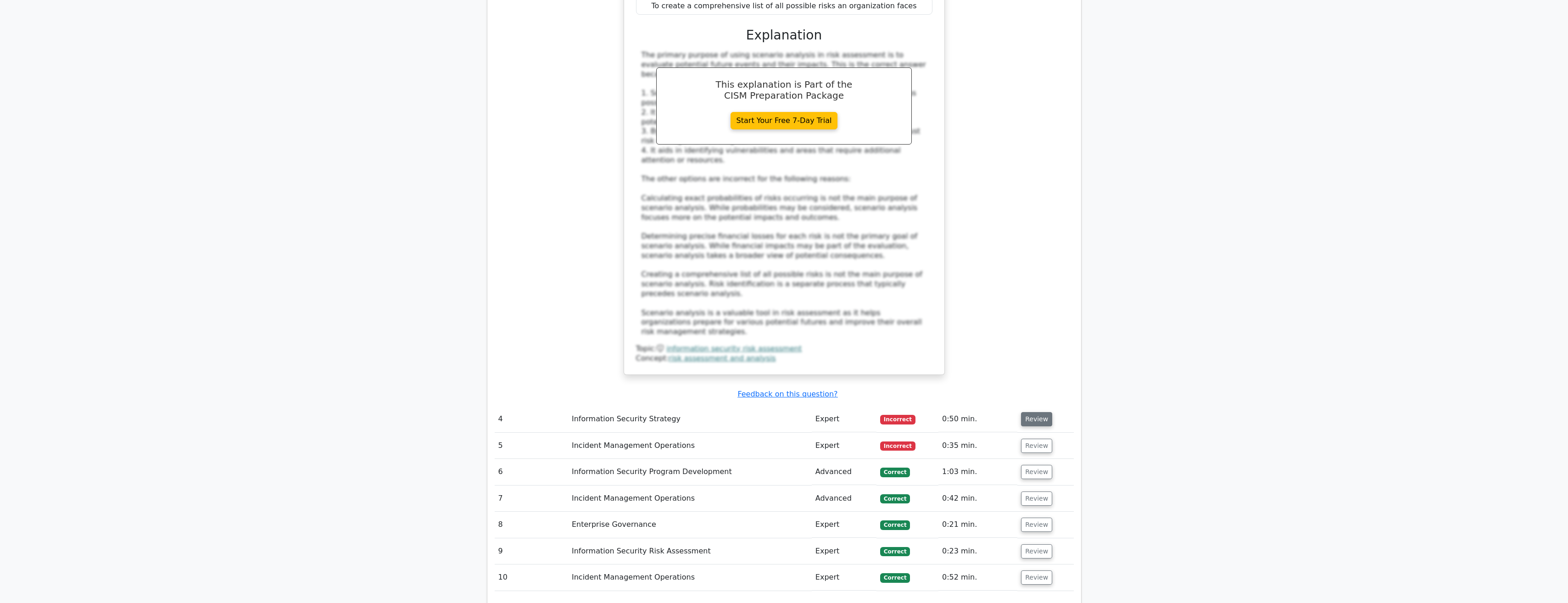
click at [1032, 412] on button "Review" at bounding box center [1036, 419] width 31 height 14
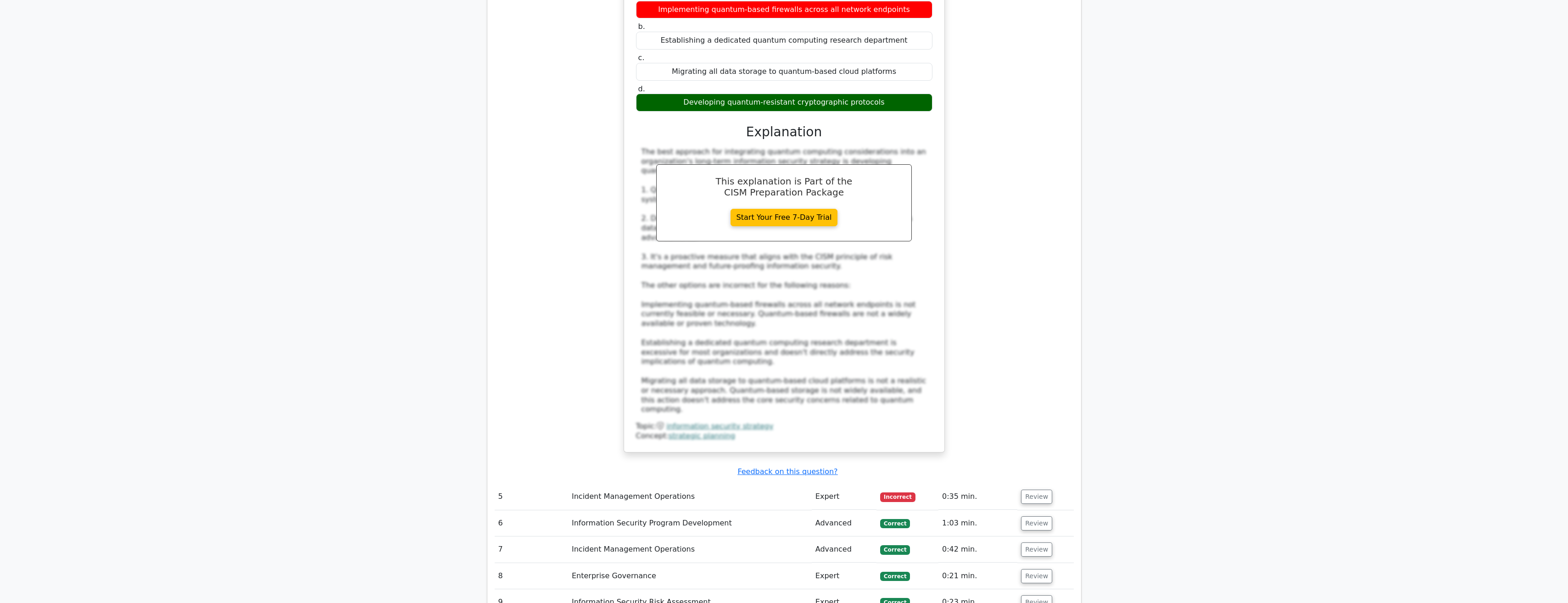
scroll to position [2616, 0]
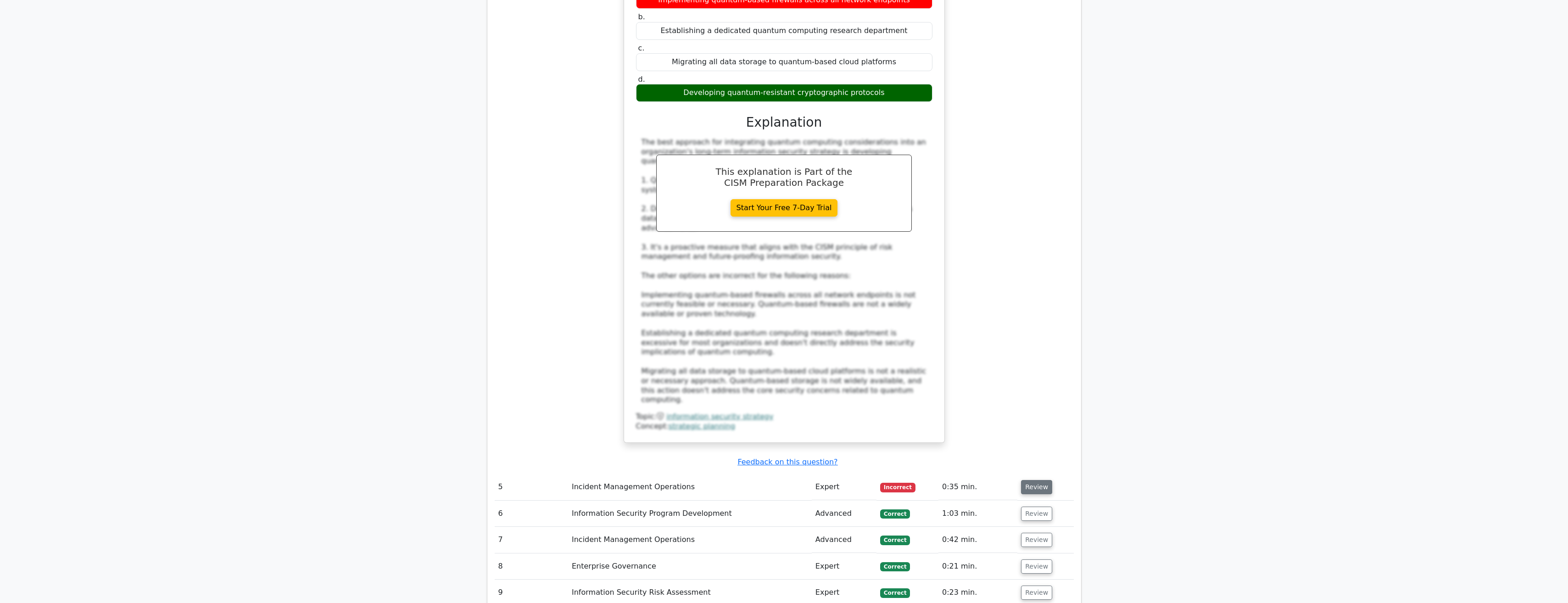
click at [1044, 480] on button "Review" at bounding box center [1036, 487] width 31 height 14
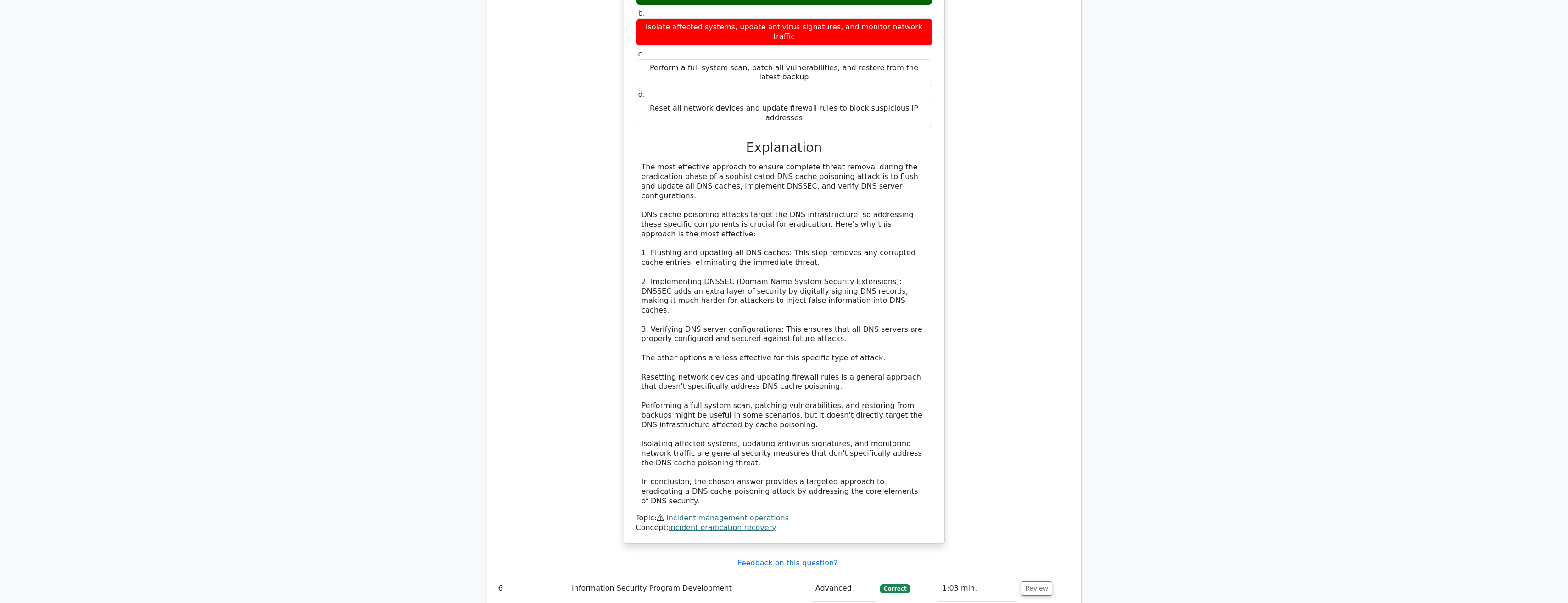
scroll to position [3305, 0]
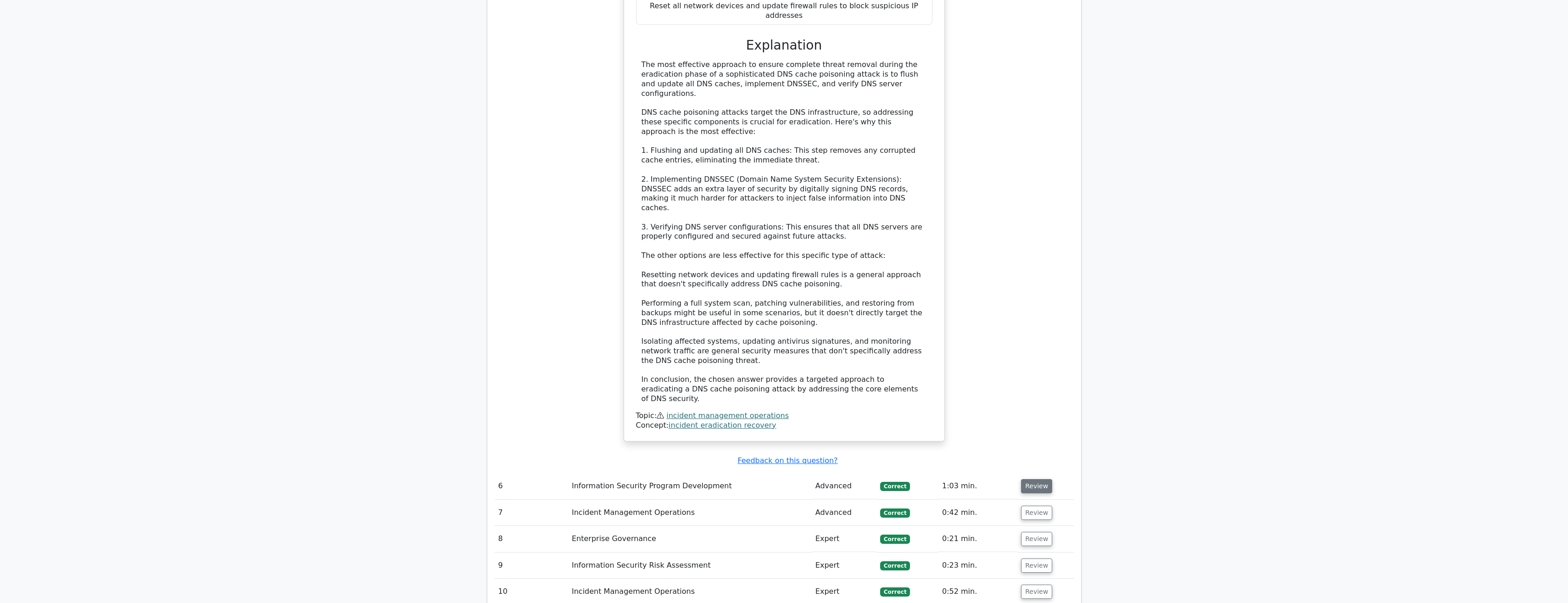
click at [1033, 479] on button "Review" at bounding box center [1036, 486] width 31 height 14
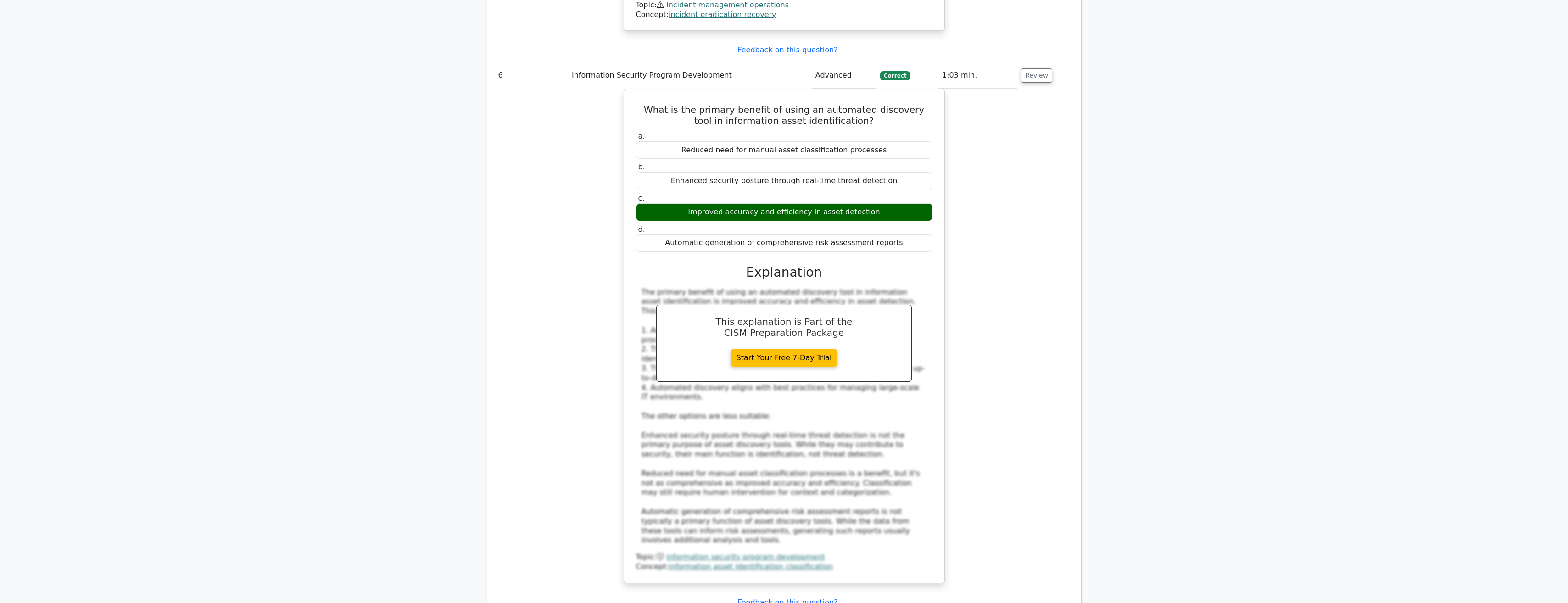
scroll to position [3718, 0]
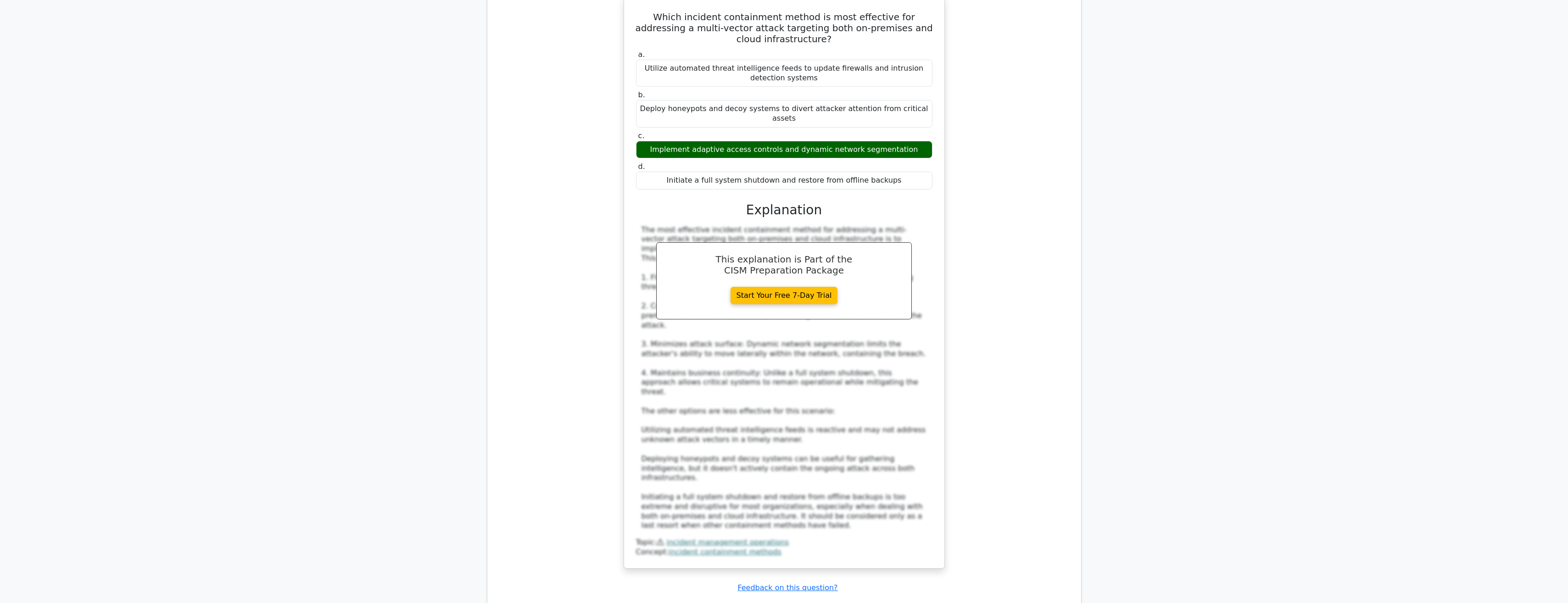
scroll to position [4499, 0]
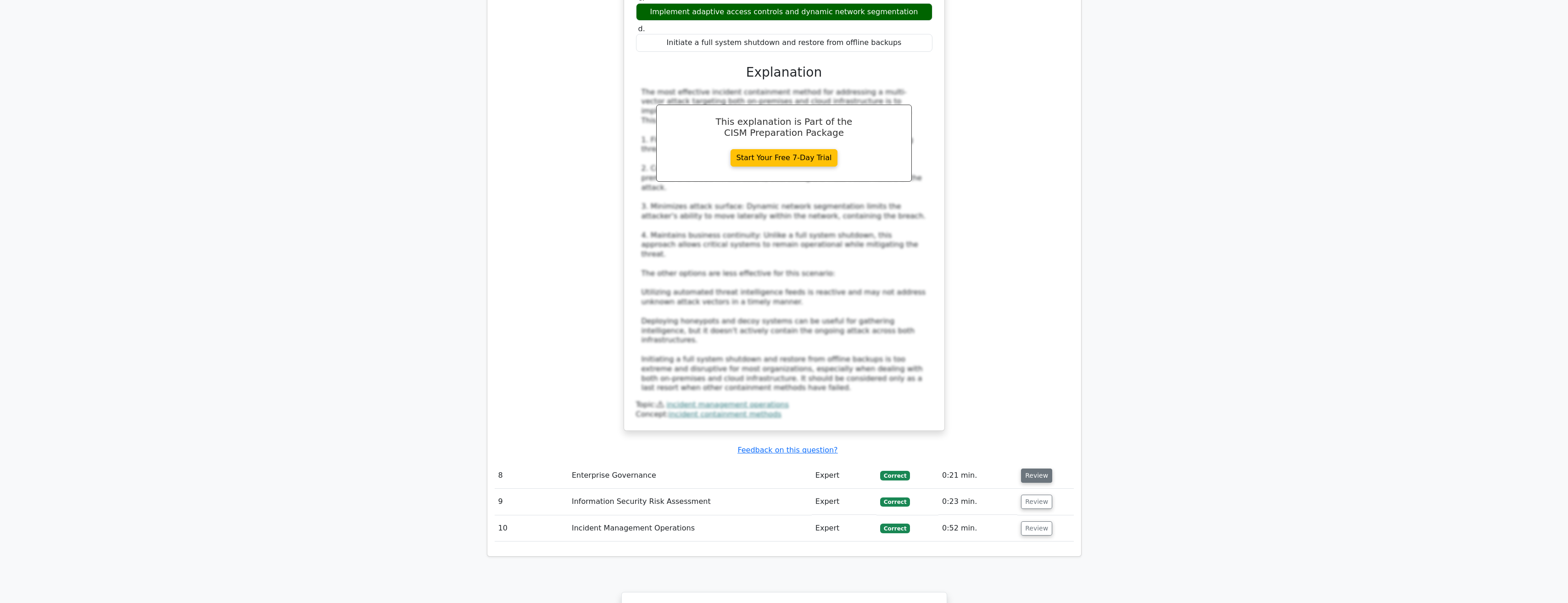
click at [1031, 468] on button "Review" at bounding box center [1036, 475] width 31 height 14
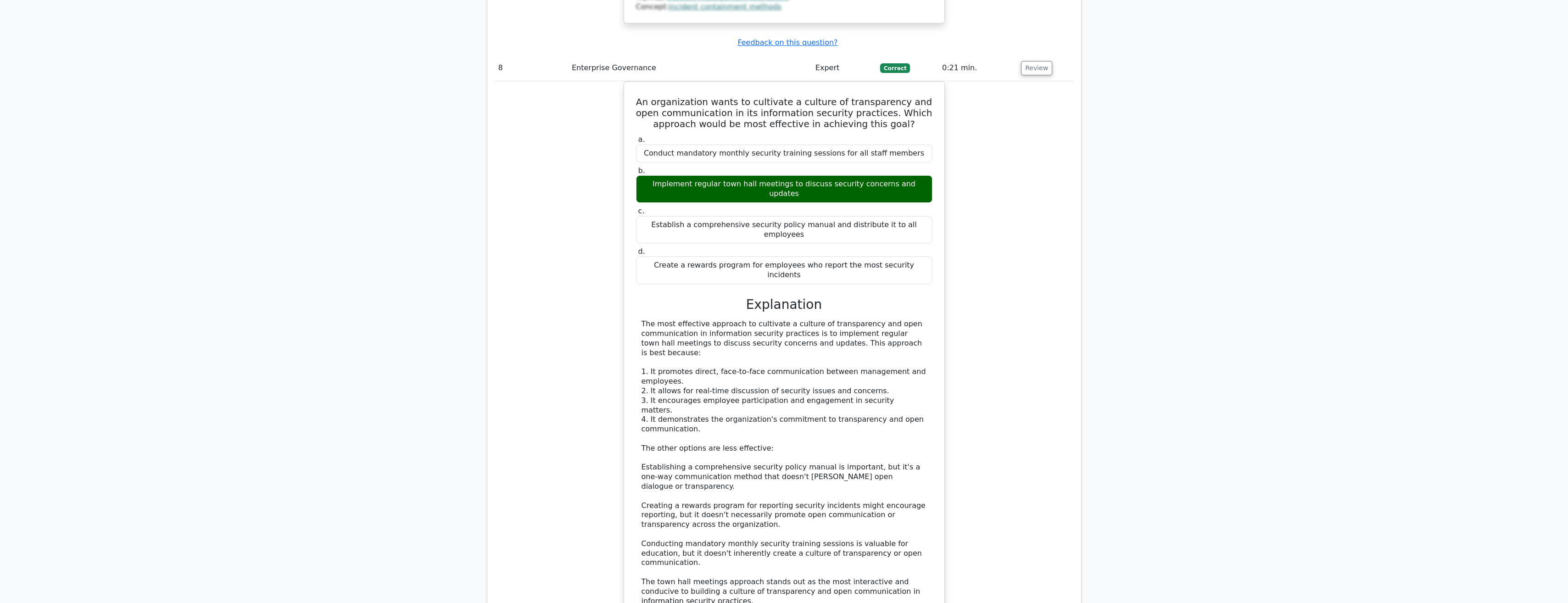
scroll to position [5003, 0]
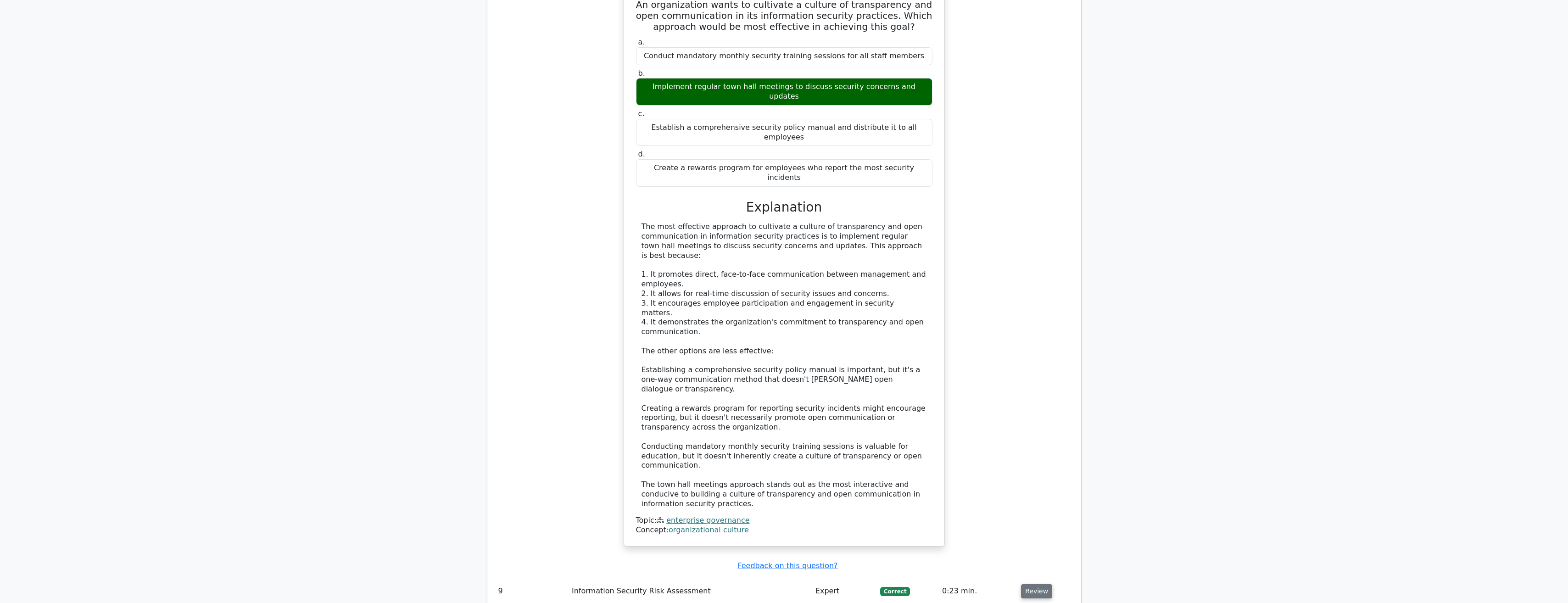
click at [1034, 584] on button "Review" at bounding box center [1036, 591] width 31 height 14
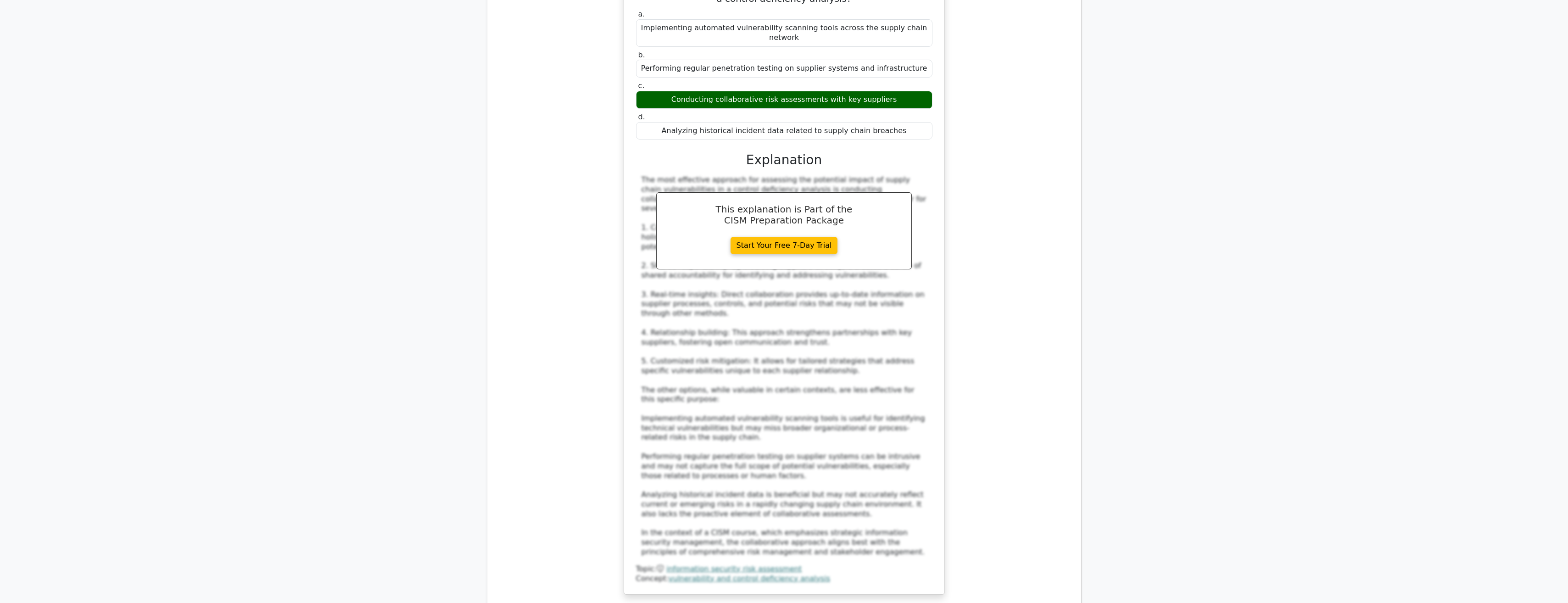
scroll to position [5738, 0]
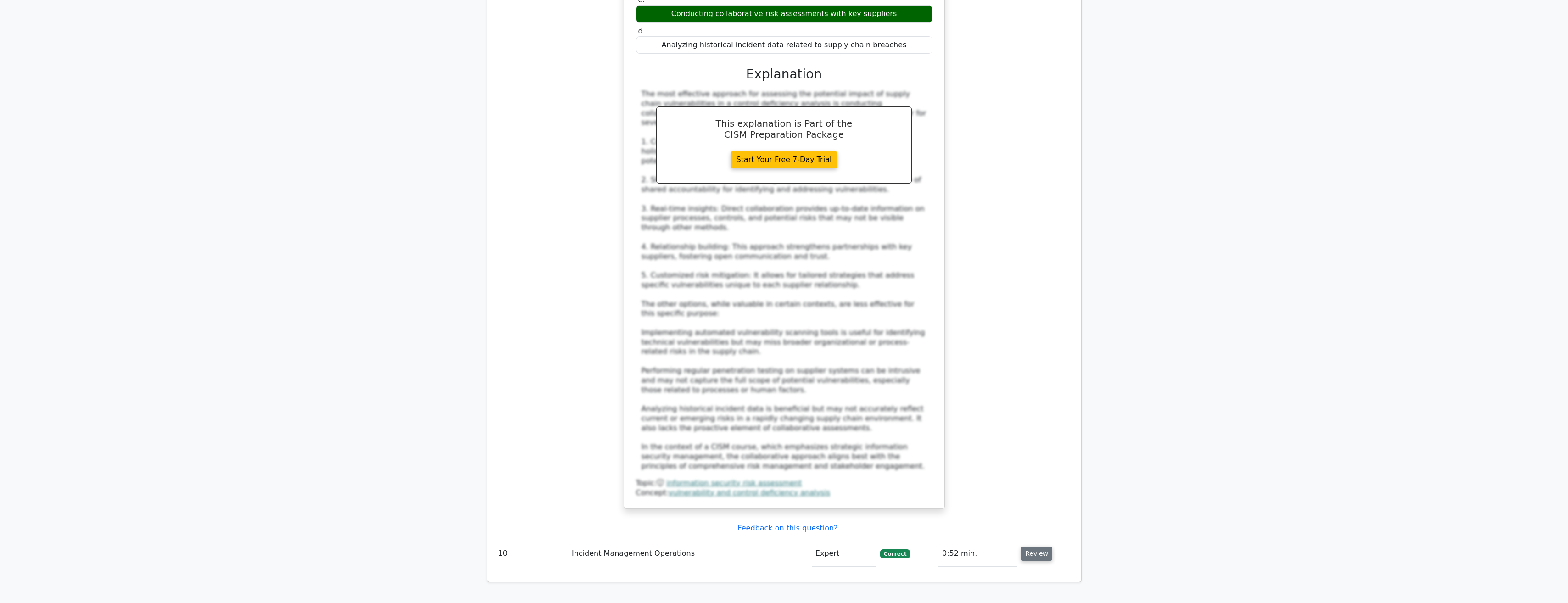
click at [1031, 547] on button "Review" at bounding box center [1036, 553] width 31 height 14
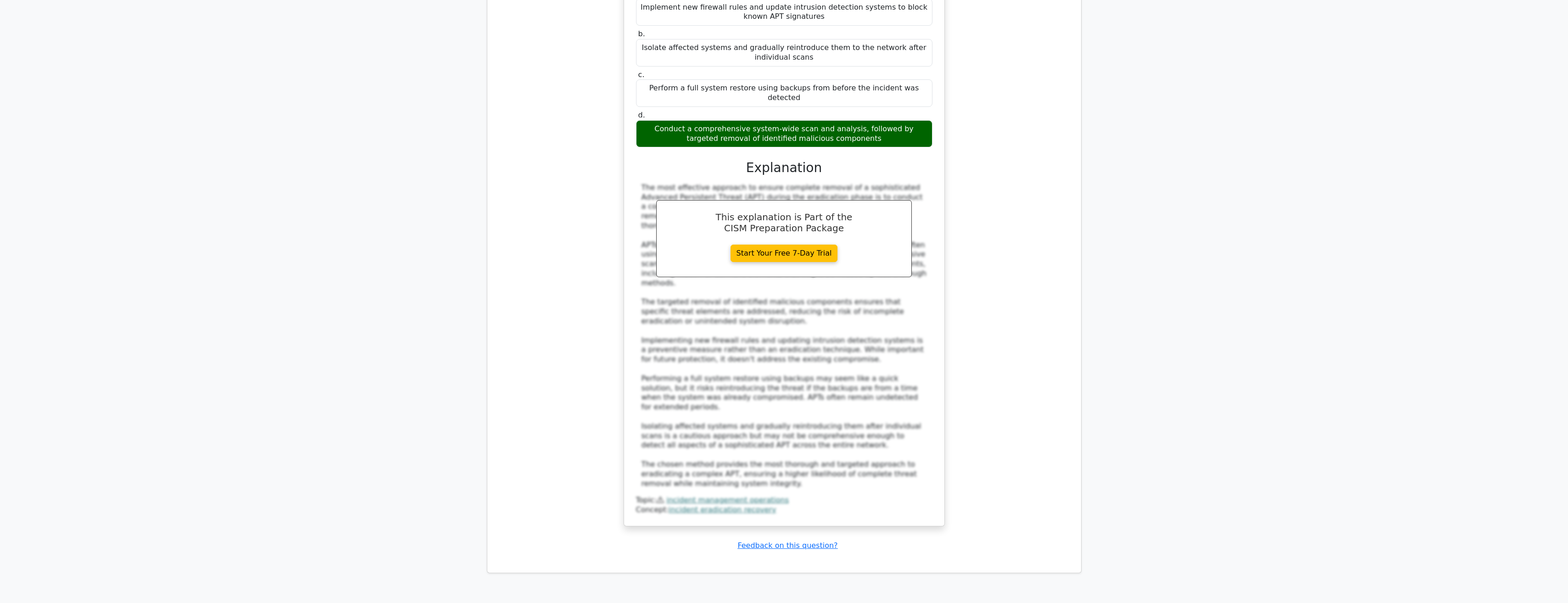
scroll to position [6426, 0]
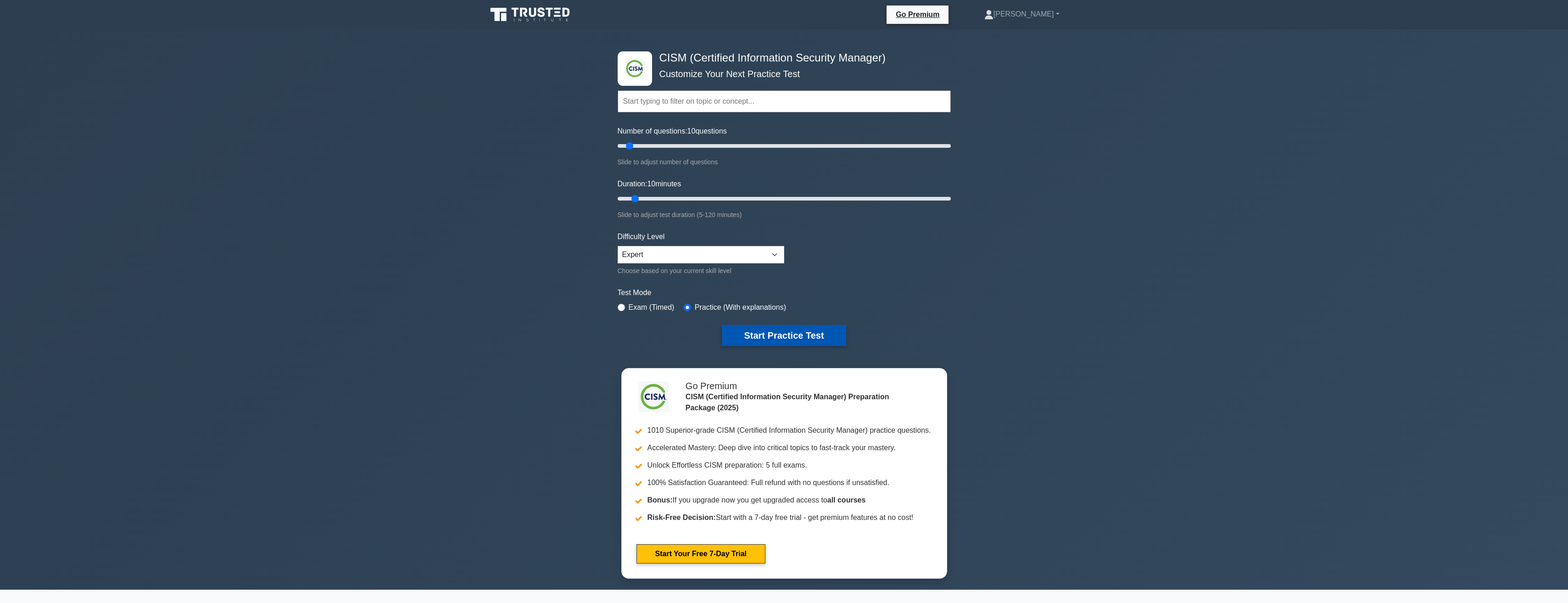
click at [760, 336] on button "Start Practice Test" at bounding box center [784, 335] width 124 height 21
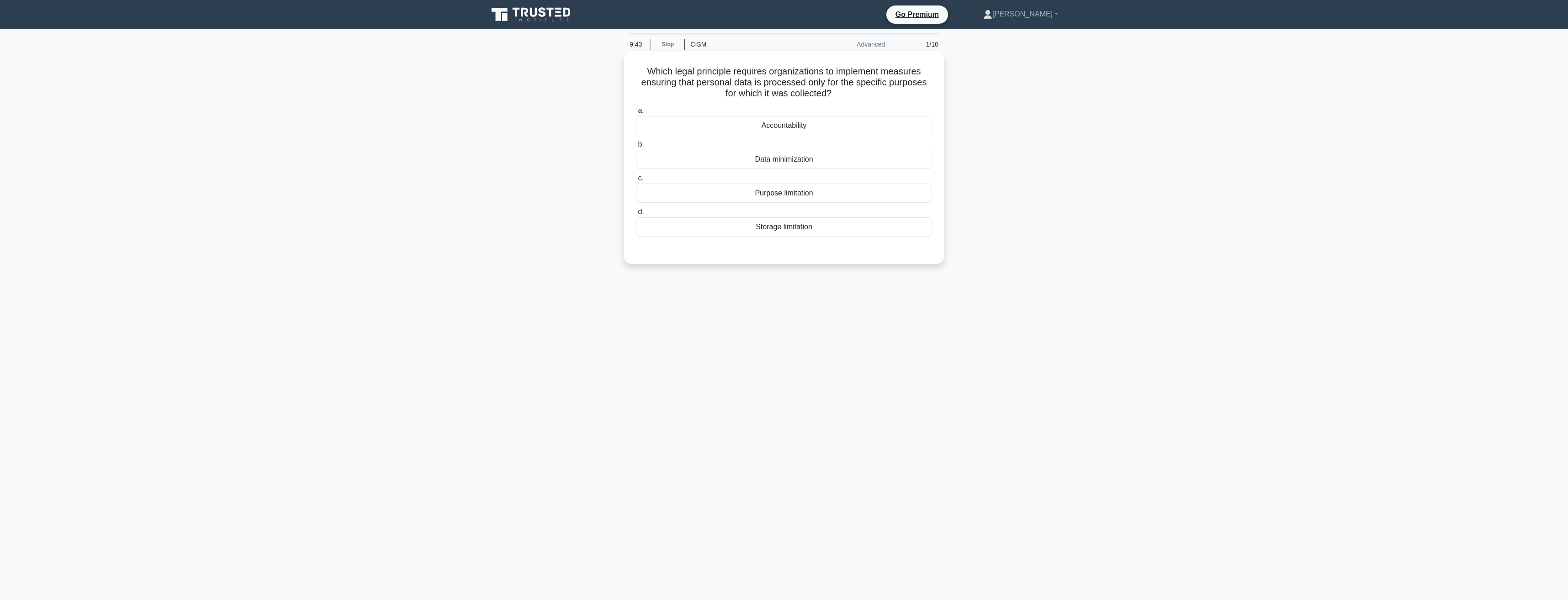
click at [779, 193] on div "Purpose limitation" at bounding box center [784, 194] width 296 height 19
click at [636, 181] on input "c. Purpose limitation" at bounding box center [636, 178] width 0 height 6
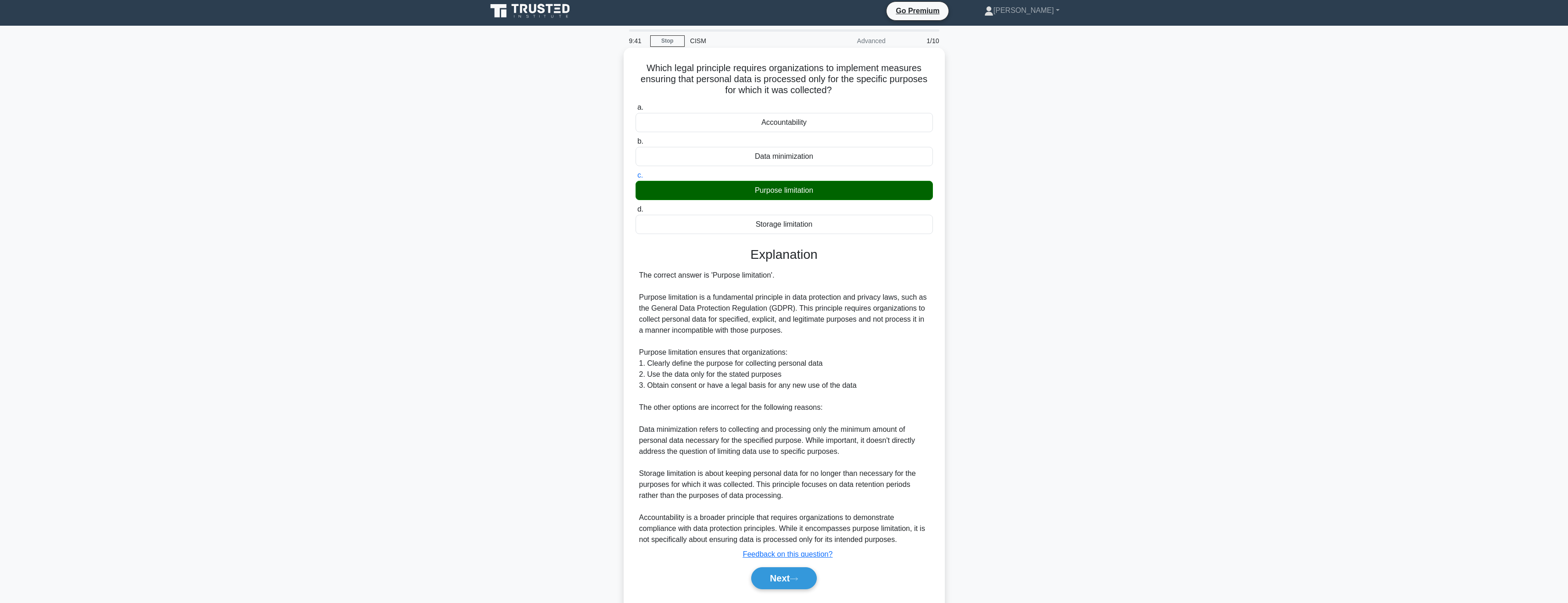
scroll to position [29, 0]
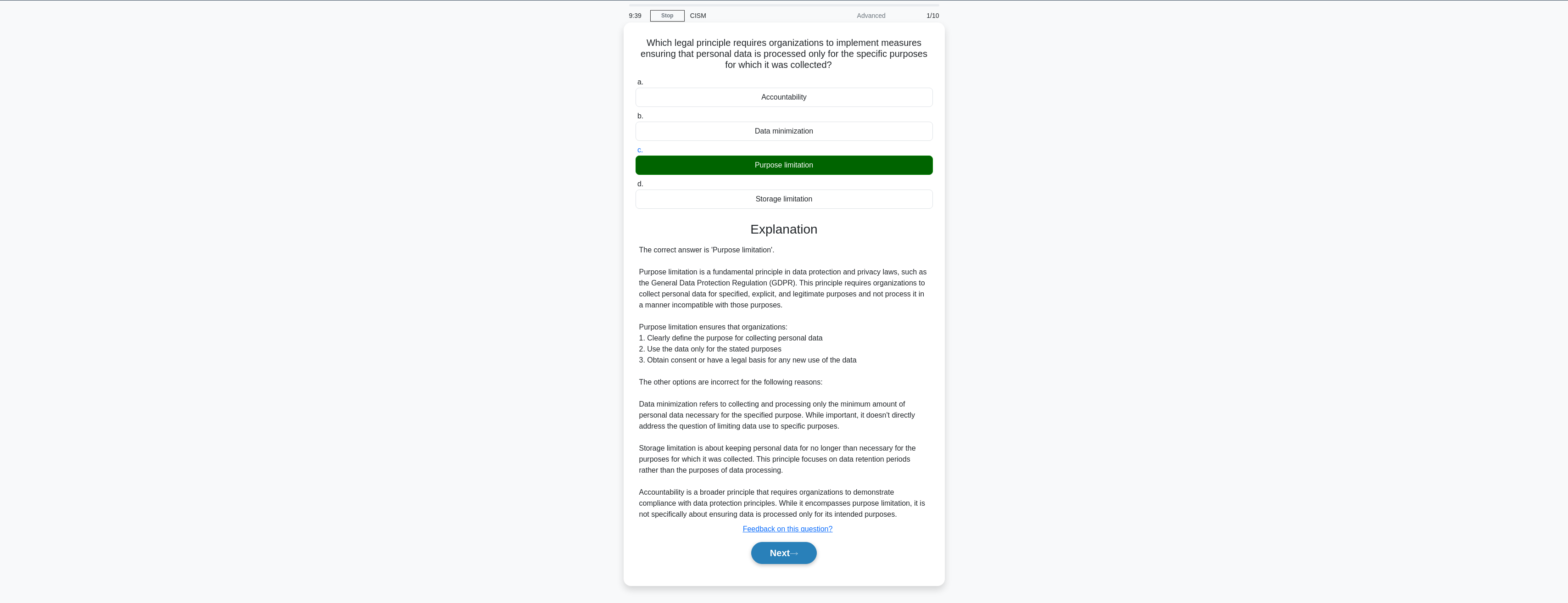
click at [766, 553] on button "Next" at bounding box center [784, 553] width 65 height 22
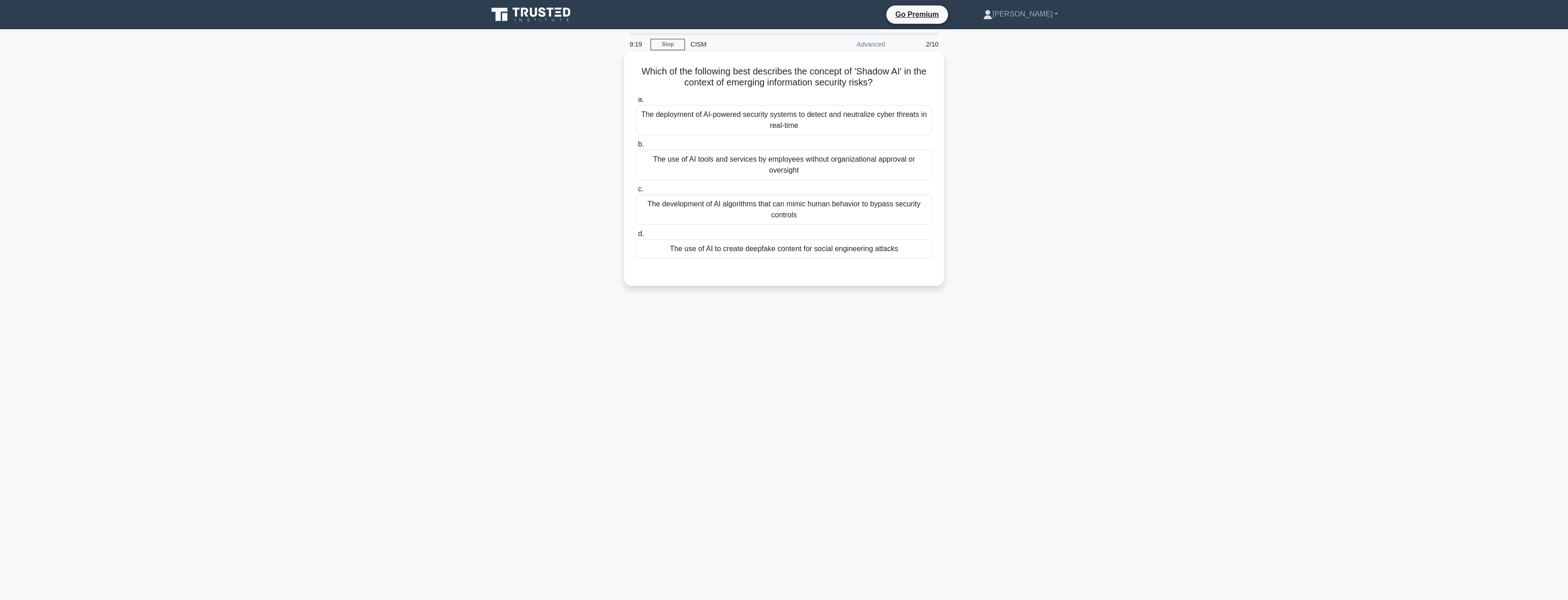
click at [785, 167] on div "The use of AI tools and services by employees without organizational approval o…" at bounding box center [784, 165] width 296 height 30
click at [636, 147] on input "b. The use of AI tools and services by employees without organizational approva…" at bounding box center [636, 145] width 0 height 6
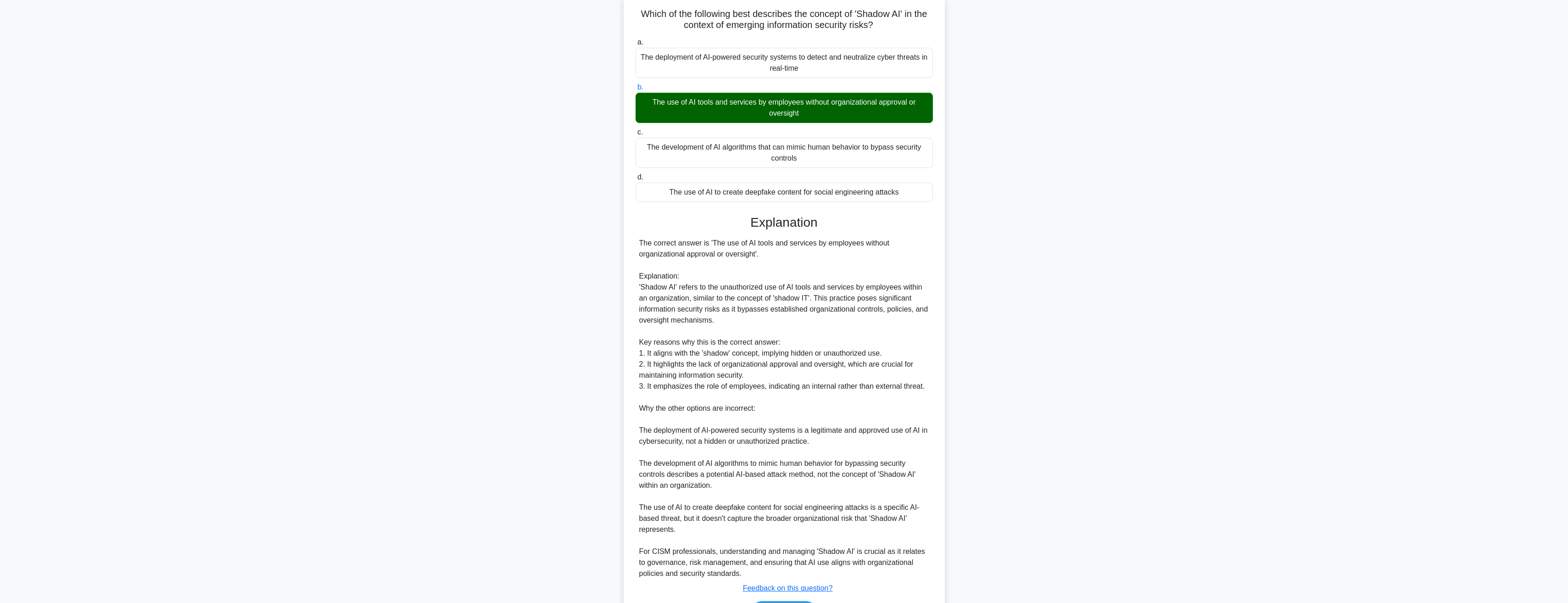
scroll to position [117, 0]
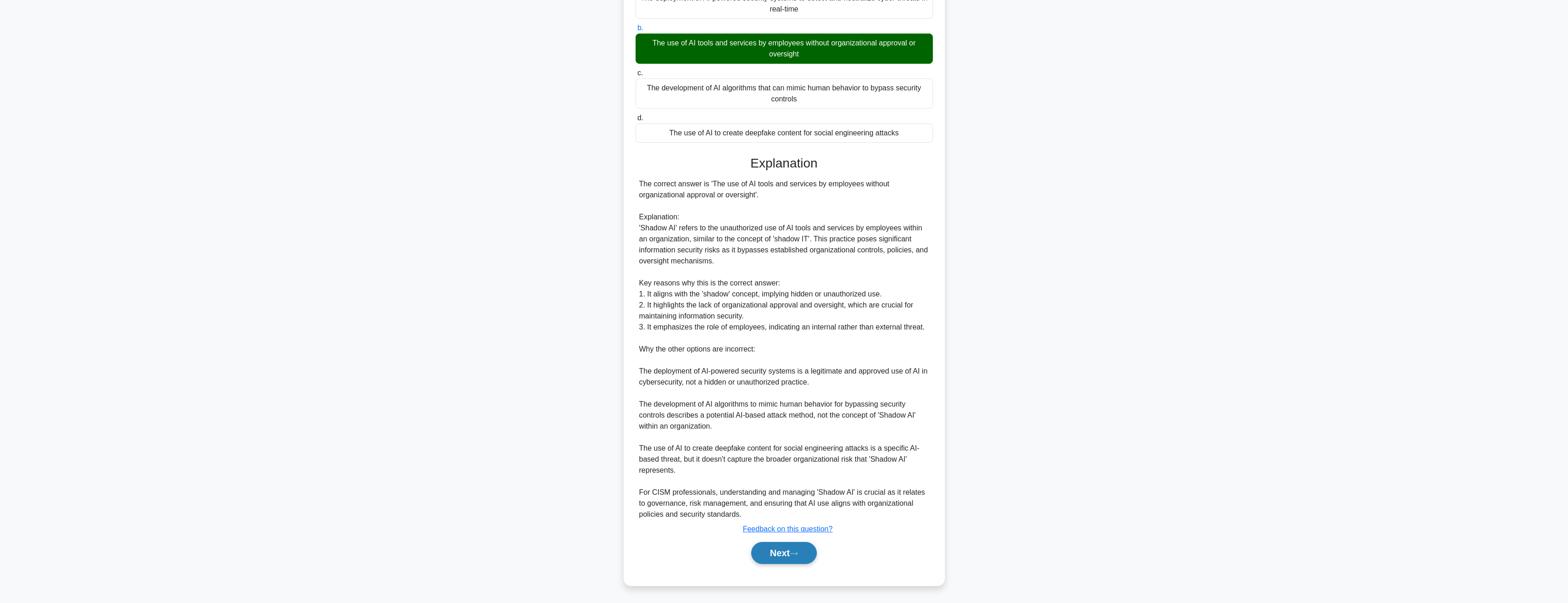
click at [782, 547] on button "Next" at bounding box center [784, 553] width 65 height 22
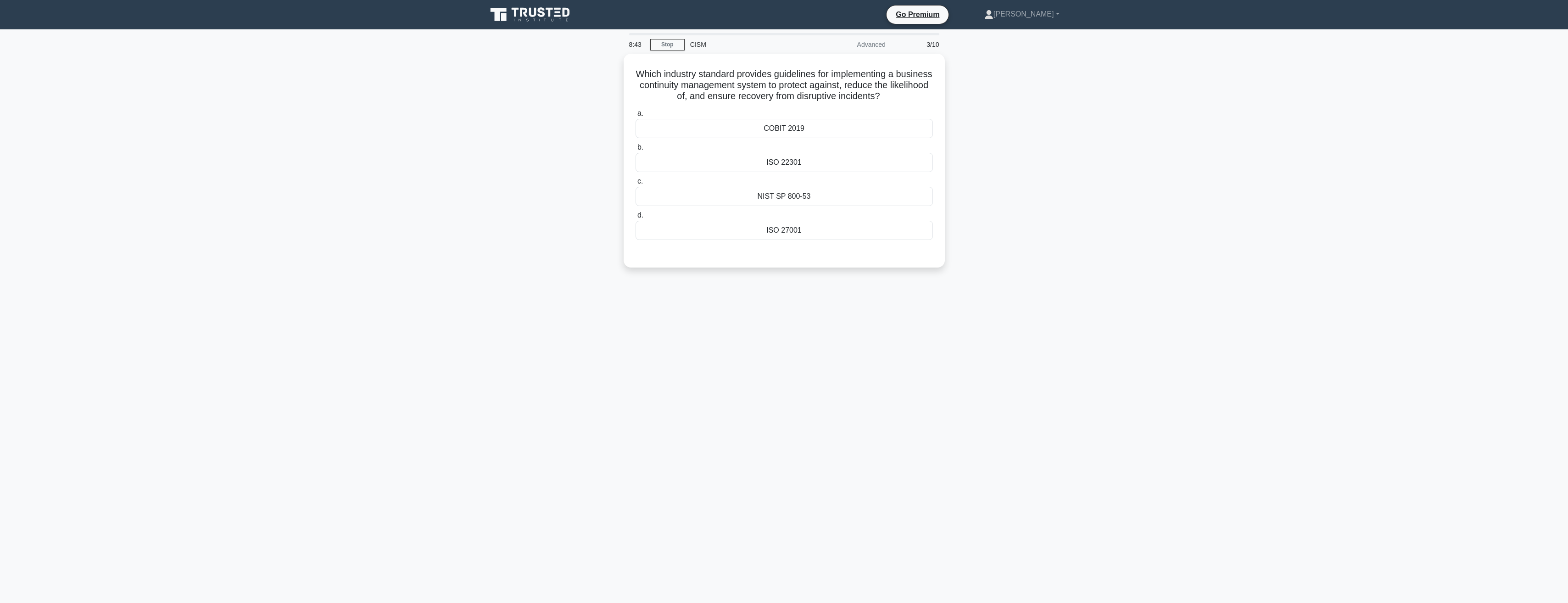
scroll to position [0, 0]
click at [794, 228] on div "ISO 27001" at bounding box center [787, 228] width 297 height 20
click at [639, 216] on input "d. ISO 27001" at bounding box center [639, 213] width 0 height 6
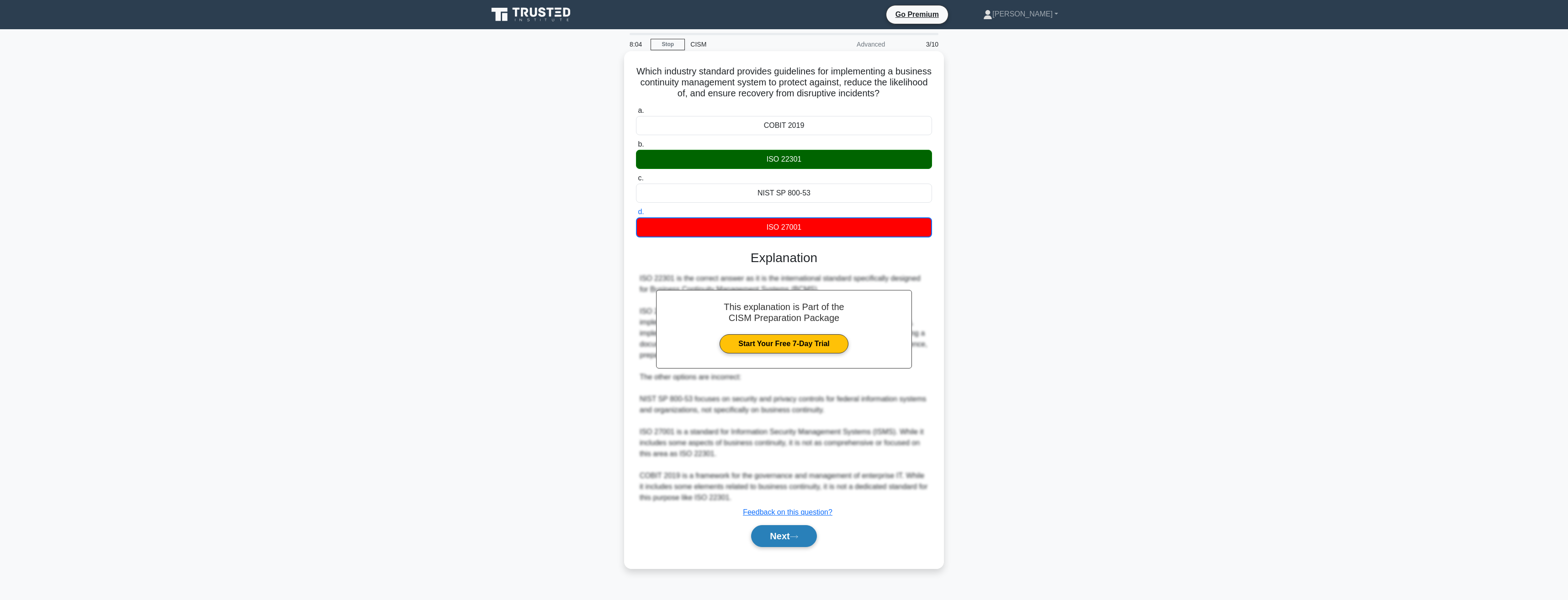
click at [786, 541] on button "Next" at bounding box center [783, 536] width 65 height 22
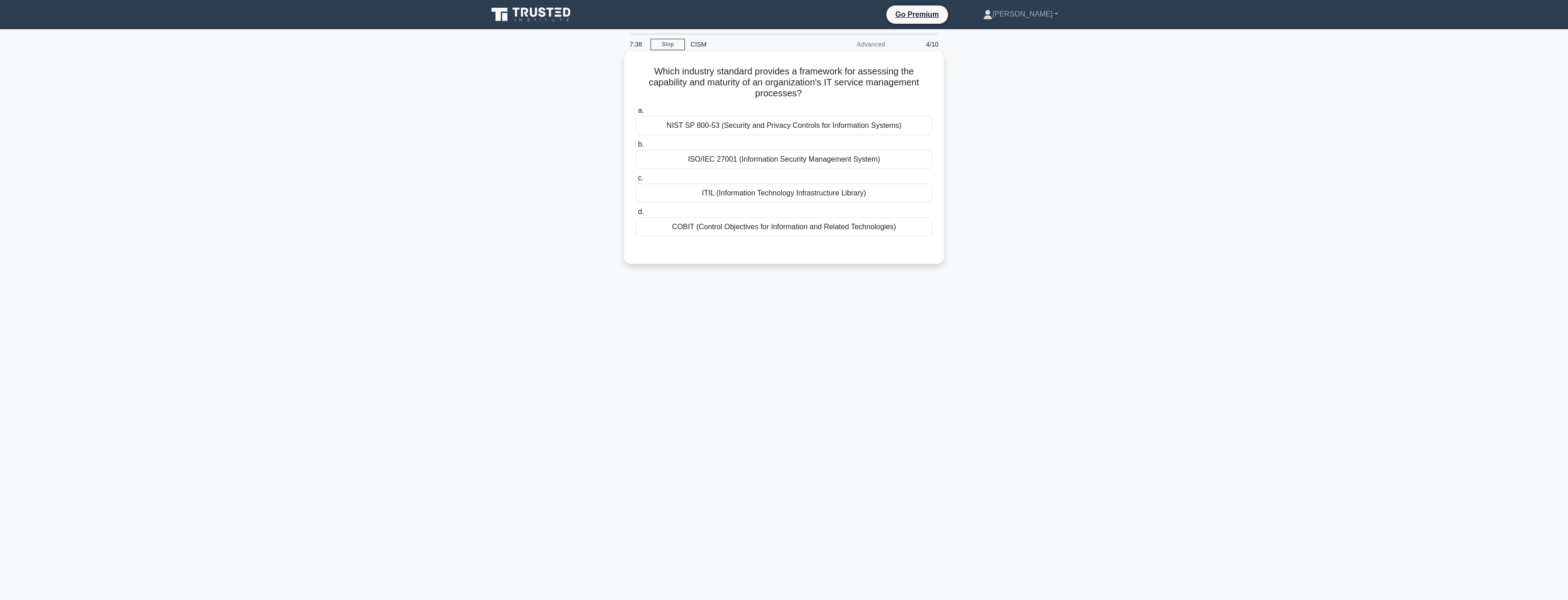
click at [774, 193] on div "ITIL (Information Technology Infrastructure Library)" at bounding box center [784, 194] width 296 height 19
click at [636, 181] on input "c. ITIL (Information Technology Infrastructure Library)" at bounding box center [636, 178] width 0 height 6
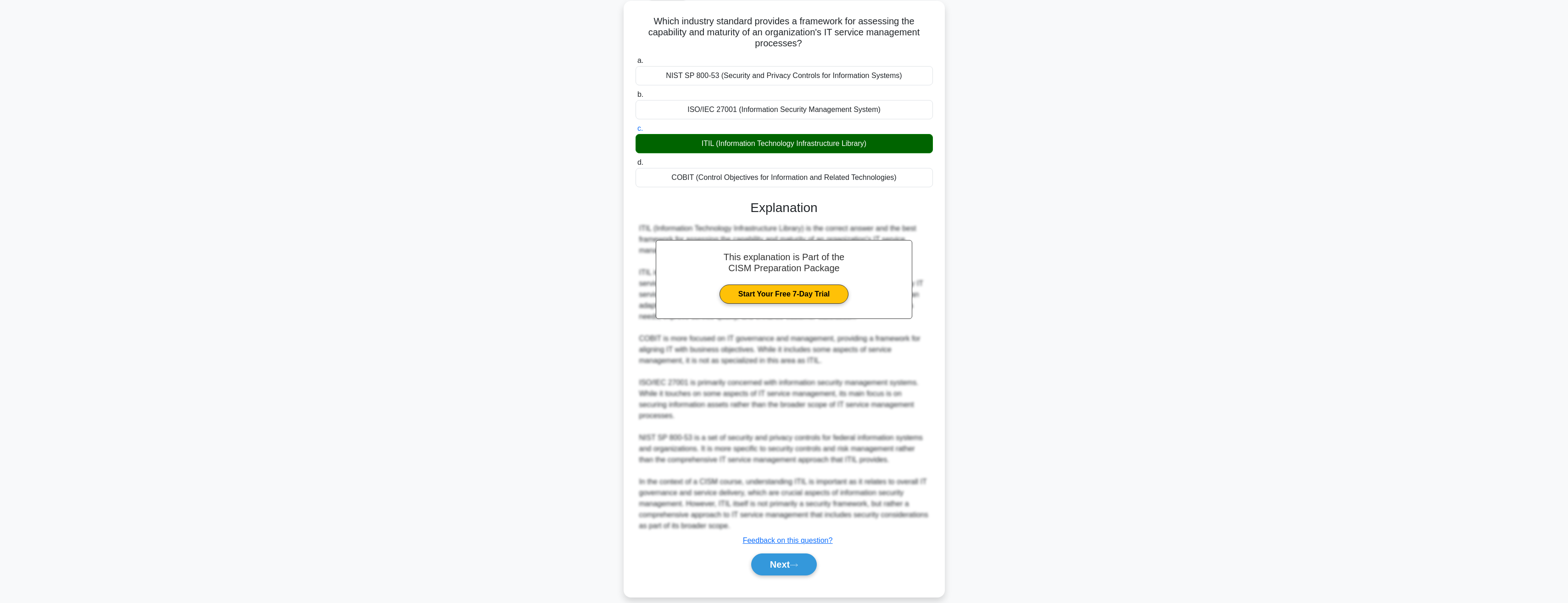
scroll to position [51, 0]
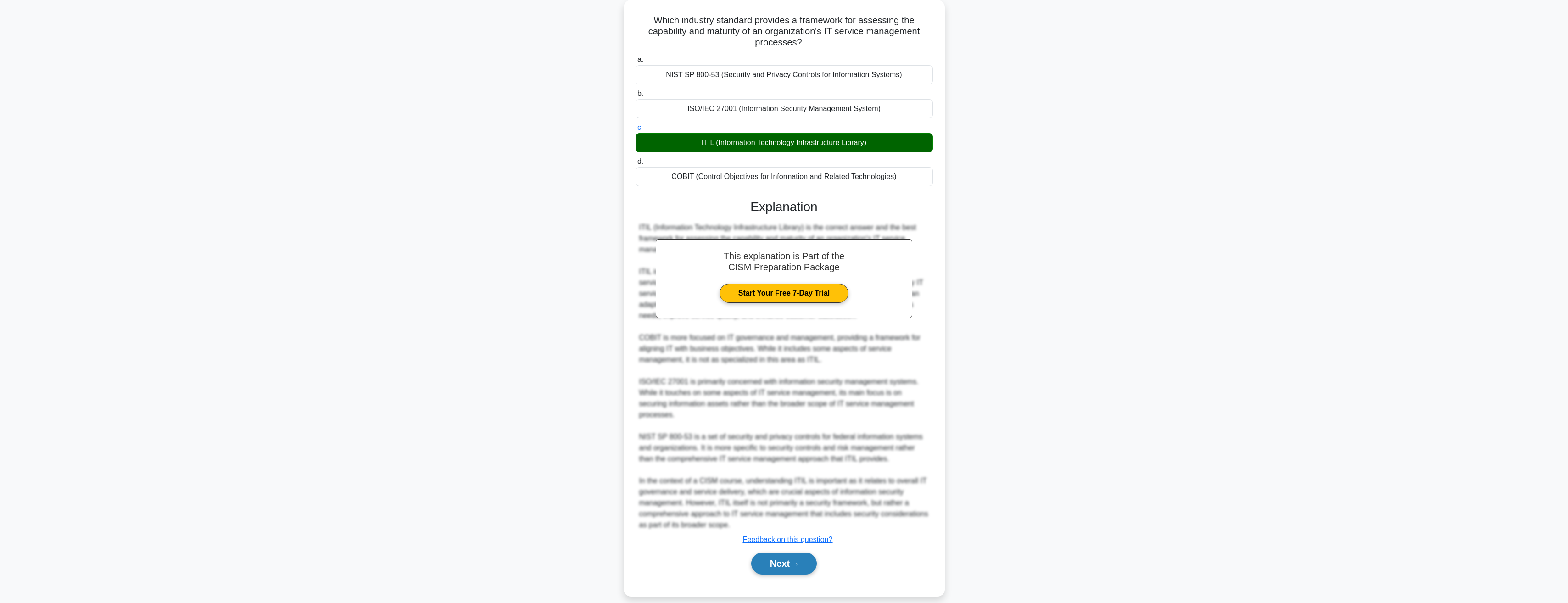
click at [786, 553] on button "Next" at bounding box center [784, 564] width 65 height 22
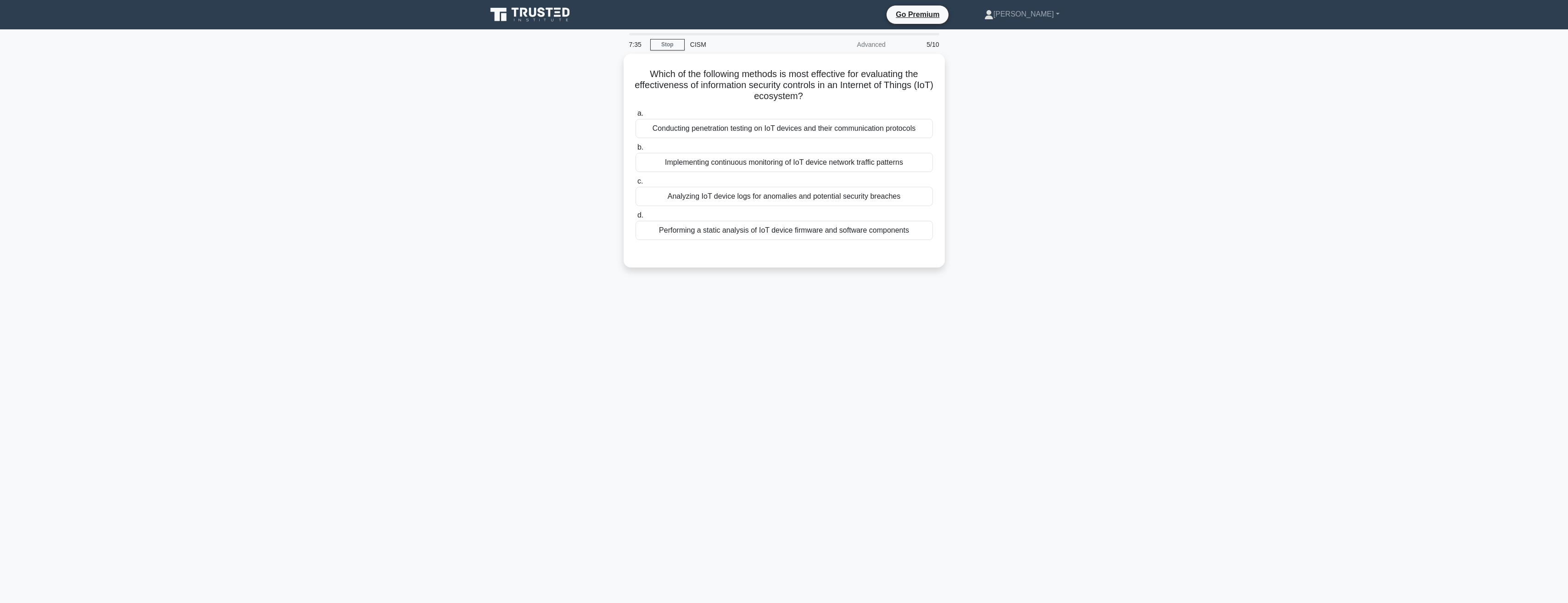
scroll to position [0, 0]
click at [731, 196] on div "Analyzing IoT device logs for anomalies and potential security breaches" at bounding box center [787, 194] width 297 height 20
click at [639, 182] on input "c. Analyzing IoT device logs for anomalies and potential security breaches" at bounding box center [639, 179] width 0 height 6
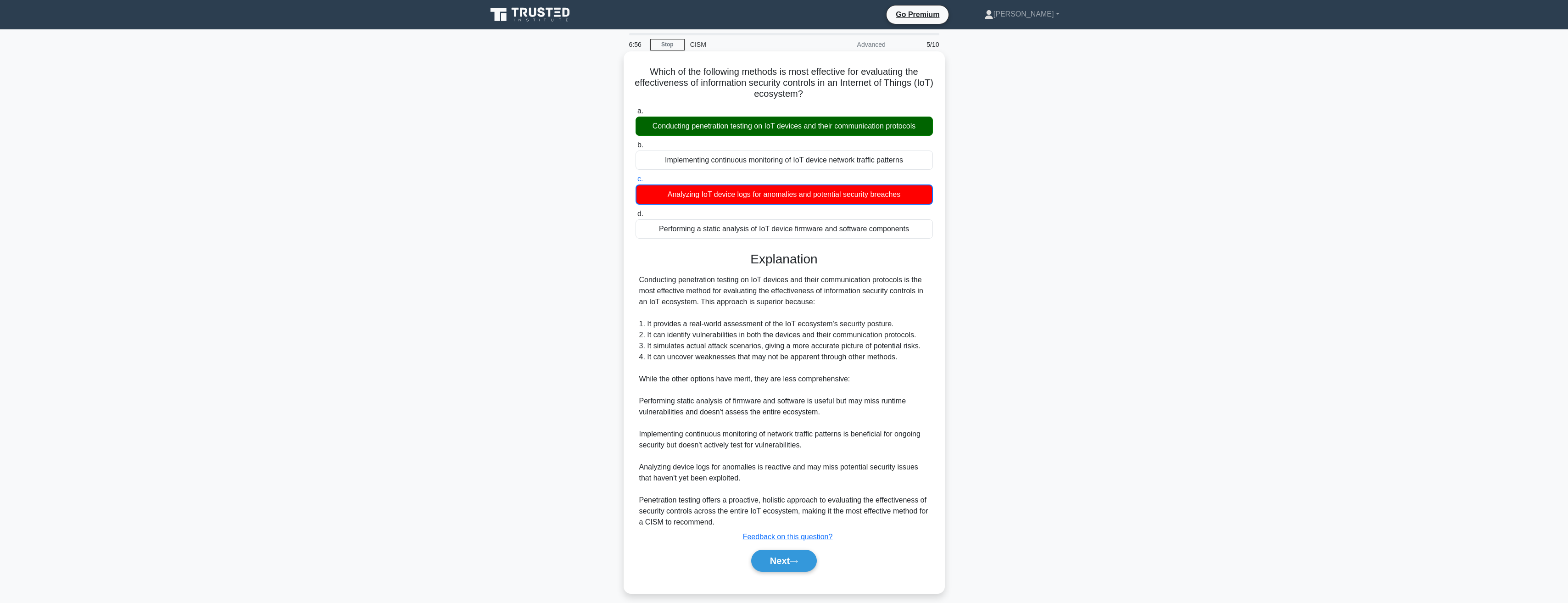
scroll to position [9, 0]
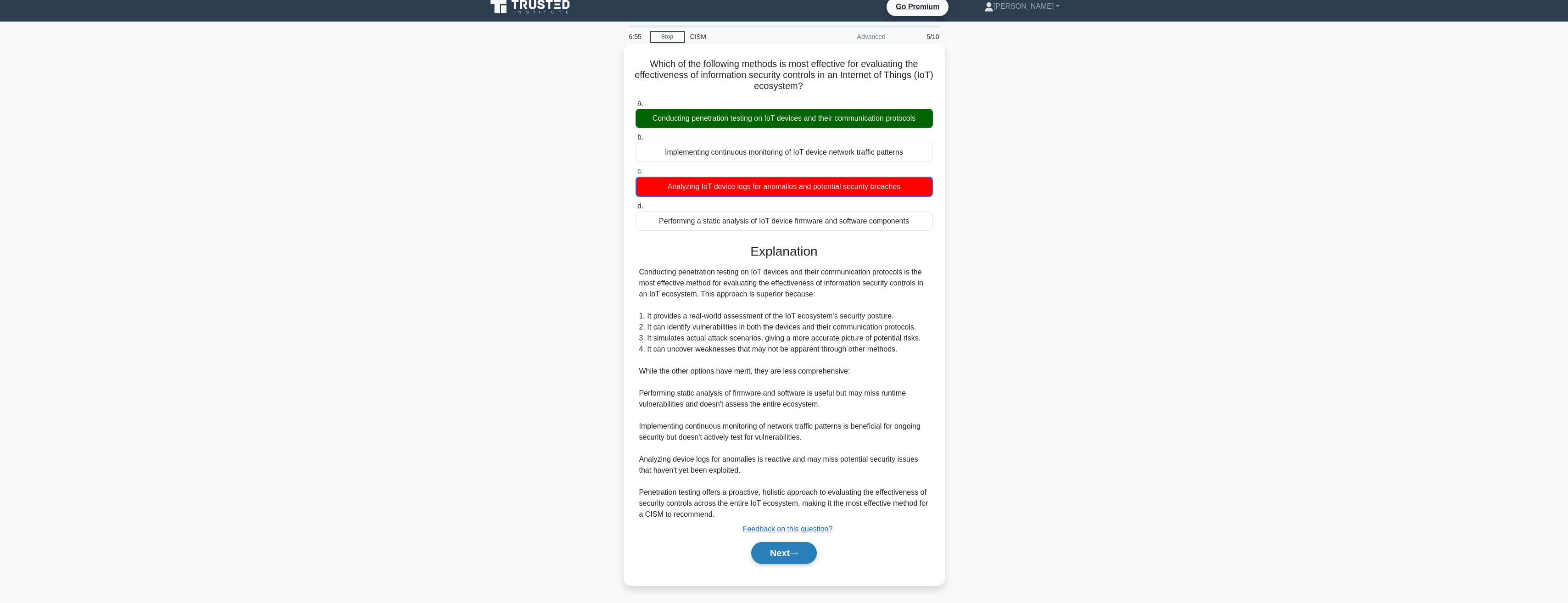
click at [789, 559] on button "Next" at bounding box center [784, 553] width 65 height 22
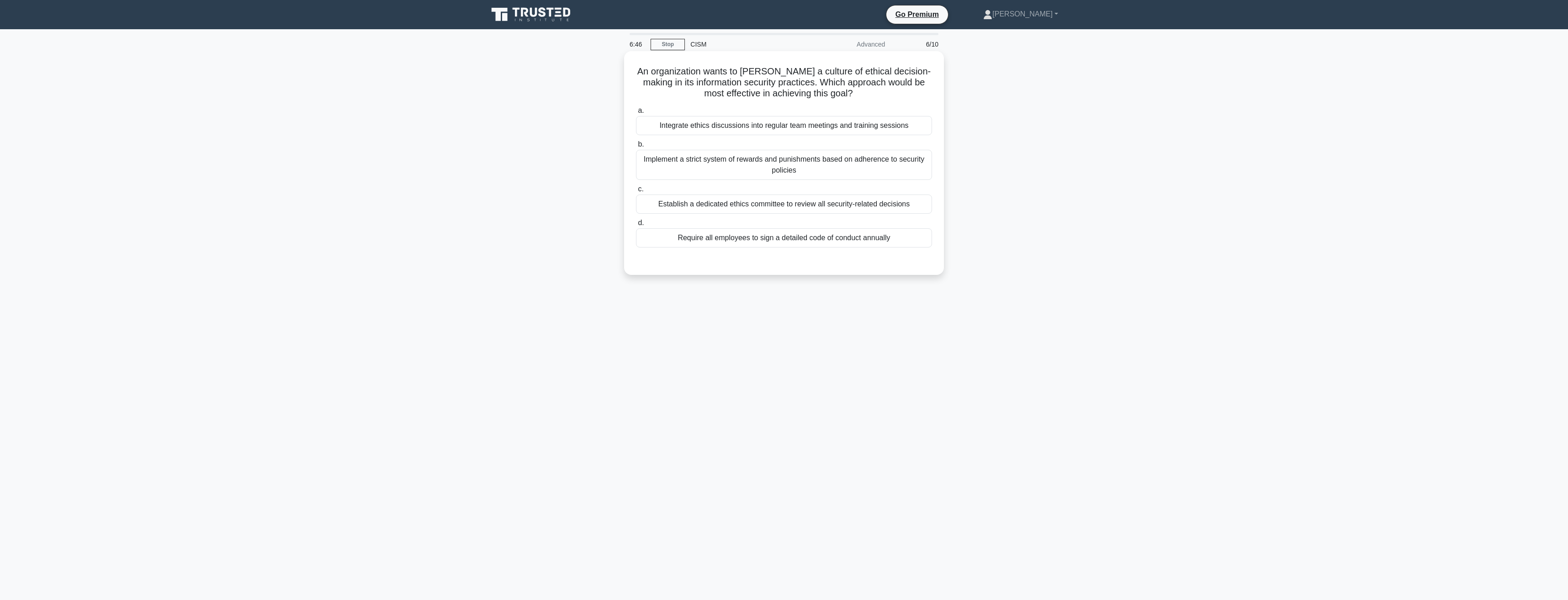
click at [775, 126] on div "Integrate ethics discussions into regular team meetings and training sessions" at bounding box center [784, 126] width 296 height 19
click at [636, 114] on input "a. Integrate ethics discussions into regular team meetings and training sessions" at bounding box center [636, 111] width 0 height 6
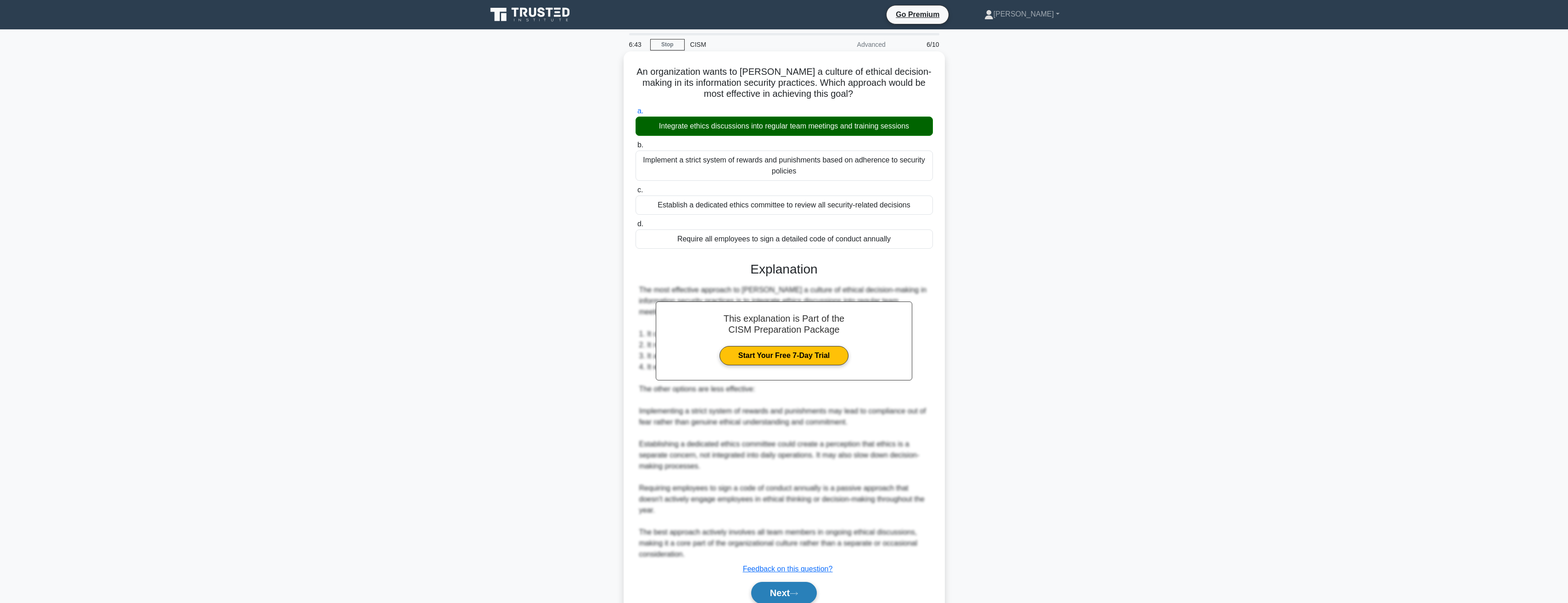
click at [772, 590] on button "Next" at bounding box center [784, 593] width 65 height 22
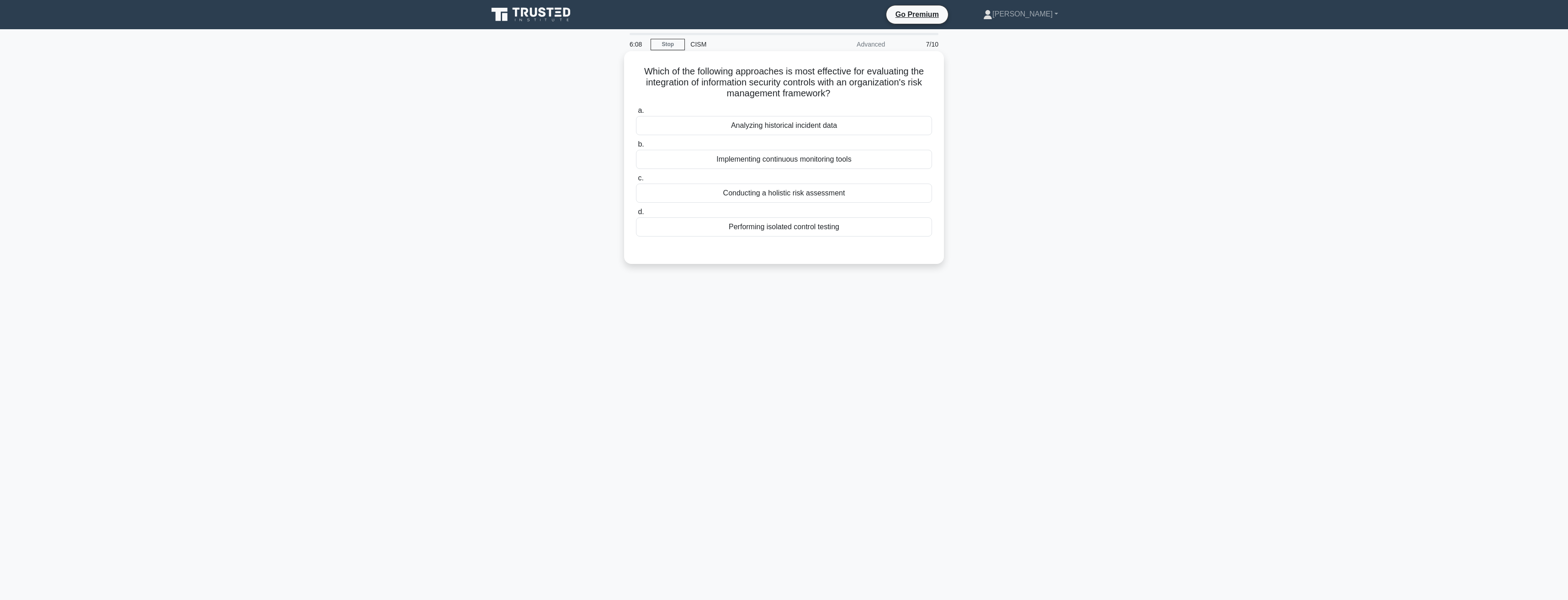
click at [794, 195] on div "Conducting a holistic risk assessment" at bounding box center [784, 194] width 296 height 19
click at [636, 181] on input "c. Conducting a holistic risk assessment" at bounding box center [636, 178] width 0 height 6
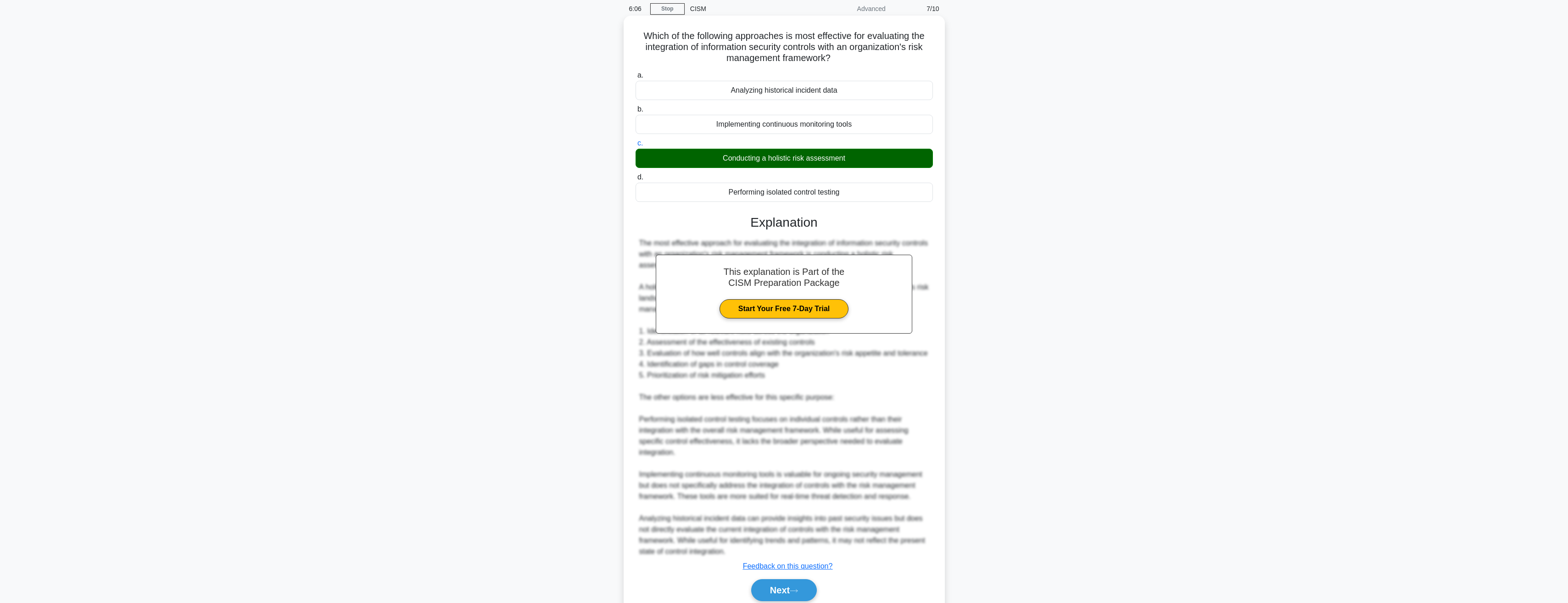
scroll to position [73, 0]
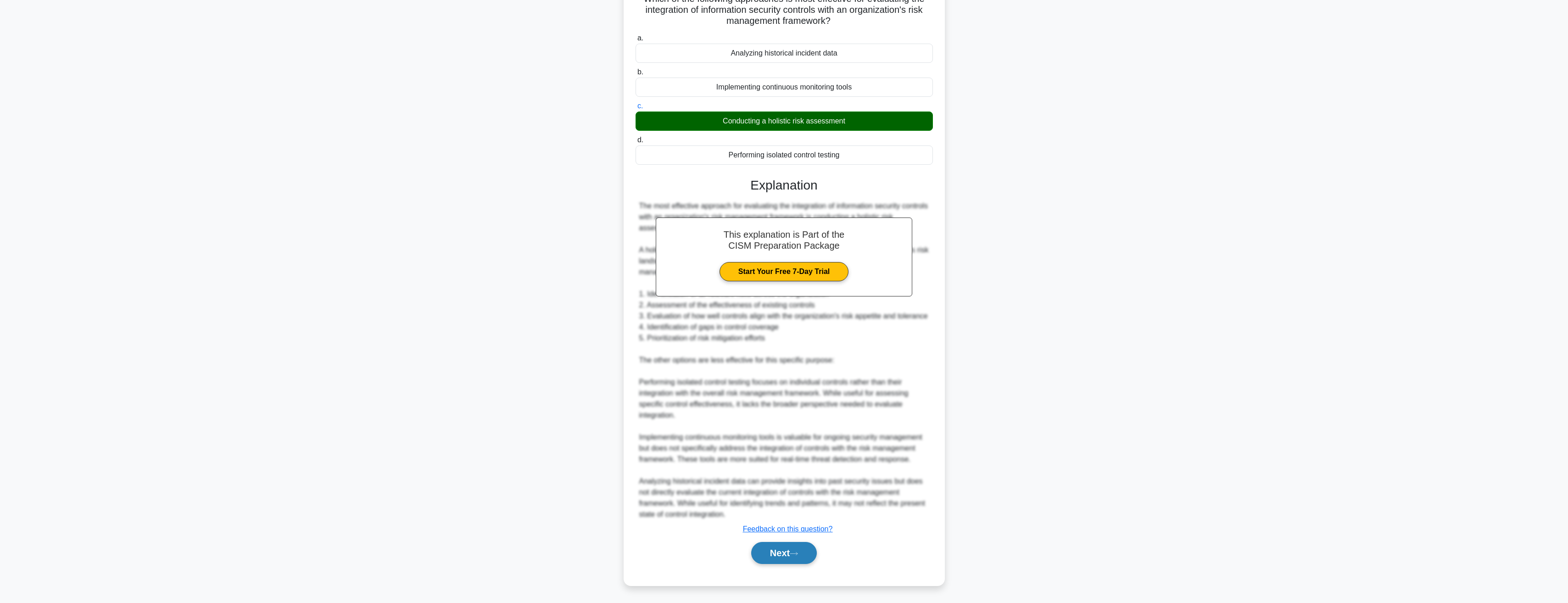
click at [779, 553] on button "Next" at bounding box center [784, 553] width 65 height 22
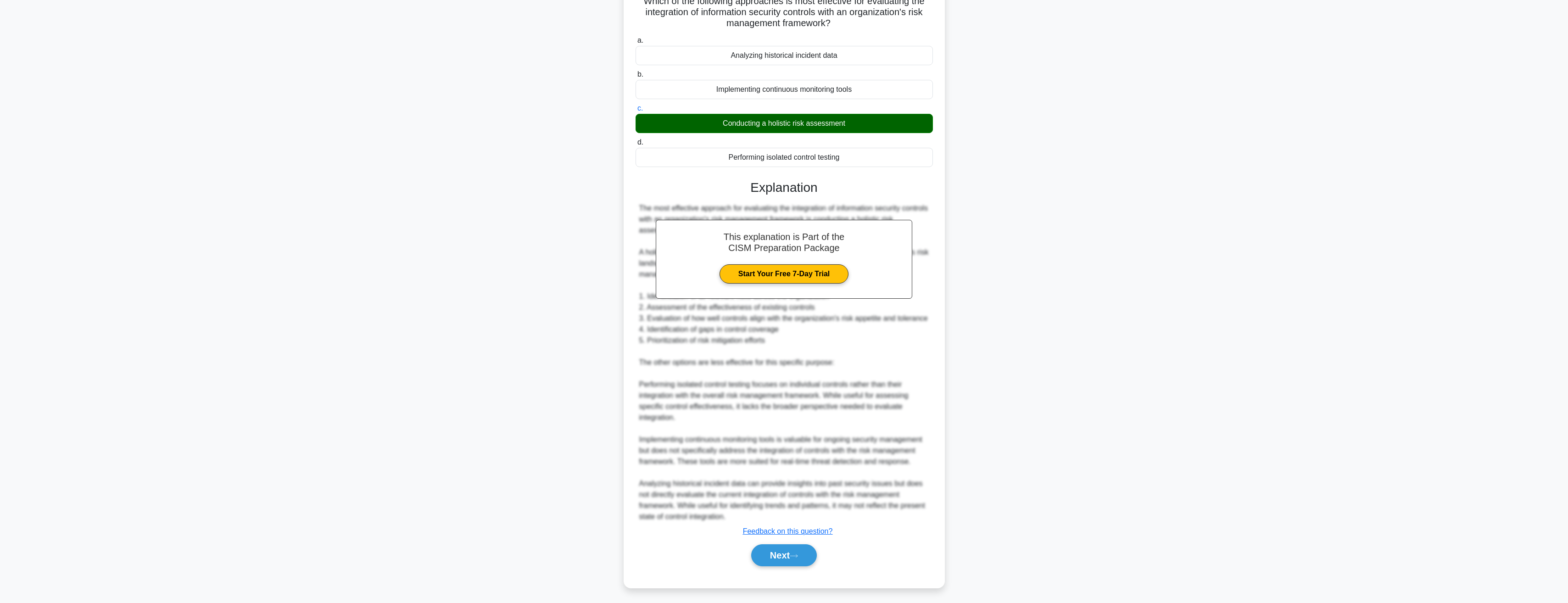
scroll to position [0, 0]
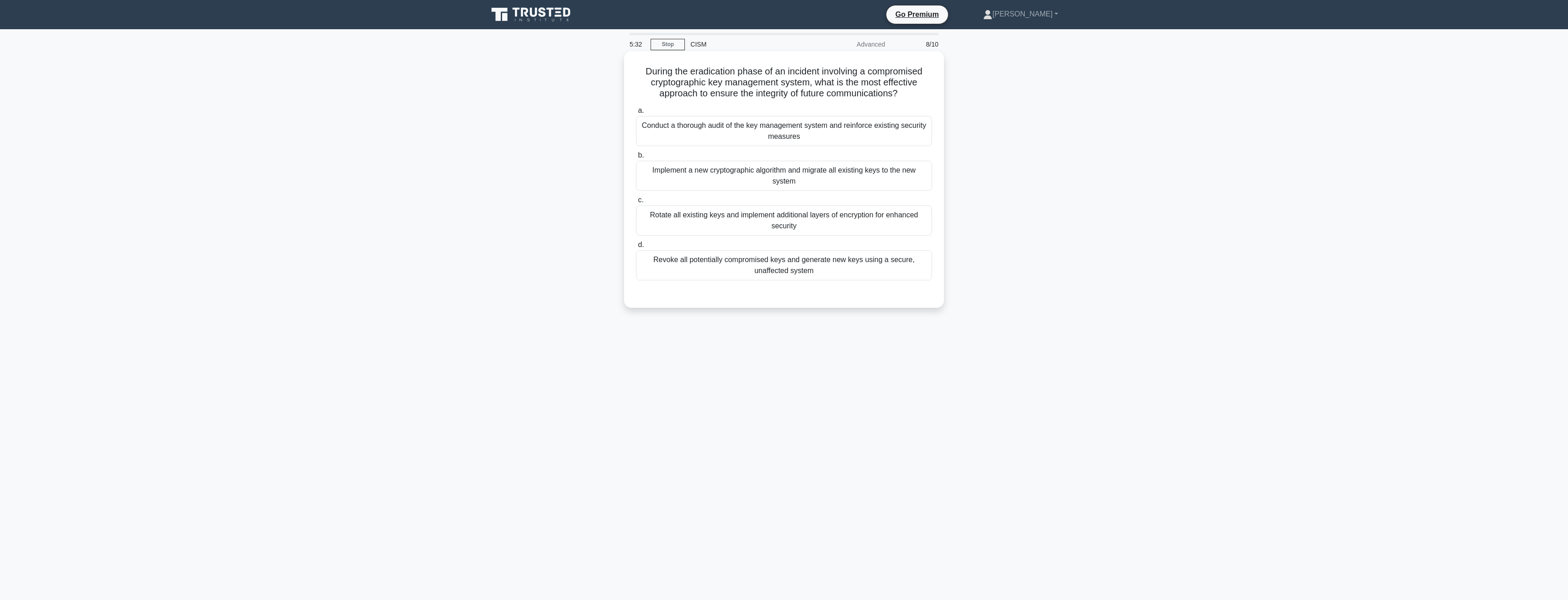
click at [709, 175] on div "Implement a new cryptographic algorithm and migrate all existing keys to the ne…" at bounding box center [784, 176] width 296 height 30
click at [636, 158] on input "b. Implement a new cryptographic algorithm and migrate all existing keys to the…" at bounding box center [636, 156] width 0 height 6
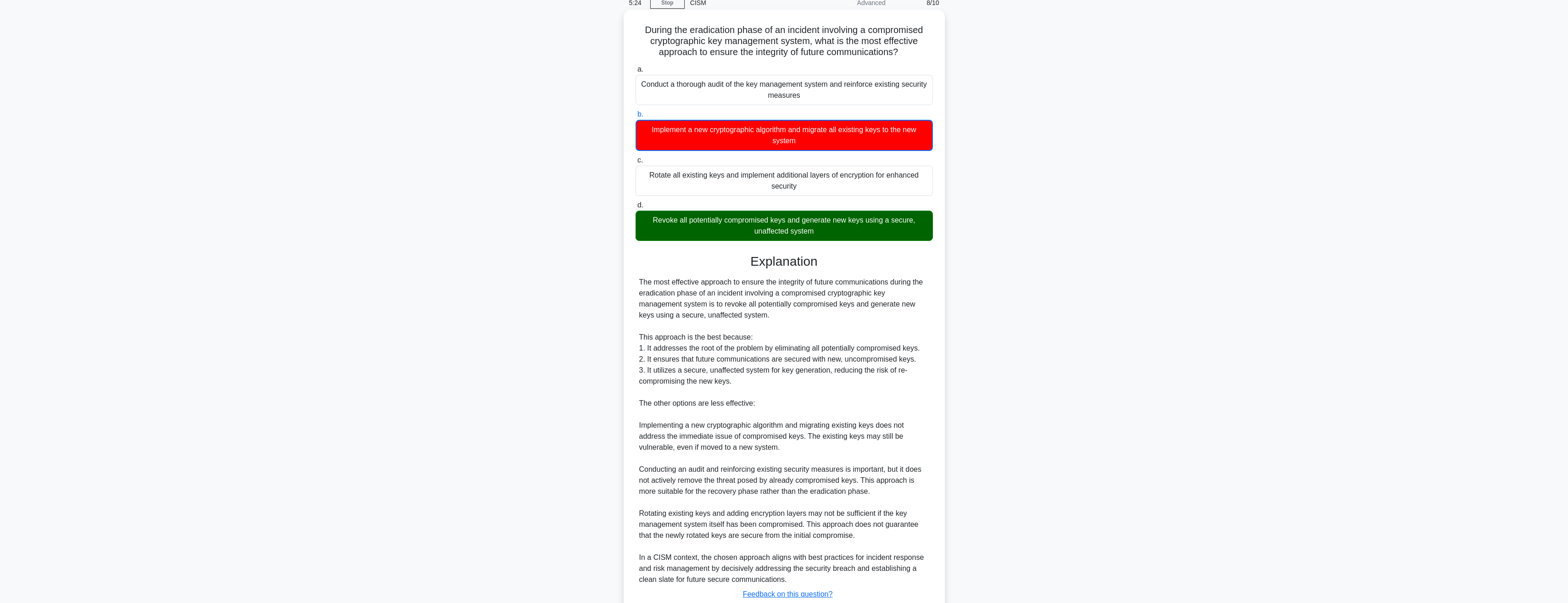
scroll to position [108, 0]
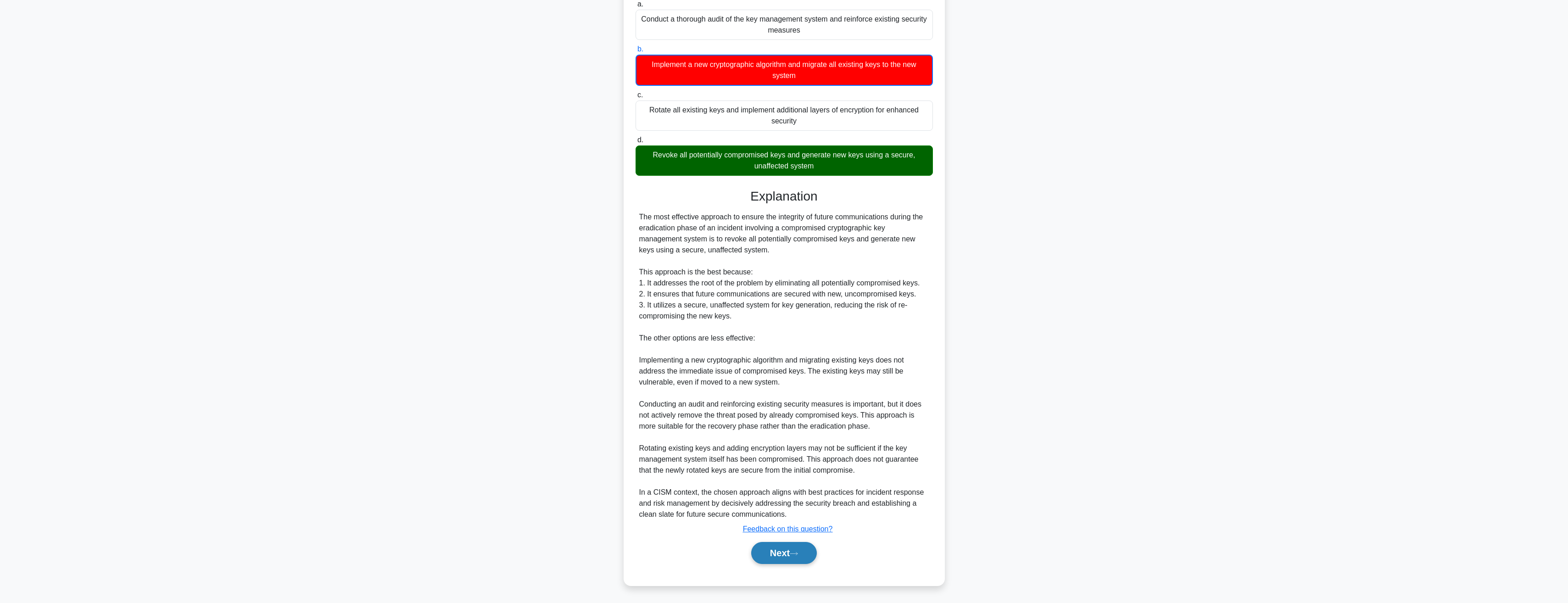
click at [782, 549] on button "Next" at bounding box center [784, 553] width 65 height 22
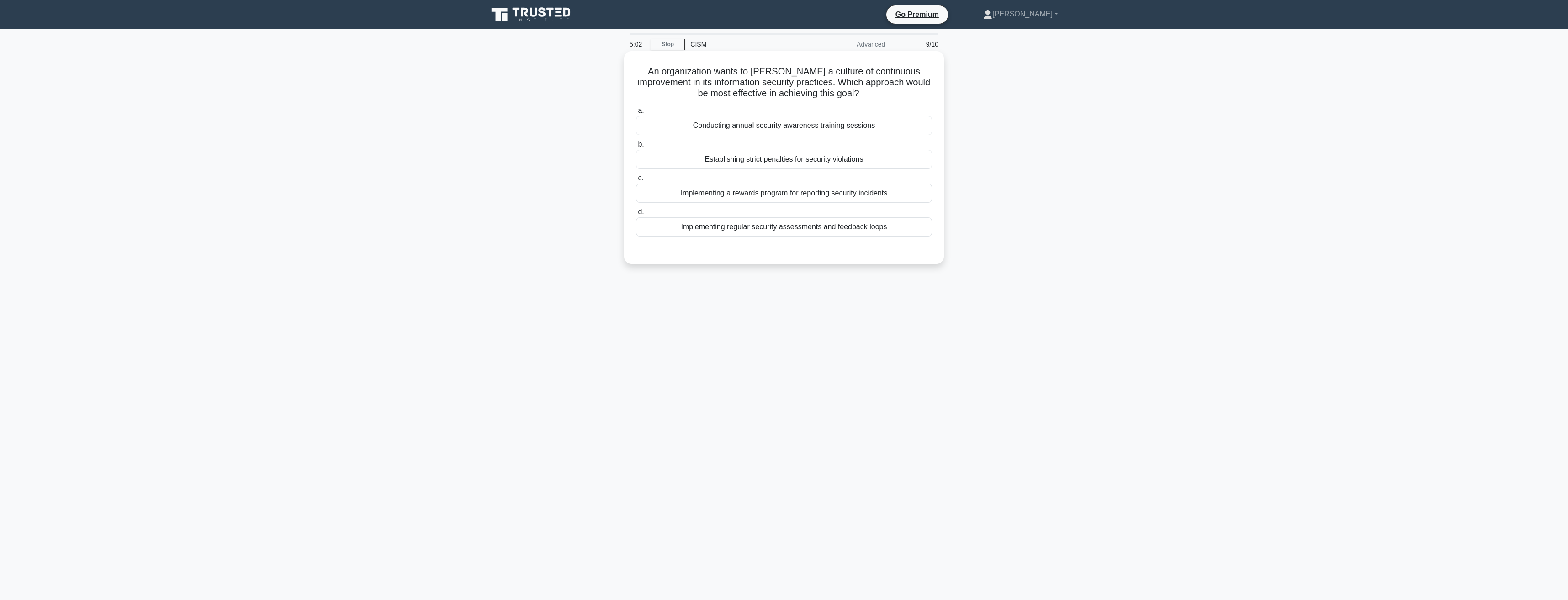
click at [752, 228] on div "Implementing regular security assessments and feedback loops" at bounding box center [784, 227] width 296 height 19
click at [636, 215] on input "d. Implementing regular security assessments and feedback loops" at bounding box center [636, 212] width 0 height 6
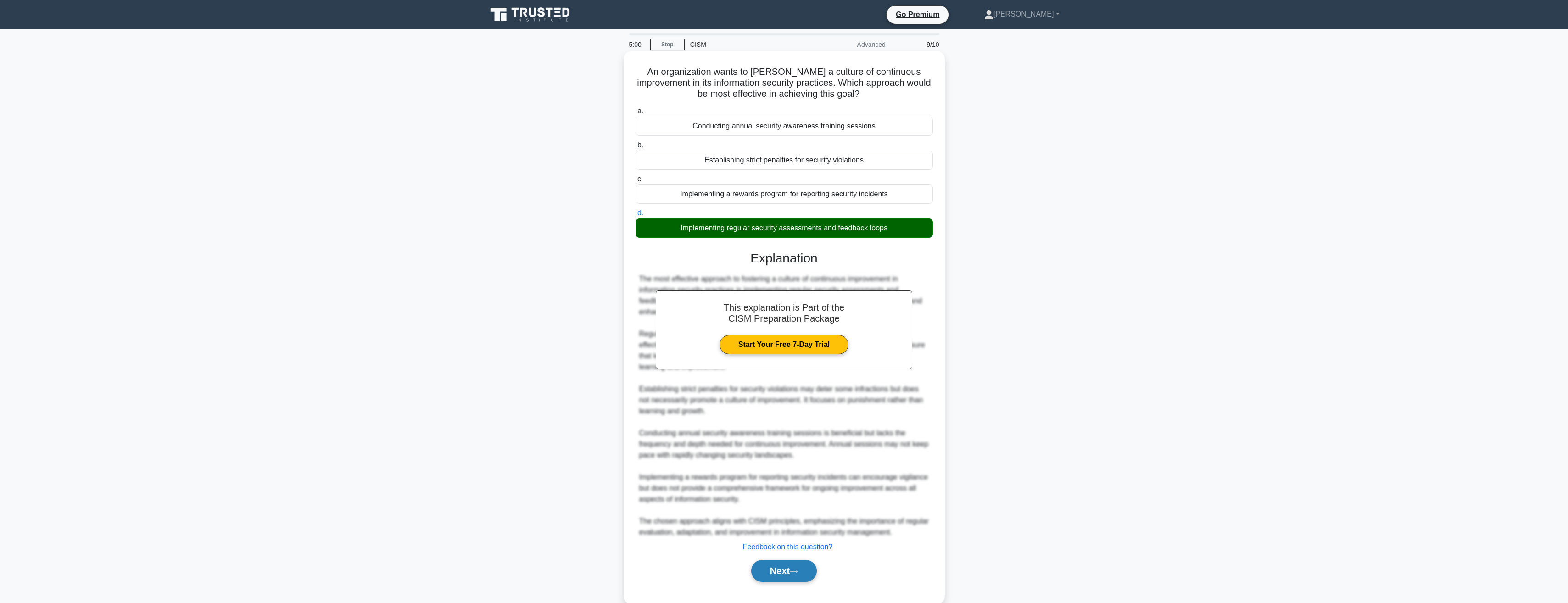
click at [784, 566] on button "Next" at bounding box center [784, 571] width 65 height 22
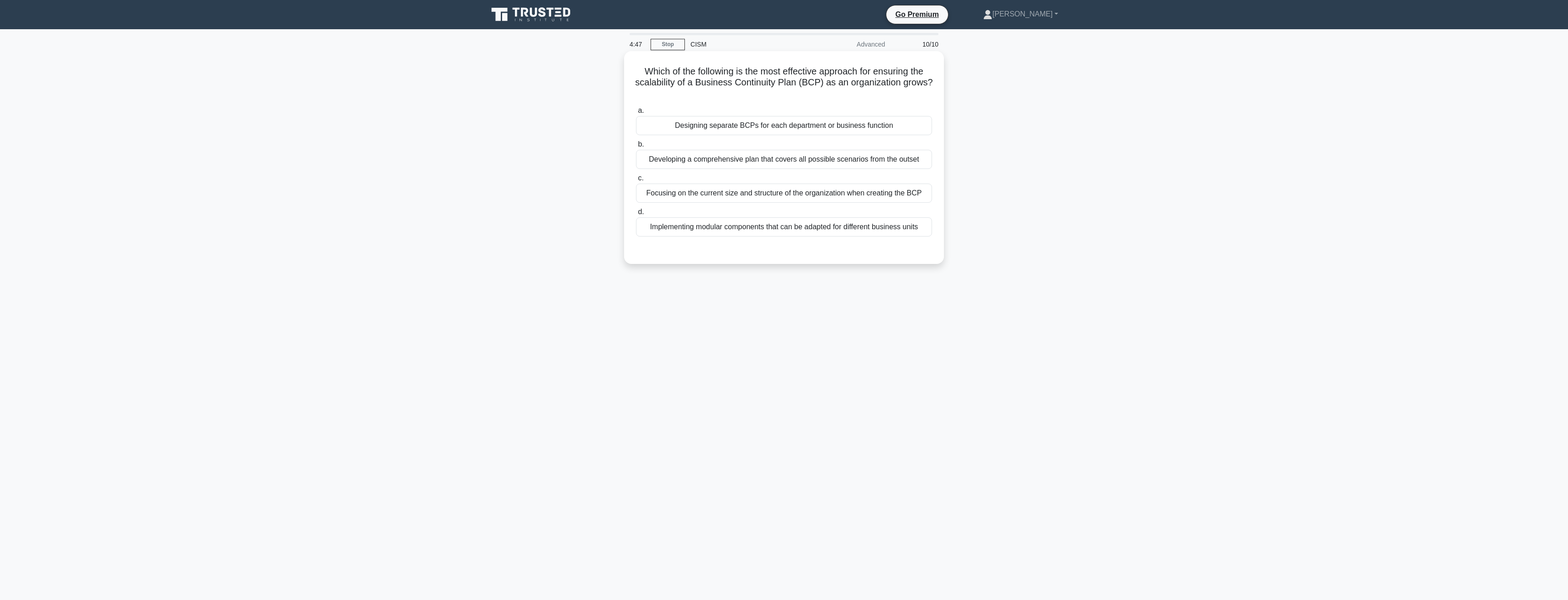
click at [723, 165] on div "Developing a comprehensive plan that covers all possible scenarios from the out…" at bounding box center [784, 159] width 296 height 19
click at [636, 147] on input "b. Developing a comprehensive plan that covers all possible scenarios from the …" at bounding box center [636, 145] width 0 height 6
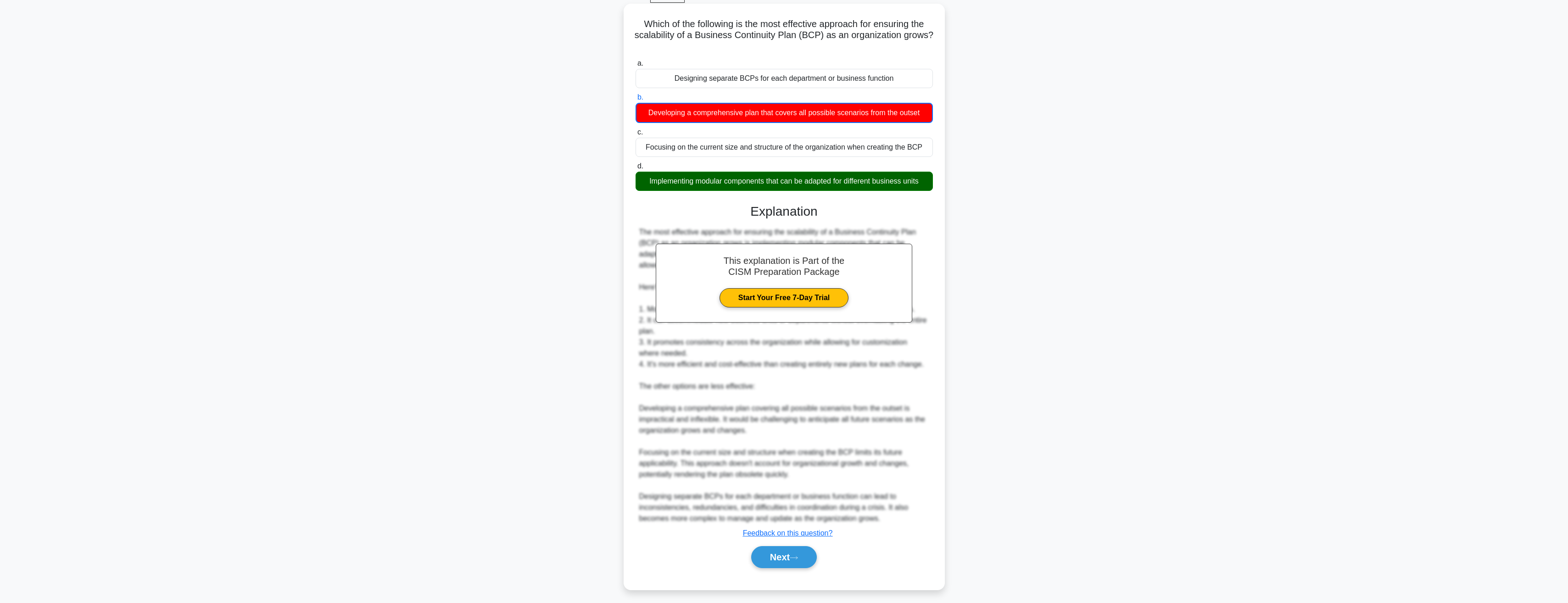
scroll to position [53, 0]
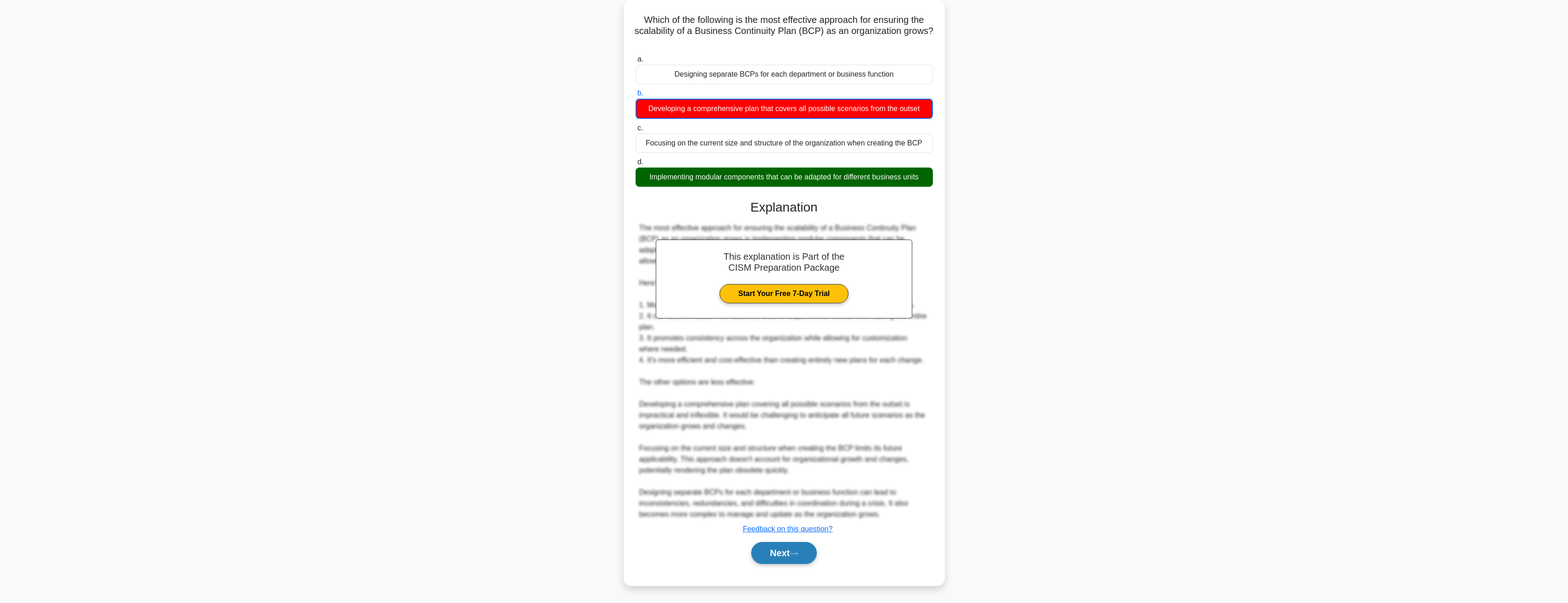
click at [778, 559] on button "Next" at bounding box center [784, 553] width 65 height 22
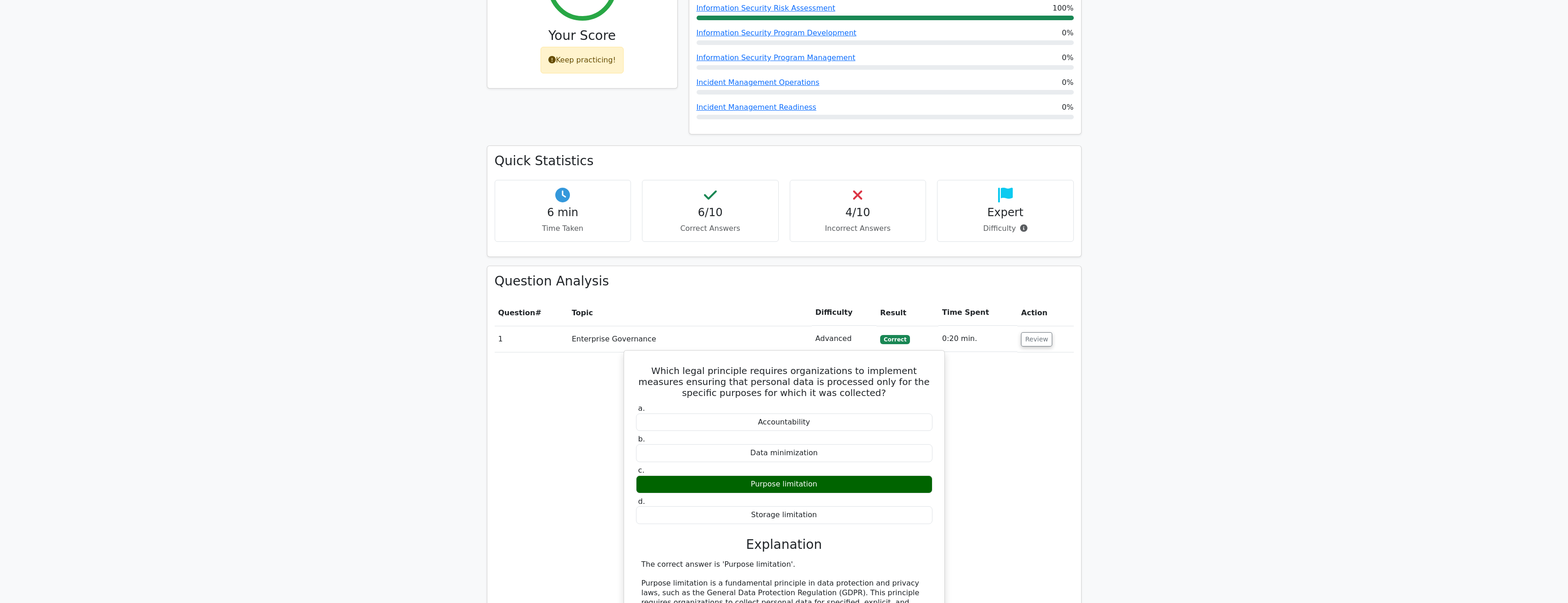
scroll to position [505, 0]
